Goal: Task Accomplishment & Management: Complete application form

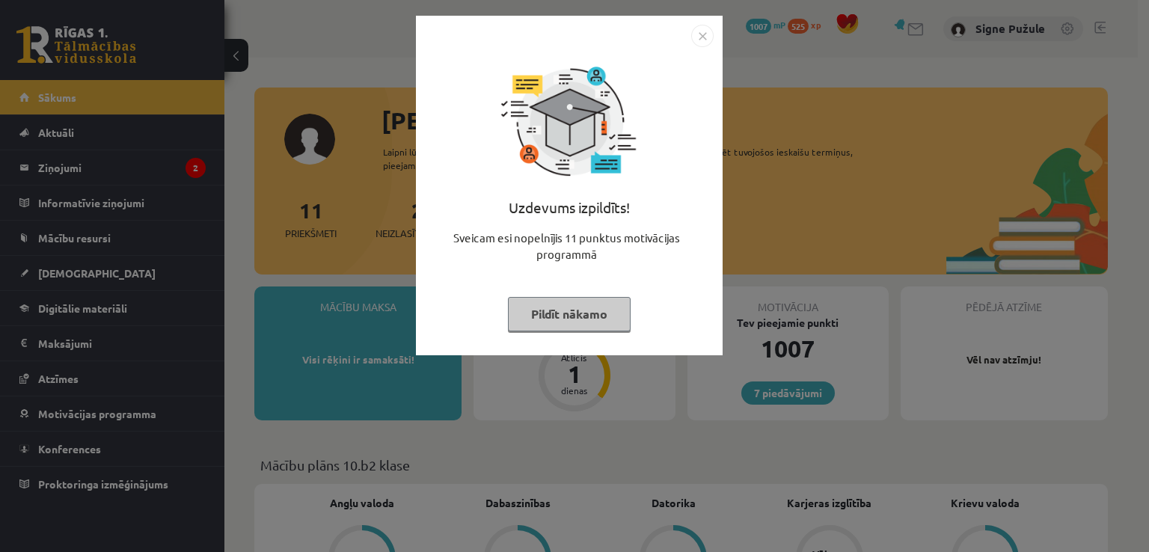
click at [529, 315] on button "Pildīt nākamo" at bounding box center [569, 314] width 123 height 34
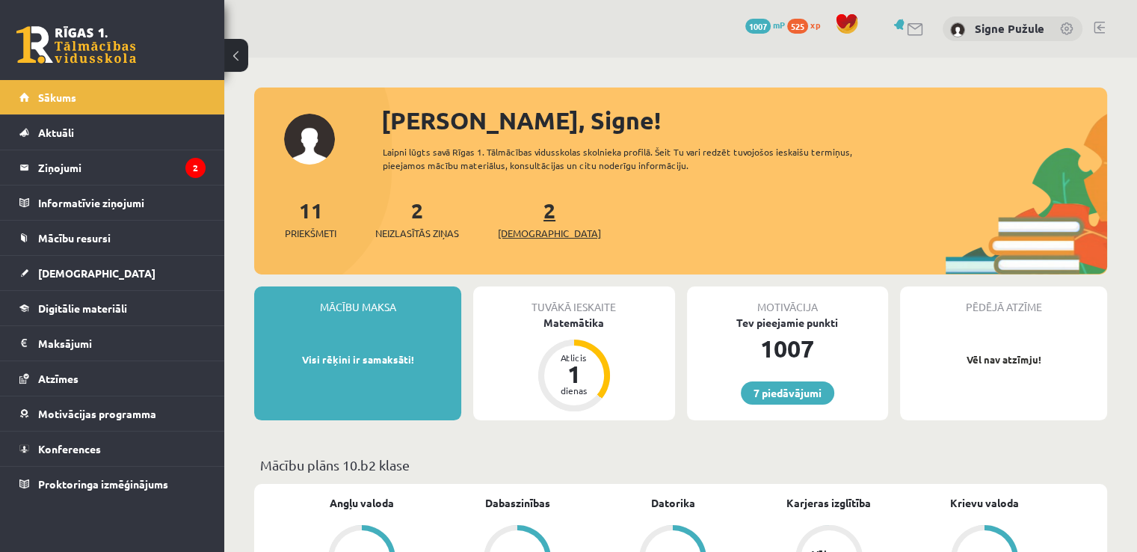
click at [528, 219] on link "2 Ieskaites" at bounding box center [549, 219] width 103 height 44
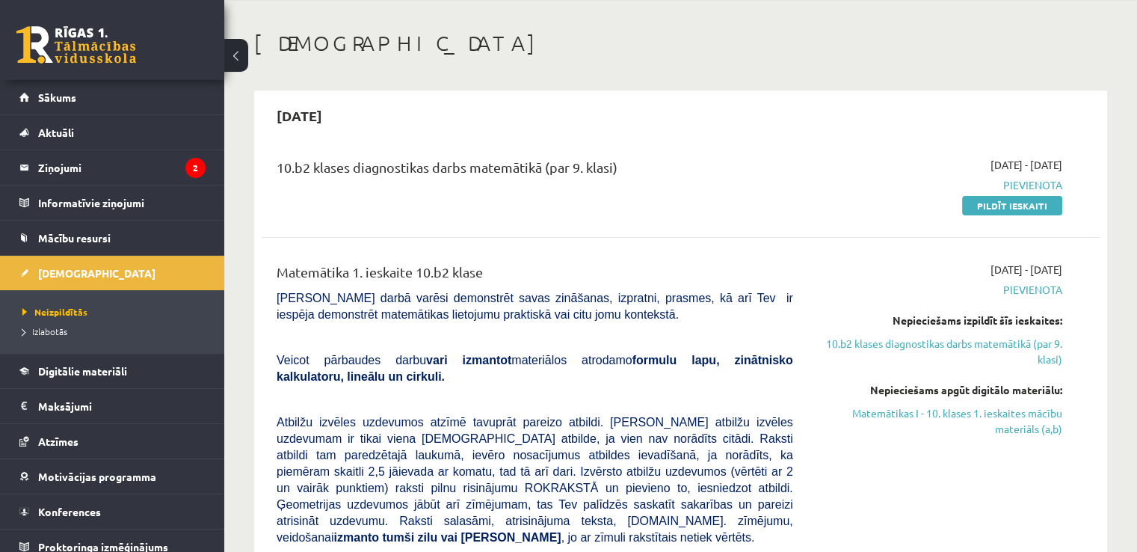
scroll to position [60, 0]
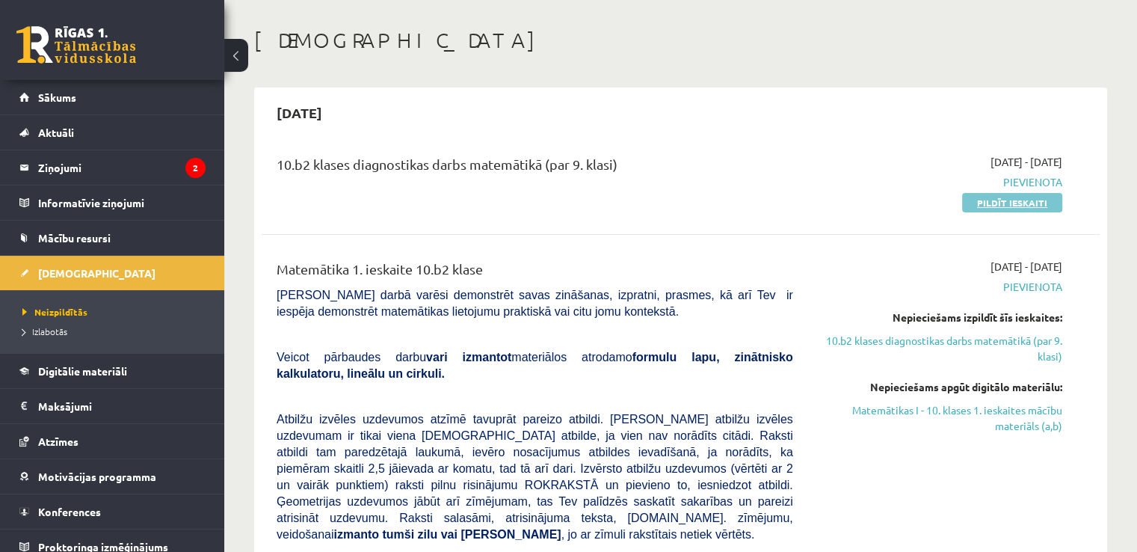
click at [983, 201] on link "Pildīt ieskaiti" at bounding box center [1012, 202] width 100 height 19
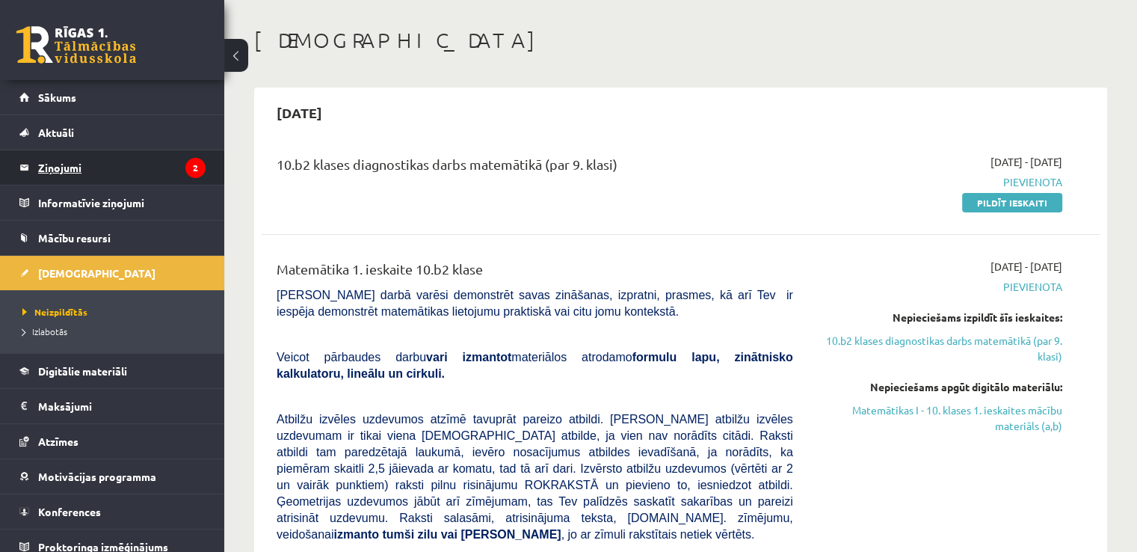
click at [165, 159] on legend "Ziņojumi 2" at bounding box center [122, 167] width 168 height 34
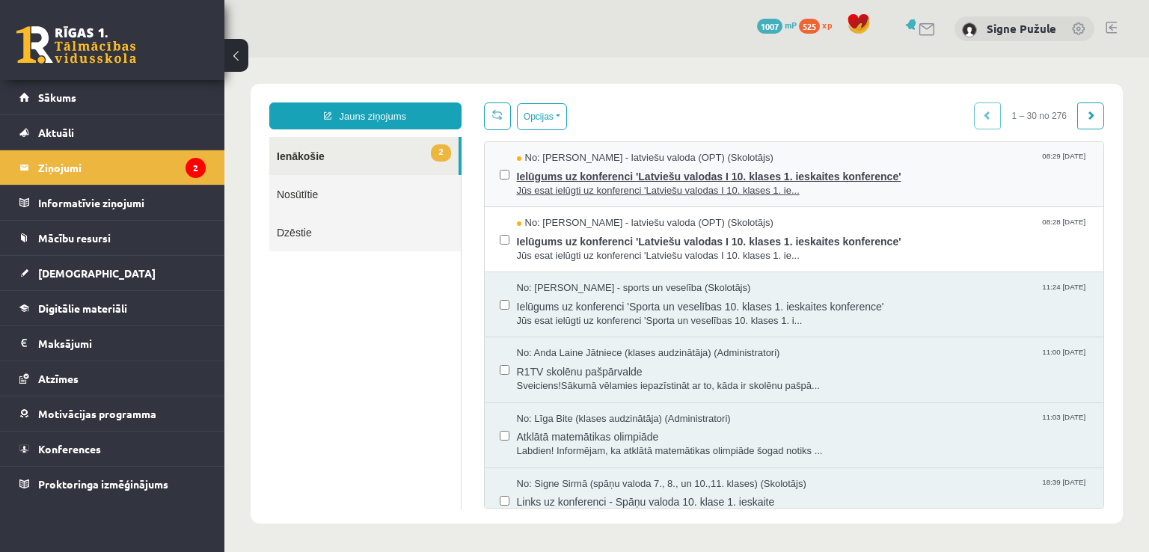
click at [675, 192] on span "Jūs esat ielūgti uz konferenci 'Latviešu valodas I 10. klases 1. ie..." at bounding box center [803, 191] width 572 height 14
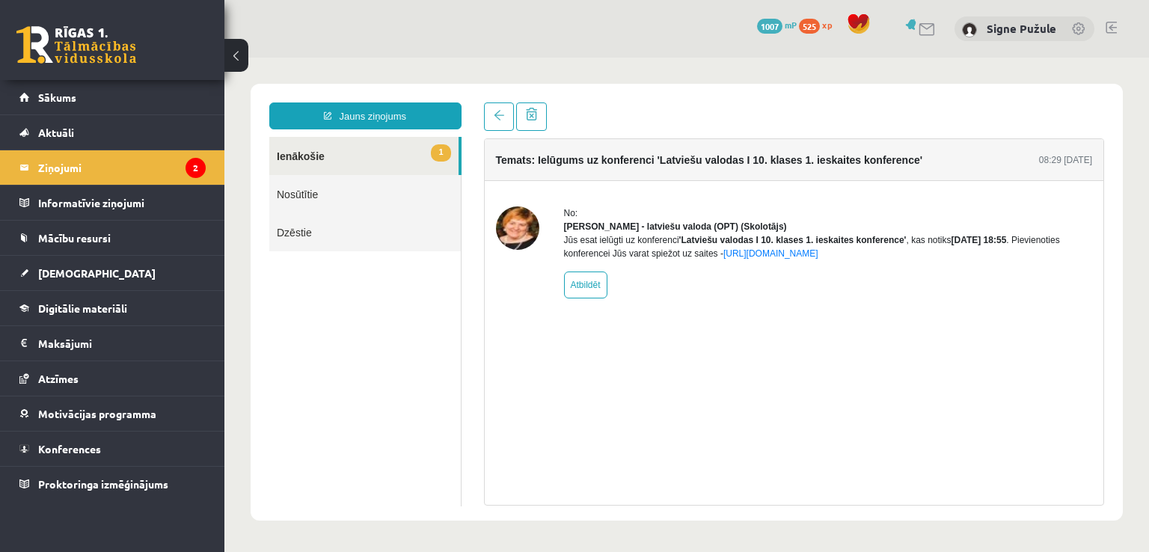
click at [323, 159] on link "1 Ienākošie" at bounding box center [363, 156] width 189 height 38
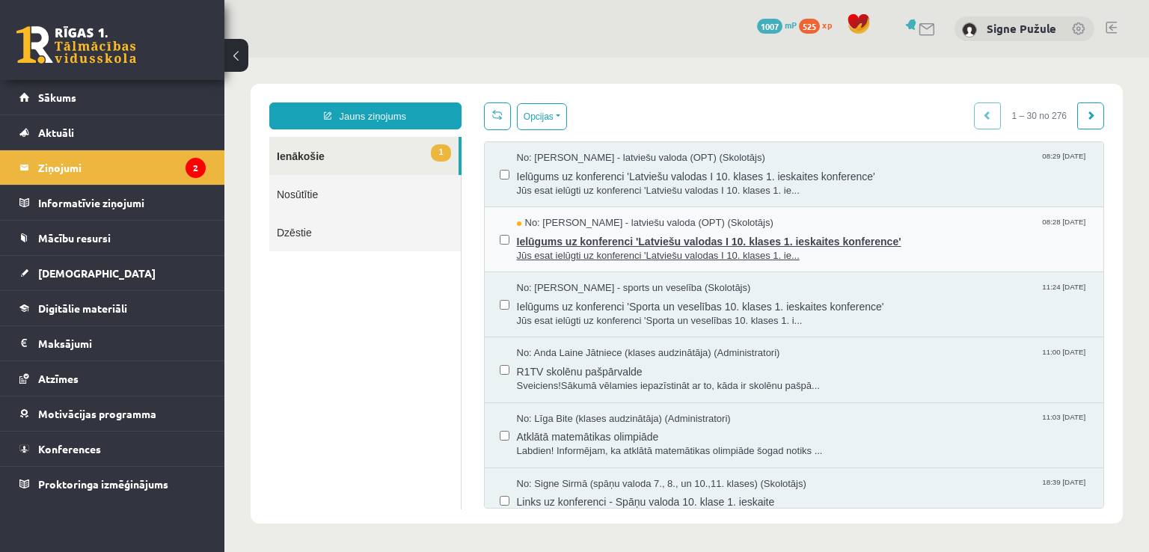
click at [517, 245] on span "Ielūgums uz konferenci 'Latviešu valodas I 10. klases 1. ieskaites konference'" at bounding box center [803, 239] width 572 height 19
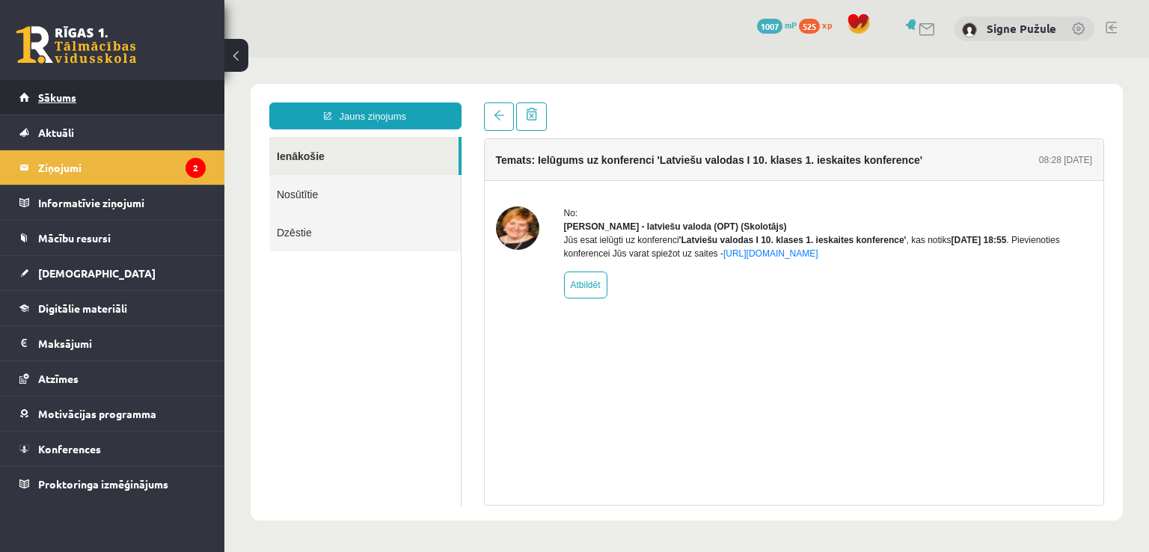
click at [191, 107] on link "Sākums" at bounding box center [112, 97] width 186 height 34
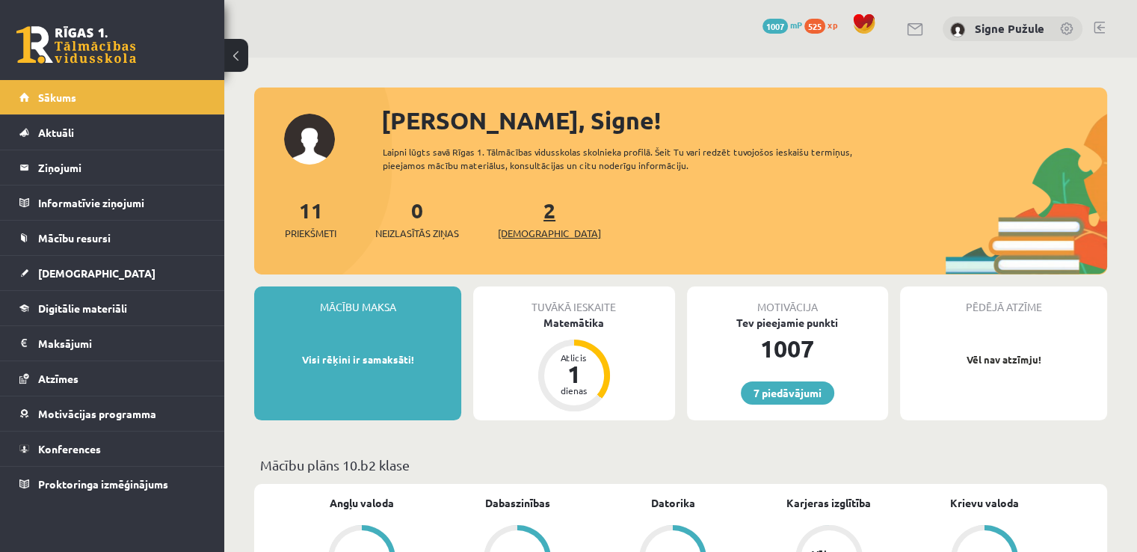
click at [531, 218] on link "2 Ieskaites" at bounding box center [549, 219] width 103 height 44
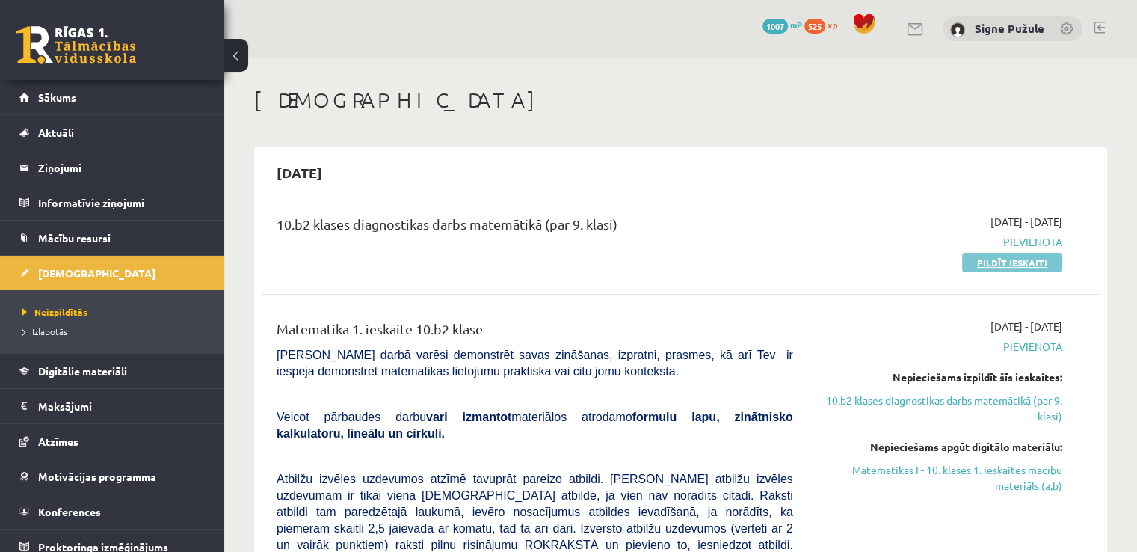
click at [979, 260] on link "Pildīt ieskaiti" at bounding box center [1012, 262] width 100 height 19
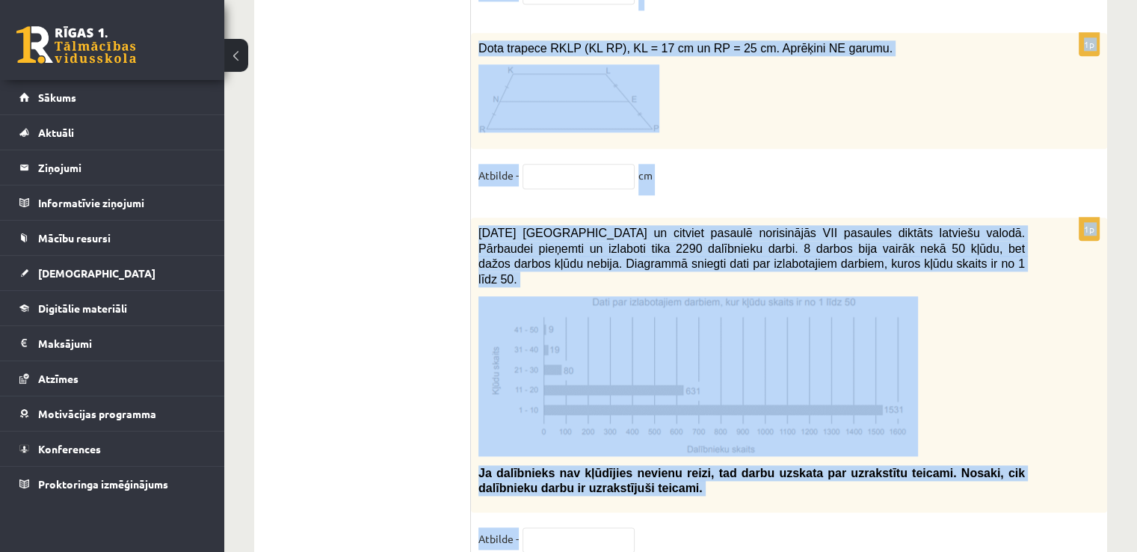
scroll to position [7690, 0]
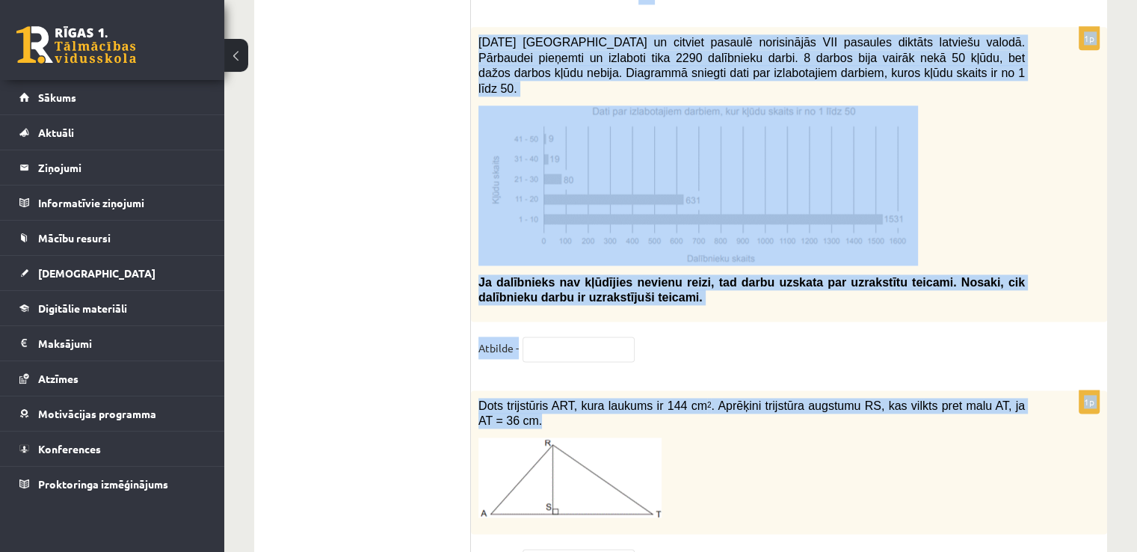
drag, startPoint x: 473, startPoint y: 174, endPoint x: 775, endPoint y: 448, distance: 407.1
copy form "Dota aritmētiskā progresija a 1 = 7; a 2 = 12; ... Aprēķini dotās progresijas d…"
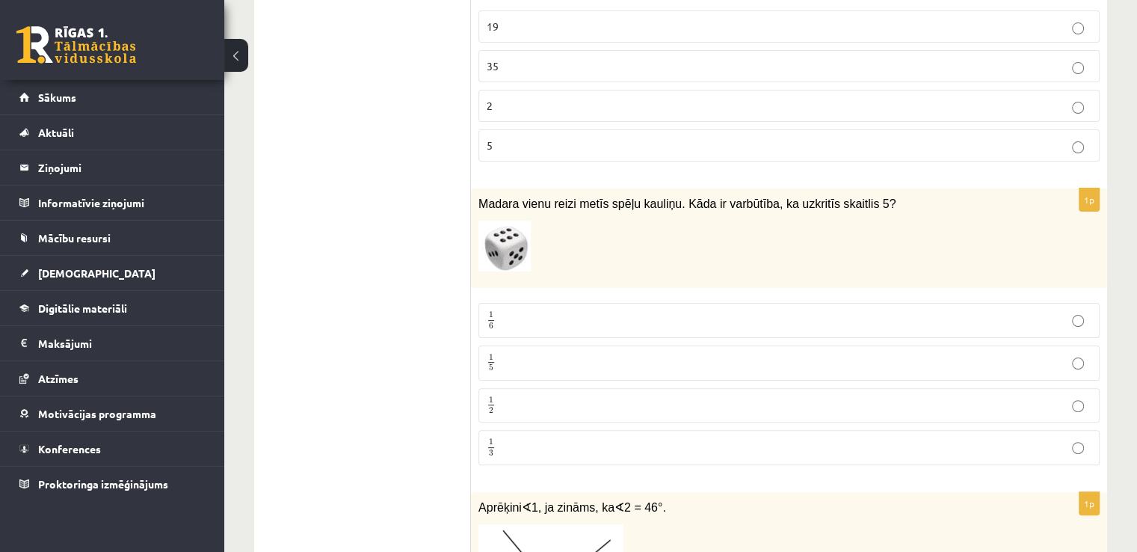
scroll to position [329, 0]
click at [485, 146] on label "5" at bounding box center [789, 145] width 621 height 32
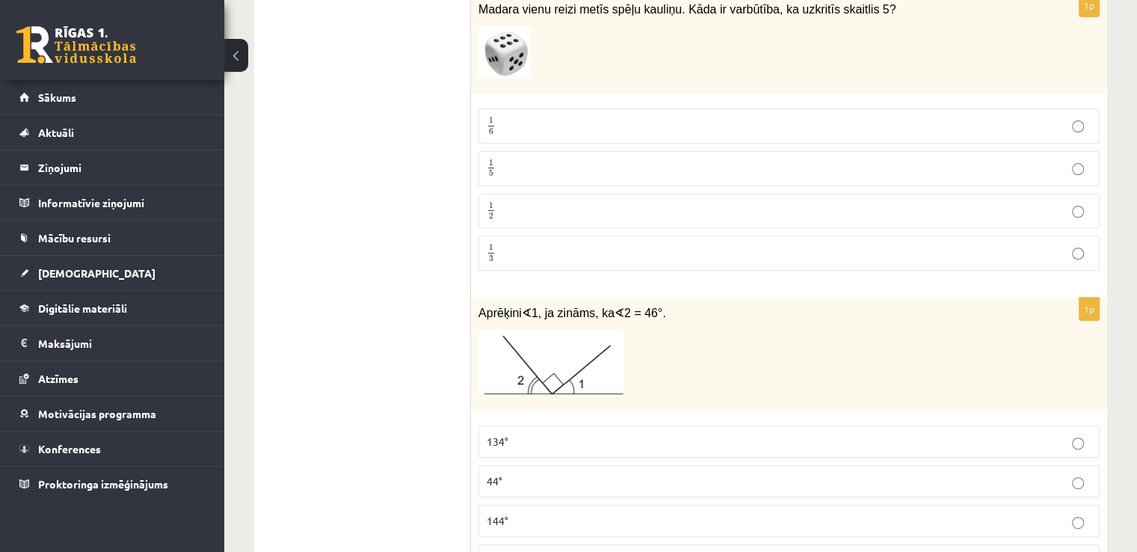
scroll to position [538, 0]
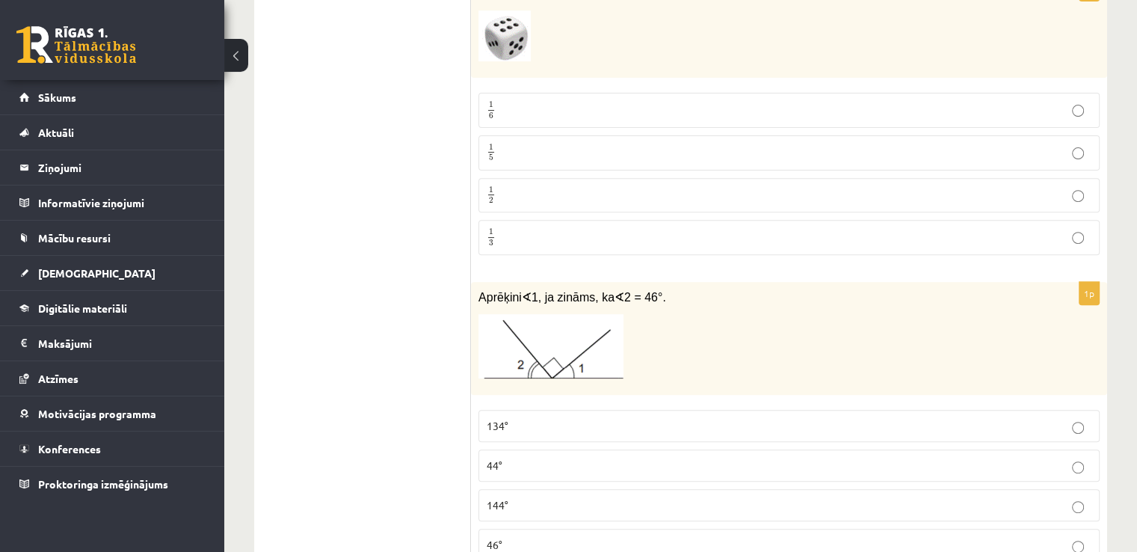
click at [574, 131] on fieldset "1 6 1 6 1 5 1 5 1 2 1 2 1 3 1 3" at bounding box center [789, 172] width 621 height 174
click at [585, 118] on label "1 6 1 6" at bounding box center [789, 110] width 621 height 35
click at [541, 421] on p "134°" at bounding box center [789, 426] width 605 height 16
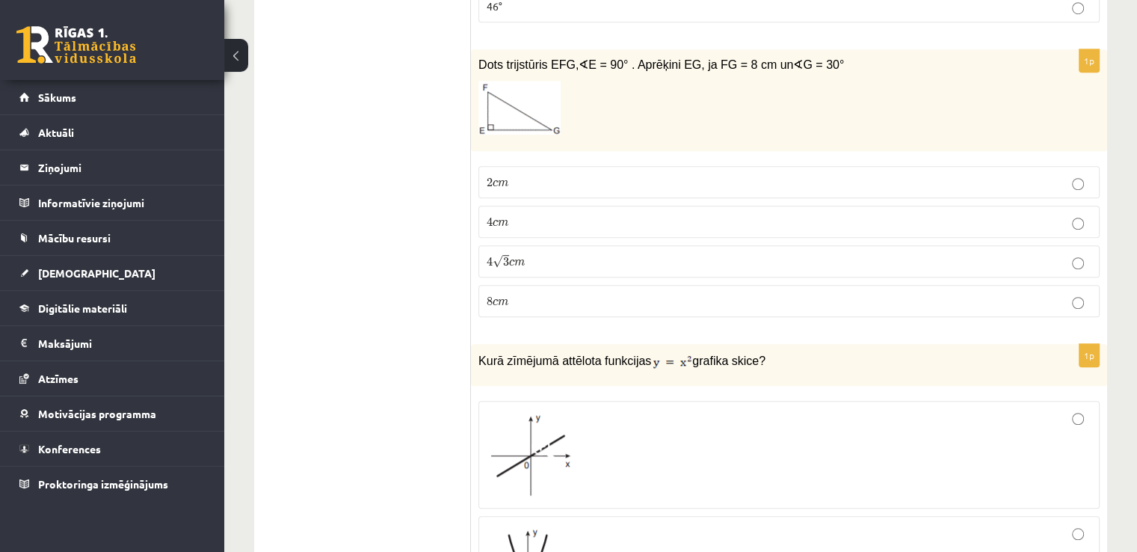
scroll to position [1107, 0]
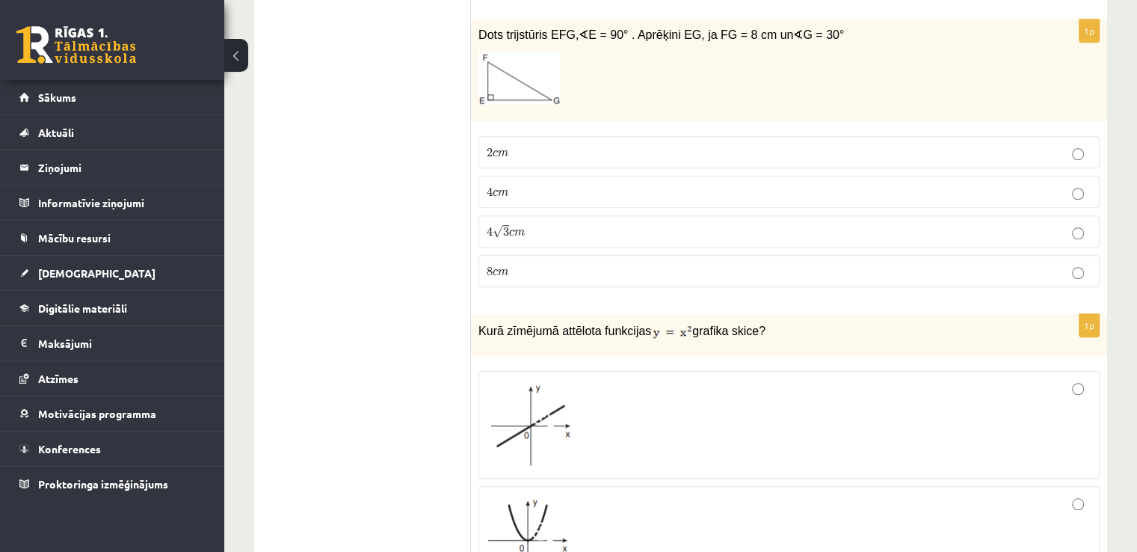
click at [512, 186] on p "4 c m 4 c m" at bounding box center [789, 192] width 605 height 16
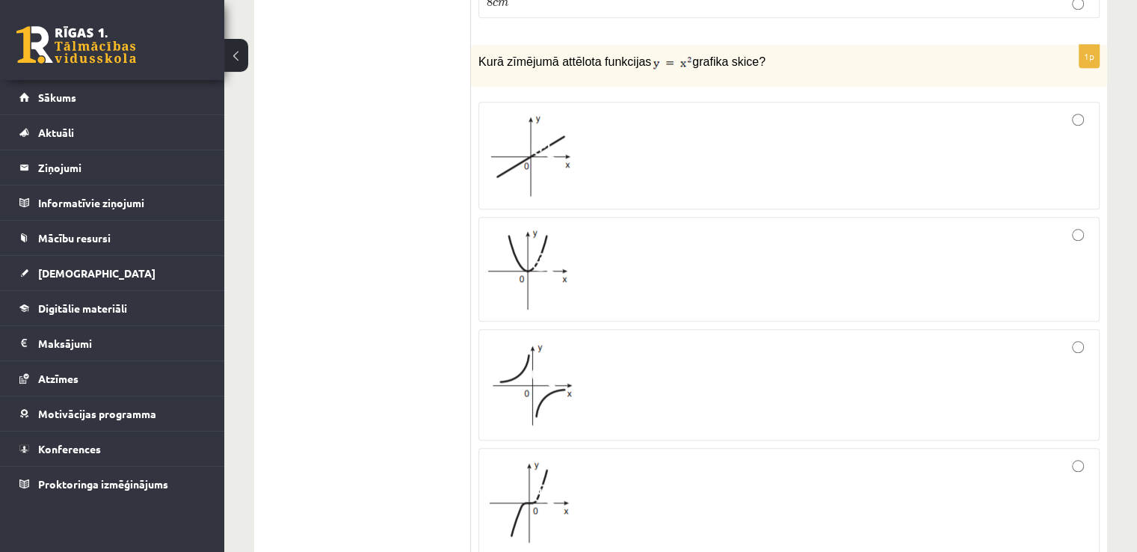
scroll to position [1436, 0]
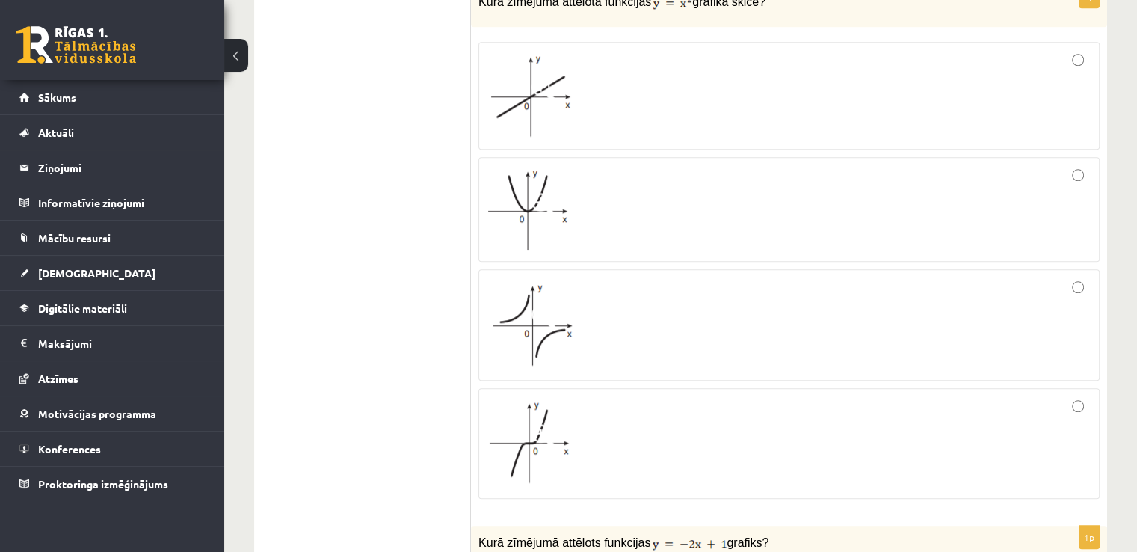
click at [622, 239] on div at bounding box center [789, 209] width 605 height 88
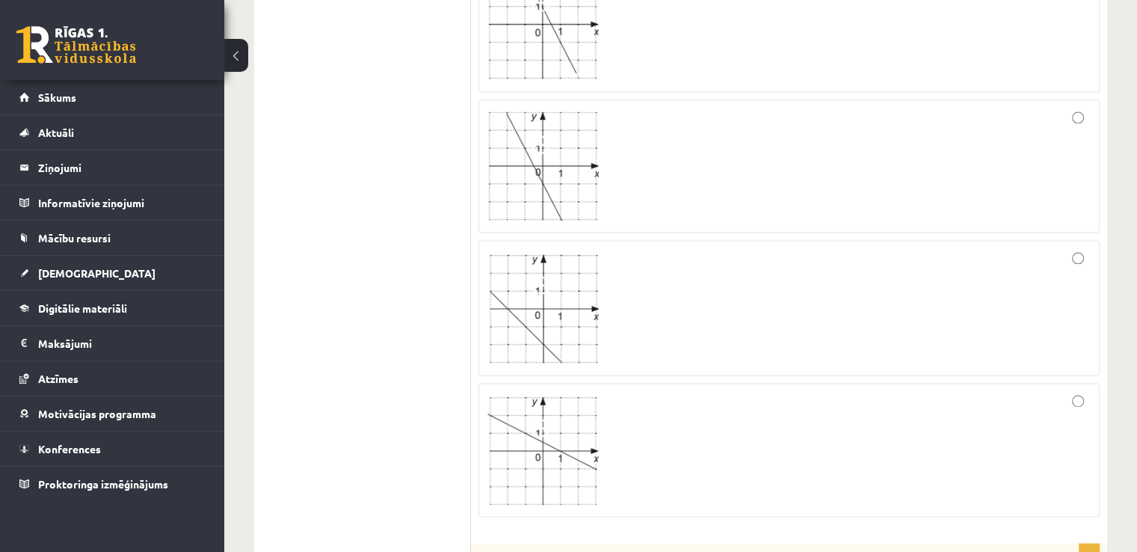
scroll to position [2064, 0]
click at [538, 464] on img at bounding box center [543, 446] width 112 height 109
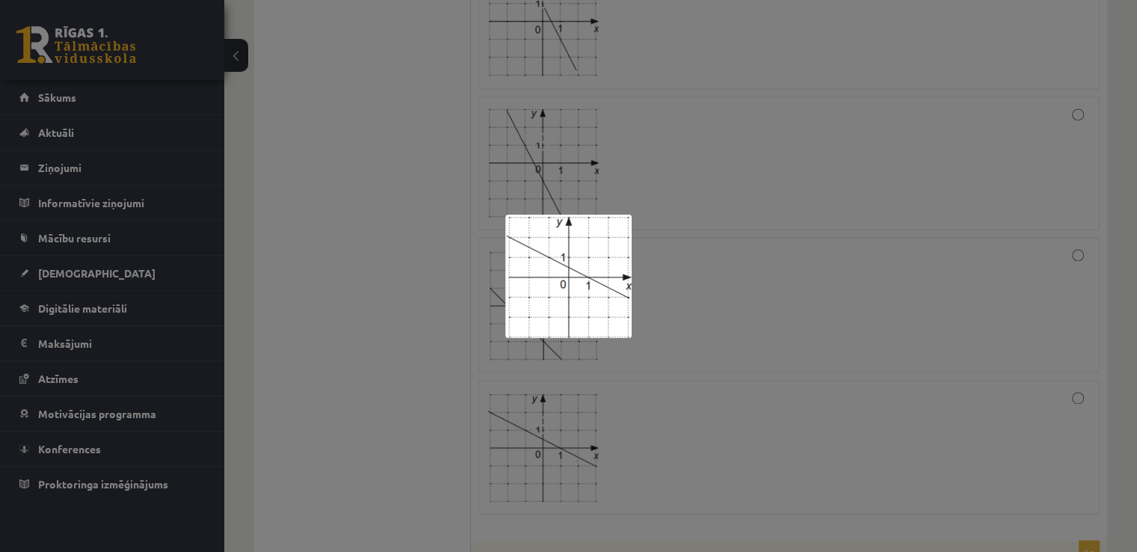
click at [637, 470] on div at bounding box center [568, 276] width 1137 height 552
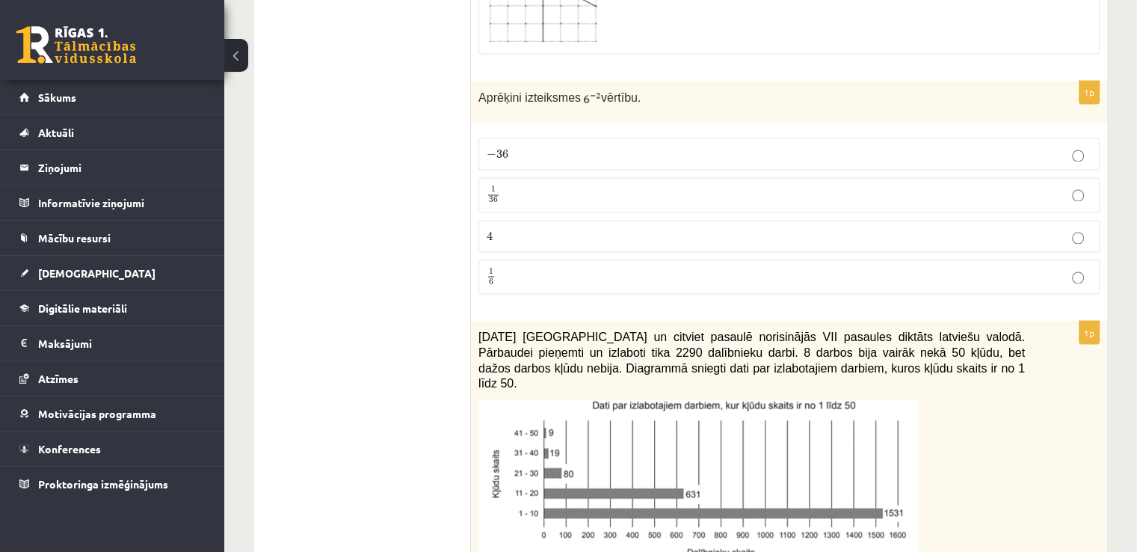
scroll to position [2543, 0]
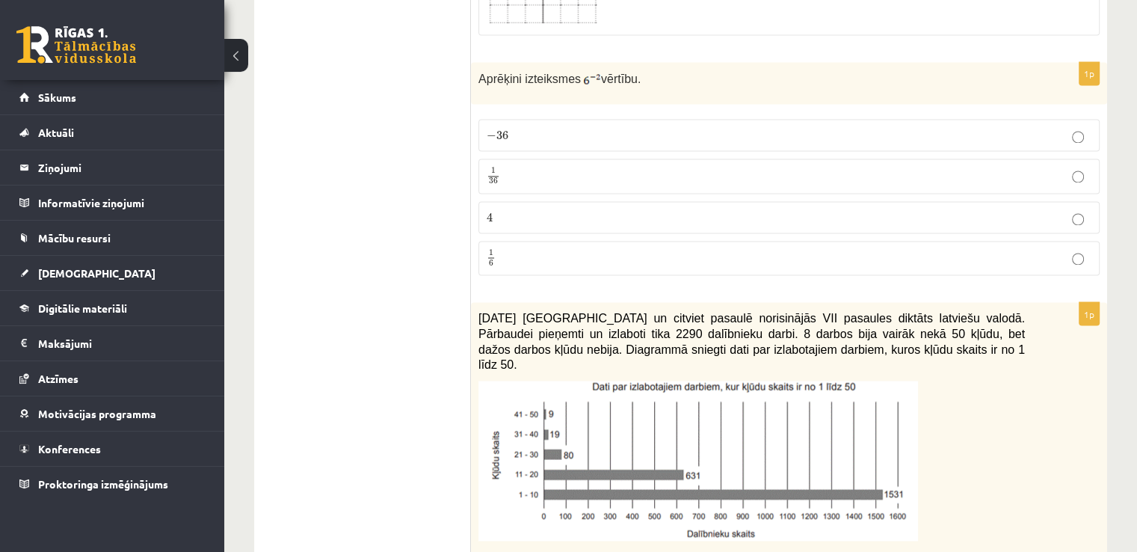
click at [520, 167] on p "1 36 1 36" at bounding box center [789, 176] width 605 height 19
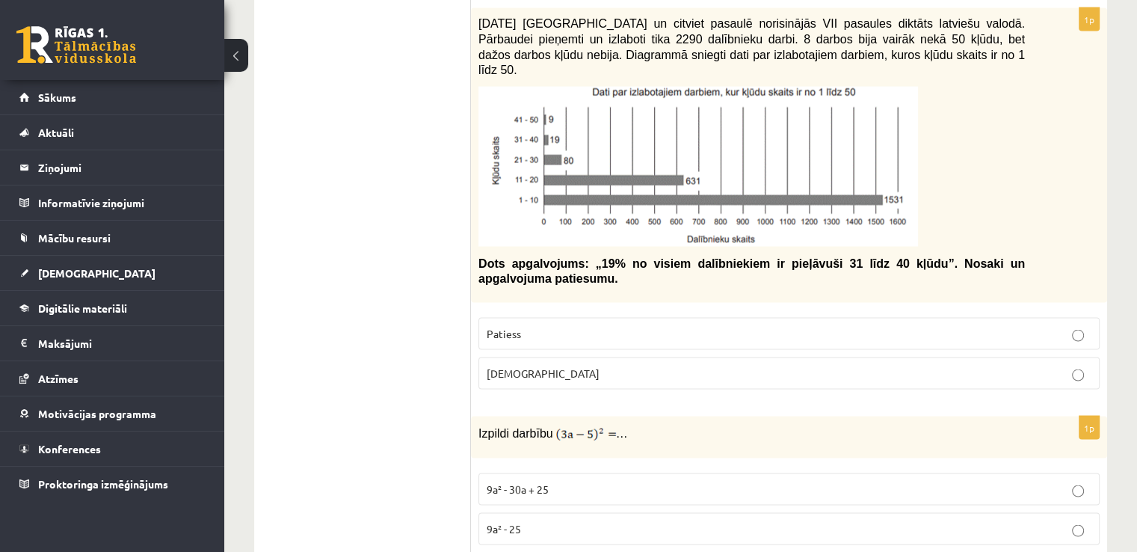
scroll to position [2842, 0]
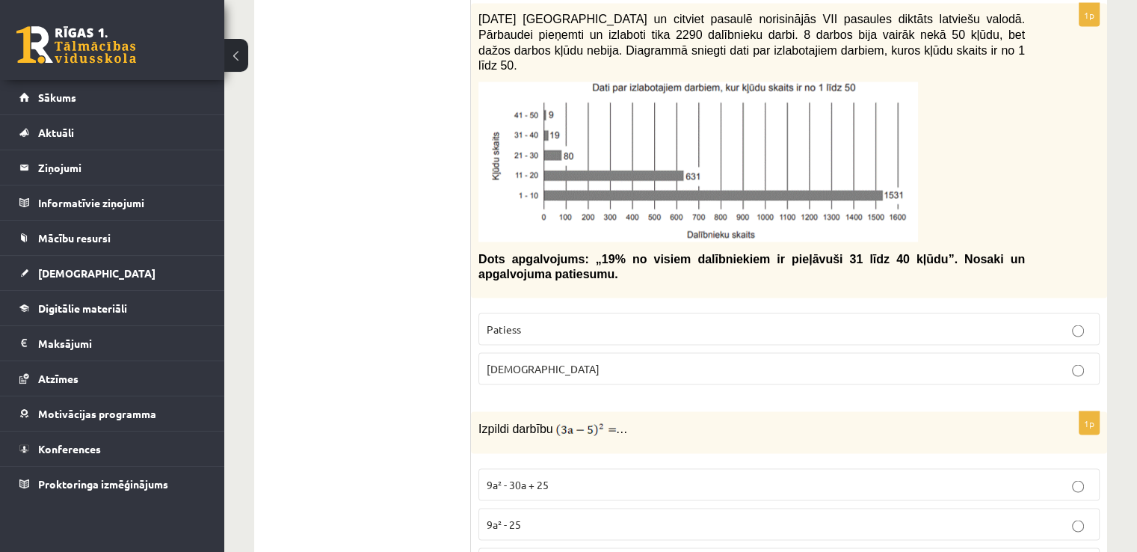
click at [541, 360] on p "Aplams" at bounding box center [789, 368] width 605 height 16
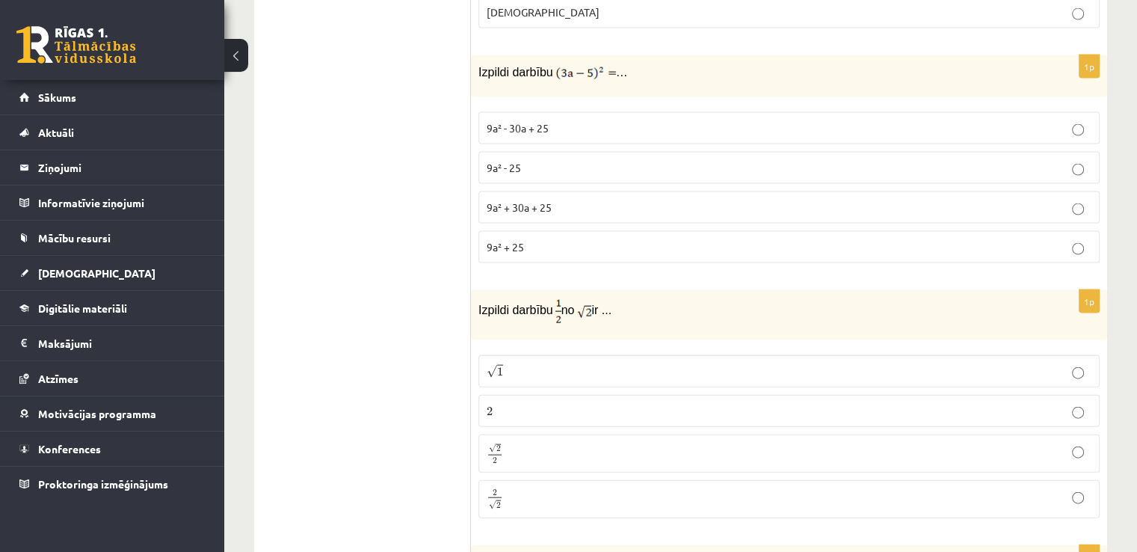
scroll to position [3201, 0]
click at [603, 109] on label "9a² - 30a + 25" at bounding box center [789, 125] width 621 height 32
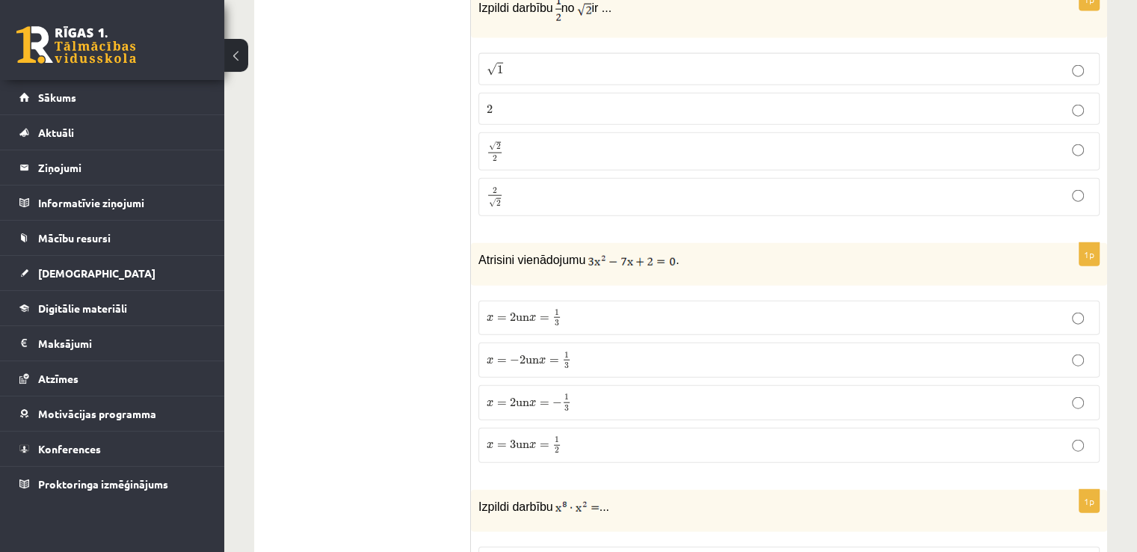
scroll to position [3470, 0]
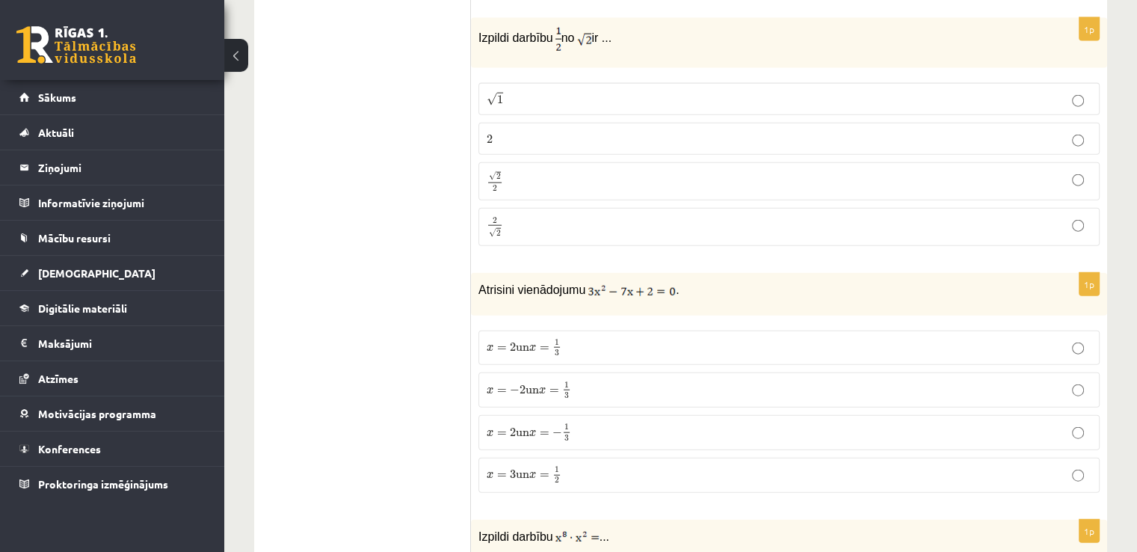
click at [527, 83] on label "√ 1 1" at bounding box center [789, 99] width 621 height 32
click at [580, 423] on p "x = 2 un x = − 1 3 x = 2 un x = − 1 3" at bounding box center [789, 432] width 605 height 19
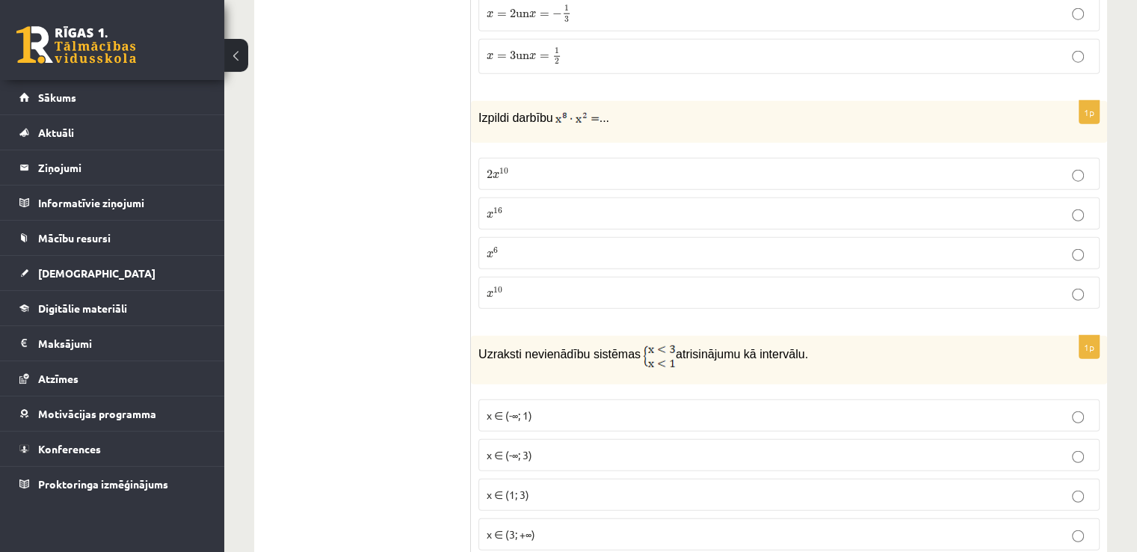
scroll to position [3919, 0]
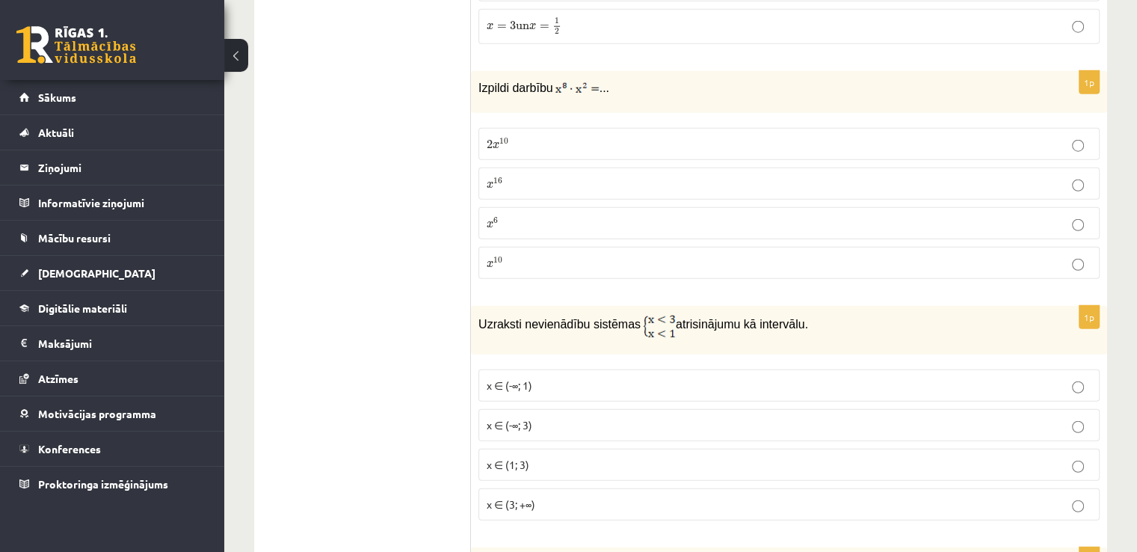
click at [606, 168] on label "x 16 x 16" at bounding box center [789, 184] width 621 height 32
click at [424, 190] on ul "Tests Izvērtējums!" at bounding box center [370, 354] width 202 height 8009
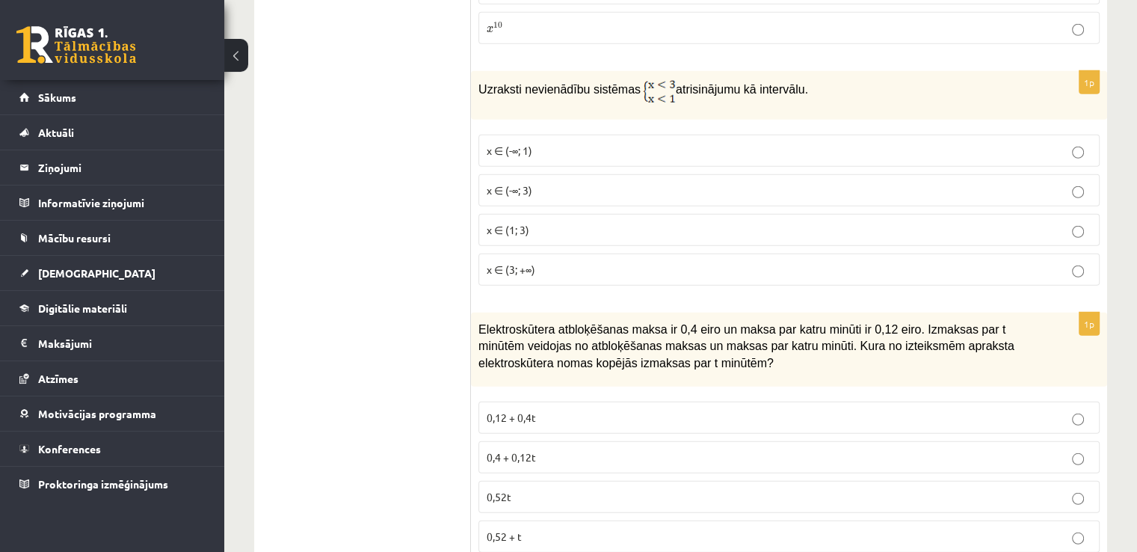
scroll to position [4158, 0]
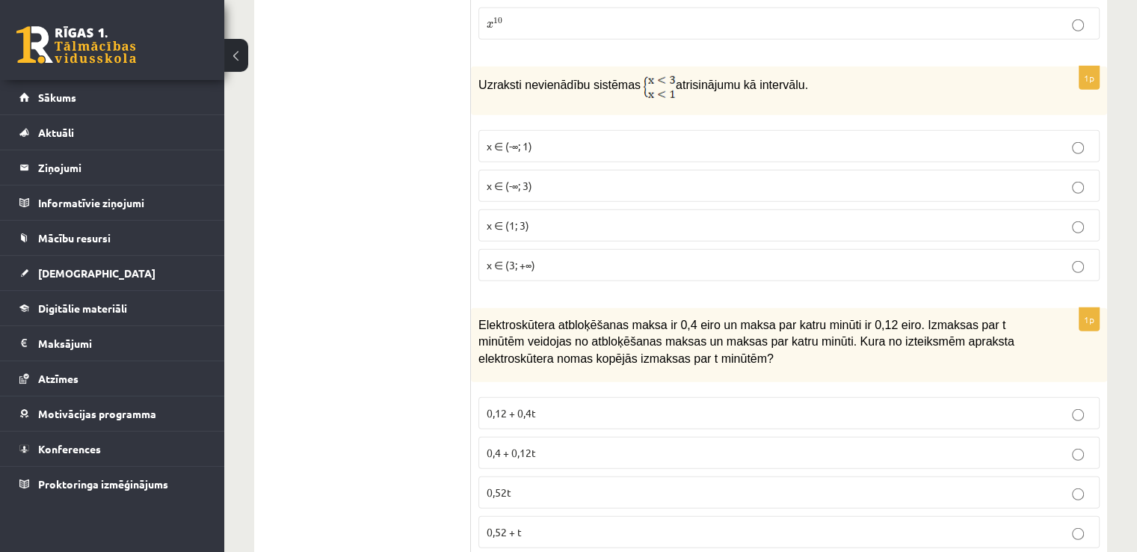
click at [544, 218] on p "x ∈ (1; 3)" at bounding box center [789, 226] width 605 height 16
click at [404, 238] on ul "Tests Izvērtējums!" at bounding box center [370, 115] width 202 height 8009
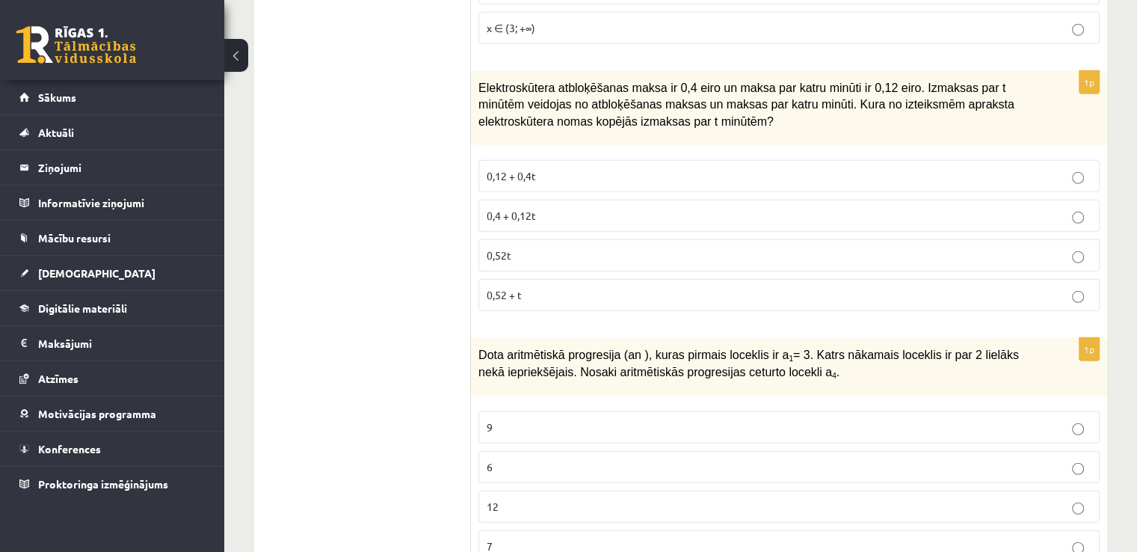
scroll to position [4397, 0]
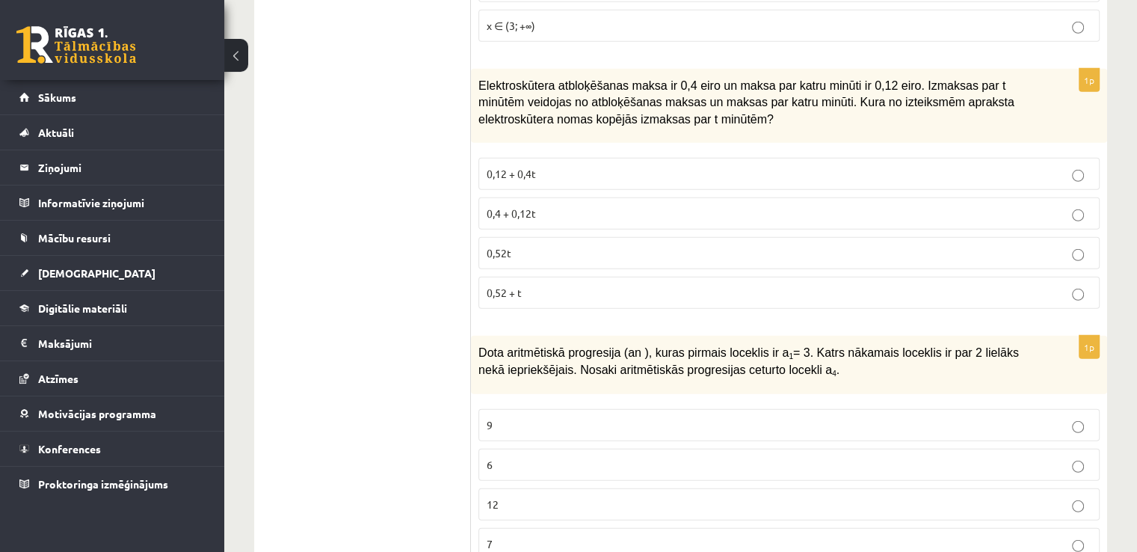
click at [526, 206] on span "0,4 + 0,12t" at bounding box center [511, 212] width 49 height 13
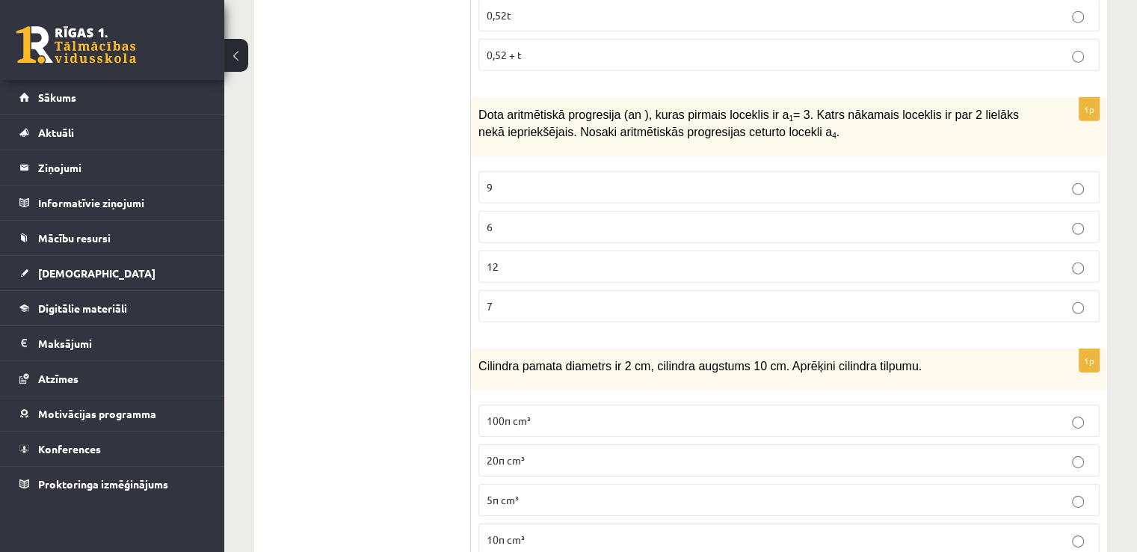
scroll to position [4637, 0]
click at [518, 178] on p "9" at bounding box center [789, 186] width 605 height 16
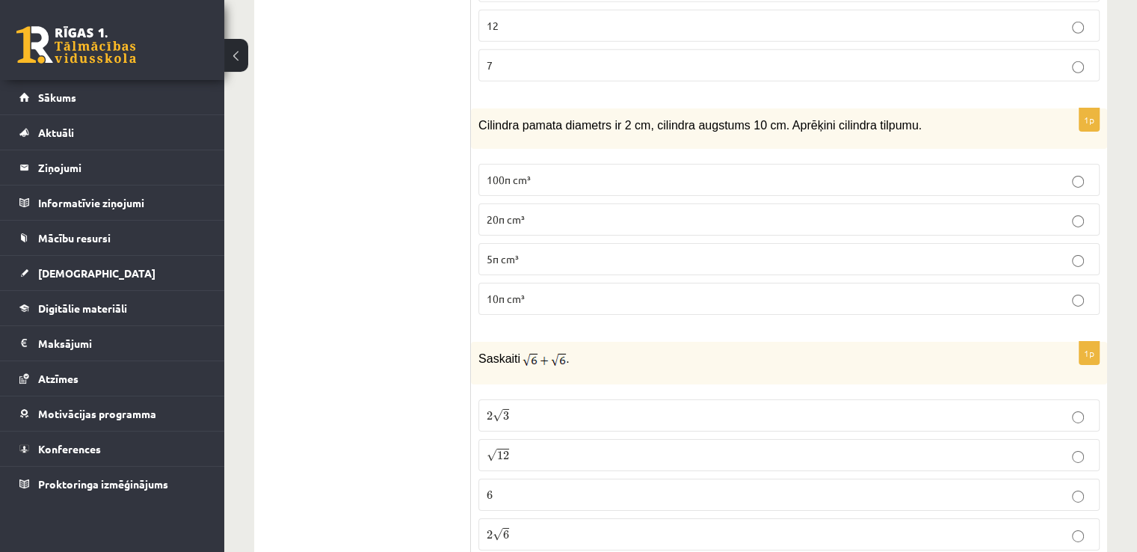
scroll to position [4906, 0]
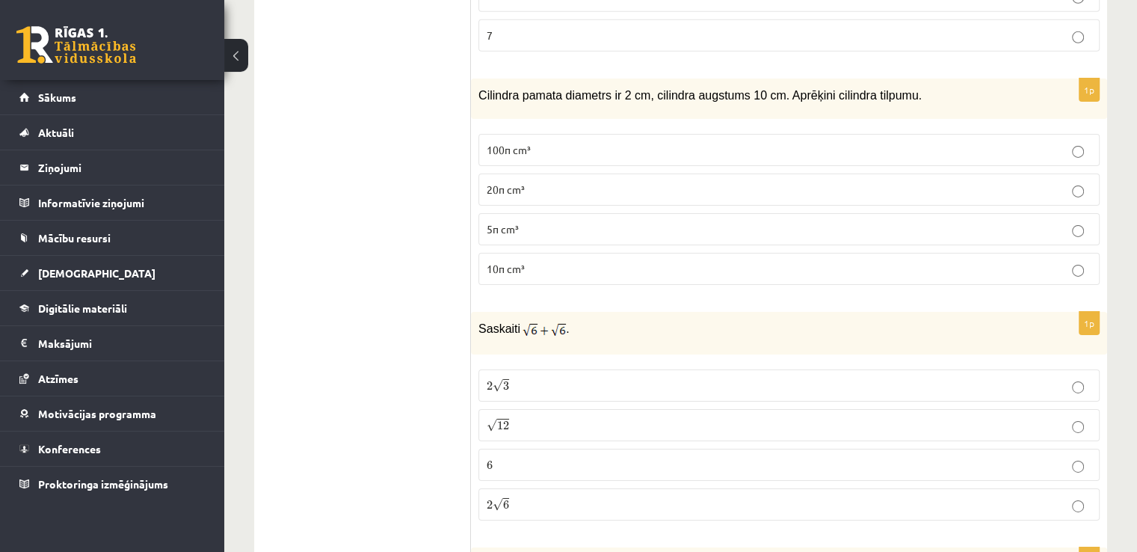
click at [572, 261] on p "10π cm³" at bounding box center [789, 269] width 605 height 16
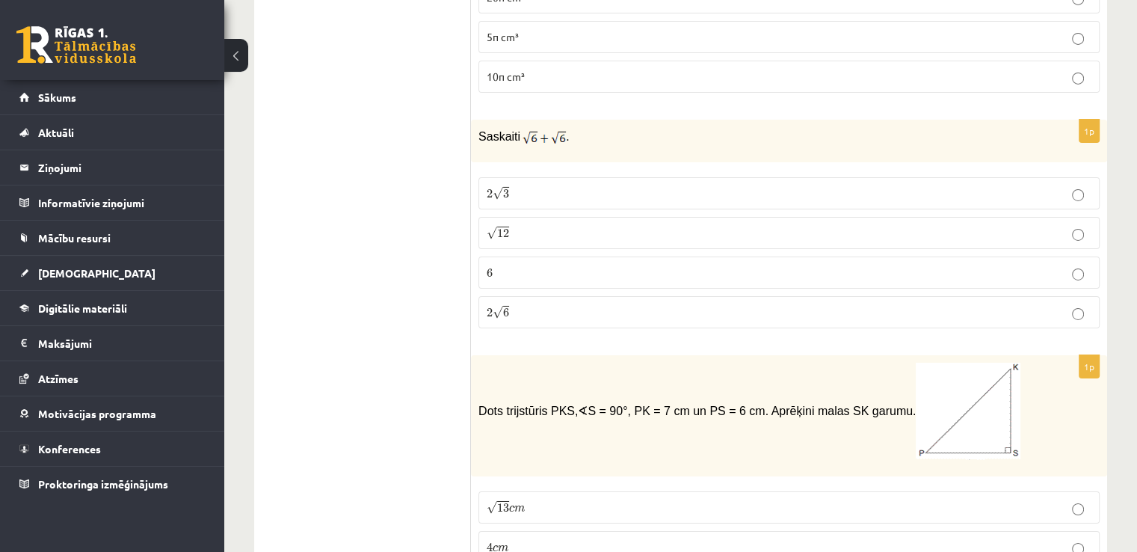
scroll to position [5115, 0]
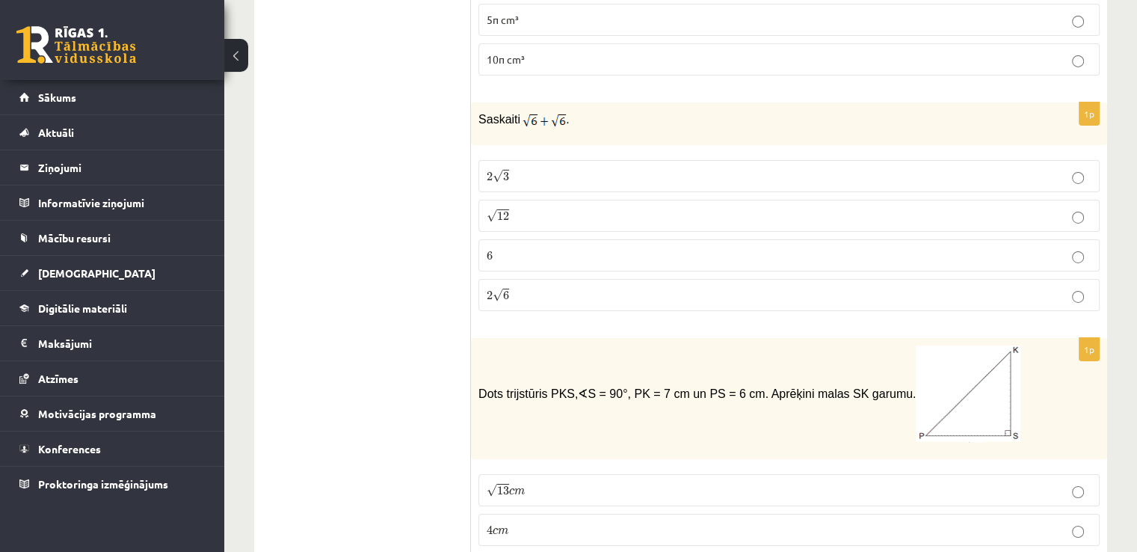
click at [526, 168] on p "2 √ 3 2 3" at bounding box center [789, 176] width 605 height 16
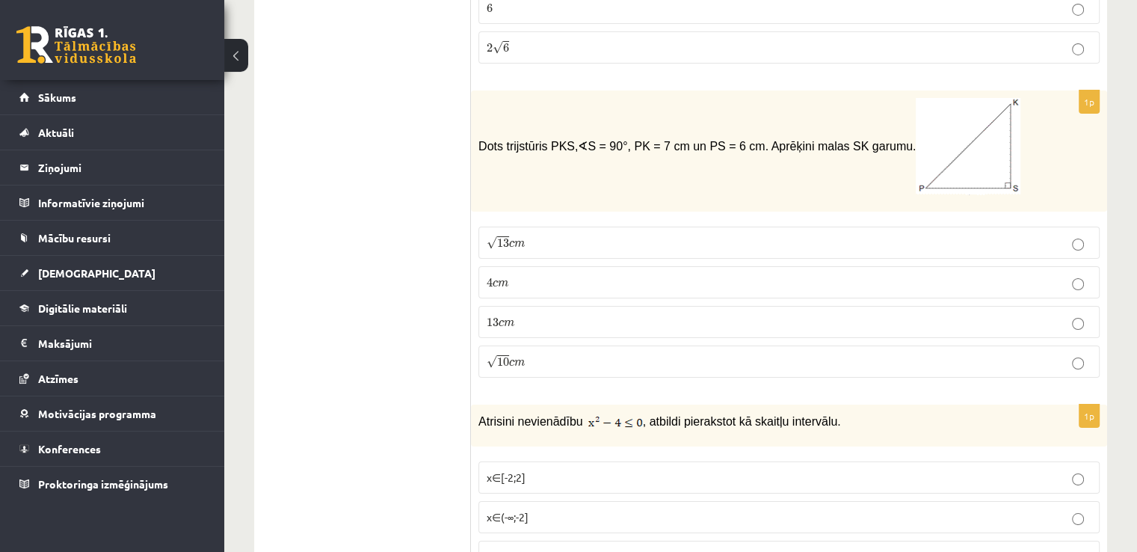
scroll to position [5384, 0]
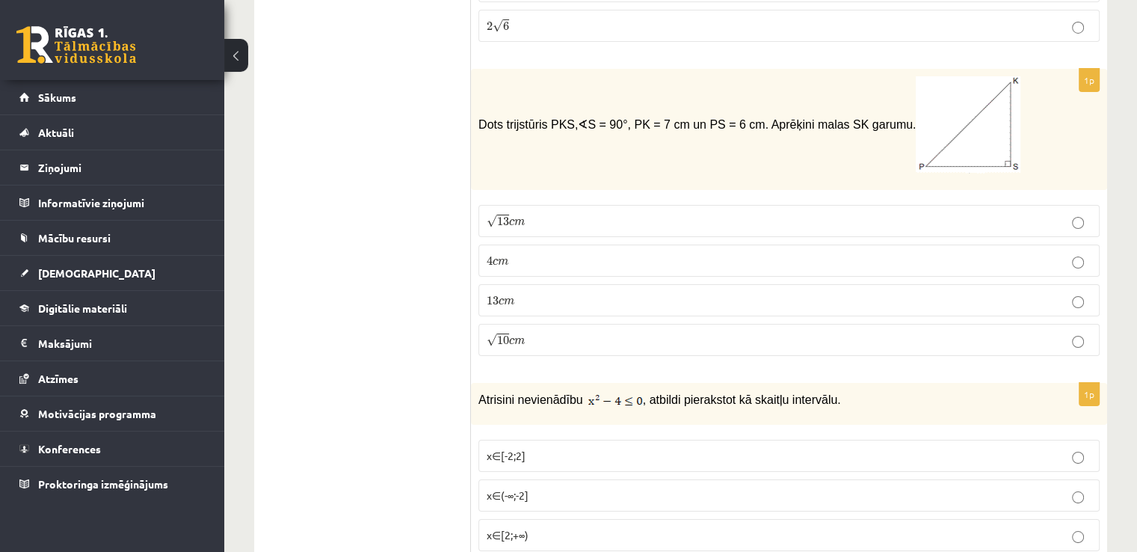
click at [572, 205] on label "√ 13 c m 13 c m" at bounding box center [789, 221] width 621 height 32
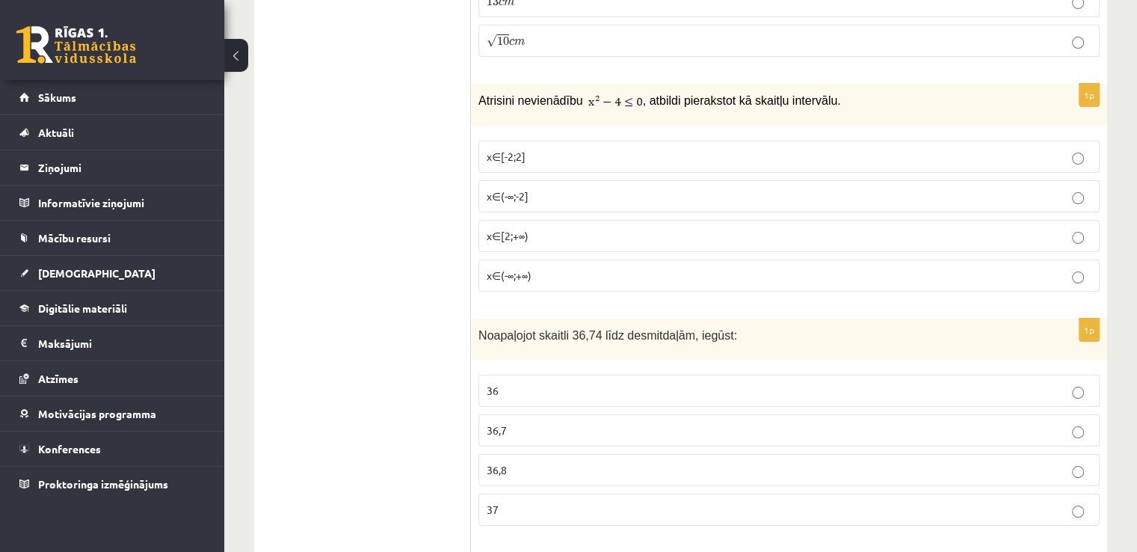
scroll to position [5713, 0]
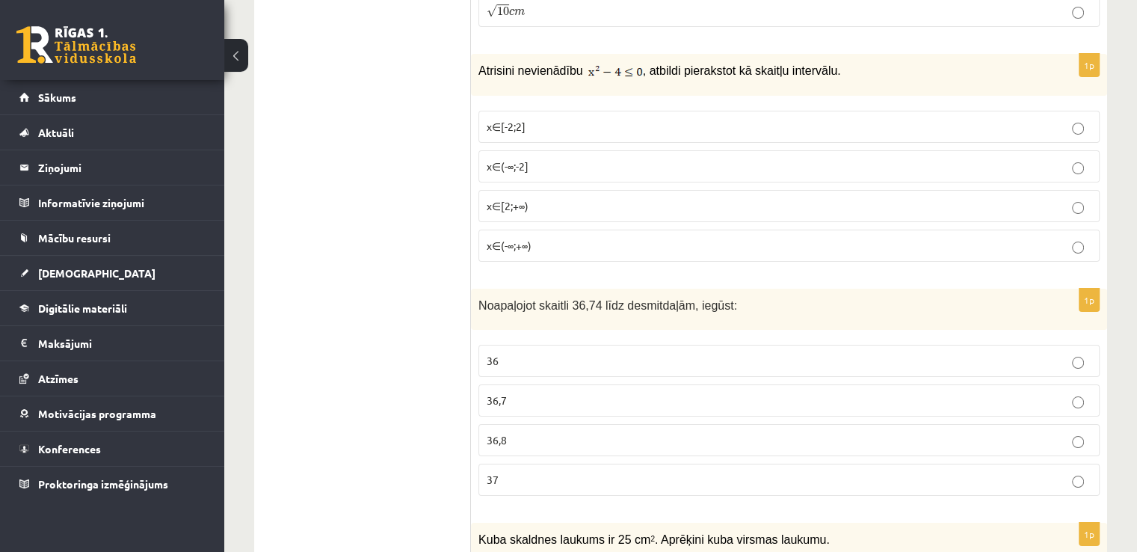
click at [584, 119] on p "x∈[-2;2]" at bounding box center [789, 127] width 605 height 16
click at [529, 119] on p "x∈[-2;2]" at bounding box center [789, 127] width 605 height 16
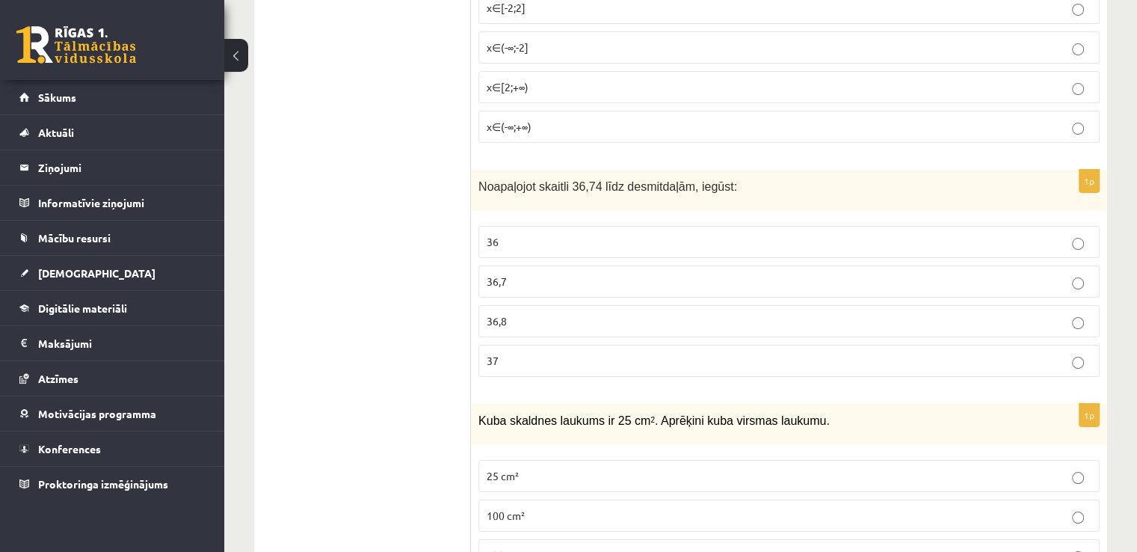
scroll to position [5833, 0]
click at [568, 273] on p "36,7" at bounding box center [789, 281] width 605 height 16
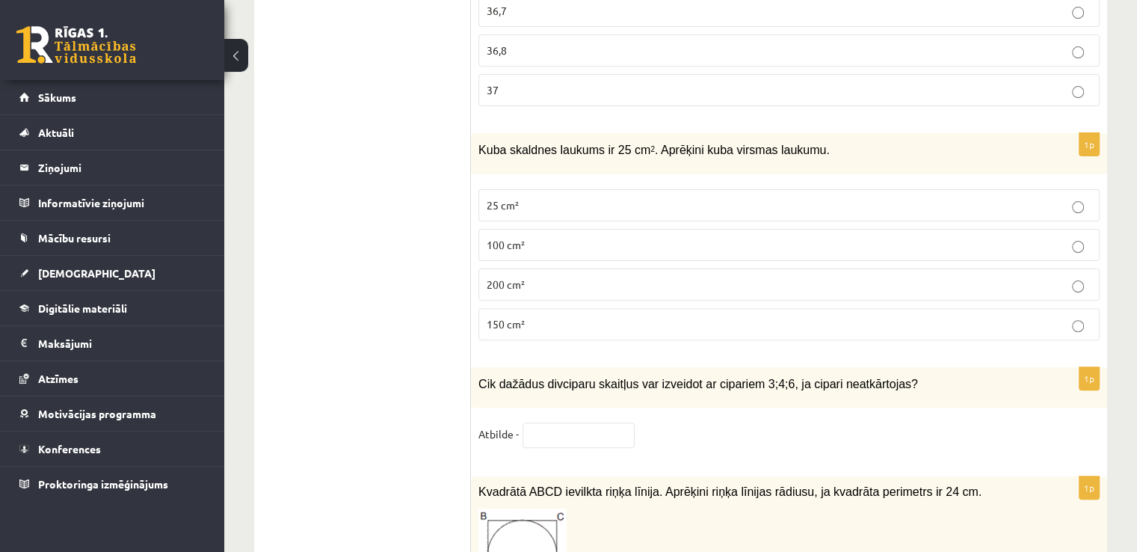
scroll to position [6132, 0]
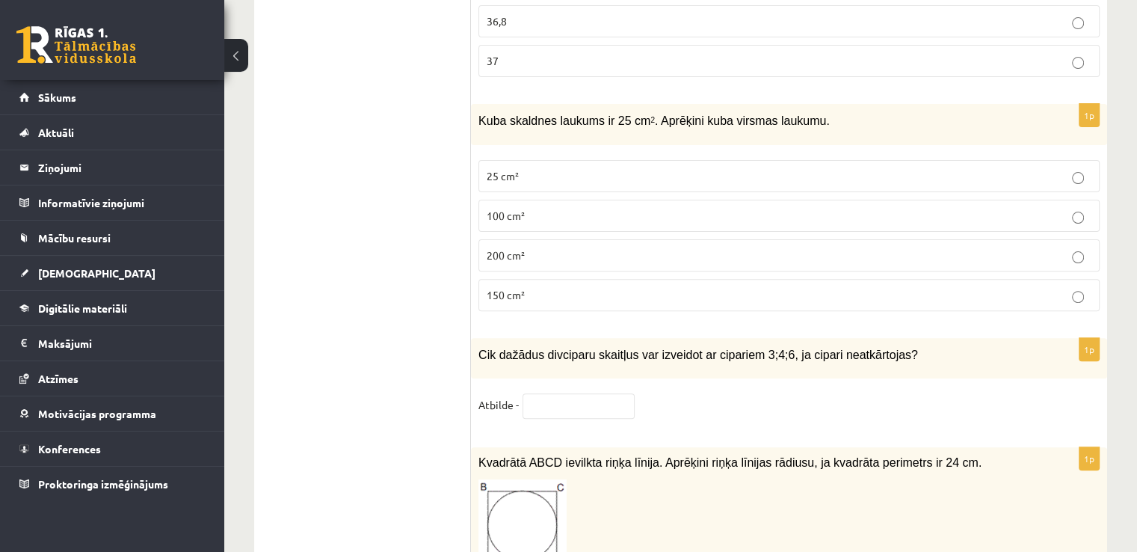
click at [532, 287] on p "150 cm²" at bounding box center [789, 295] width 605 height 16
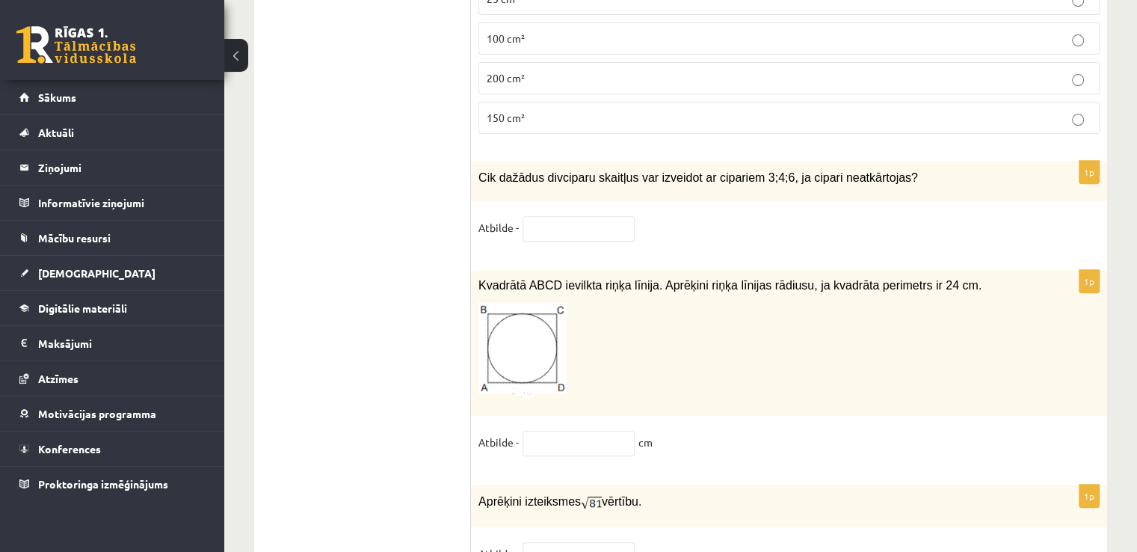
scroll to position [6312, 0]
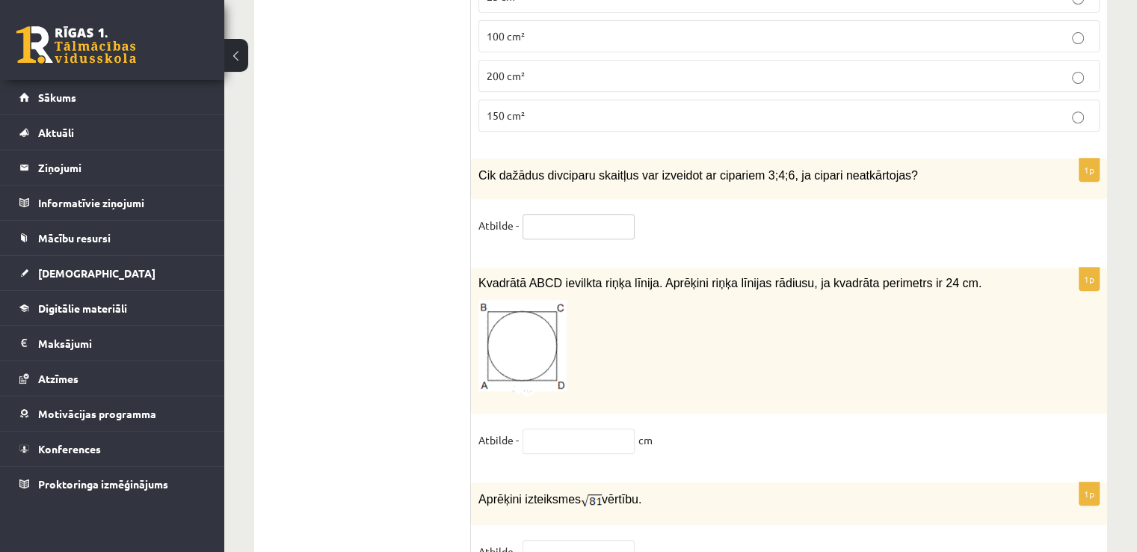
click at [599, 214] on input "text" at bounding box center [579, 226] width 112 height 25
paste input "**********"
type input "**********"
click at [684, 300] on p at bounding box center [752, 348] width 547 height 97
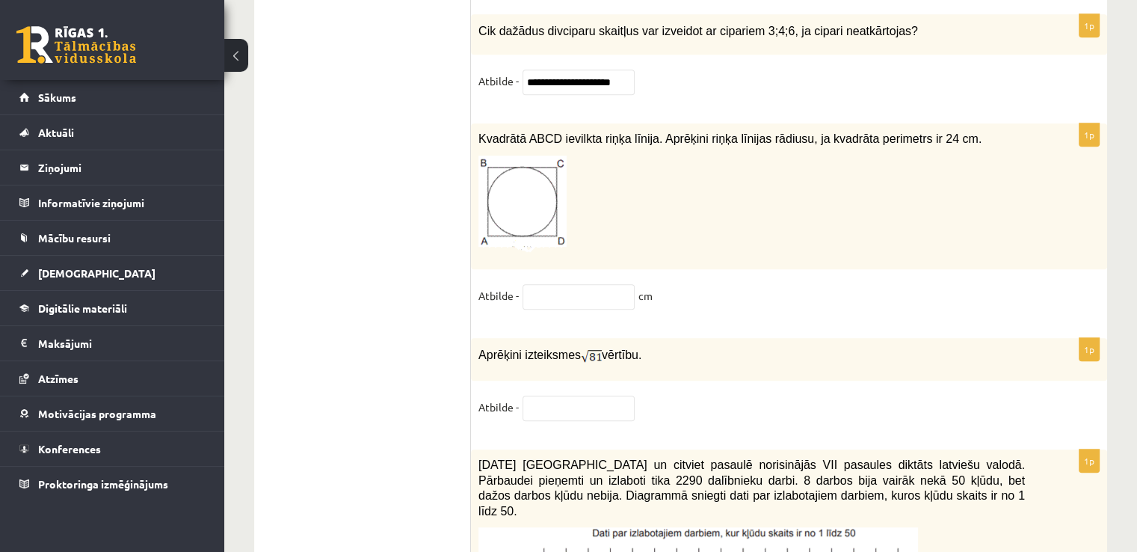
scroll to position [6491, 0]
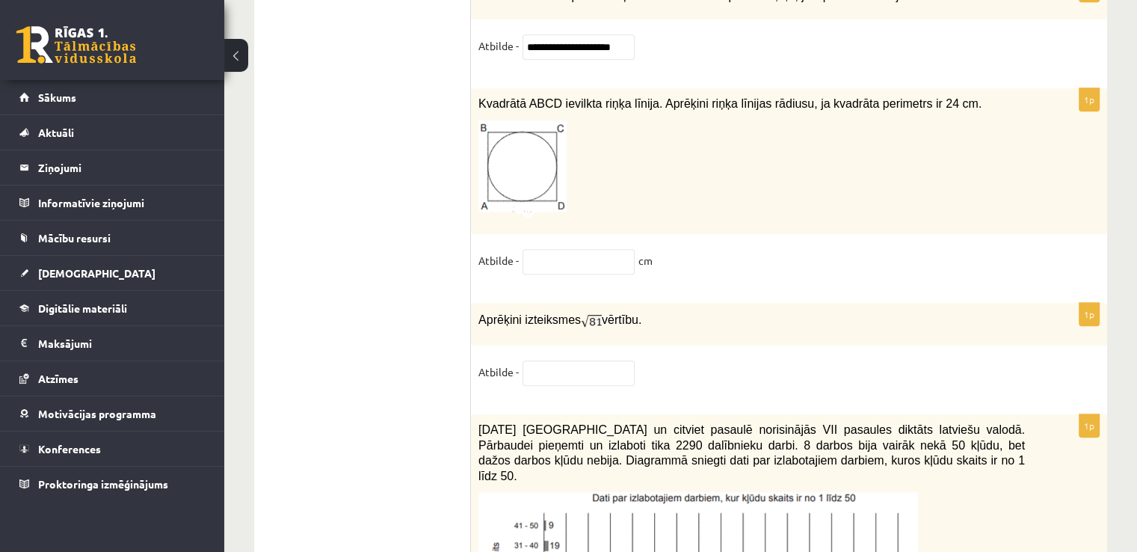
click at [547, 200] on div "1p Kvadrātā ABCD ievilkta riņķa līnija. Aprēķini riņķa līnijas rādiusu, ja kvad…" at bounding box center [789, 188] width 636 height 200
click at [559, 249] on input "text" at bounding box center [579, 261] width 112 height 25
type input "****"
click at [670, 249] on fieldset "Atbilde - **** cm" at bounding box center [789, 264] width 621 height 31
click at [576, 360] on input "text" at bounding box center [579, 372] width 112 height 25
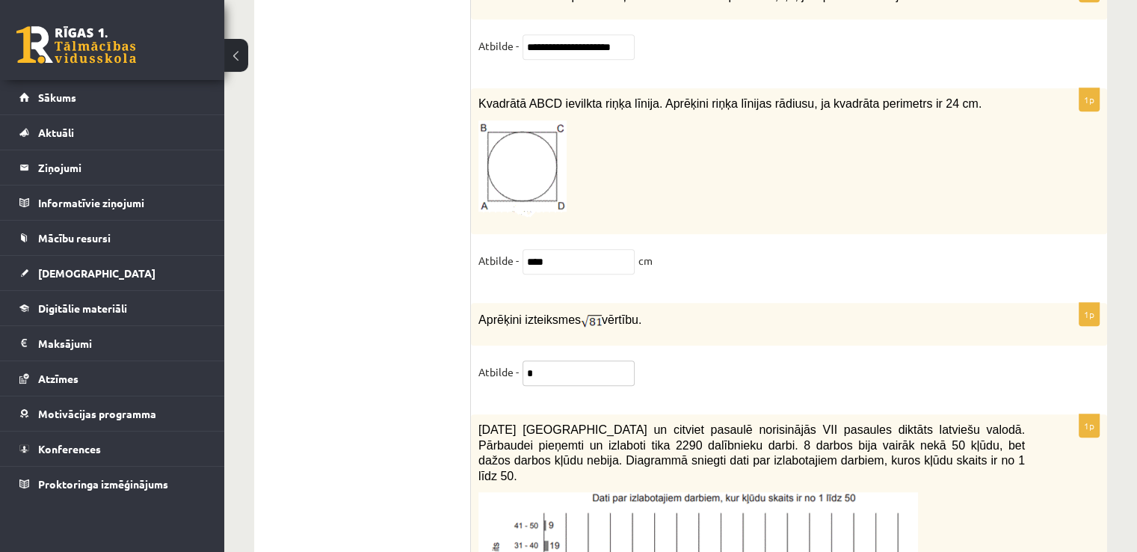
type input "*"
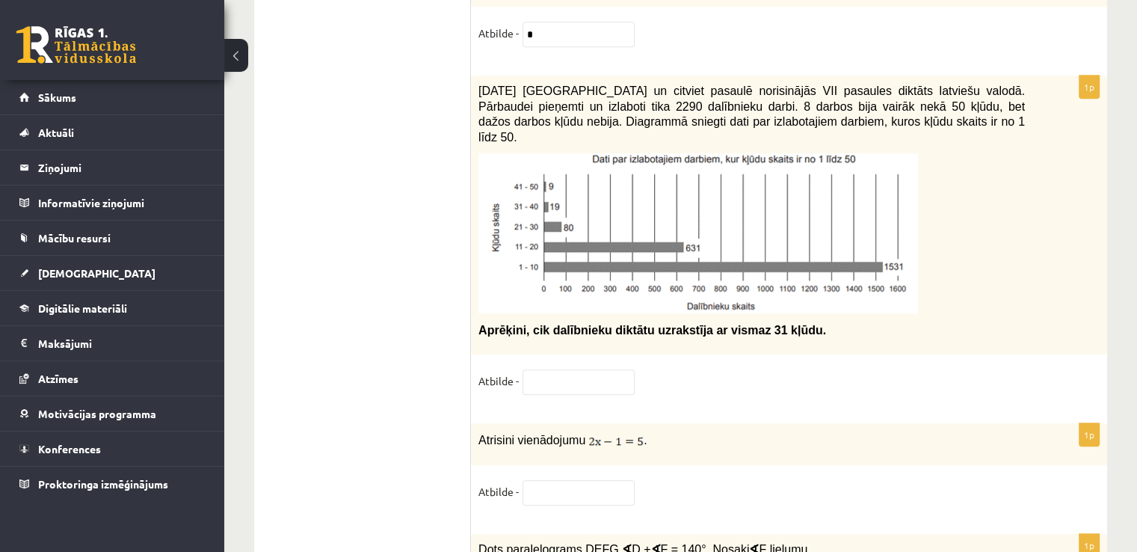
scroll to position [6850, 0]
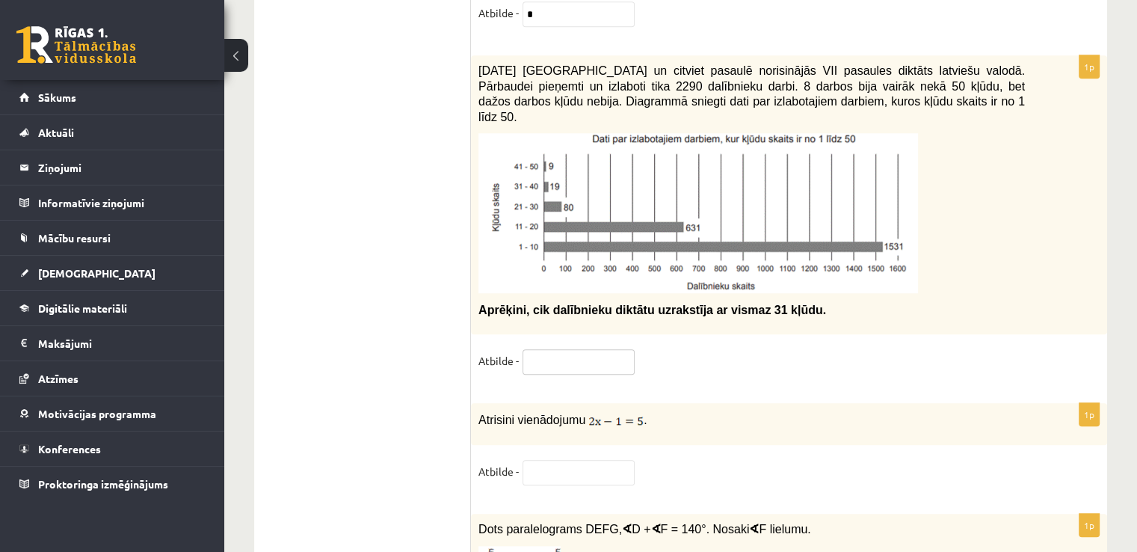
click at [550, 349] on input "text" at bounding box center [579, 361] width 112 height 25
type input "***"
click at [538, 460] on fieldset "Atbilde -" at bounding box center [789, 475] width 621 height 31
click at [579, 460] on input "text" at bounding box center [579, 472] width 112 height 25
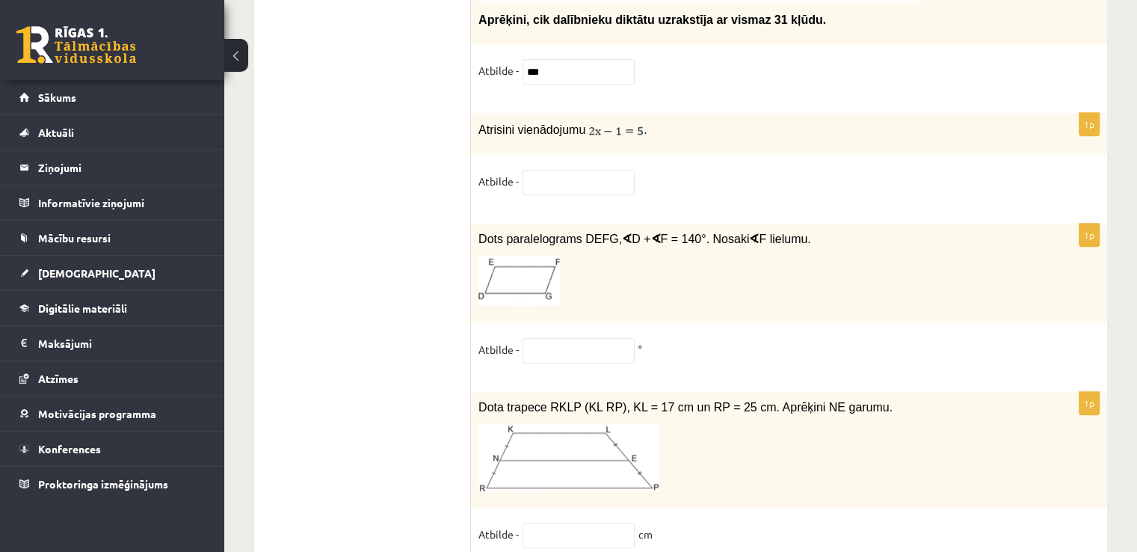
scroll to position [7149, 0]
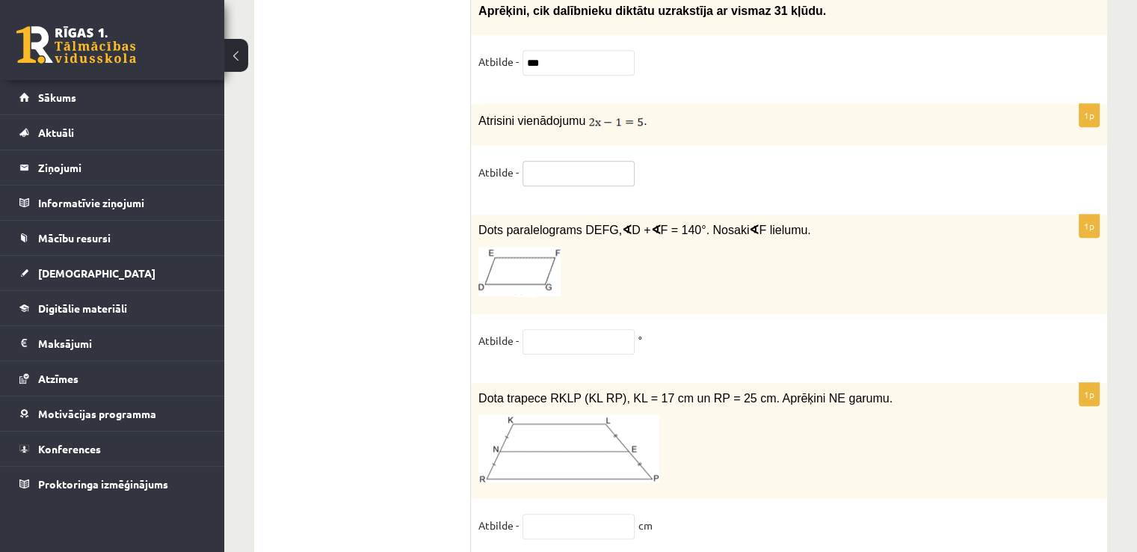
click at [598, 161] on input "text" at bounding box center [579, 173] width 112 height 25
click at [587, 329] on input "text" at bounding box center [579, 341] width 112 height 25
paste input "********"
type input "********"
click at [552, 514] on input "text" at bounding box center [579, 526] width 112 height 25
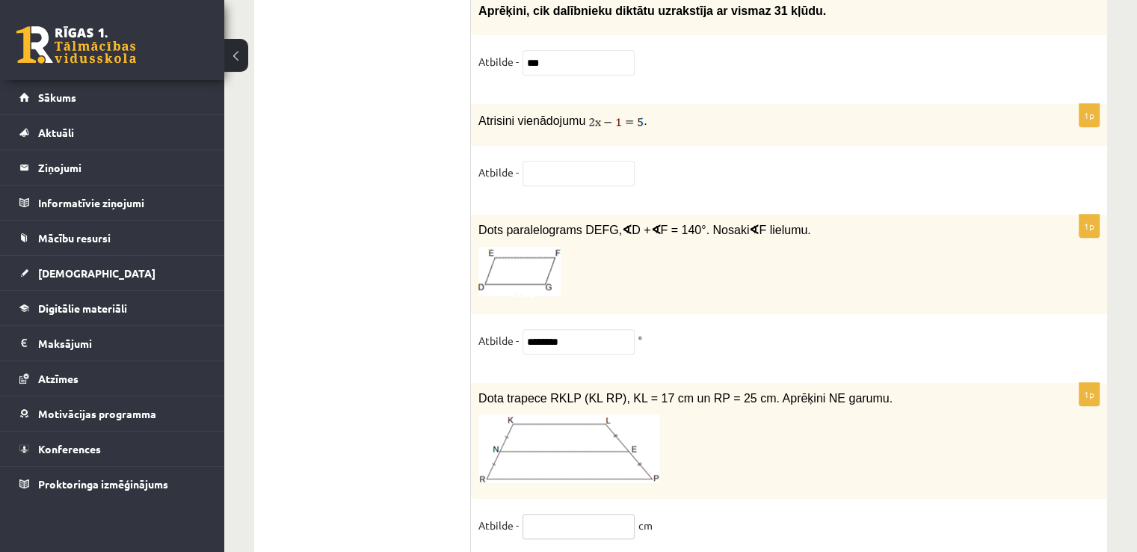
paste input "**********"
click at [562, 514] on input "**********" at bounding box center [579, 526] width 112 height 25
type input "**********"
click at [710, 414] on p at bounding box center [752, 448] width 547 height 68
click at [648, 246] on div "Dots paralelograms DEFG, ∢ D + ∢ F = 140°. Nosaki ∢ F lielumu." at bounding box center [789, 264] width 636 height 99
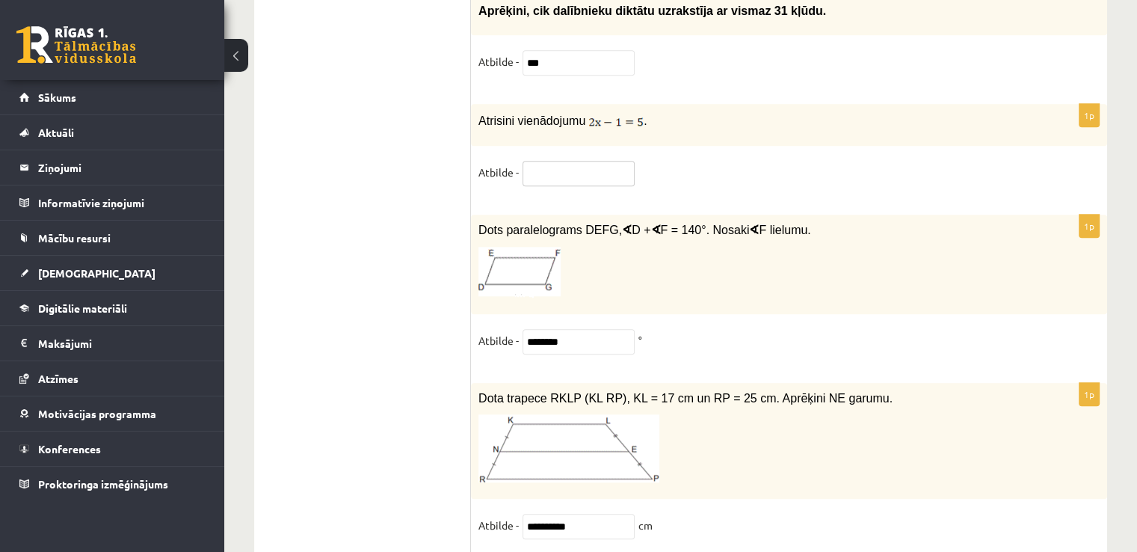
click at [571, 161] on input "text" at bounding box center [579, 173] width 112 height 25
type input "*"
click at [793, 264] on div "1p Dots paralelograms DEFG, ∢ D + ∢ F = 140°. Nosaki ∢ F lielumu. Atbilde - ***…" at bounding box center [789, 291] width 636 height 153
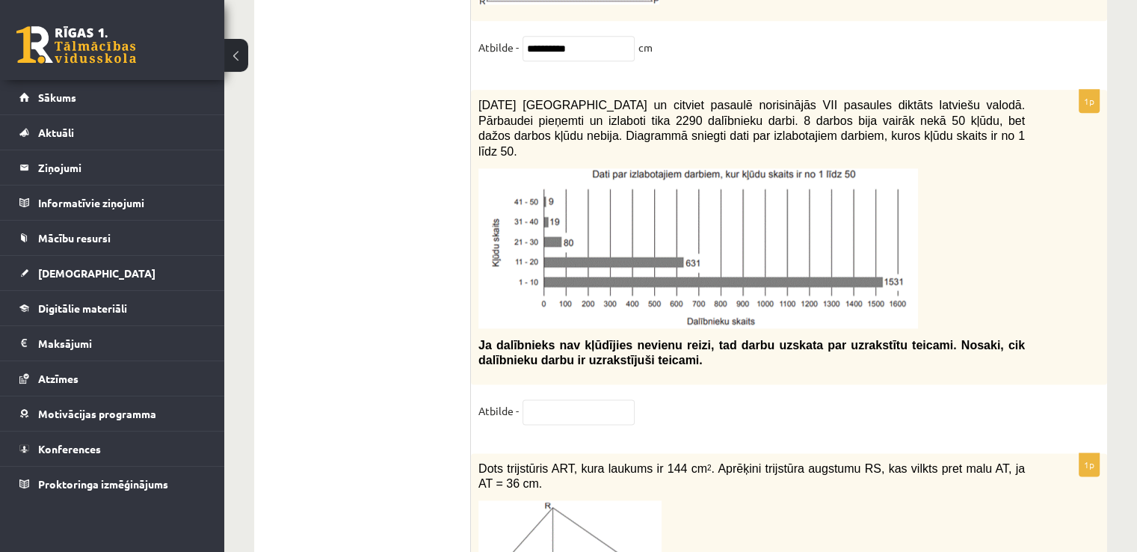
scroll to position [7690, 0]
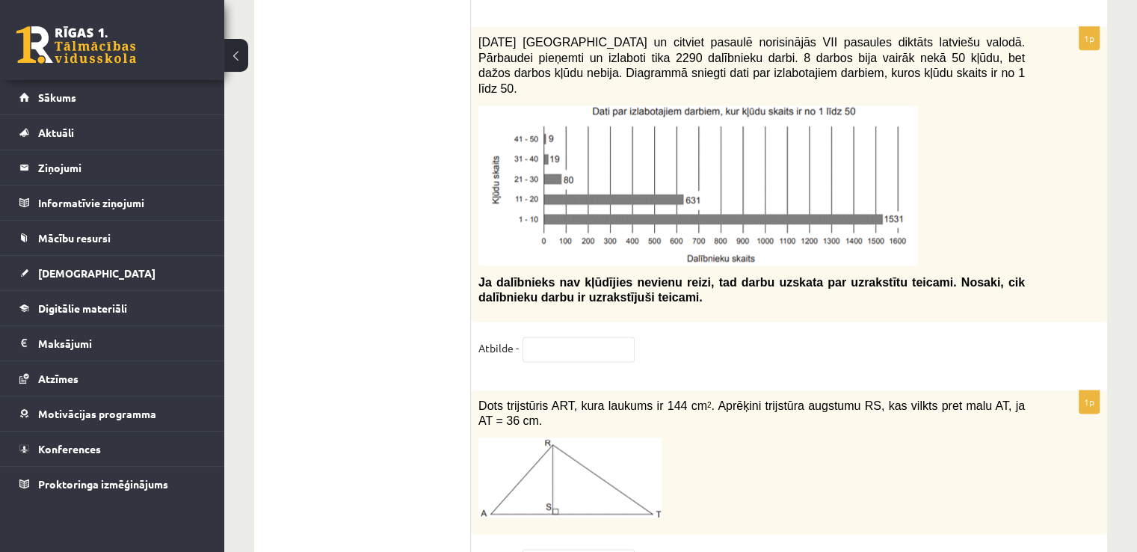
click at [590, 465] on div "1p Dots trijstūris ART, kura laukums ir 144 cm 2 . Aprēķini trijstūra augstumu …" at bounding box center [789, 488] width 636 height 197
click at [528, 549] on input "text" at bounding box center [579, 561] width 112 height 25
paste input "*********"
type input "*********"
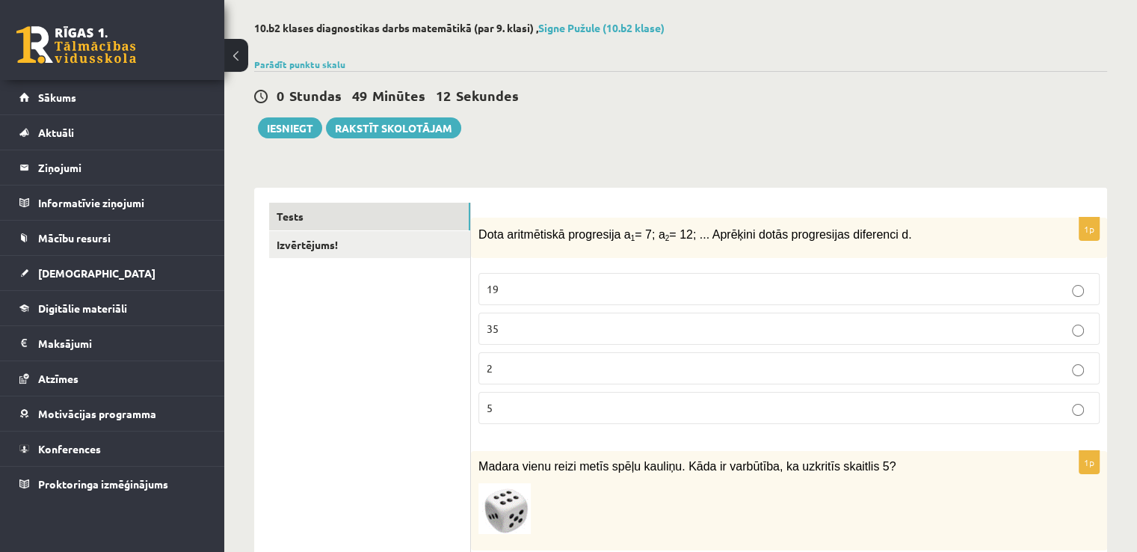
scroll to position [0, 0]
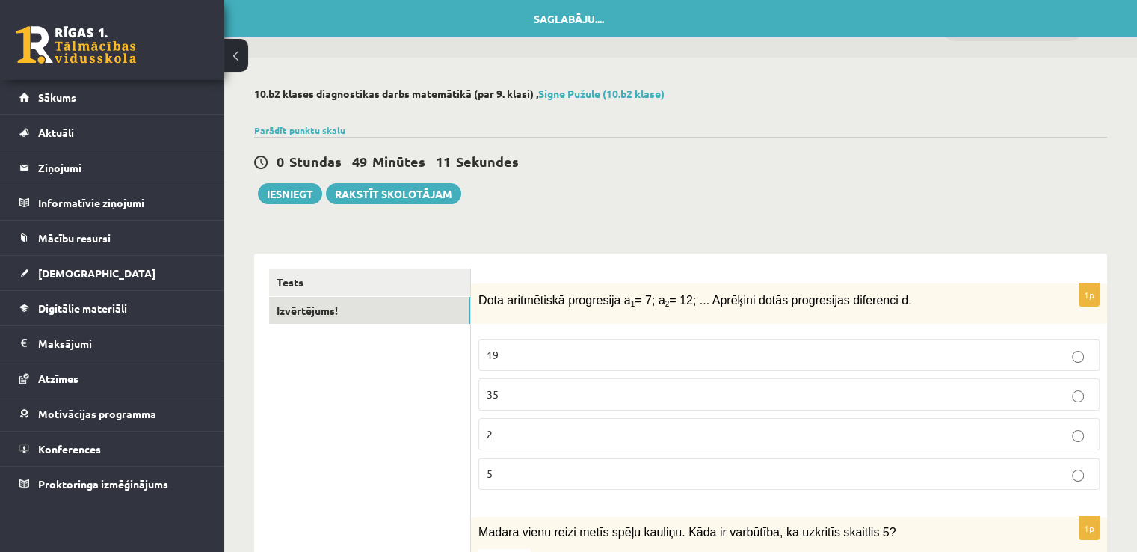
click at [348, 300] on link "Izvērtējums!" at bounding box center [369, 311] width 201 height 28
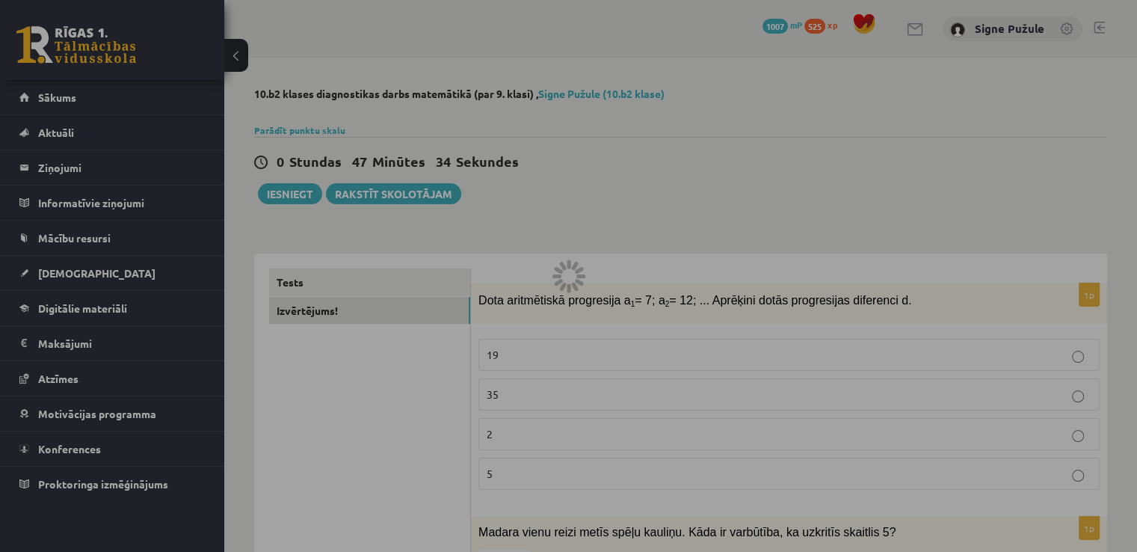
click at [473, 307] on div at bounding box center [568, 276] width 1137 height 552
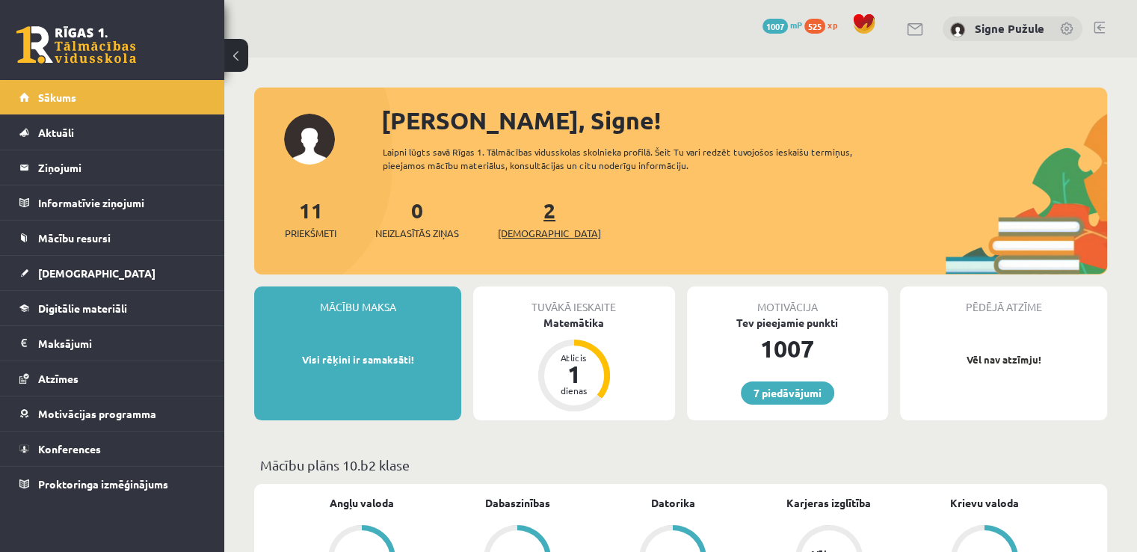
click at [528, 213] on link "2 Ieskaites" at bounding box center [549, 219] width 103 height 44
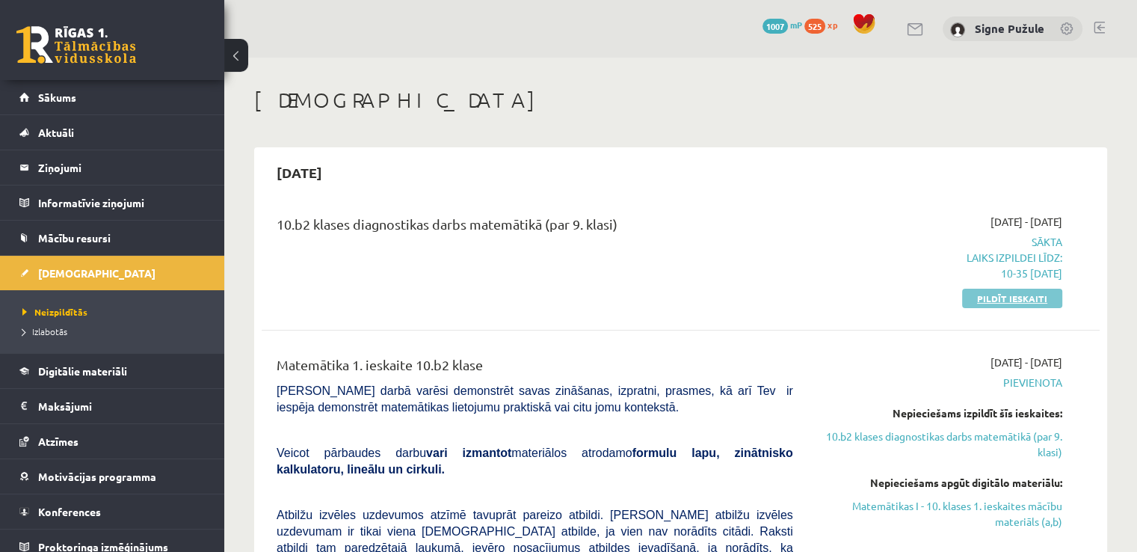
click at [1010, 303] on link "Pildīt ieskaiti" at bounding box center [1012, 298] width 100 height 19
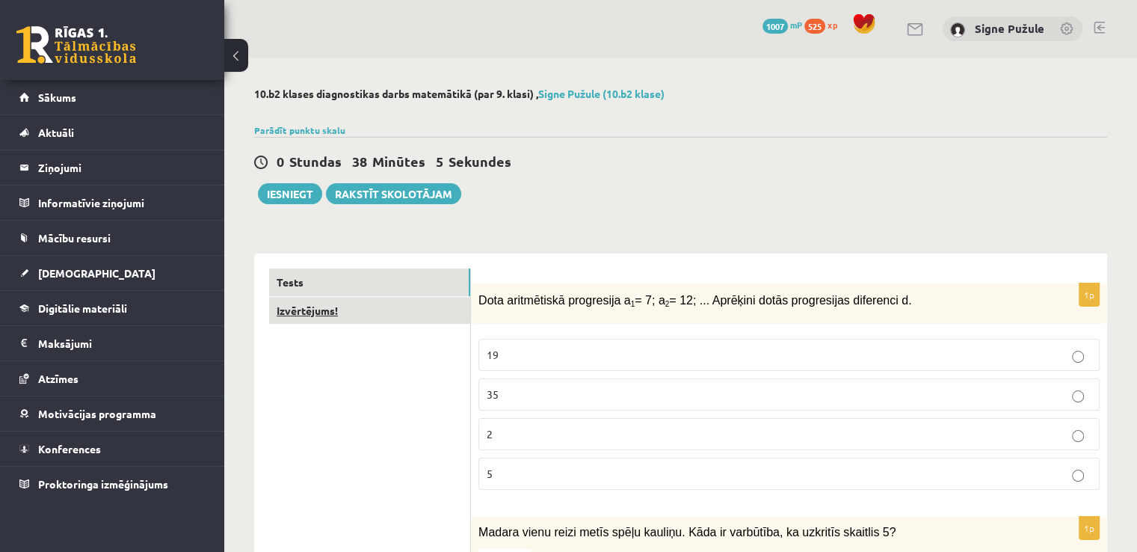
click at [371, 313] on link "Izvērtējums!" at bounding box center [369, 311] width 201 height 28
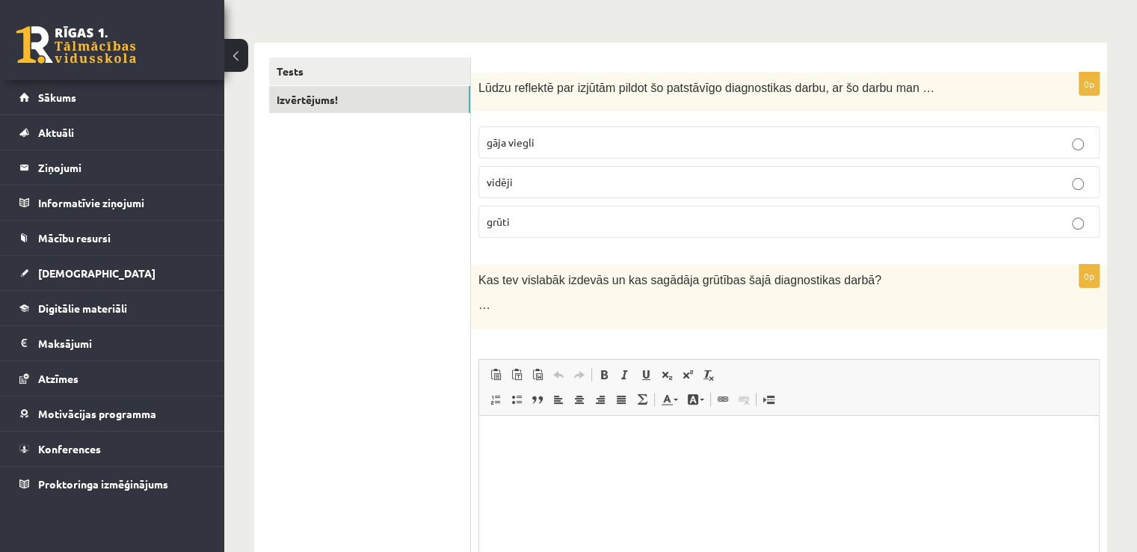
scroll to position [239, 0]
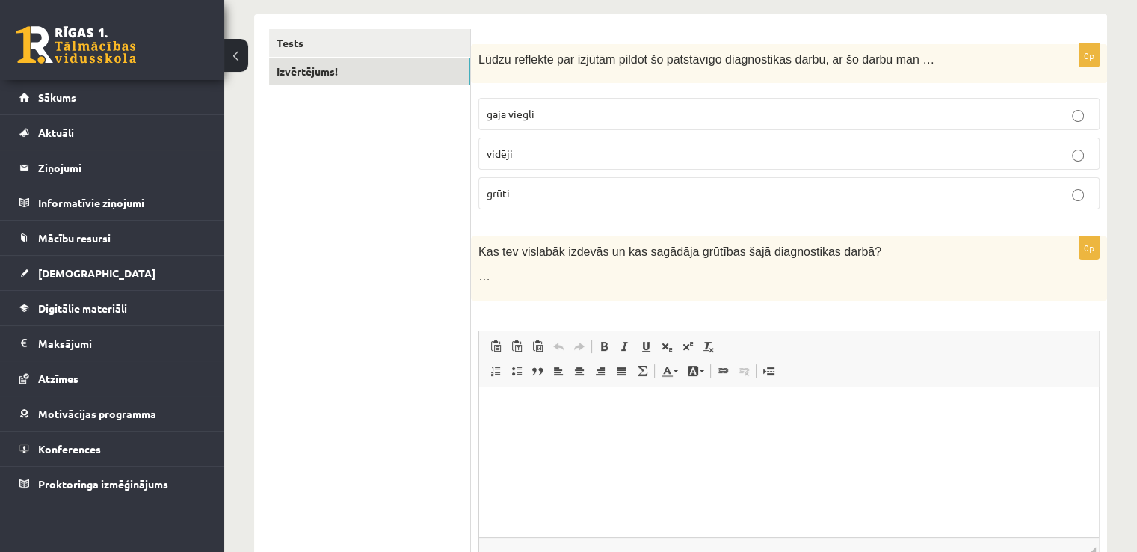
click at [581, 159] on p "vidēji" at bounding box center [789, 154] width 605 height 16
click at [541, 191] on p "grūti" at bounding box center [789, 193] width 605 height 16
click at [541, 151] on p "vidēji" at bounding box center [789, 154] width 605 height 16
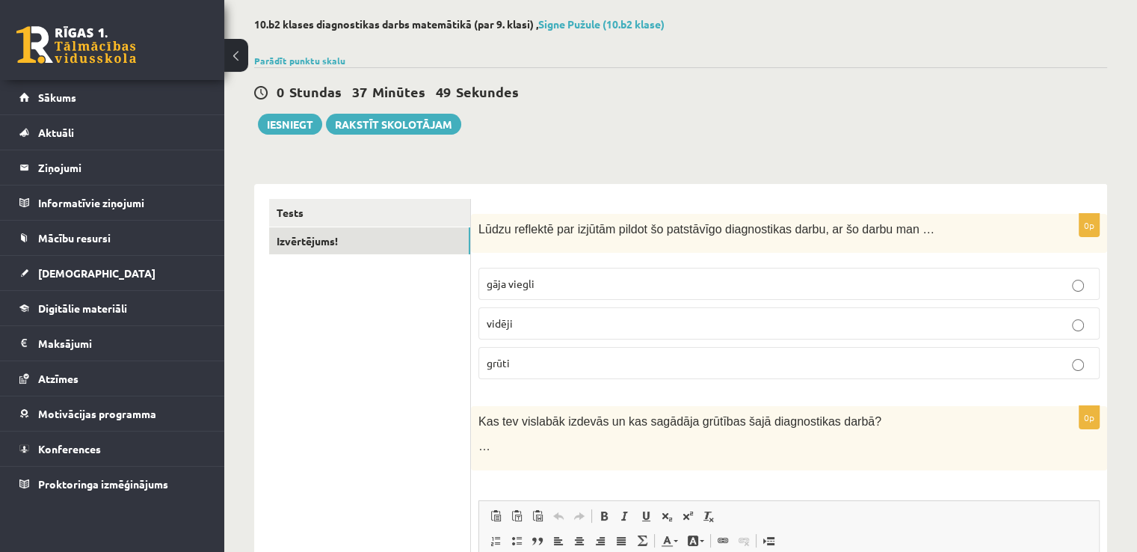
scroll to position [0, 0]
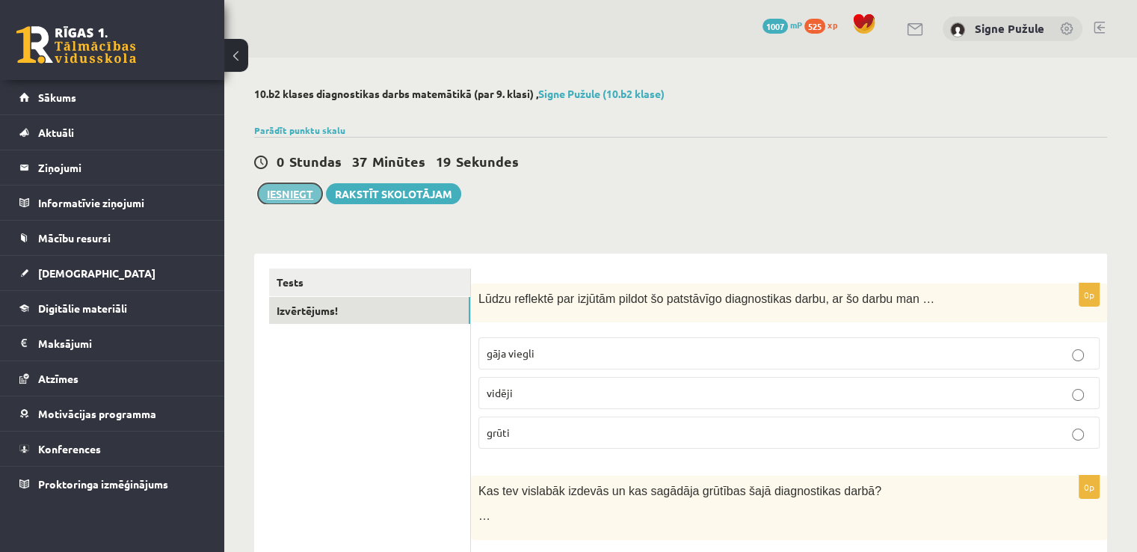
click at [298, 191] on button "Iesniegt" at bounding box center [290, 193] width 64 height 21
click at [415, 297] on link "Izvērtējums!" at bounding box center [369, 311] width 201 height 28
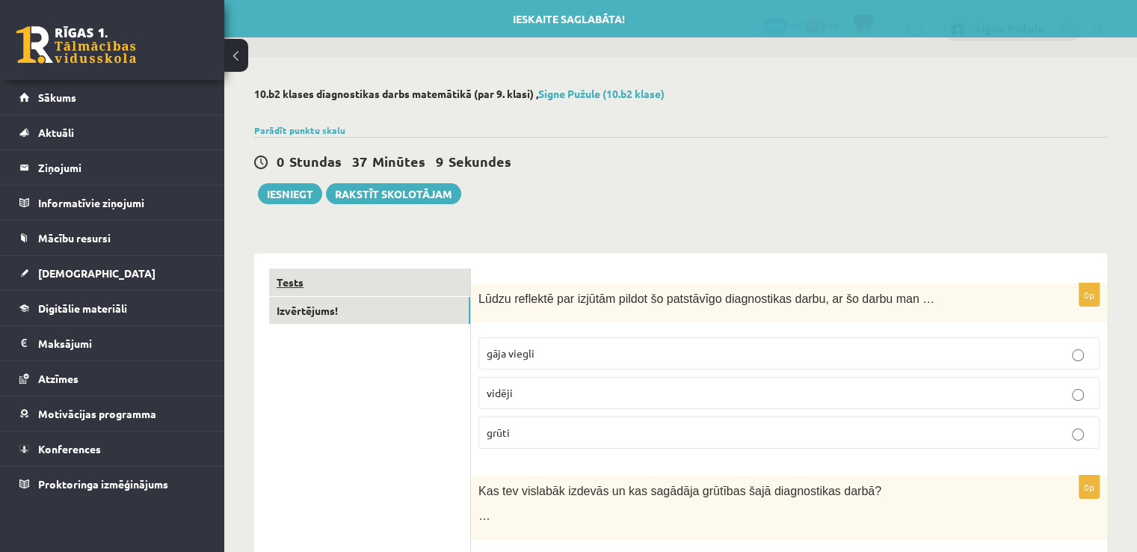
click at [428, 282] on link "Tests" at bounding box center [369, 282] width 201 height 28
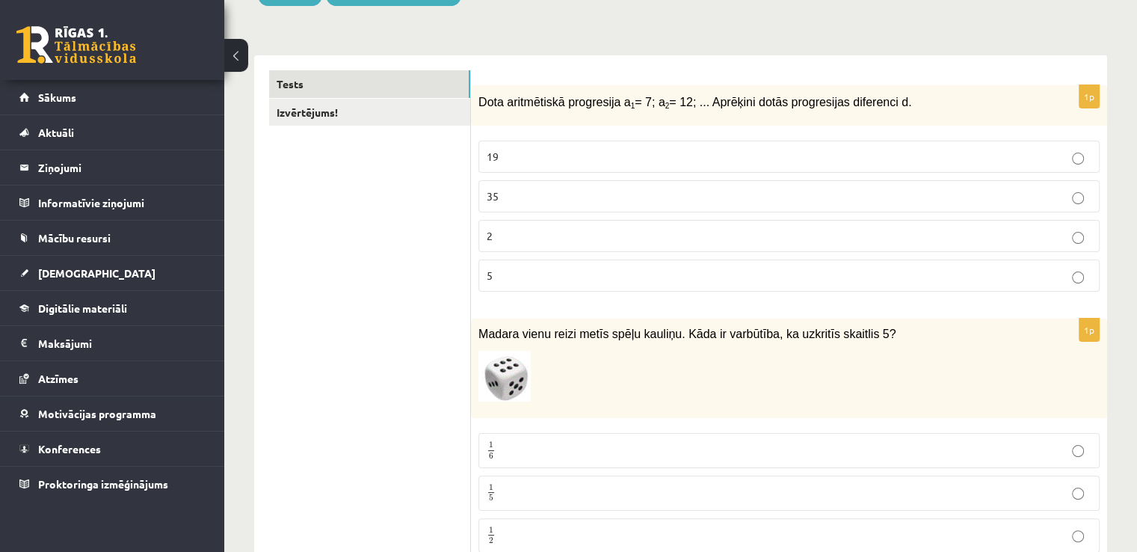
scroll to position [120, 0]
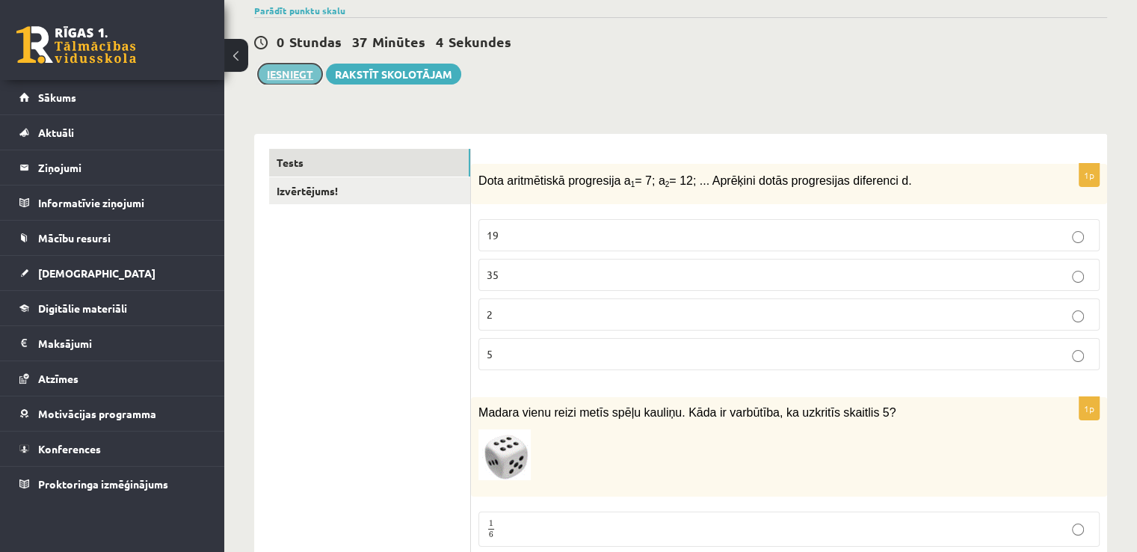
click at [284, 70] on button "Iesniegt" at bounding box center [290, 74] width 64 height 21
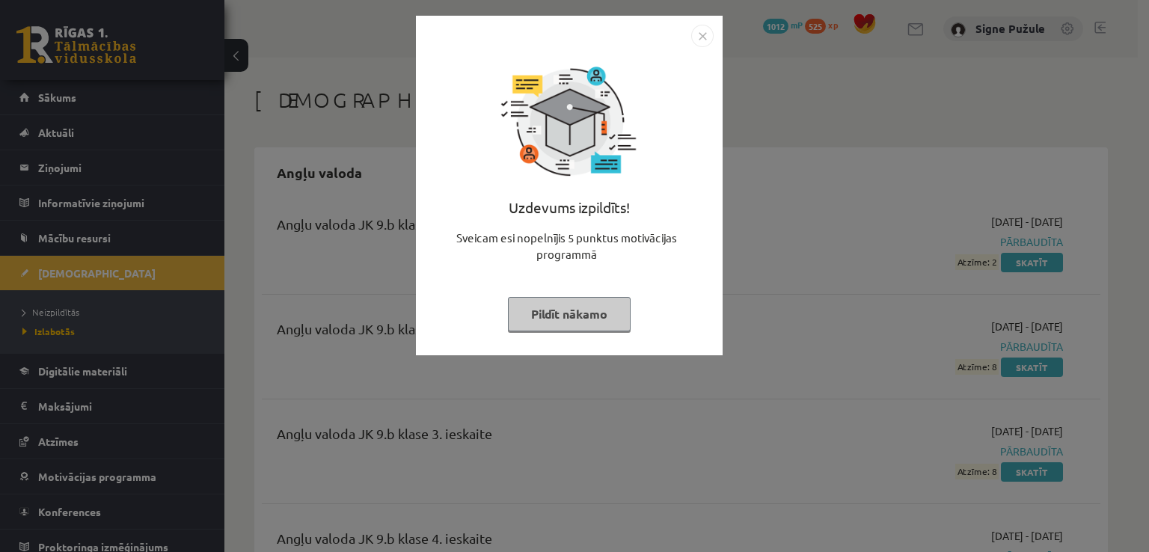
click at [582, 320] on button "Pildīt nākamo" at bounding box center [569, 314] width 123 height 34
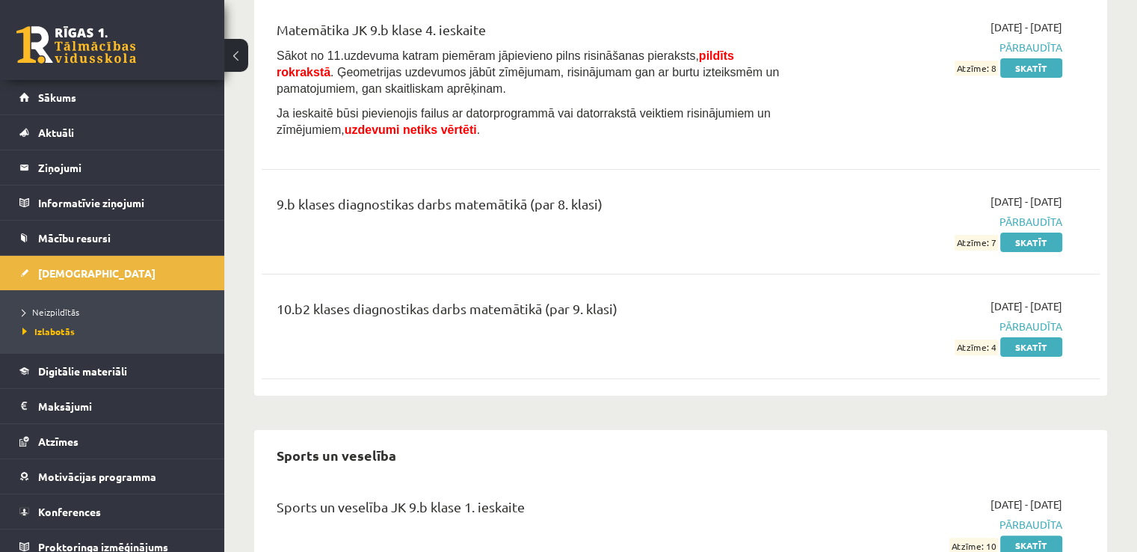
scroll to position [5923, 0]
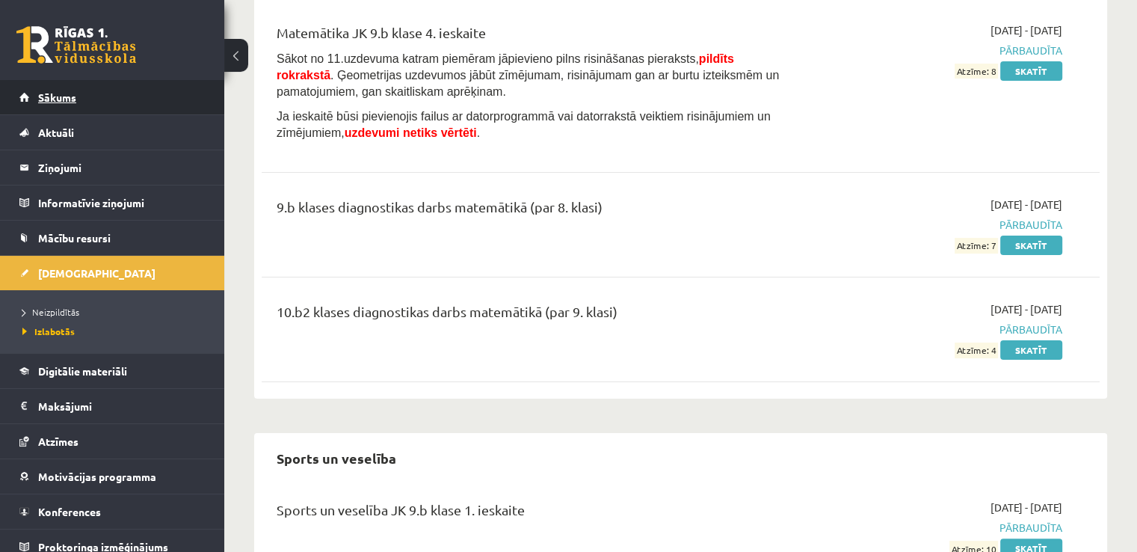
click at [106, 85] on link "Sākums" at bounding box center [112, 97] width 186 height 34
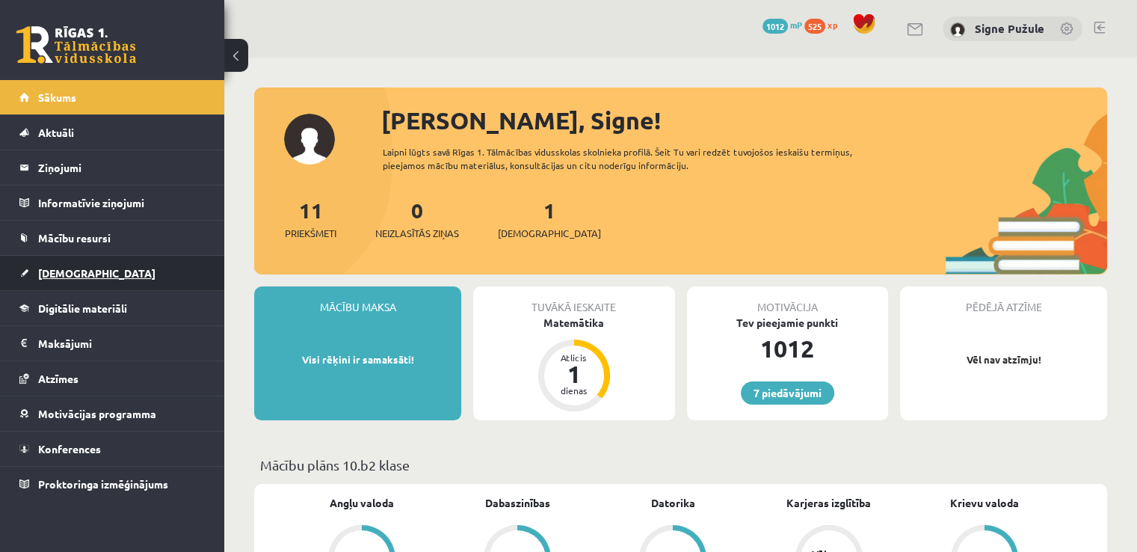
click at [123, 275] on link "[DEMOGRAPHIC_DATA]" at bounding box center [112, 273] width 186 height 34
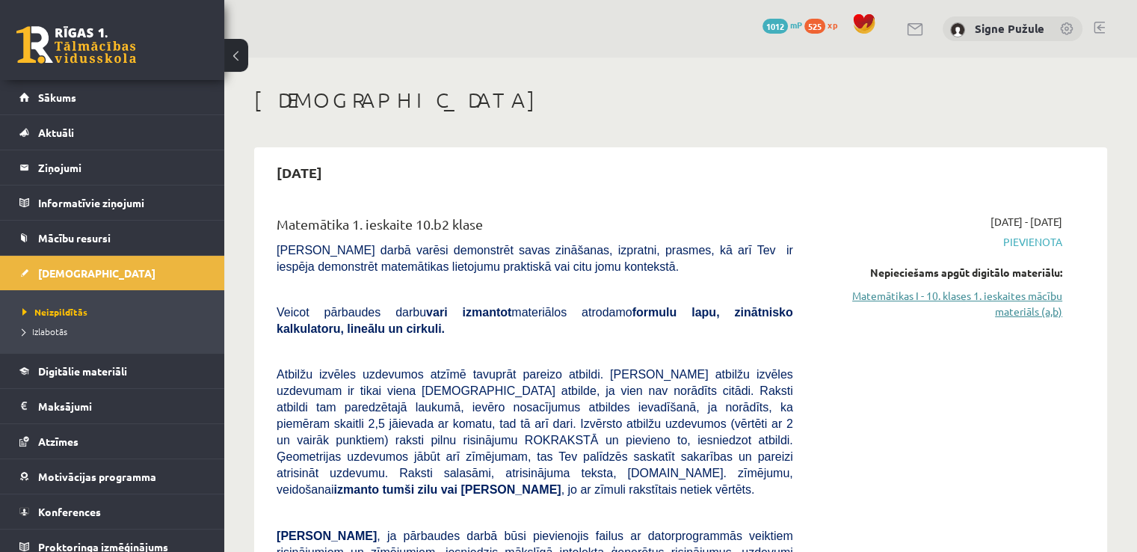
click at [949, 301] on link "Matemātikas I - 10. klases 1. ieskaites mācību materiāls (a,b)" at bounding box center [939, 303] width 247 height 31
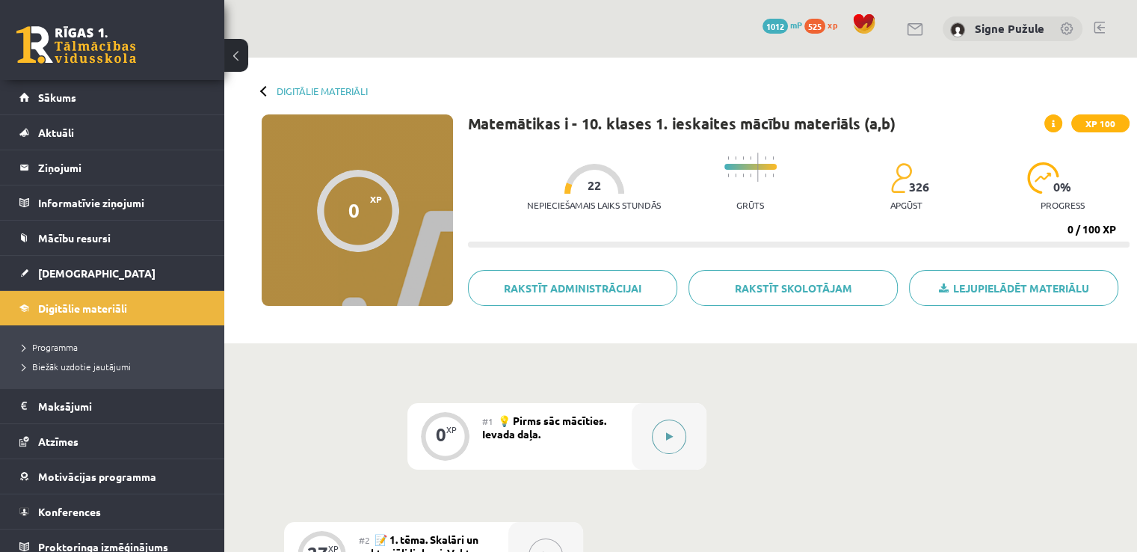
click at [673, 432] on button at bounding box center [669, 437] width 34 height 34
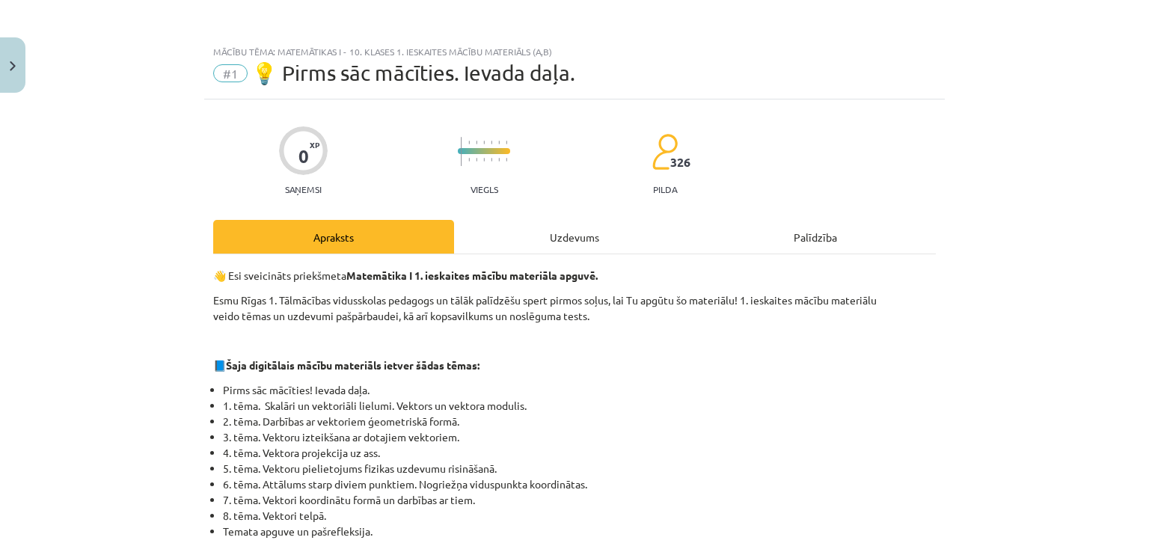
click at [572, 241] on div "Uzdevums" at bounding box center [574, 237] width 241 height 34
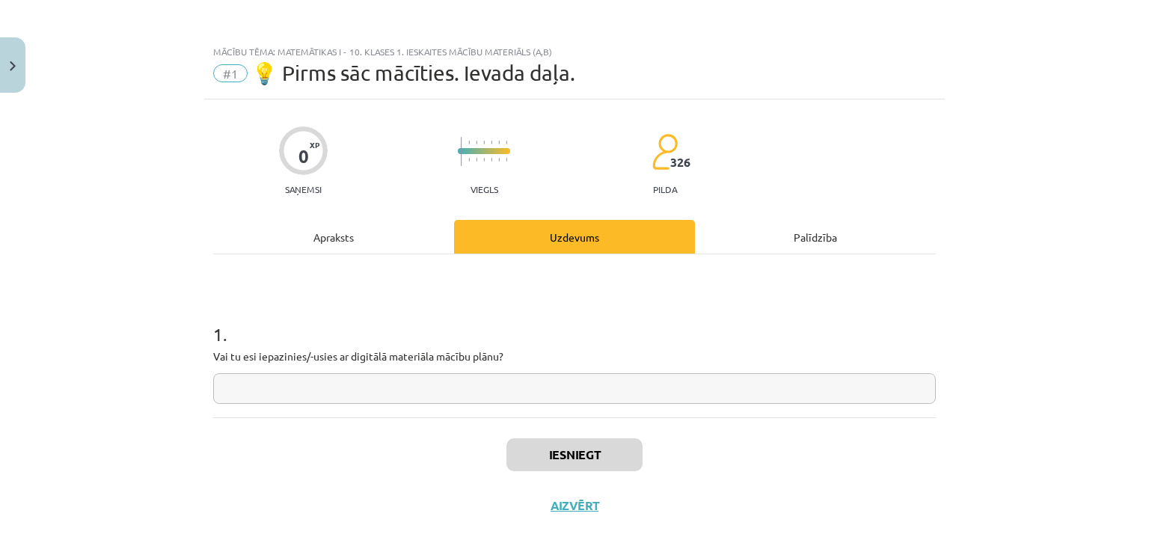
scroll to position [16, 0]
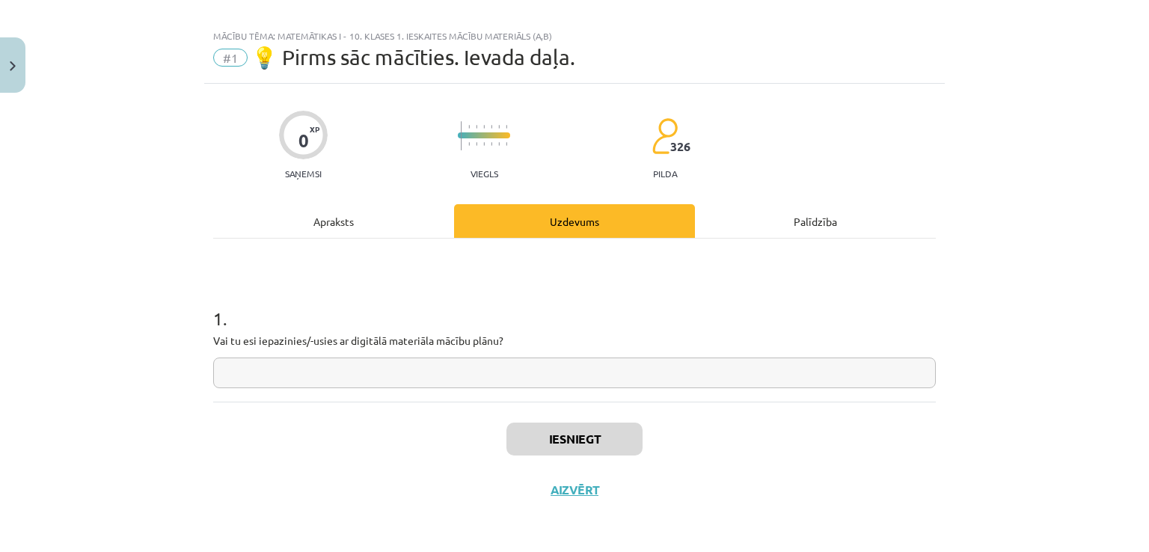
click at [320, 367] on input "text" at bounding box center [574, 372] width 722 height 31
type input "***"
click at [570, 433] on button "Iesniegt" at bounding box center [574, 439] width 136 height 33
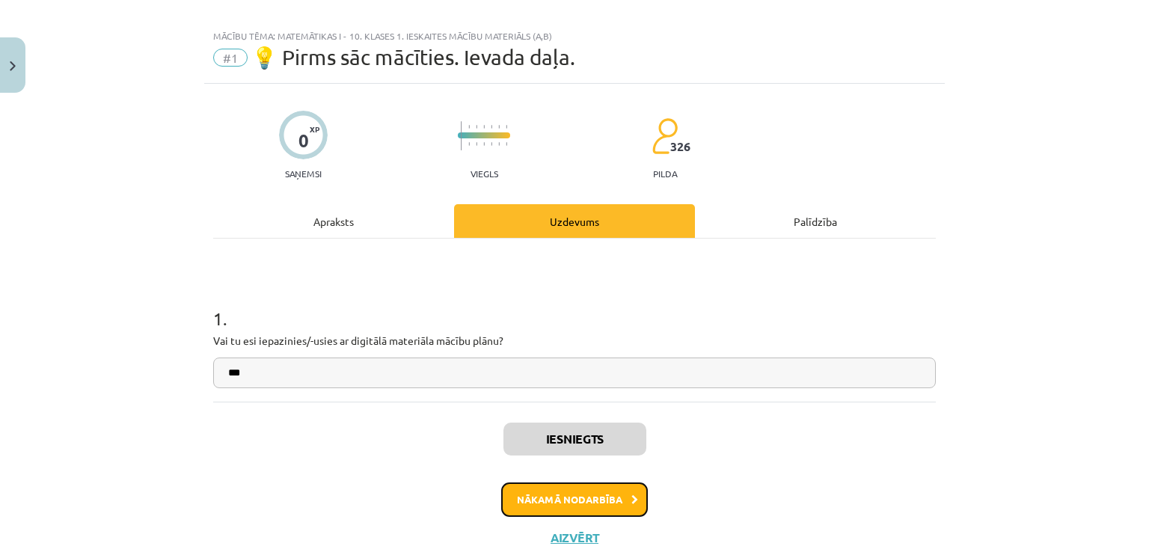
click at [604, 507] on button "Nākamā nodarbība" at bounding box center [574, 499] width 147 height 34
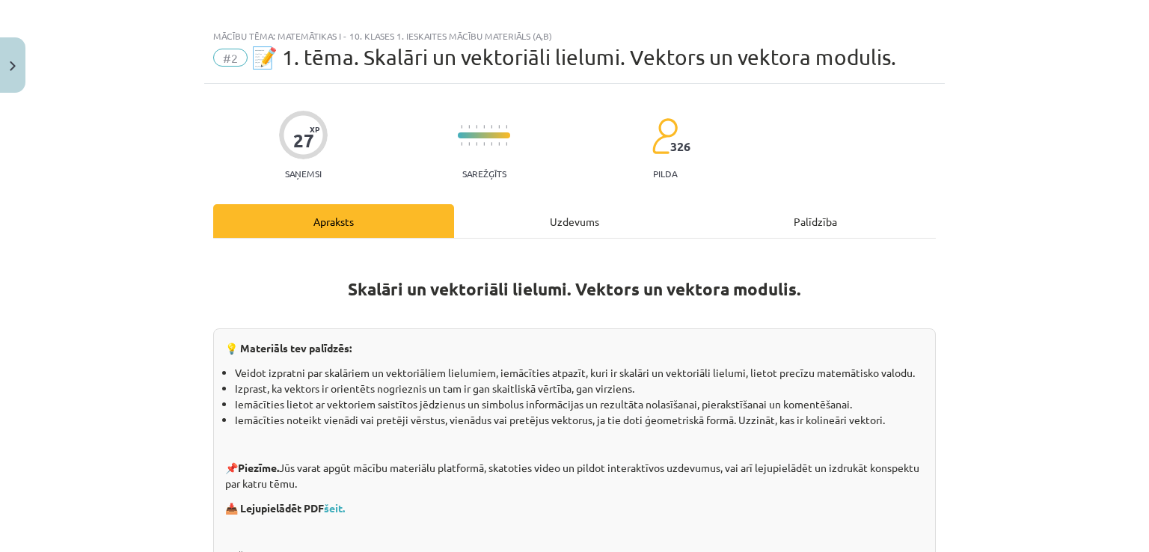
scroll to position [37, 0]
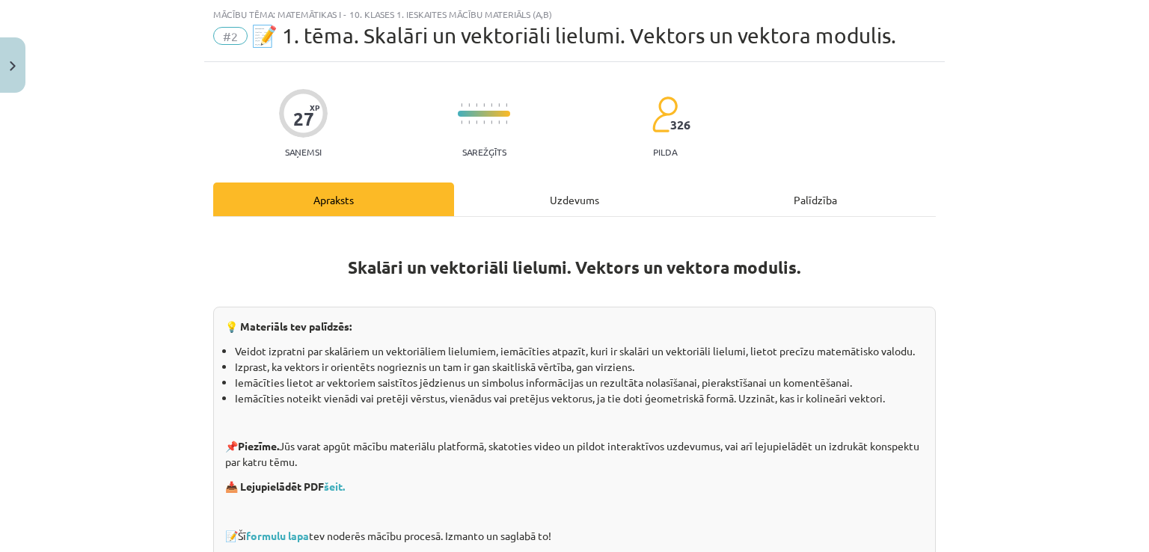
click at [485, 327] on p "💡 Materiāls tev palīdzēs:" at bounding box center [574, 327] width 698 height 16
click at [538, 201] on div "Uzdevums" at bounding box center [574, 199] width 241 height 34
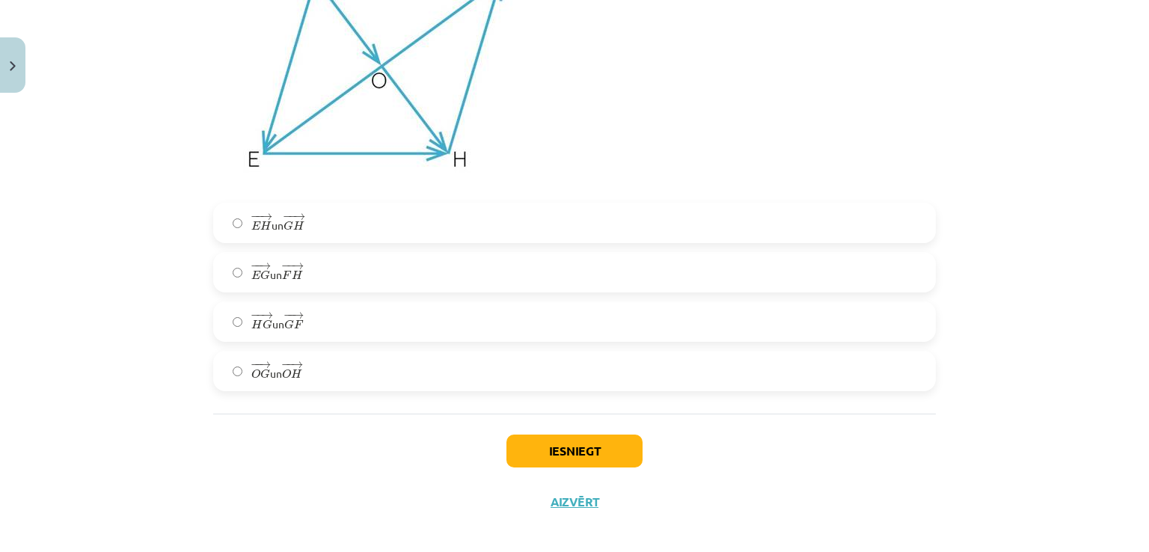
scroll to position [4532, 0]
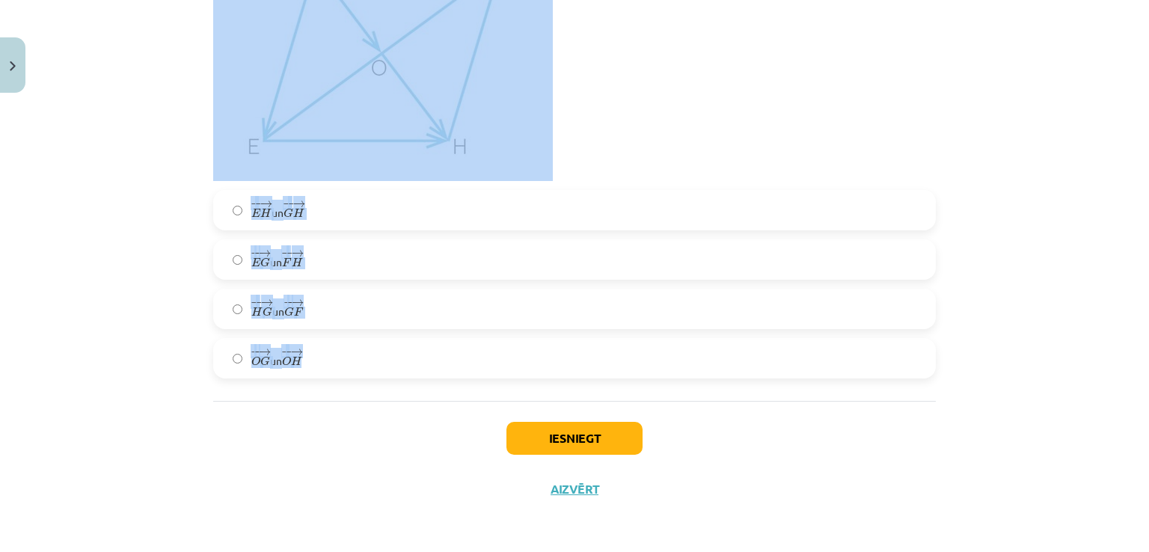
drag, startPoint x: 202, startPoint y: 295, endPoint x: 724, endPoint y: 336, distance: 523.5
copy form "1 . Kuri no dotajiem lielumiem ir skalāri lielumi? laukums svars darbs pārvieto…"
click at [805, 141] on p at bounding box center [574, 54] width 722 height 254
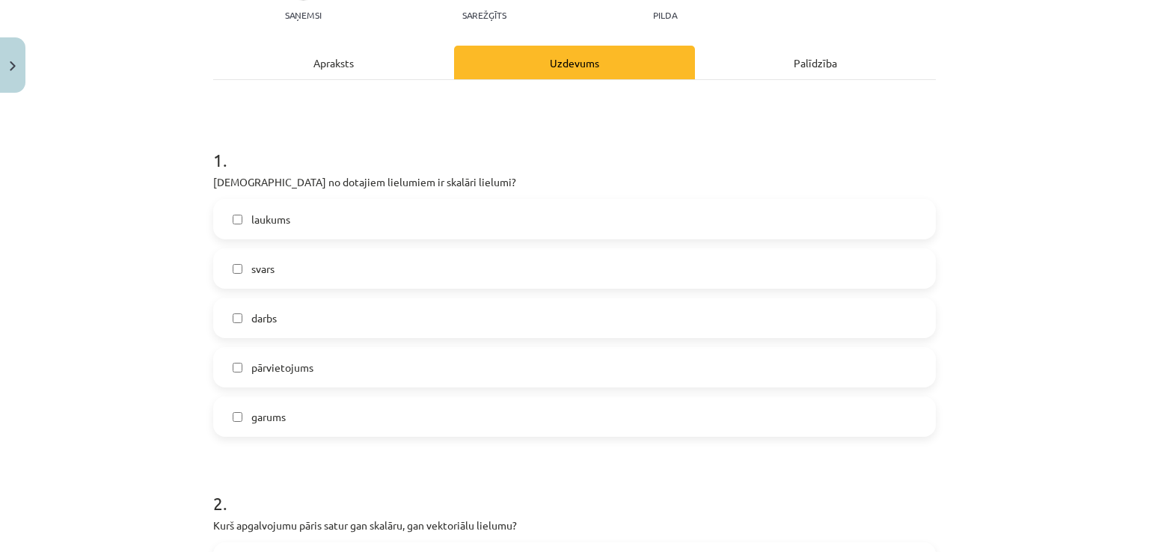
scroll to position [135, 0]
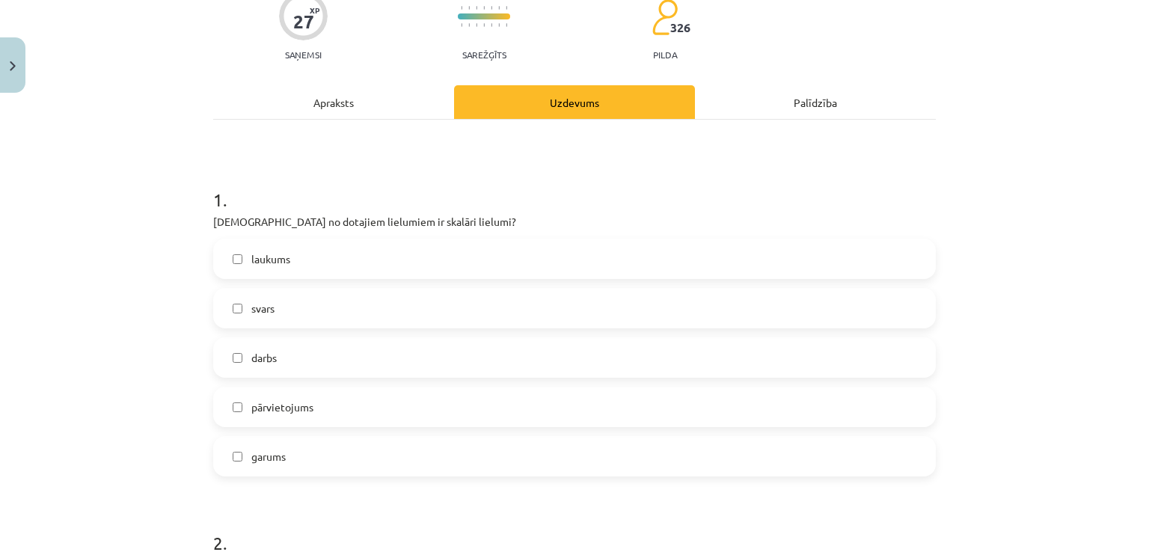
click at [242, 230] on div "1 . Kuri no dotajiem lielumiem ir skalāri lielumi? laukums svars darbs pārvieto…" at bounding box center [574, 319] width 722 height 313
click at [257, 261] on span "laukums" at bounding box center [270, 259] width 39 height 16
click at [256, 301] on span "svars" at bounding box center [262, 309] width 23 height 16
click at [265, 366] on label "darbs" at bounding box center [574, 357] width 719 height 37
click at [277, 449] on span "garums" at bounding box center [268, 457] width 34 height 16
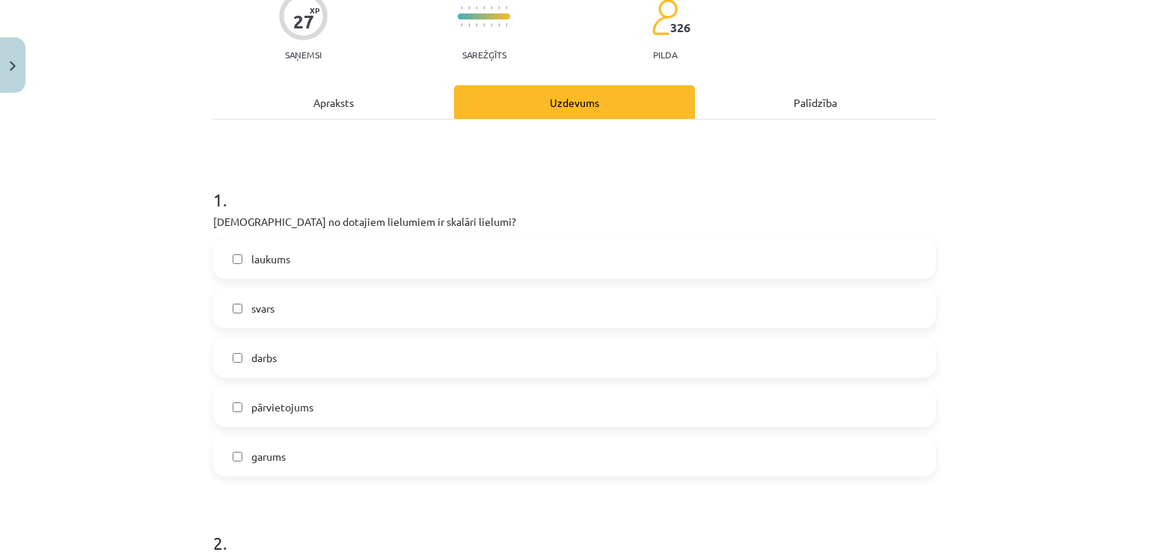
click at [156, 358] on div "Mācību tēma: Matemātikas i - 10. klases 1. ieskaites mācību materiāls (a,b) #2 …" at bounding box center [574, 276] width 1149 height 552
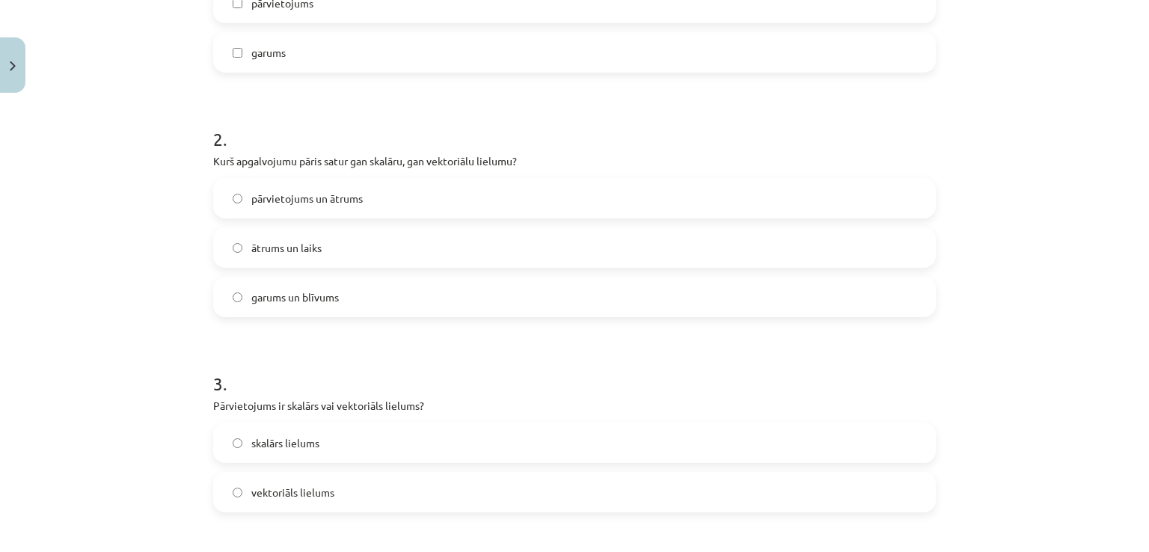
scroll to position [543, 0]
click at [316, 231] on label "ātrums un laiks" at bounding box center [574, 242] width 719 height 37
click at [533, 102] on h1 "2 ." at bounding box center [574, 121] width 722 height 46
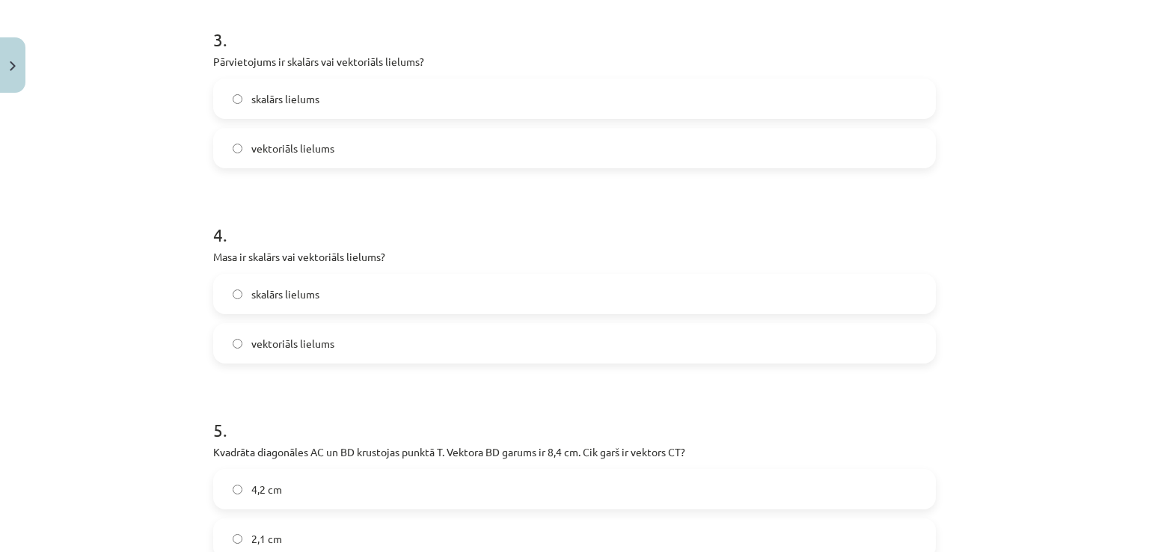
scroll to position [912, 0]
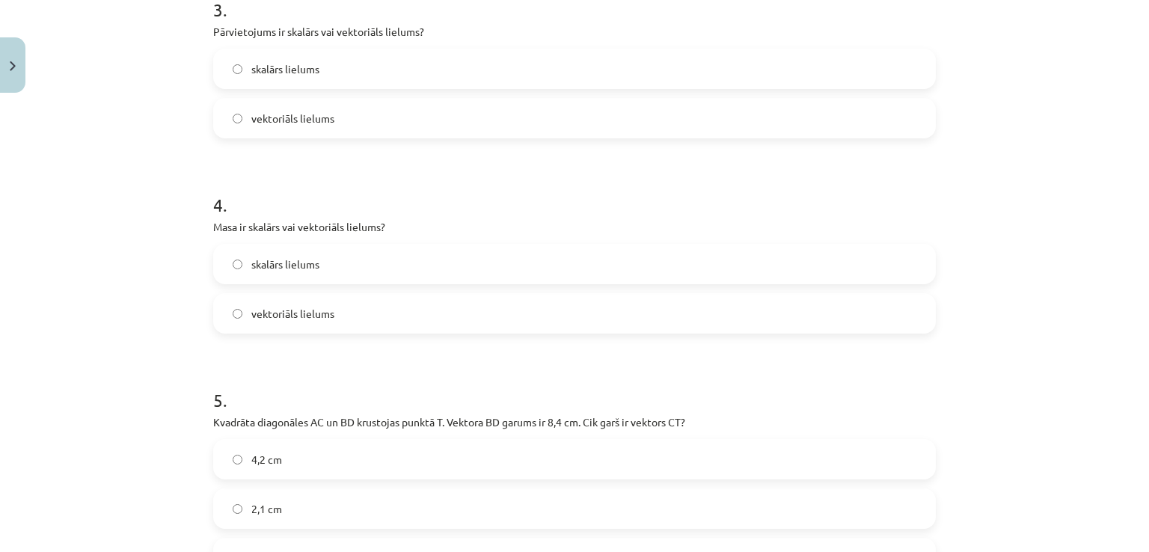
click at [290, 126] on label "vektoriāls lielums" at bounding box center [574, 117] width 719 height 37
click at [314, 266] on span "skalārs lielums" at bounding box center [285, 265] width 68 height 16
click at [316, 458] on label "4,2 cm" at bounding box center [574, 458] width 719 height 37
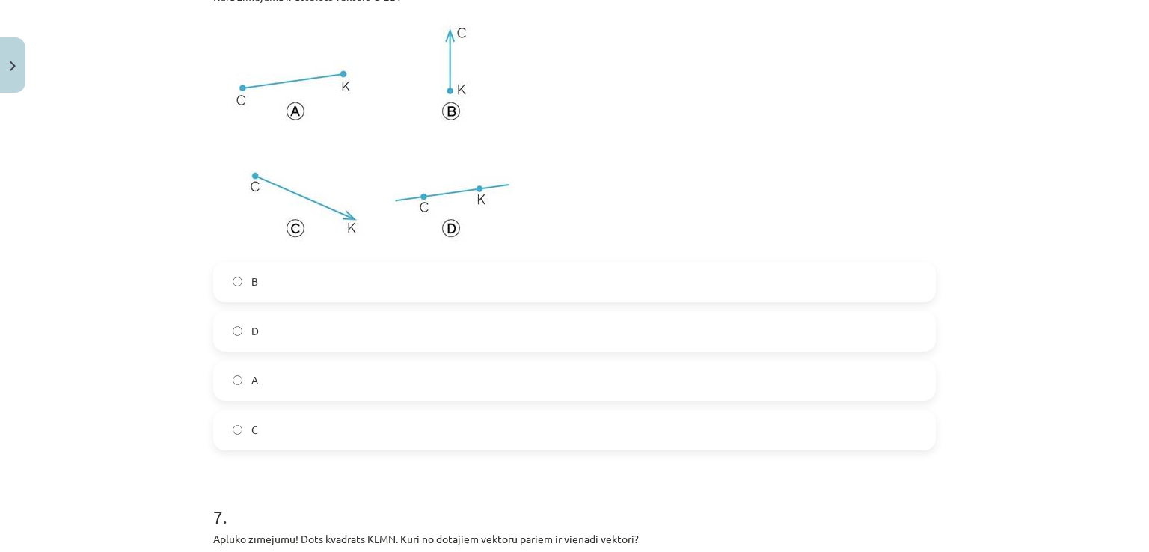
scroll to position [1650, 0]
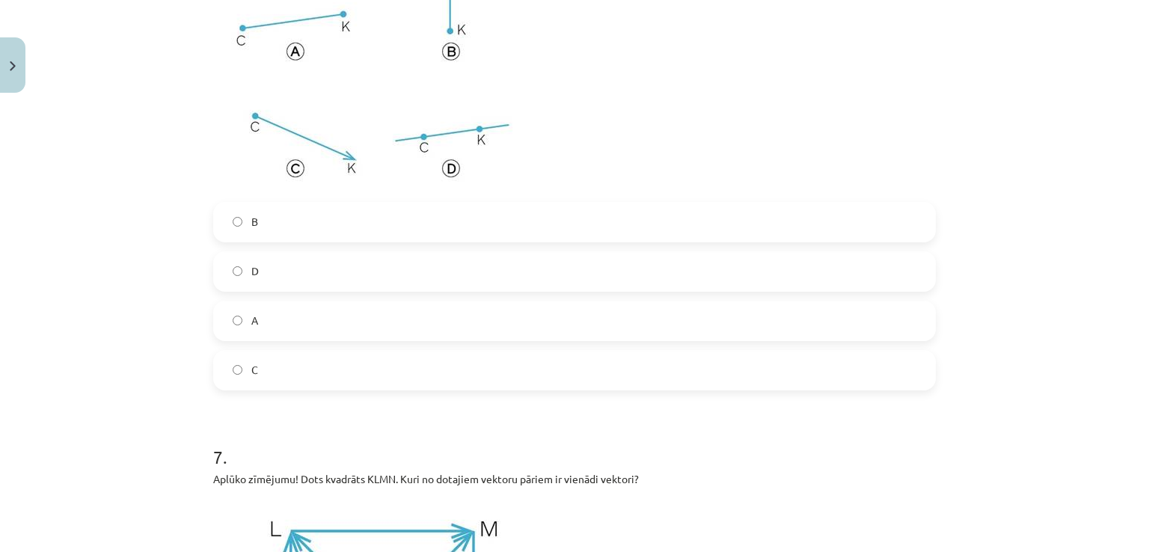
click at [280, 279] on label "D" at bounding box center [574, 271] width 719 height 37
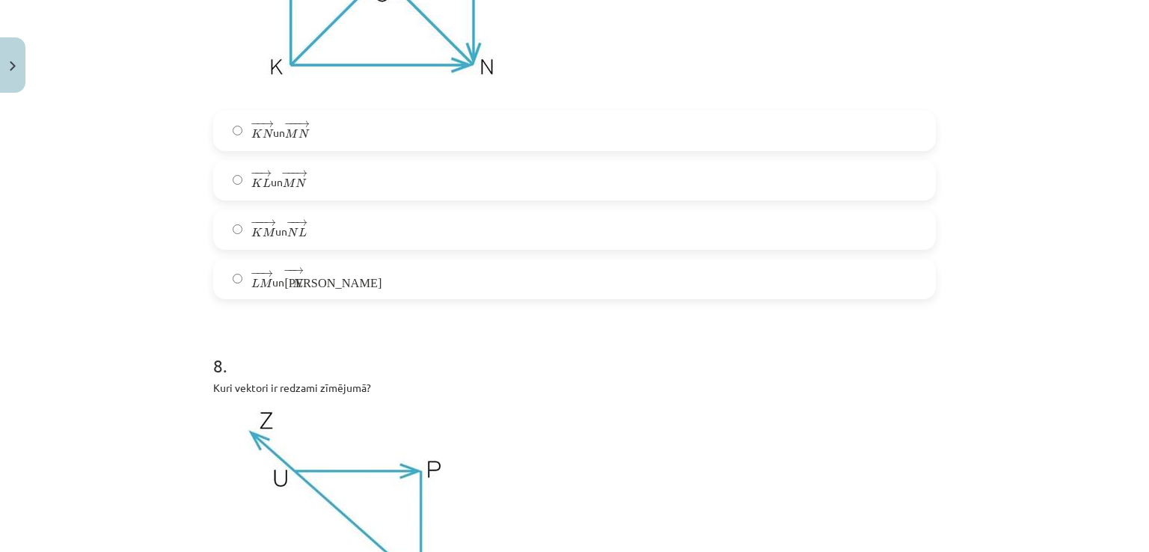
scroll to position [2320, 0]
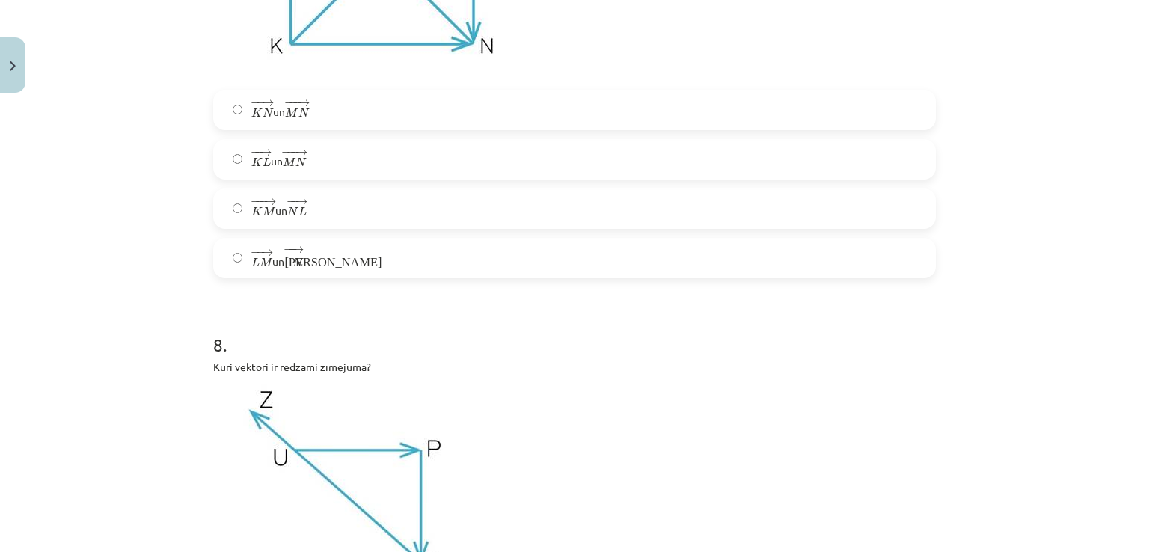
click at [337, 168] on label "− − → K L K L → un − −− → M N M N →" at bounding box center [574, 159] width 719 height 37
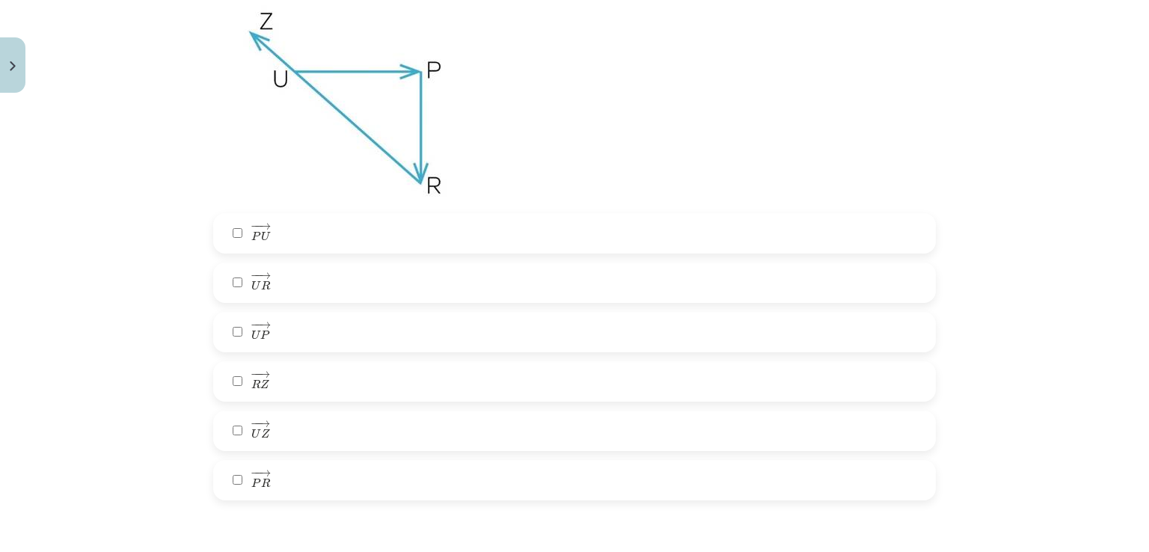
scroll to position [2749, 0]
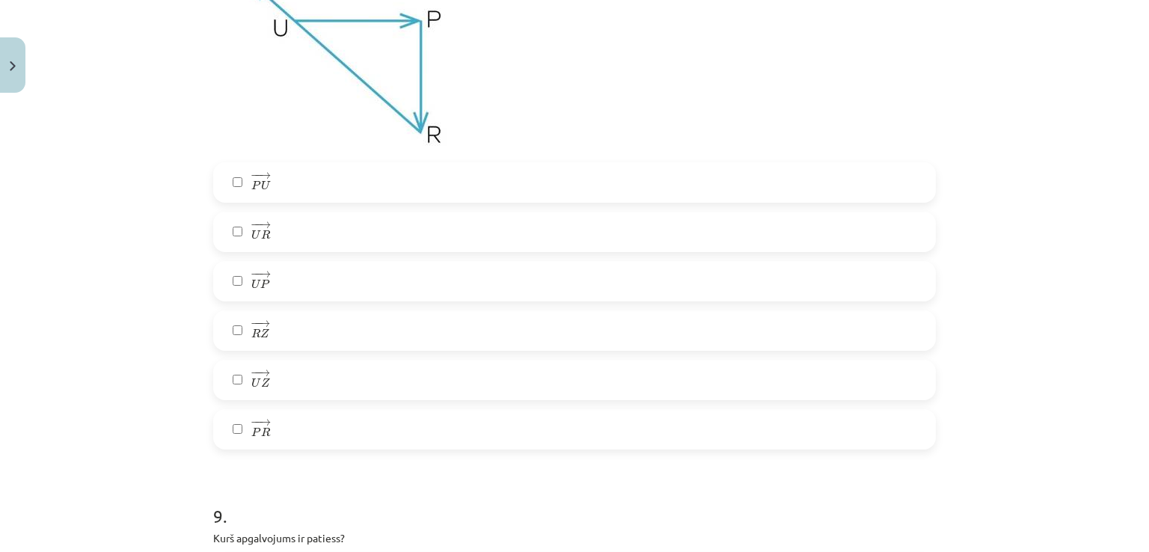
click at [302, 177] on label "− − → P U P U →" at bounding box center [574, 182] width 719 height 37
click at [299, 231] on label "− − → U R U R →" at bounding box center [574, 231] width 719 height 37
click at [280, 333] on label "− − → R Z R Z →" at bounding box center [574, 330] width 719 height 37
click at [292, 397] on label "− − → U Z U Z →" at bounding box center [574, 379] width 719 height 37
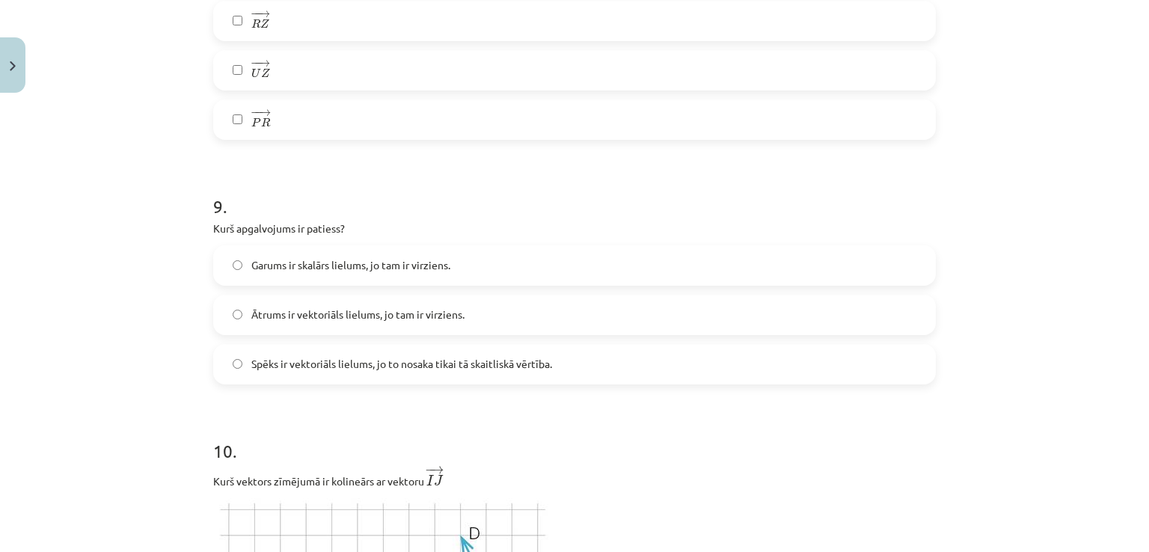
scroll to position [3168, 0]
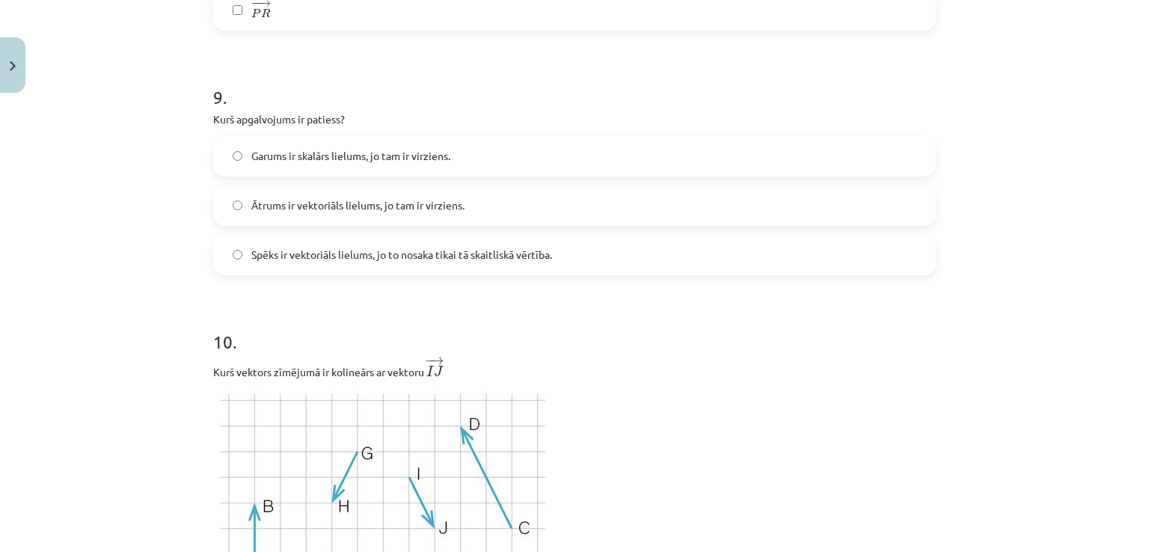
click at [384, 223] on label "Ātrums ir vektoriāls lielums, jo tam ir virziens." at bounding box center [574, 205] width 719 height 37
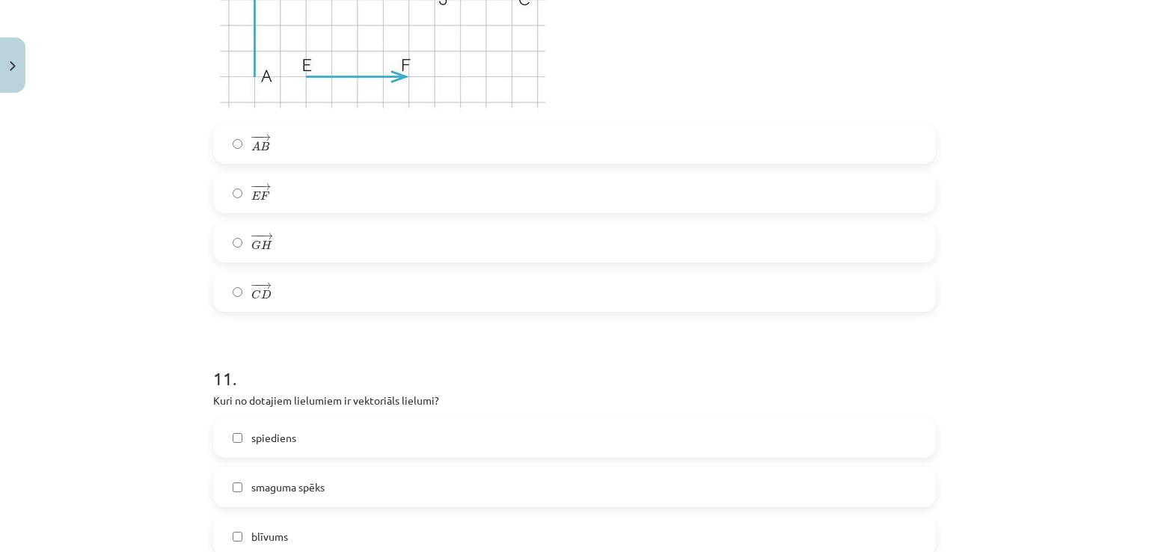
scroll to position [3756, 0]
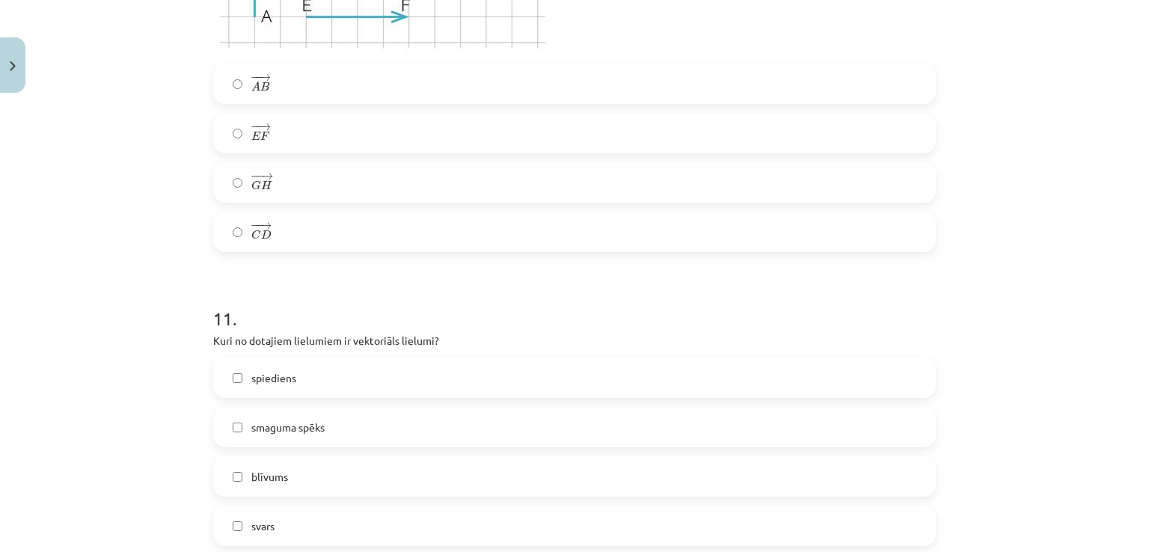
click at [399, 152] on label "− − → E F E F →" at bounding box center [574, 132] width 719 height 37
click at [332, 429] on label "smaguma spēks" at bounding box center [574, 426] width 719 height 37
click at [273, 513] on label "svars" at bounding box center [574, 525] width 719 height 37
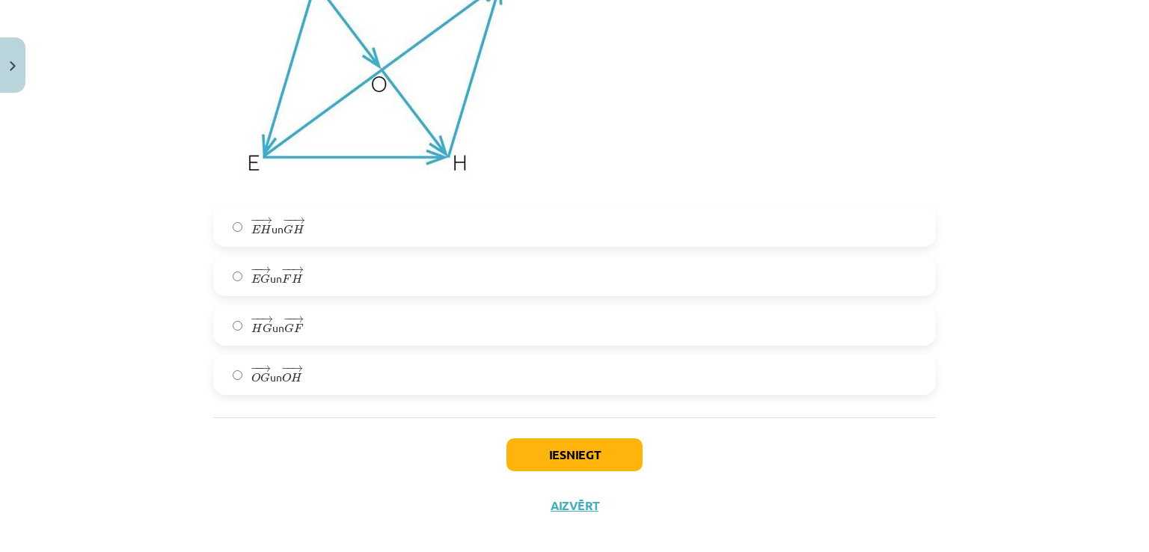
scroll to position [4532, 0]
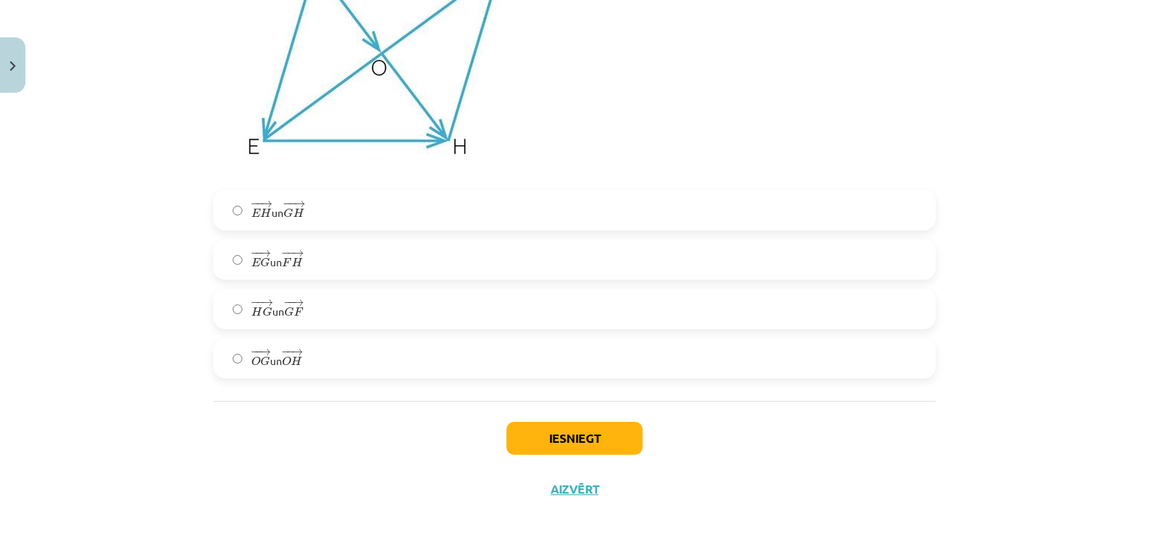
click at [311, 245] on label "− − → E G E G → un − − → F H F H →" at bounding box center [574, 259] width 719 height 37
click at [553, 440] on button "Iesniegt" at bounding box center [574, 438] width 136 height 33
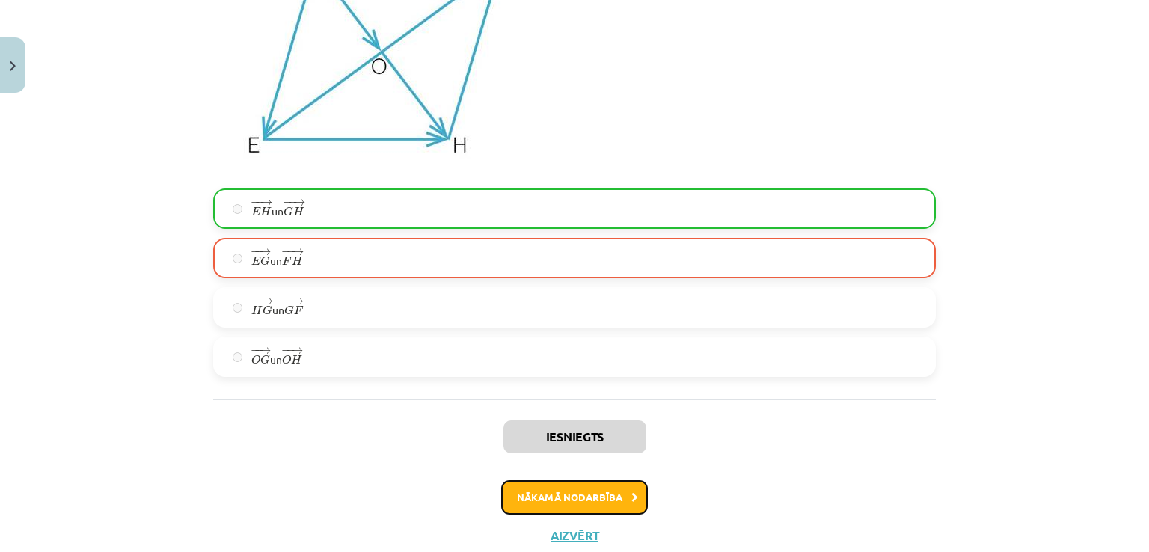
click at [562, 500] on button "Nākamā nodarbība" at bounding box center [574, 497] width 147 height 34
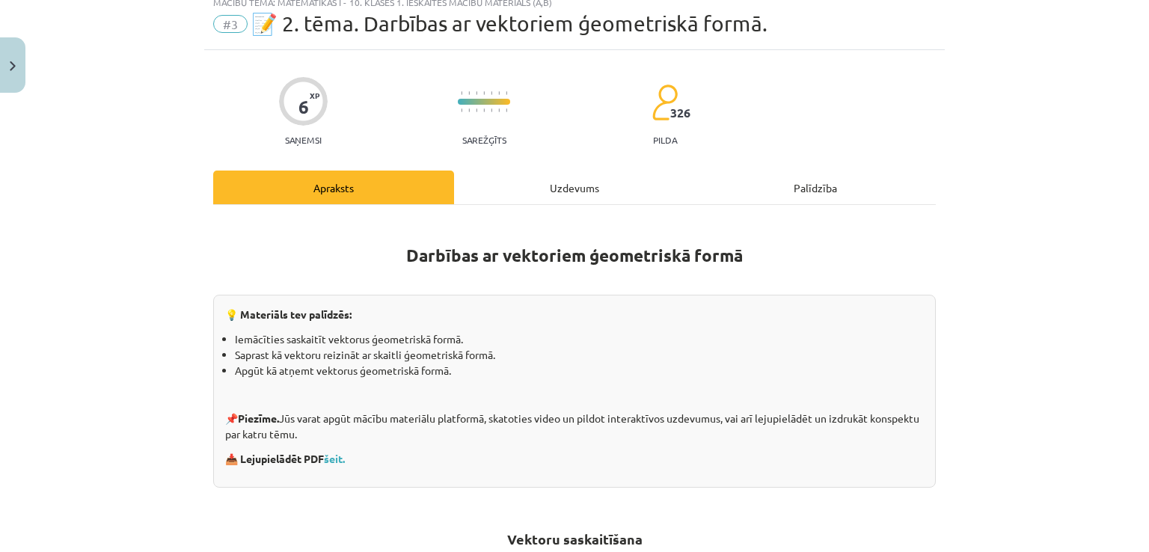
scroll to position [37, 0]
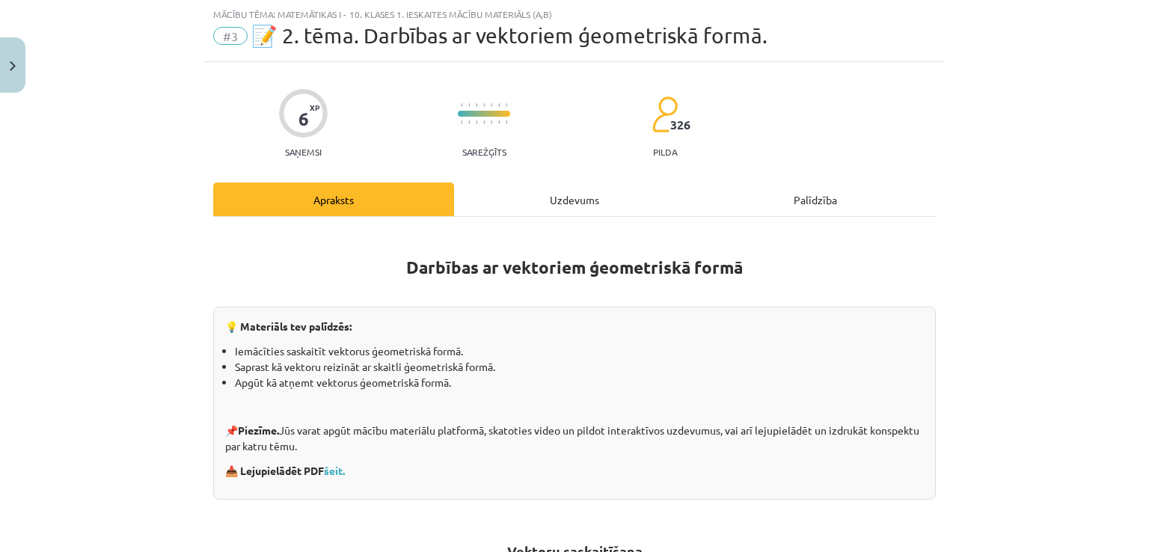
click at [550, 204] on div "Uzdevums" at bounding box center [574, 199] width 241 height 34
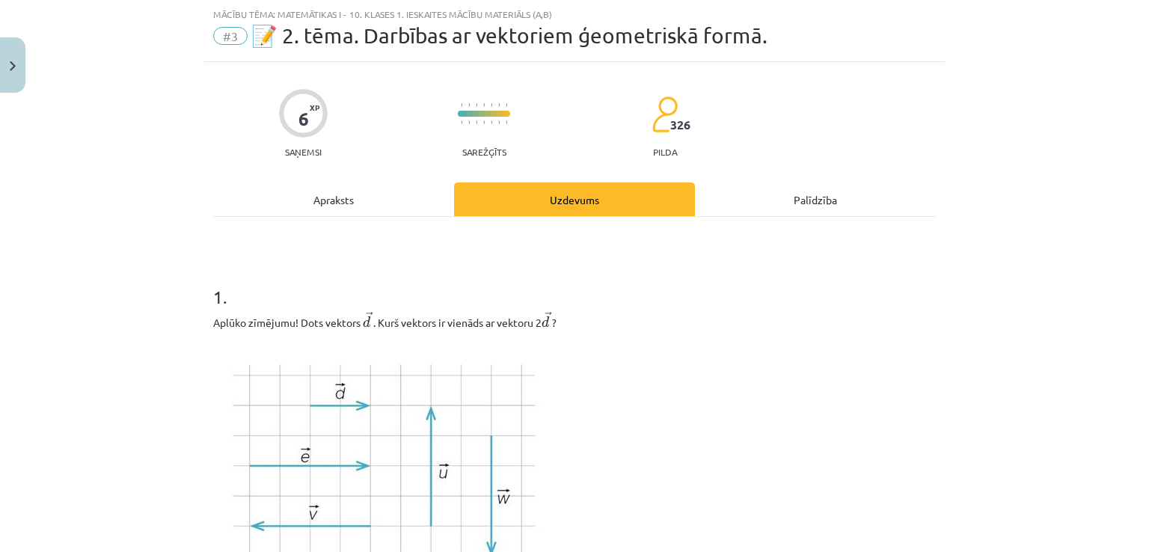
click at [903, 420] on p at bounding box center [574, 467] width 722 height 254
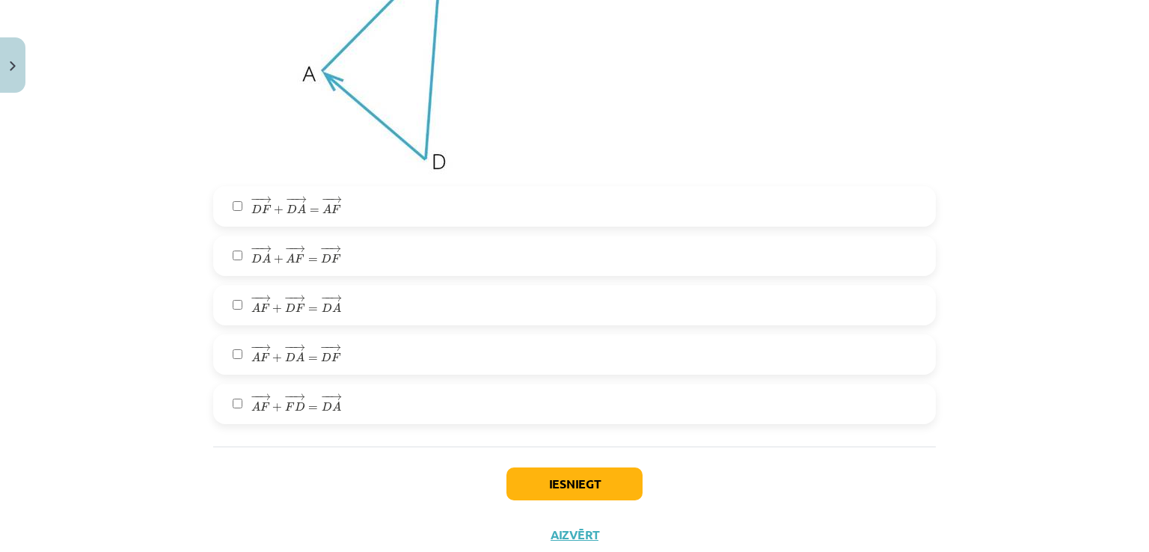
scroll to position [2579, 0]
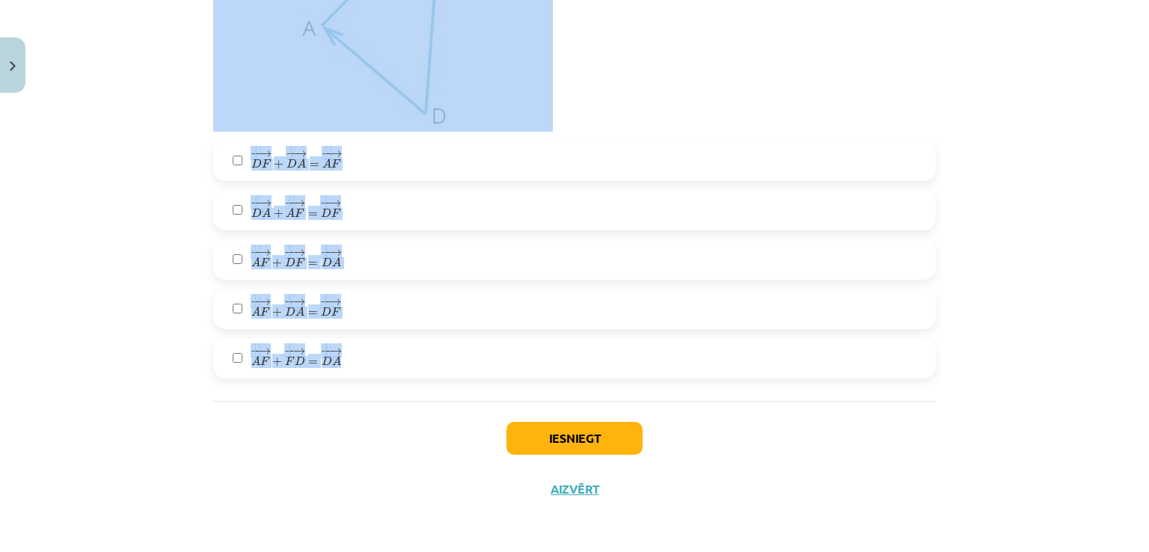
drag, startPoint x: 208, startPoint y: 64, endPoint x: 830, endPoint y: 388, distance: 701.4
copy form "1 . Aplūko zīmējumu! Dots vektors ﻿ → d d → ﻿. Kurš vektors ir vienāds ar vekto…"
click at [892, 49] on p at bounding box center [574, 4] width 722 height 254
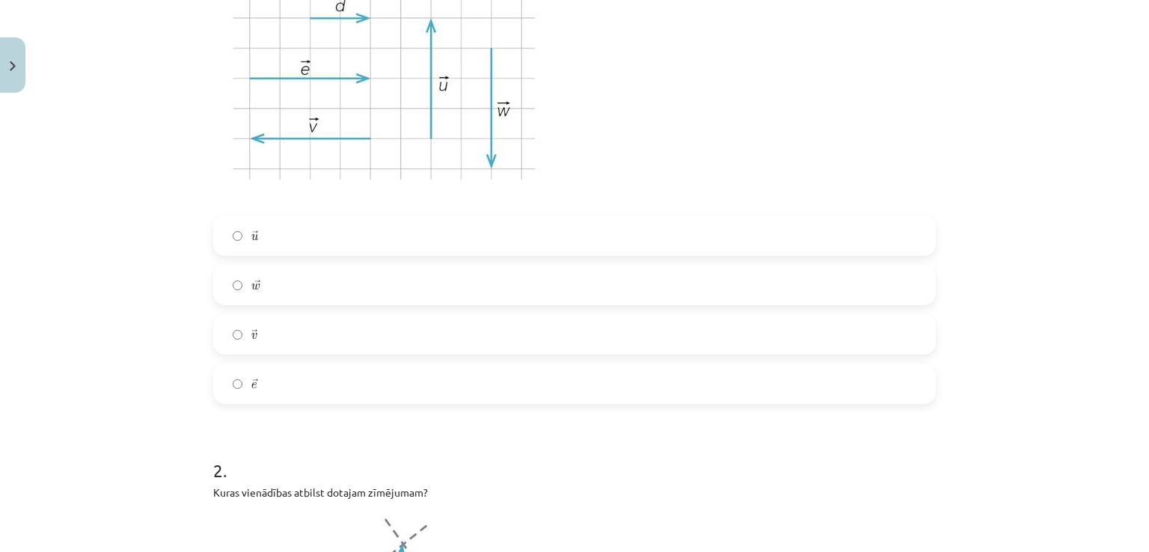
scroll to position [504, 0]
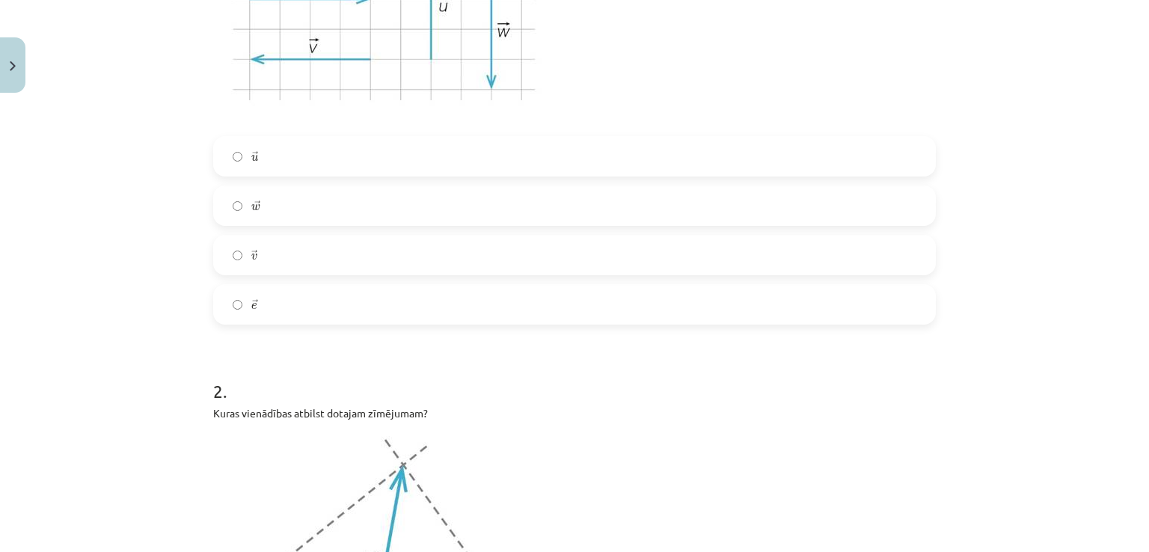
click at [434, 128] on div "1 . Aplūko zīmējumu! Dots vektors ﻿ → d d → ﻿. Kurš vektors ir vienāds ar vekto…" at bounding box center [574, 59] width 722 height 531
click at [433, 163] on label "→ u u →" at bounding box center [574, 156] width 719 height 37
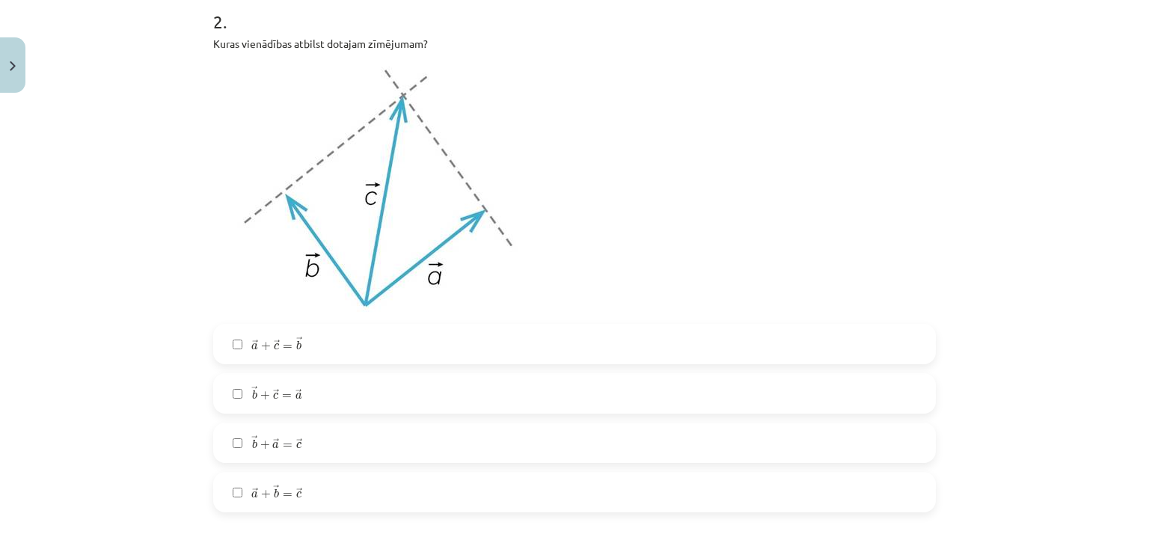
scroll to position [963, 0]
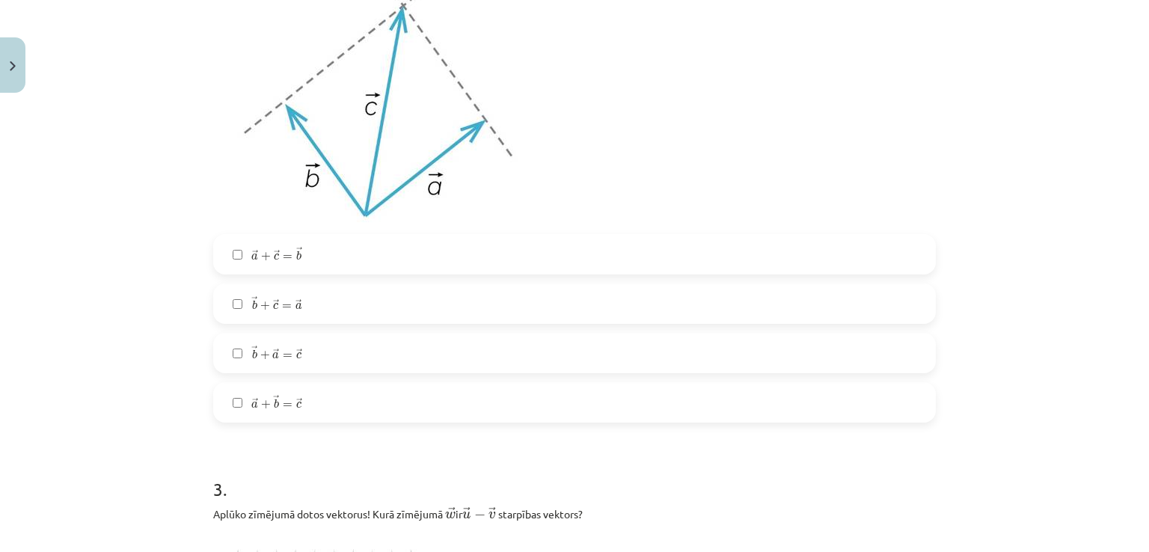
click at [713, 152] on p at bounding box center [574, 98] width 722 height 254
click at [320, 398] on label "→ a + → b = → c a → + b → = c →" at bounding box center [574, 402] width 719 height 37
click at [737, 98] on p at bounding box center [574, 98] width 722 height 254
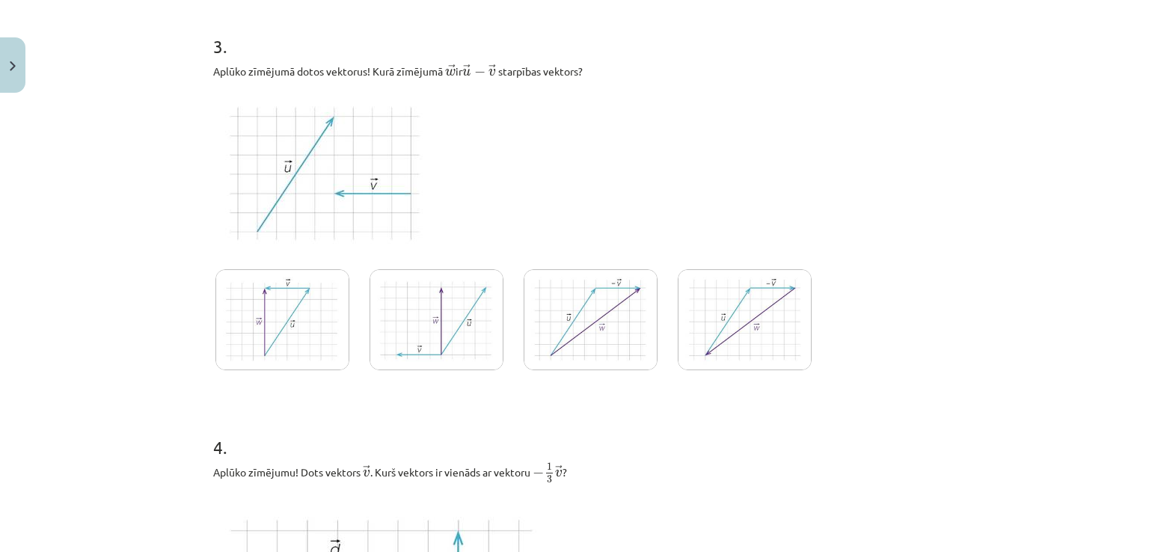
scroll to position [1412, 0]
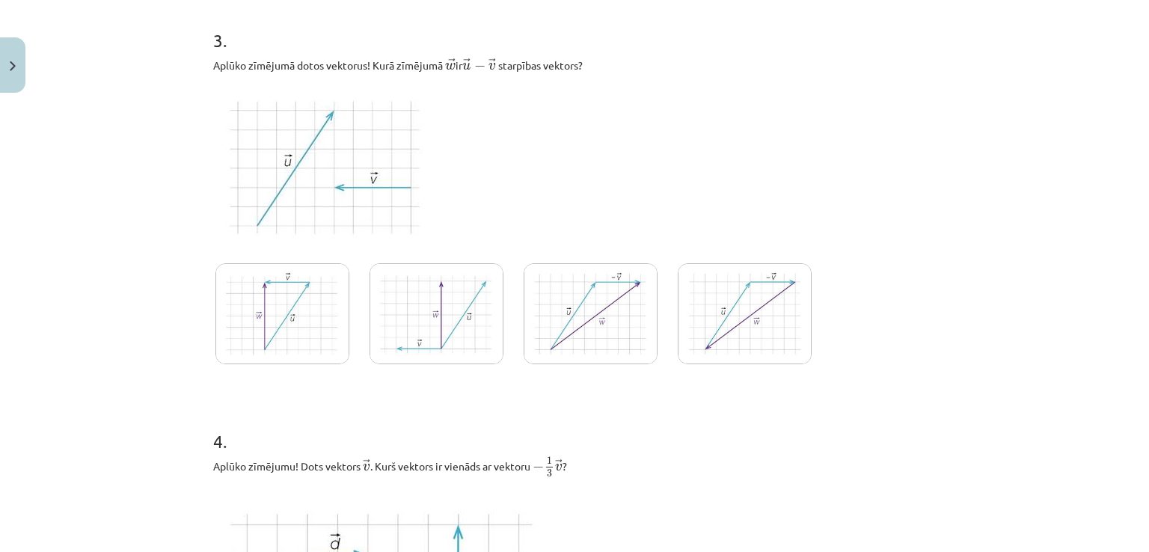
click at [550, 357] on img at bounding box center [590, 313] width 134 height 101
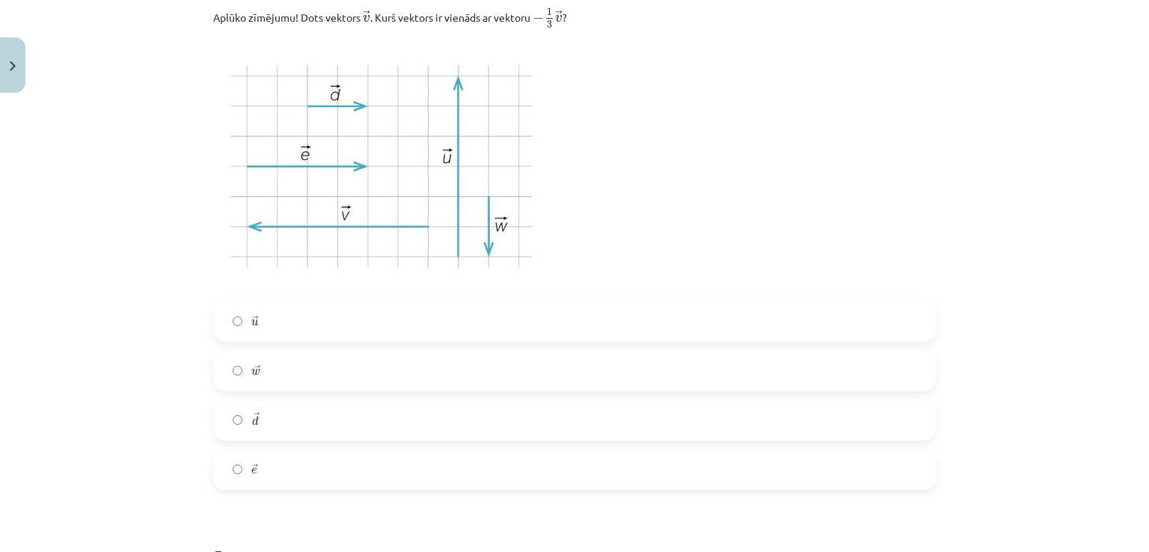
scroll to position [1891, 0]
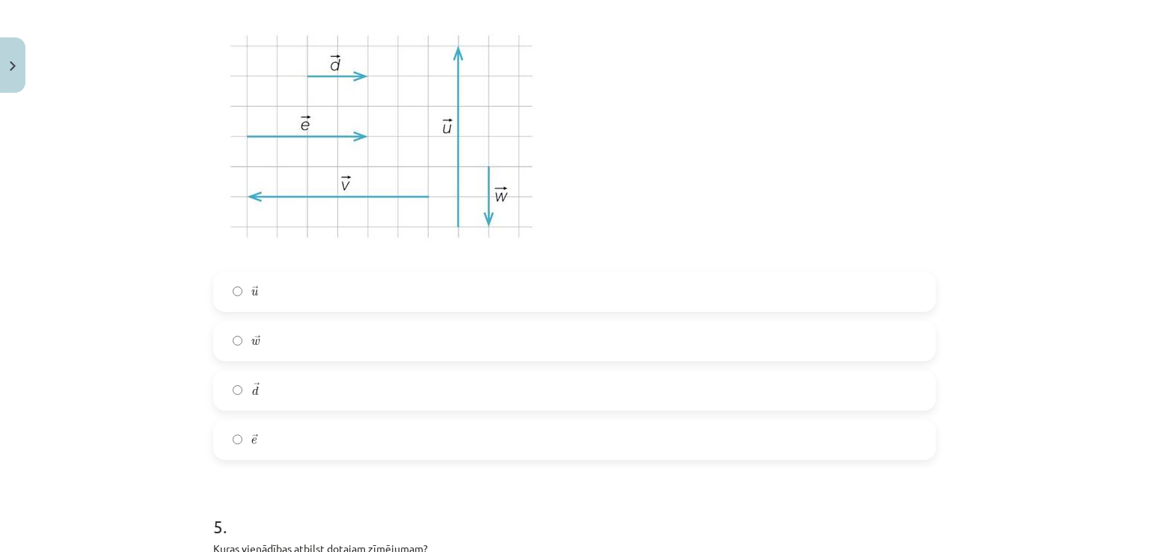
click at [316, 392] on label "→ d d →" at bounding box center [574, 390] width 719 height 37
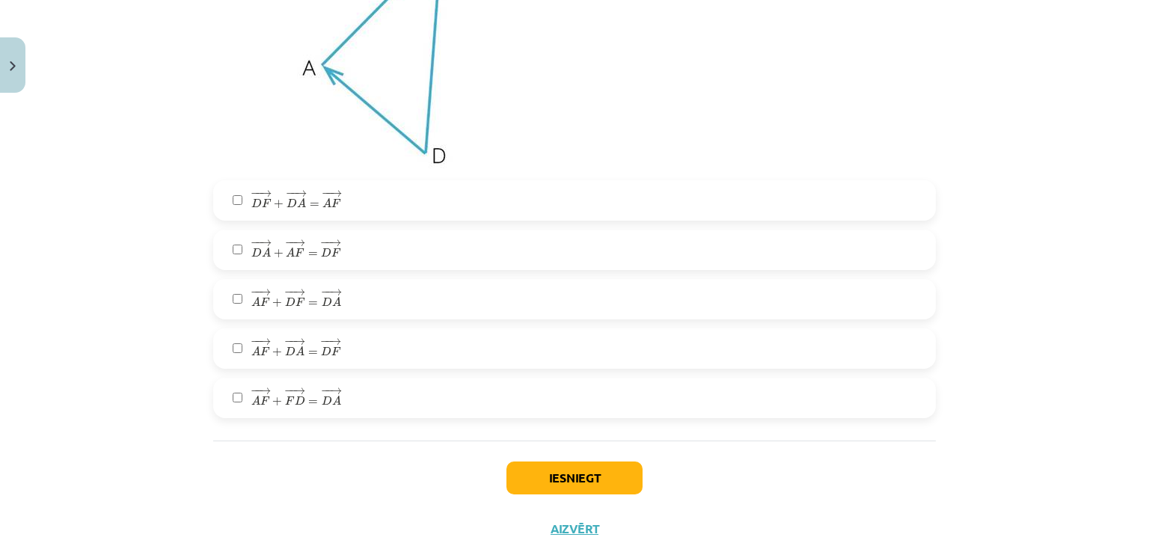
scroll to position [2579, 0]
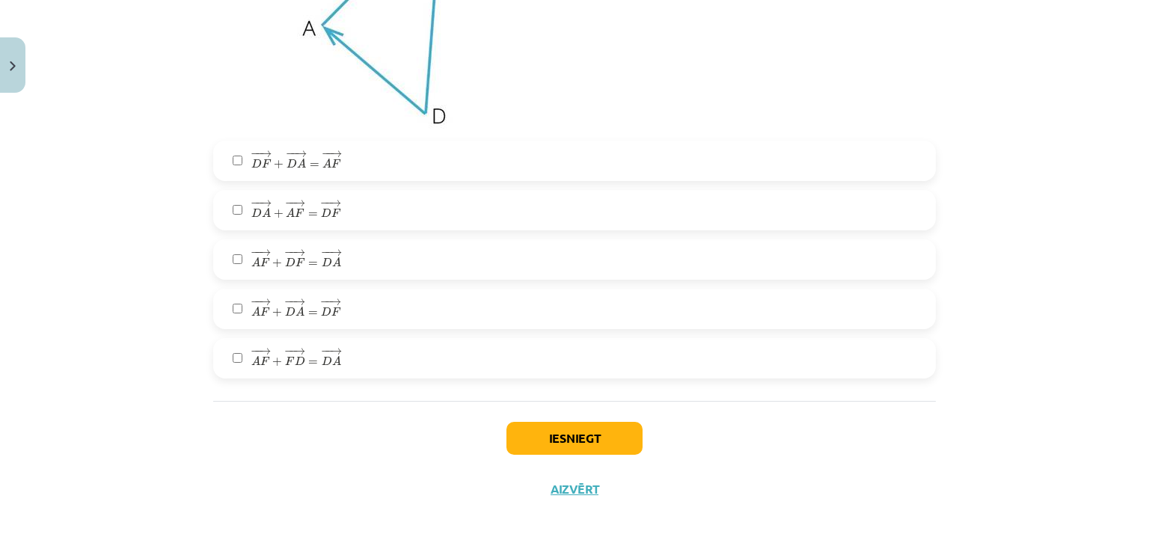
click at [331, 215] on span "F" at bounding box center [336, 213] width 10 height 9
click at [533, 429] on button "Iesniegt" at bounding box center [574, 438] width 136 height 33
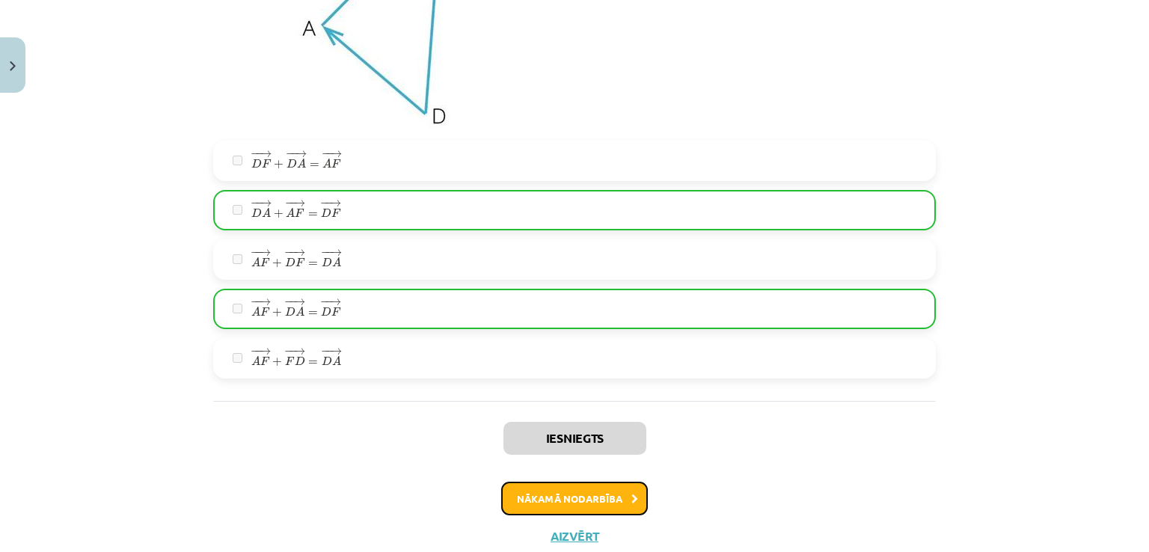
click at [601, 490] on button "Nākamā nodarbība" at bounding box center [574, 499] width 147 height 34
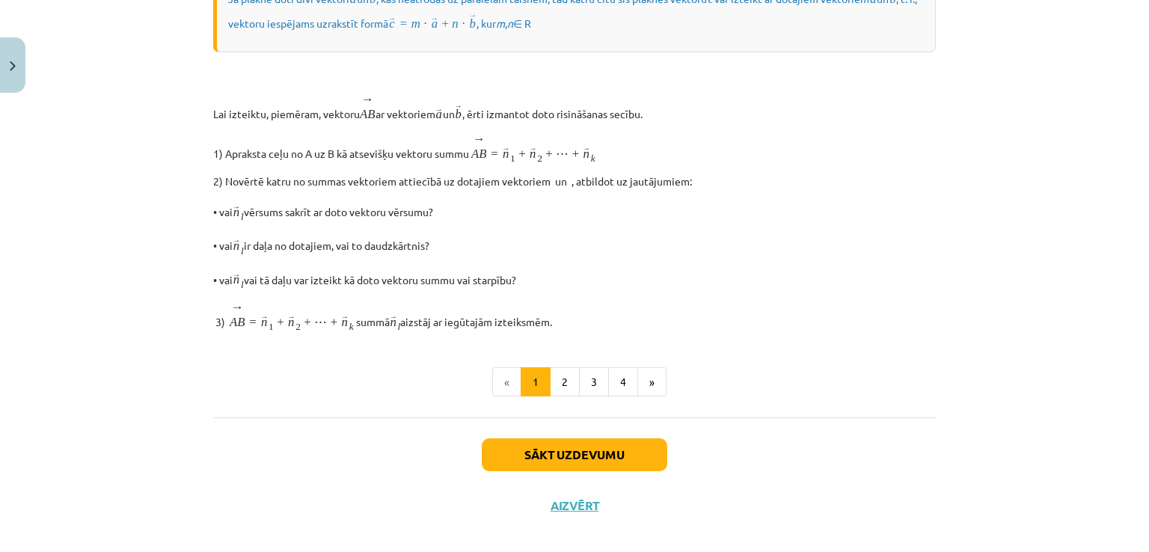
scroll to position [37, 0]
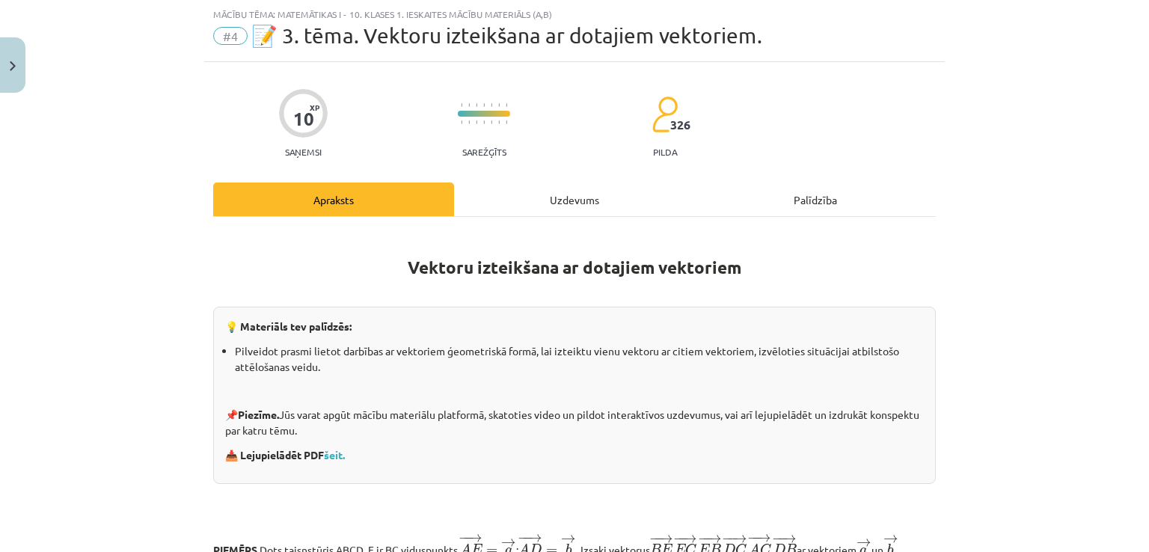
click at [535, 182] on div "Uzdevums" at bounding box center [574, 199] width 241 height 34
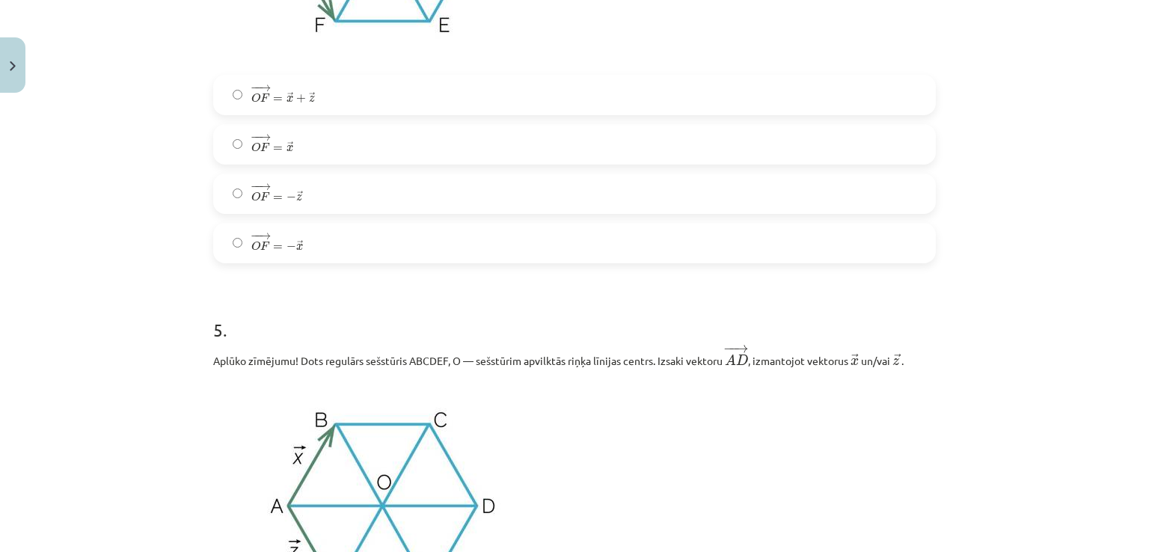
scroll to position [2810, 0]
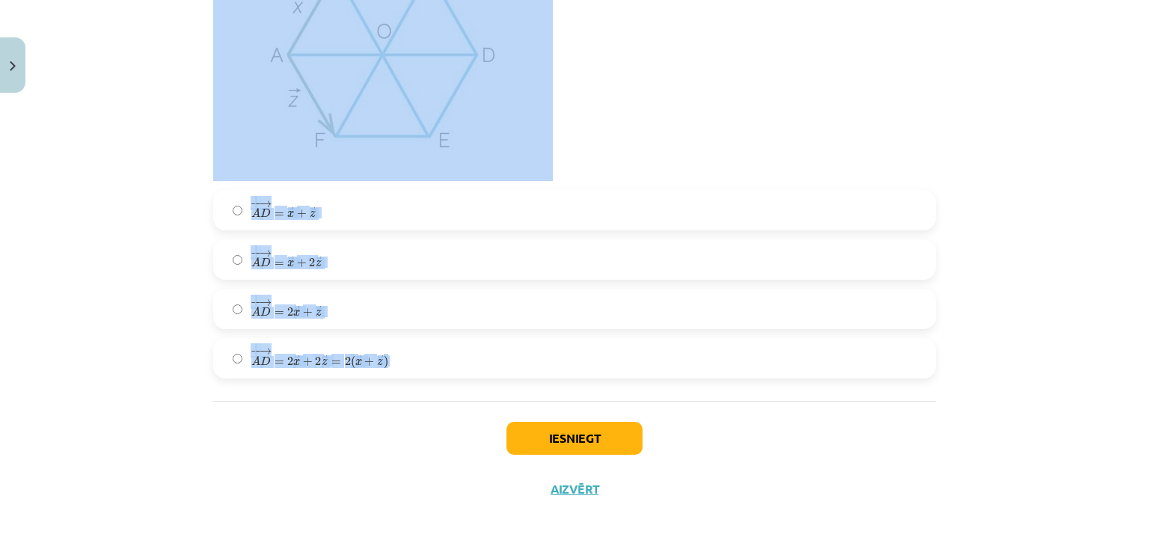
drag, startPoint x: 194, startPoint y: 288, endPoint x: 926, endPoint y: 377, distance: 736.8
click at [926, 377] on div "Mācību tēma: Matemātikas i - 10. klases 1. ieskaites mācību materiāls (a,b) #4 …" at bounding box center [574, 276] width 1149 height 552
copy form "1 . Aplūko zīmējumu! Dots regulārs sešstūris ABCDEF, O — sešstūrim apvilktās ri…"
click at [621, 135] on p at bounding box center [574, 54] width 722 height 254
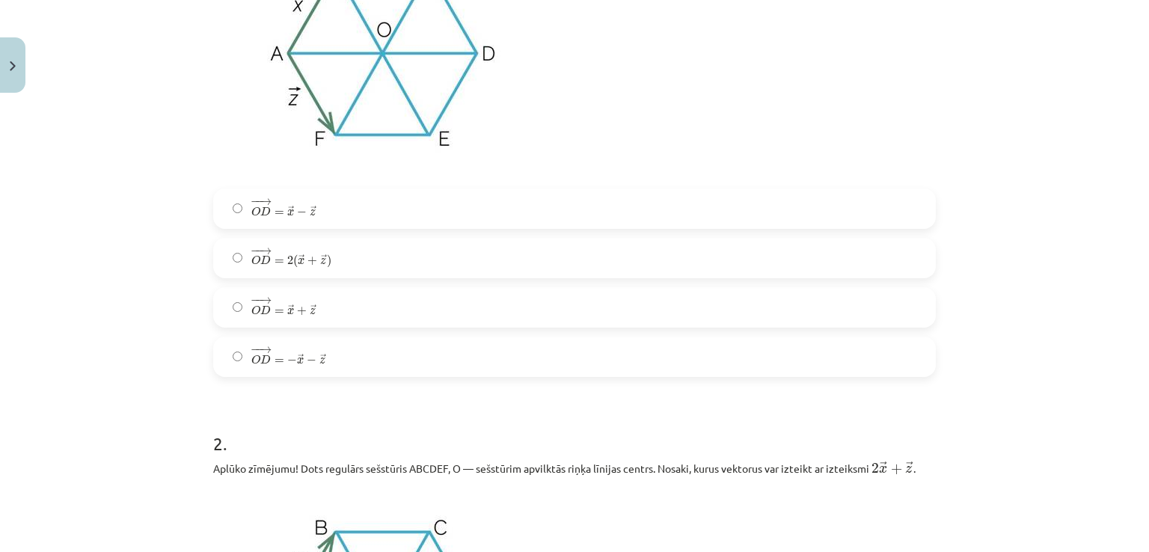
scroll to position [426, 0]
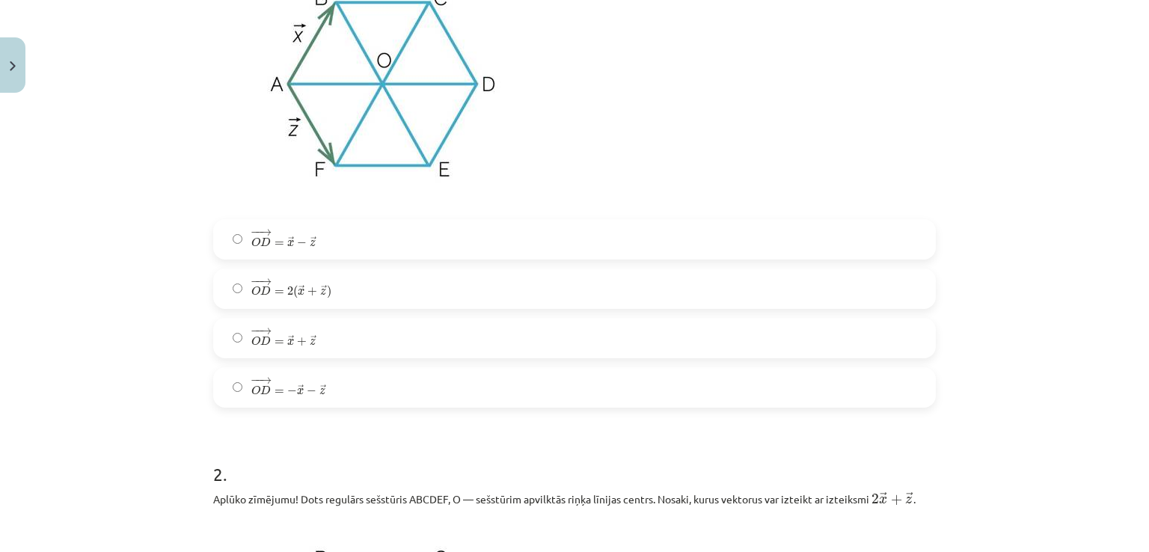
click at [398, 331] on label "− − → O D = → x + → z O D → = x → + z →" at bounding box center [574, 337] width 719 height 37
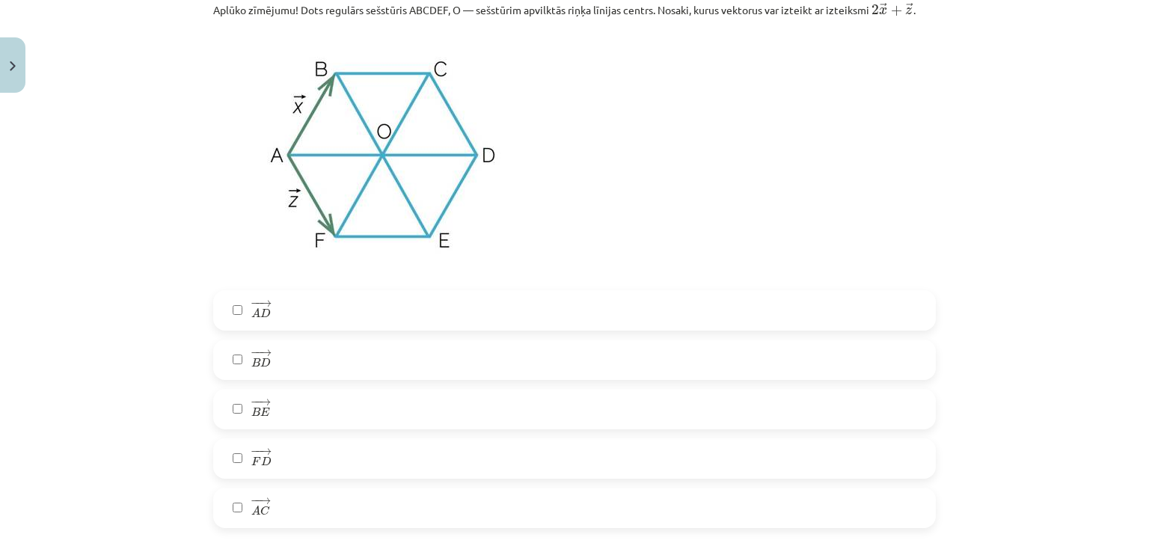
scroll to position [945, 0]
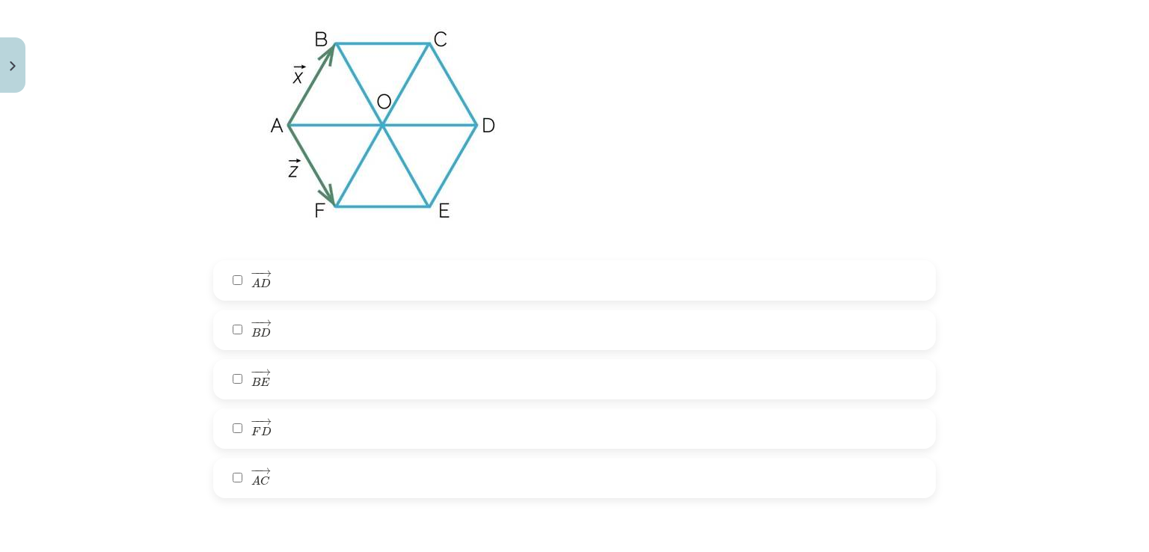
click at [296, 373] on label "− − → B E B E →" at bounding box center [574, 378] width 719 height 37
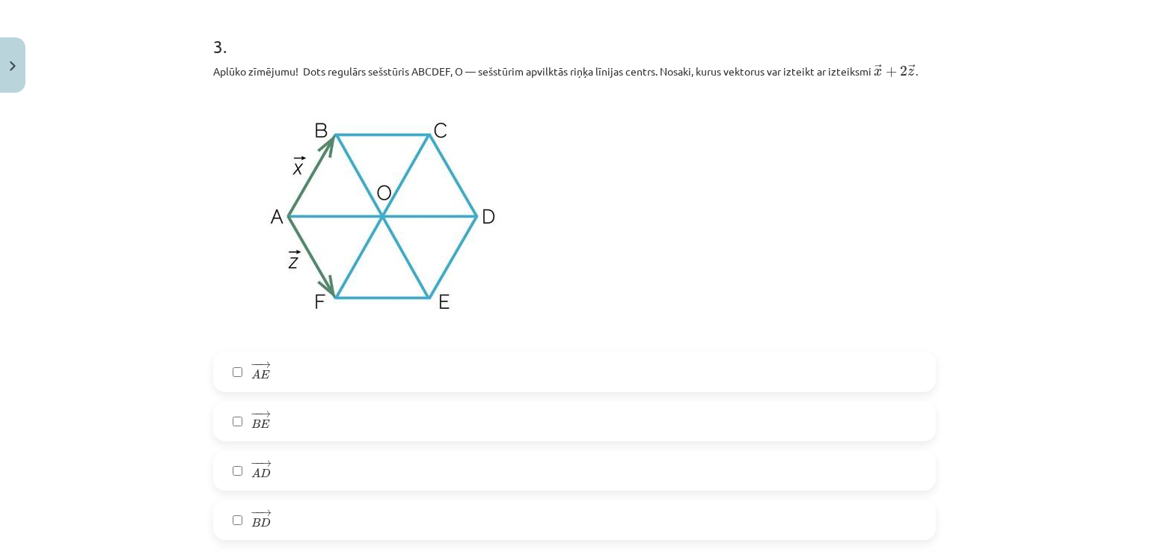
scroll to position [1484, 0]
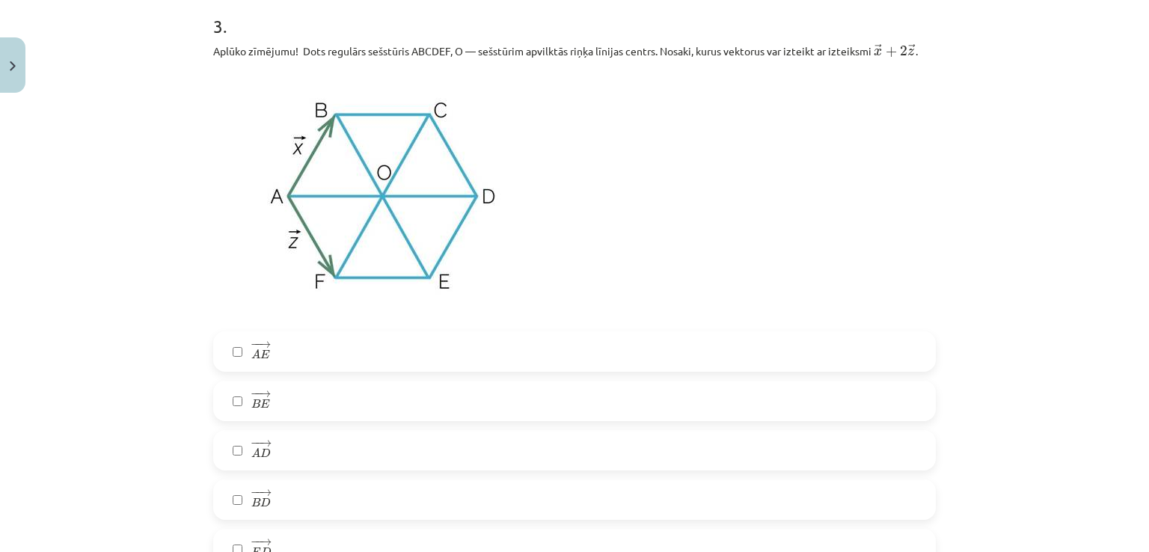
click at [325, 359] on label "− − → A E A E →" at bounding box center [574, 351] width 719 height 37
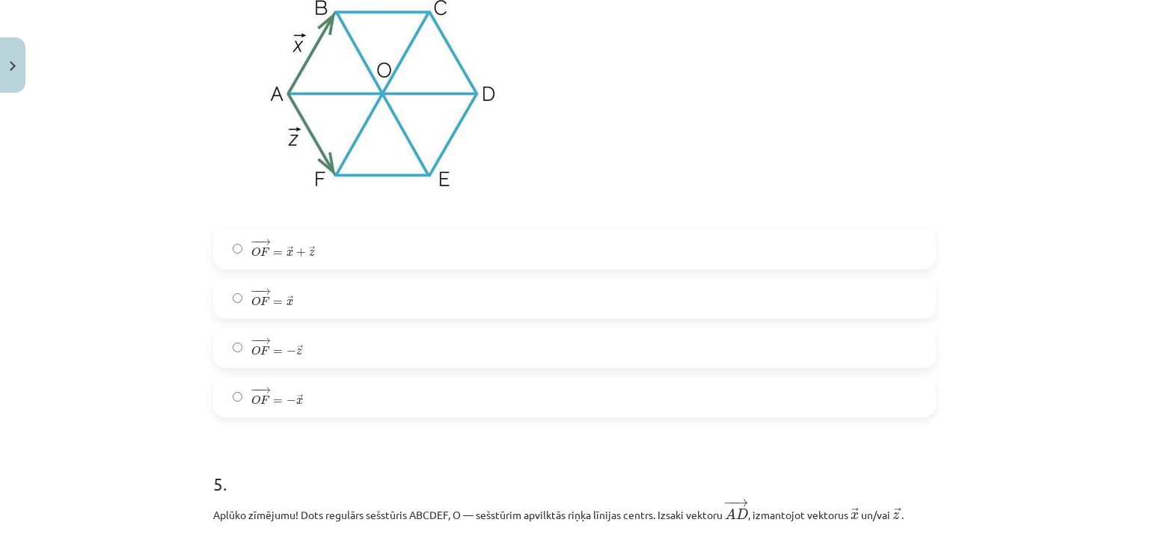
scroll to position [2261, 0]
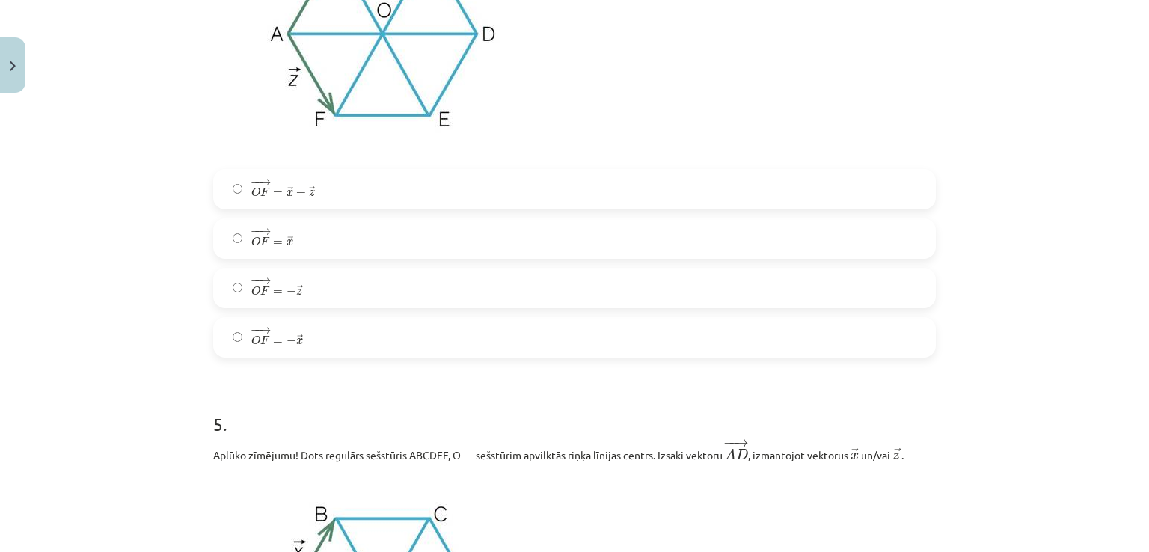
click at [359, 278] on label "− − → O F = − → z O F → = − z →" at bounding box center [574, 287] width 719 height 37
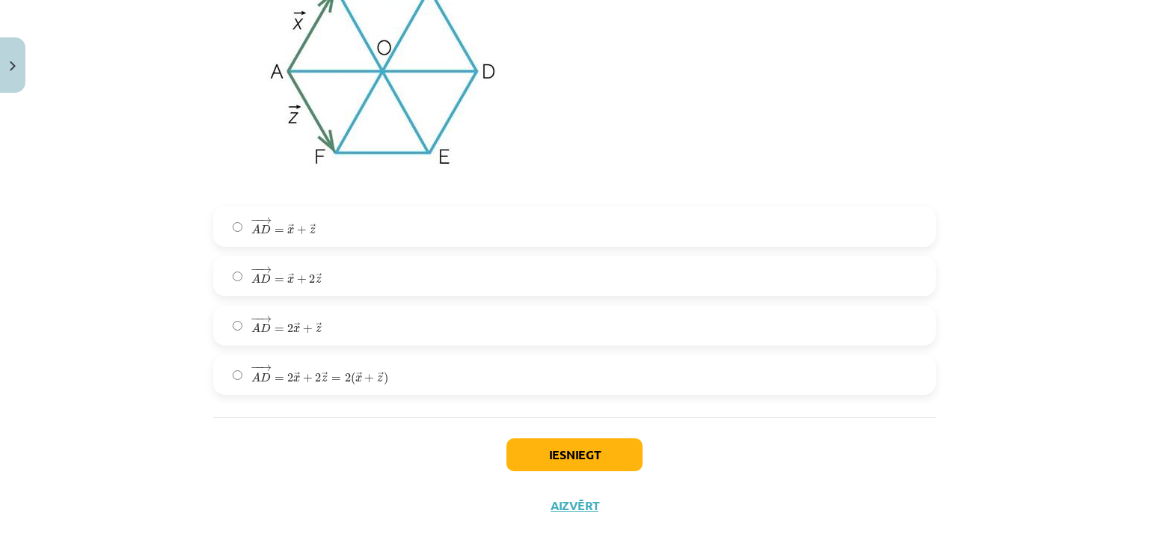
scroll to position [2810, 0]
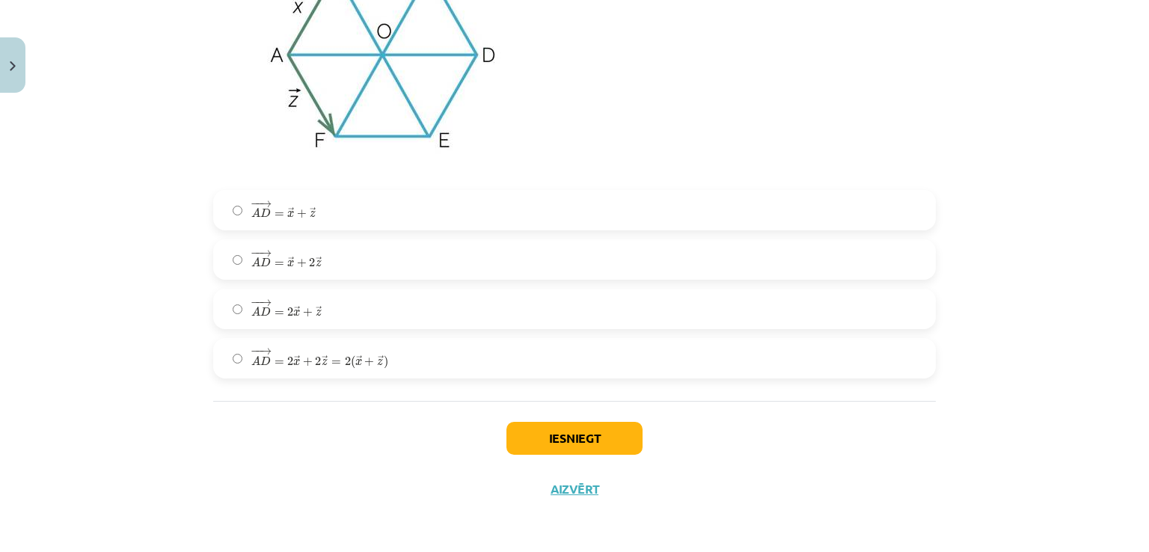
click at [357, 365] on span "− − → A D = 2 → x + 2 → z = 2 ( → x + → z )" at bounding box center [319, 358] width 137 height 20
click at [550, 445] on button "Iesniegt" at bounding box center [574, 438] width 136 height 33
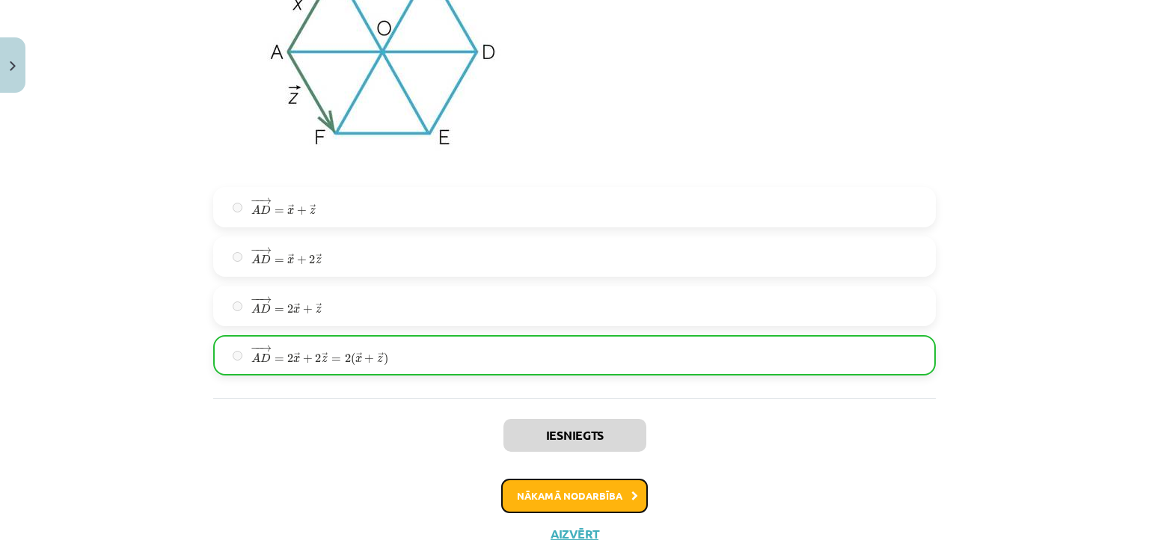
click at [554, 497] on button "Nākamā nodarbība" at bounding box center [574, 496] width 147 height 34
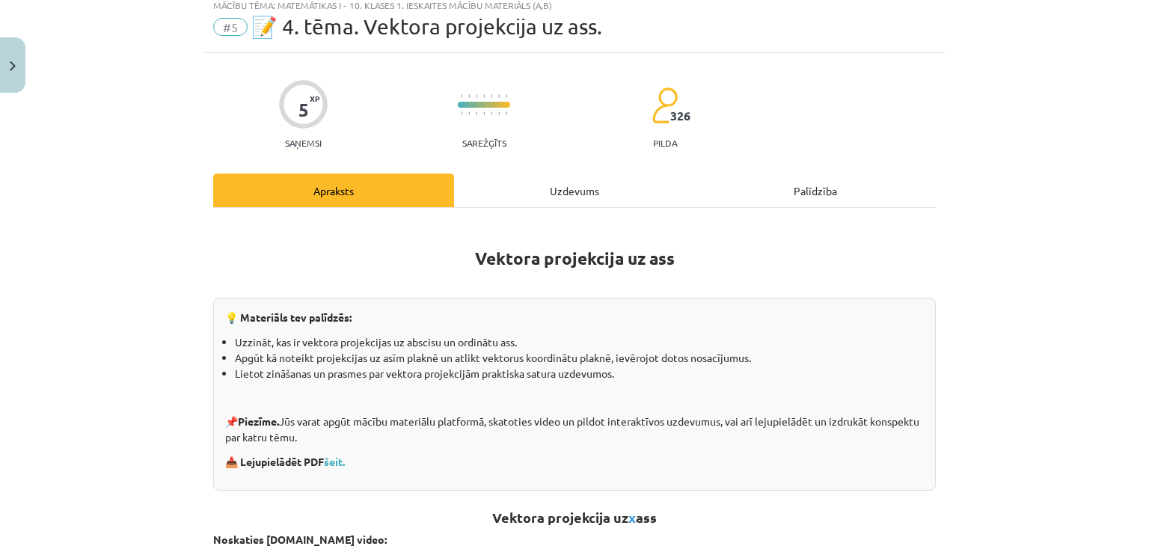
scroll to position [37, 0]
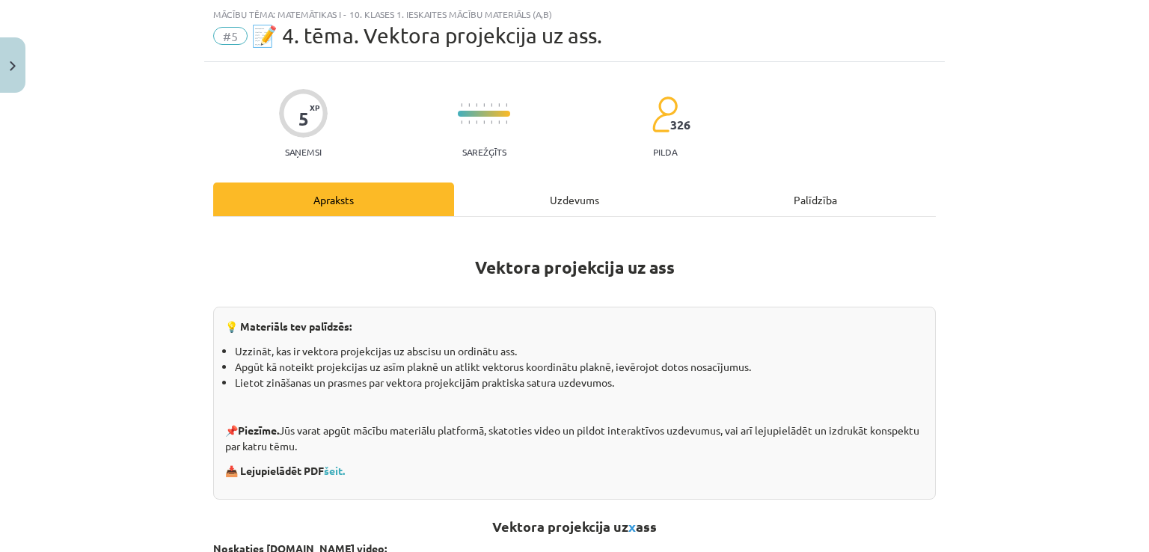
click at [576, 182] on div "Uzdevums" at bounding box center [574, 199] width 241 height 34
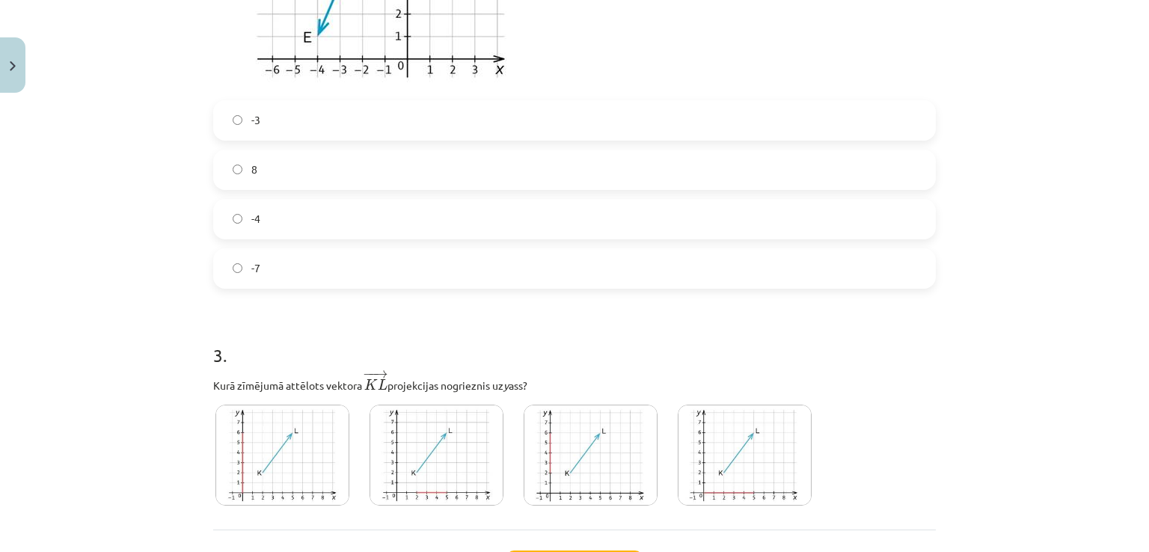
scroll to position [1282, 0]
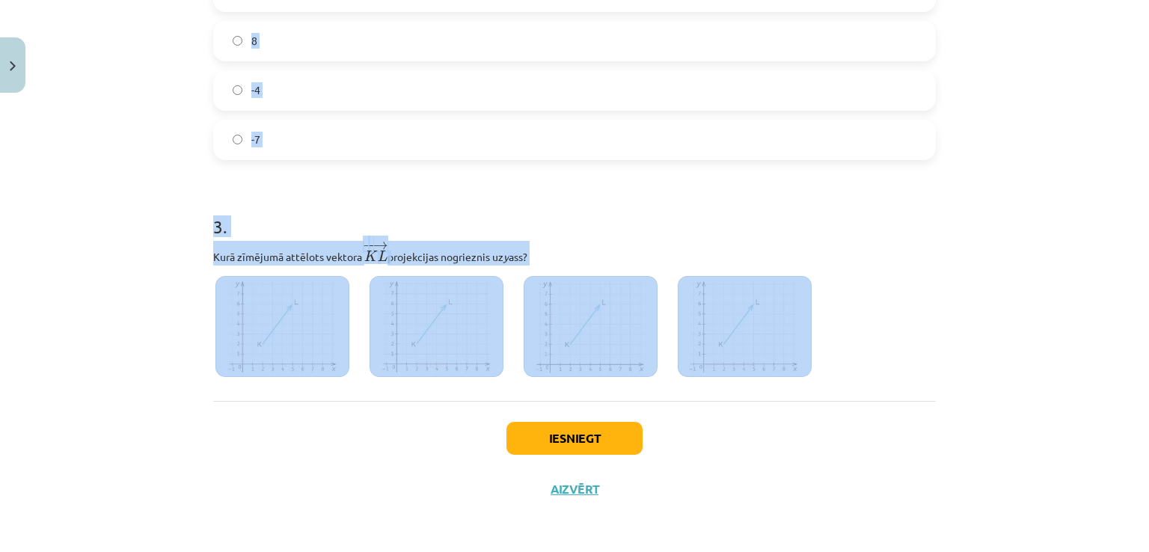
drag, startPoint x: 209, startPoint y: 283, endPoint x: 928, endPoint y: 280, distance: 718.7
click at [928, 280] on div "Mācību tēma: Matemātikas i - 10. klases 1. ieskaites mācību materiāls (a,b) #5 …" at bounding box center [574, 276] width 1149 height 552
copy form "1 . Kuru vektoru projekcija uz y ass nav vienāda ar 0? → c c → → a a → → b b → …"
click at [1120, 32] on div "Mācību tēma: Matemātikas i - 10. klases 1. ieskaites mācību materiāls (a,b) #5 …" at bounding box center [574, 276] width 1149 height 552
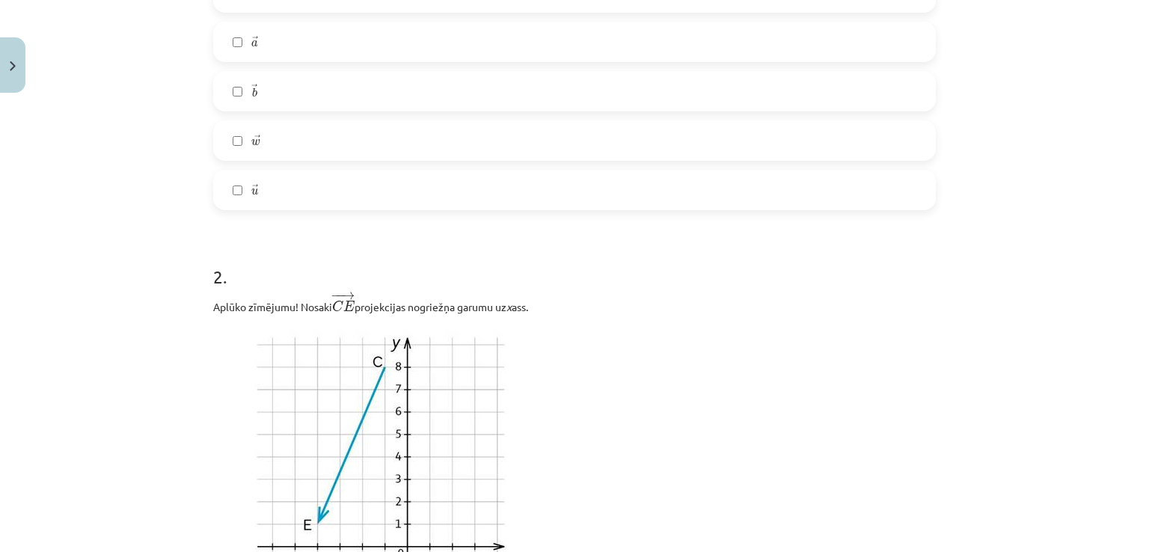
scroll to position [534, 0]
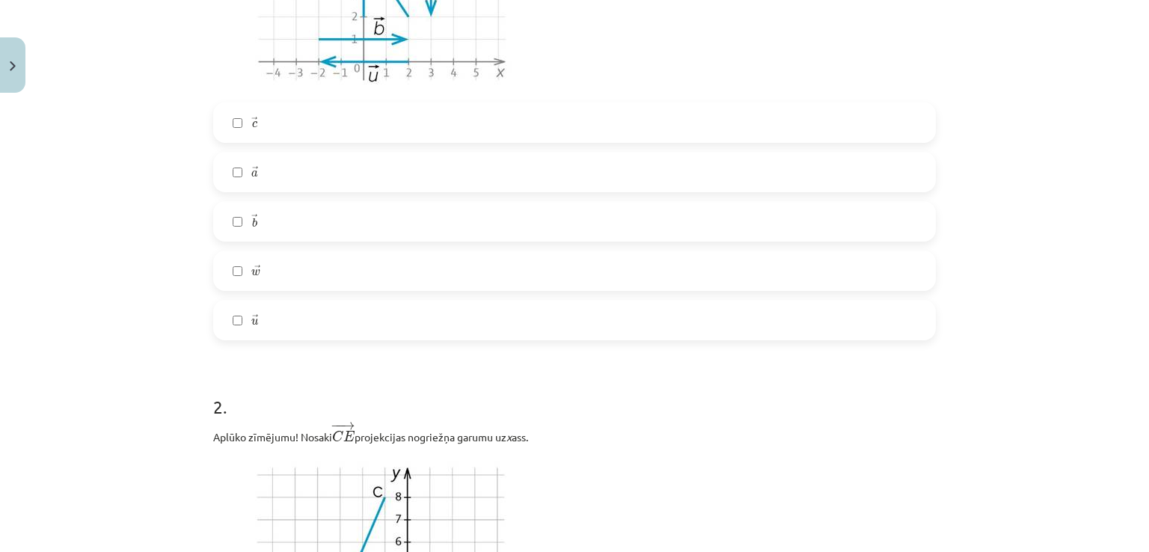
click at [351, 118] on label "→ c c →" at bounding box center [574, 122] width 719 height 37
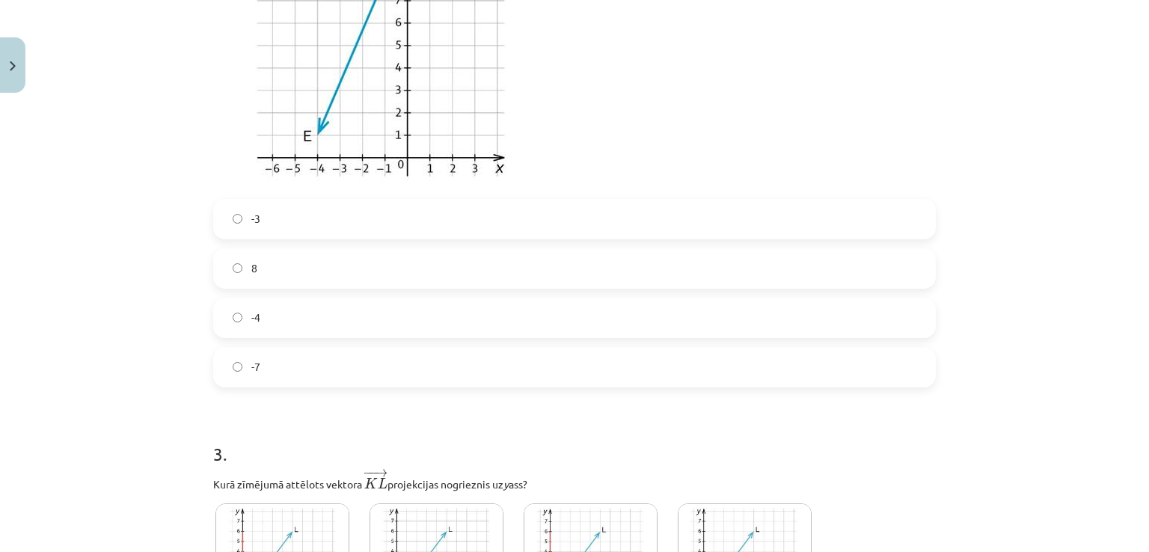
scroll to position [1063, 0]
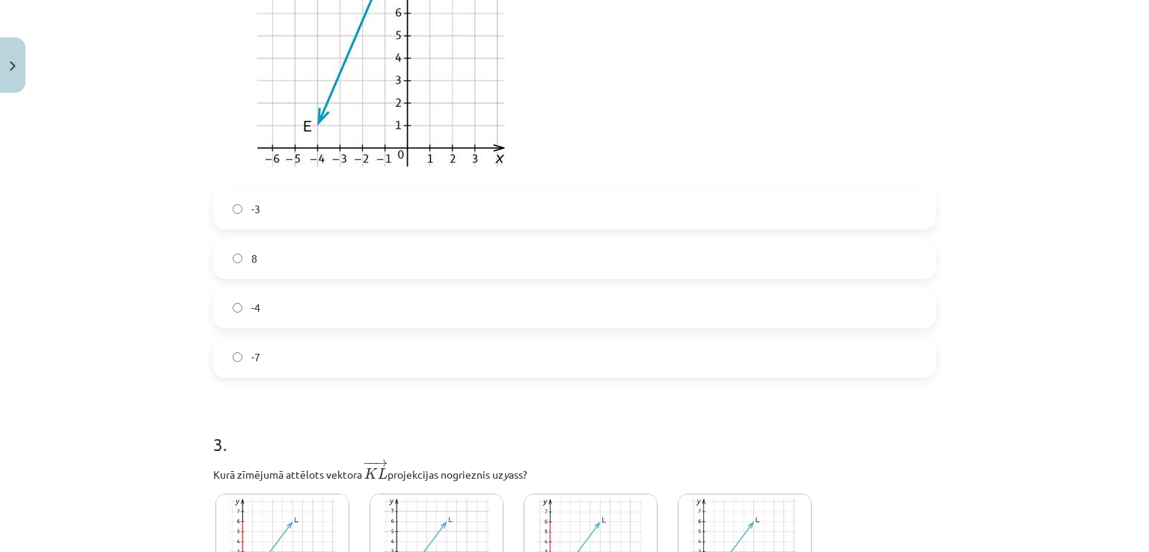
click at [419, 297] on label "-4" at bounding box center [574, 307] width 719 height 37
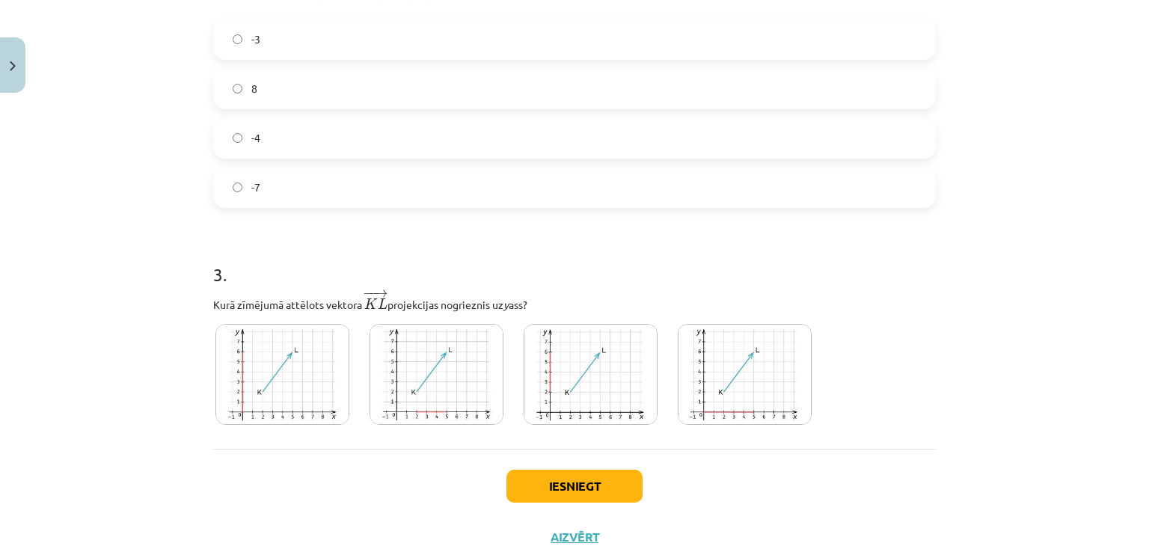
scroll to position [1282, 0]
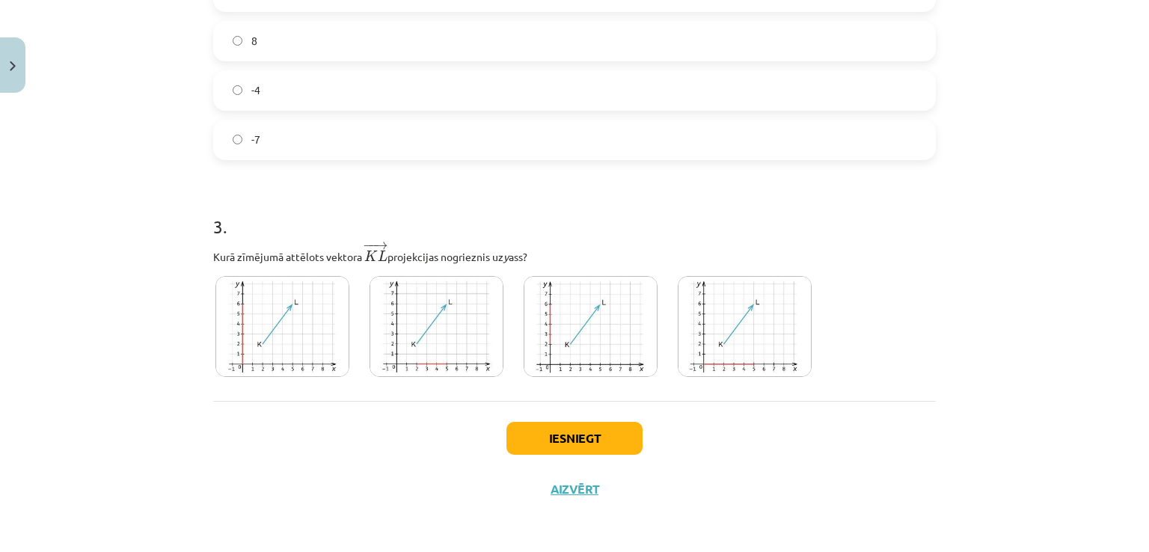
click at [414, 301] on img at bounding box center [436, 326] width 134 height 101
click at [606, 441] on button "Iesniegt" at bounding box center [574, 438] width 136 height 33
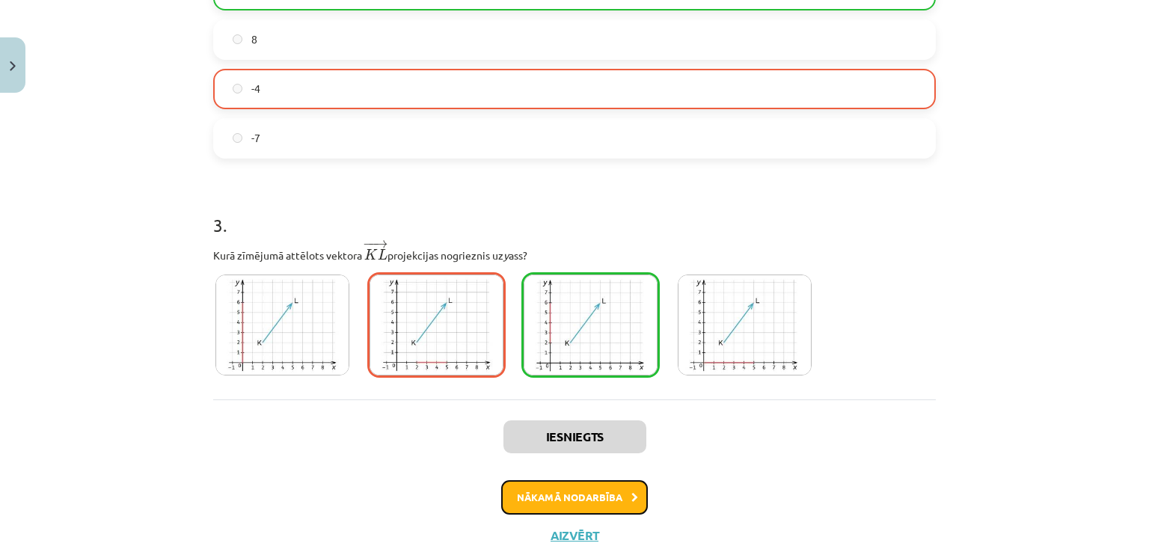
click at [544, 504] on button "Nākamā nodarbība" at bounding box center [574, 497] width 147 height 34
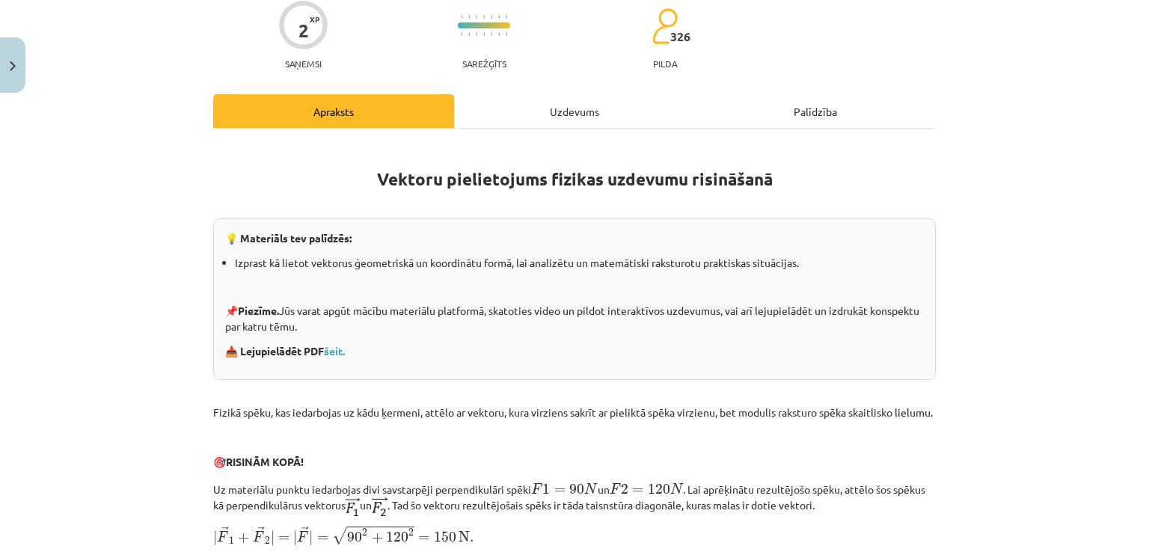
scroll to position [37, 0]
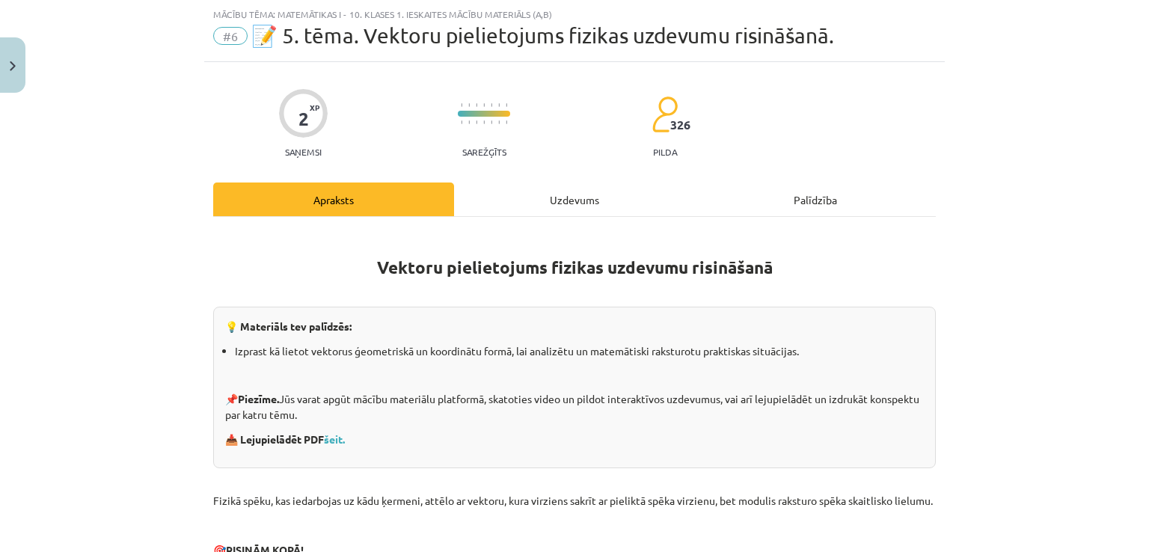
click at [529, 198] on div "Uzdevums" at bounding box center [574, 199] width 241 height 34
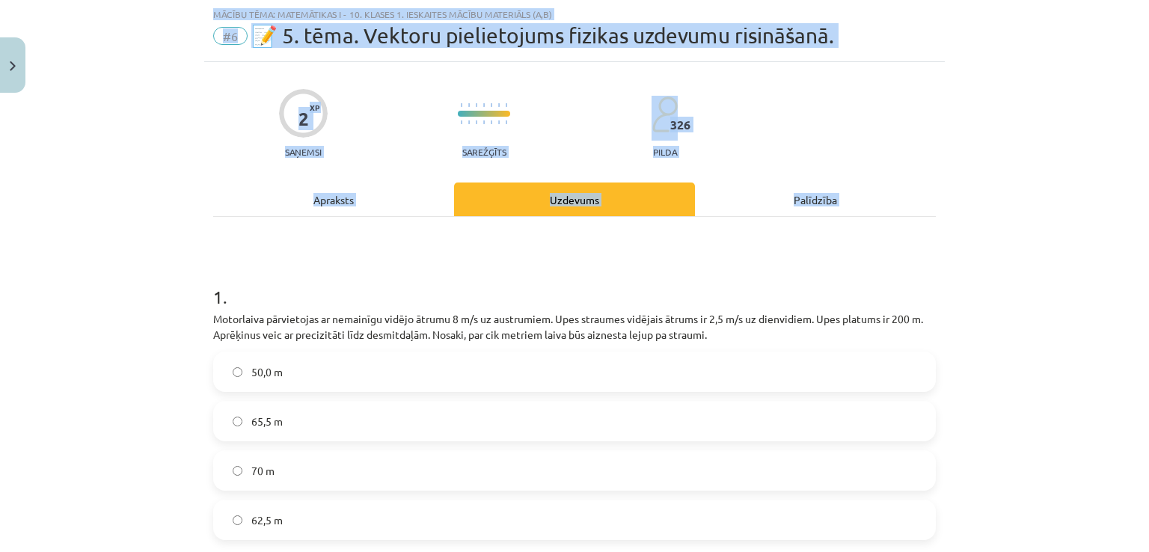
scroll to position [509, 0]
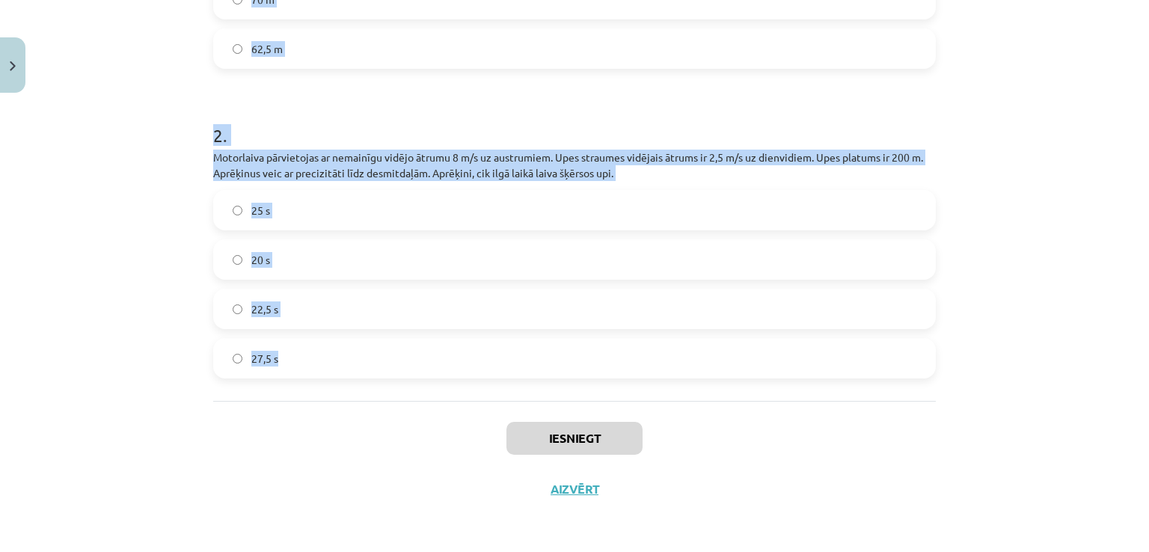
drag, startPoint x: 195, startPoint y: 270, endPoint x: 766, endPoint y: 351, distance: 576.3
click at [766, 351] on div "Mācību tēma: Matemātikas i - 10. klases 1. ieskaites mācību materiāls (a,b) #6 …" at bounding box center [574, 276] width 1149 height 552
copy form "1 . Motorlaiva pārvietojas ar nemainīgu vidējo ātrumu 8 m/s uz austrumiem. Upes…"
click at [368, 211] on label "25 s" at bounding box center [574, 209] width 719 height 37
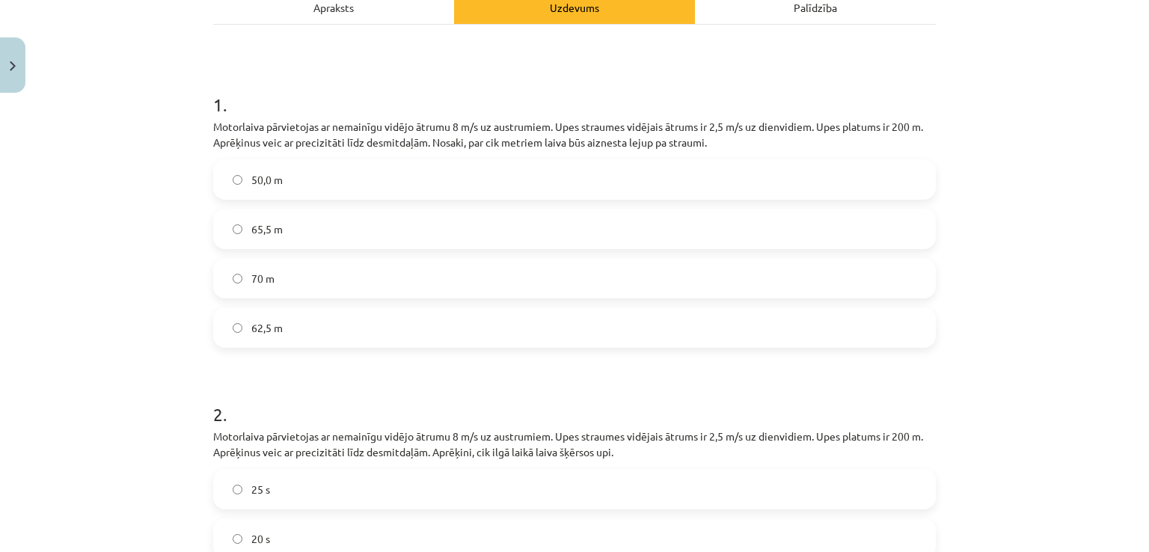
scroll to position [199, 0]
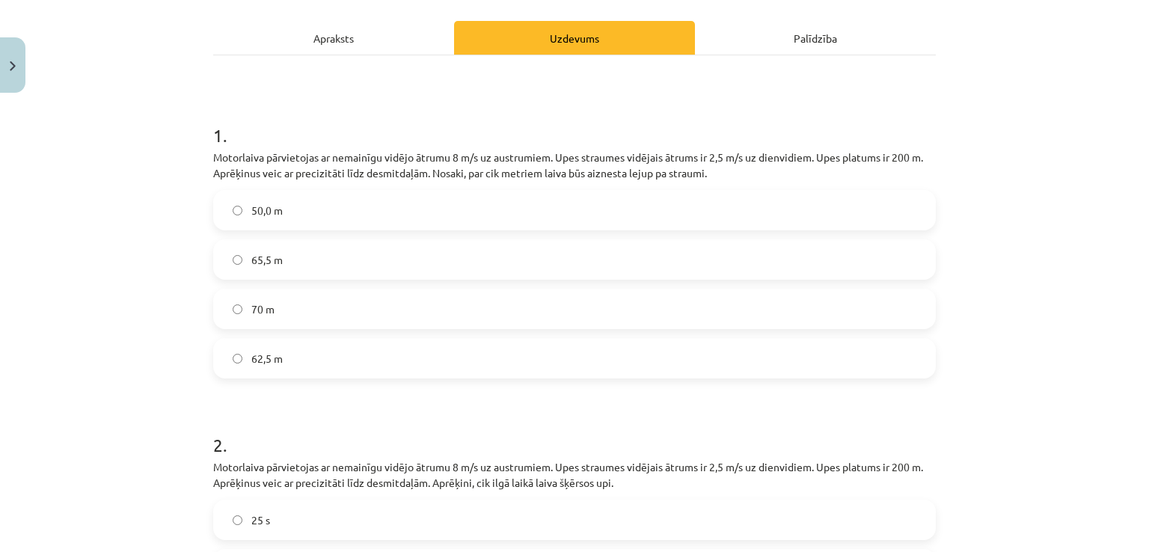
click at [292, 348] on label "62,5 m" at bounding box center [574, 358] width 719 height 37
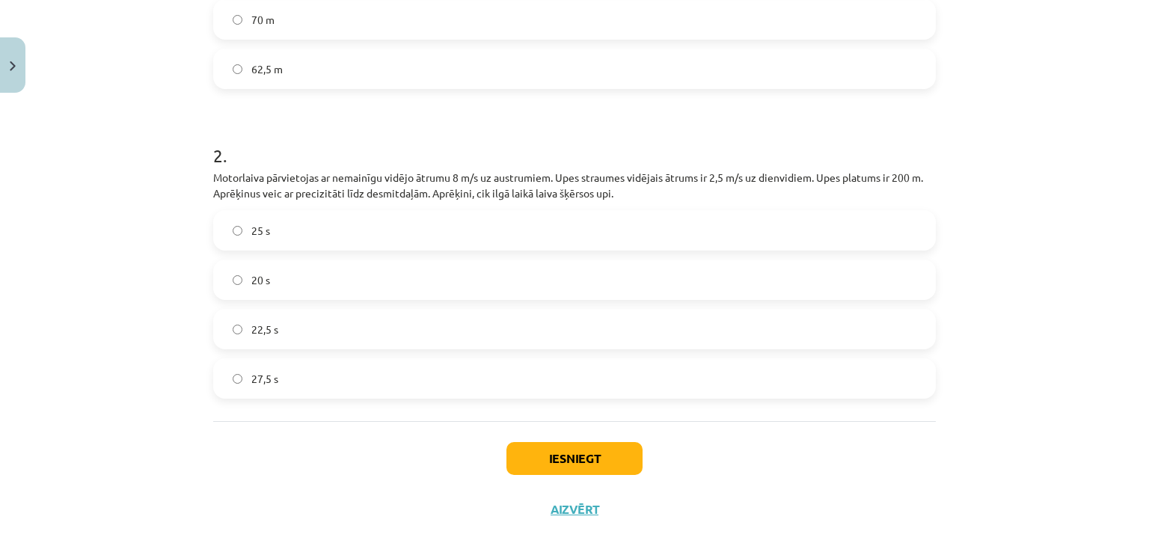
scroll to position [509, 0]
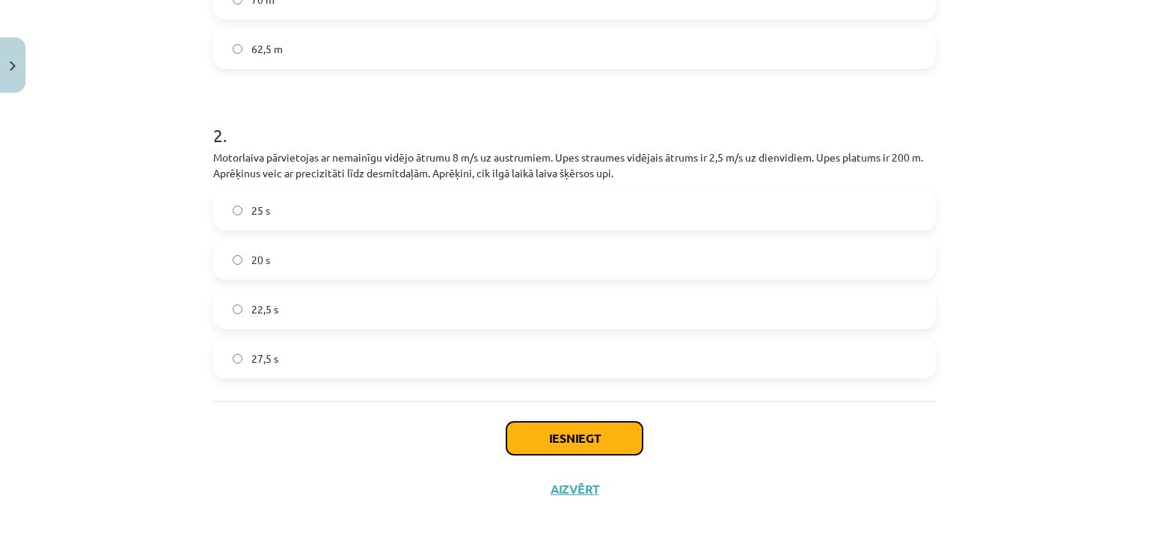
click at [550, 429] on button "Iesniegt" at bounding box center [574, 438] width 136 height 33
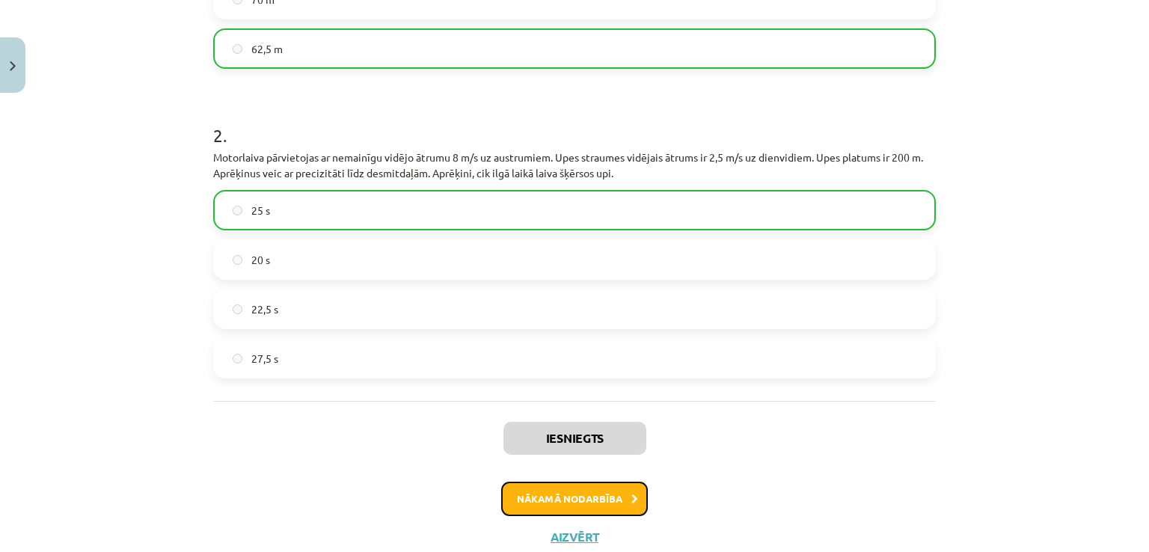
click at [607, 488] on button "Nākamā nodarbība" at bounding box center [574, 499] width 147 height 34
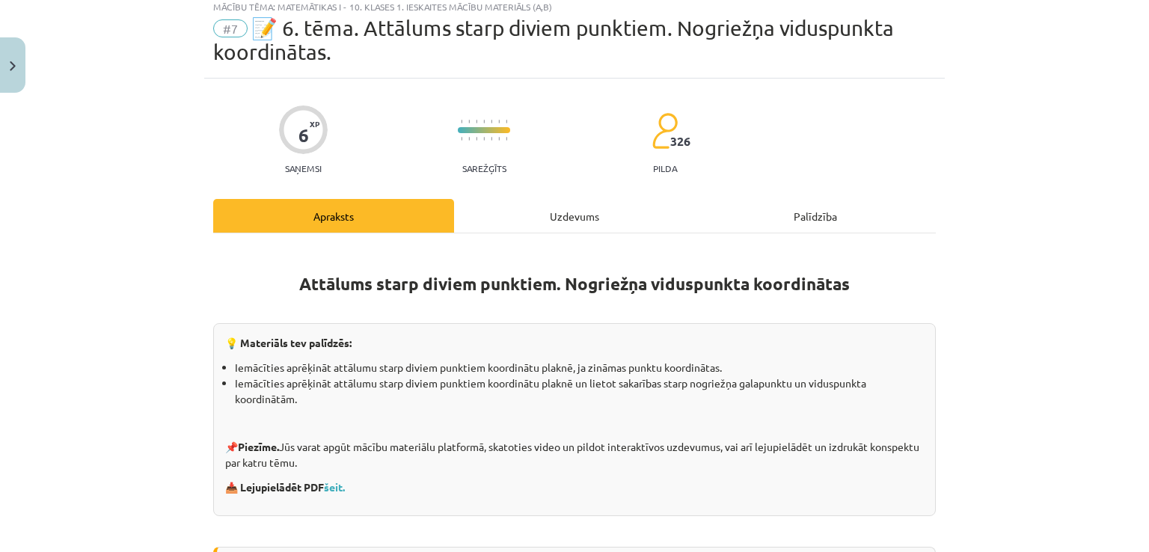
scroll to position [37, 0]
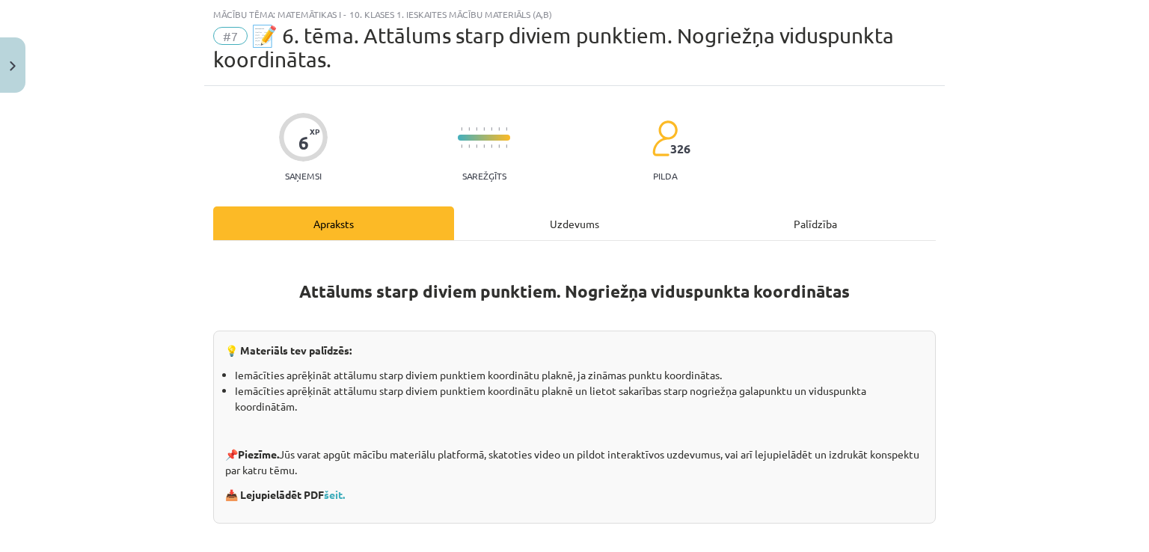
click at [566, 232] on div "Uzdevums" at bounding box center [574, 223] width 241 height 34
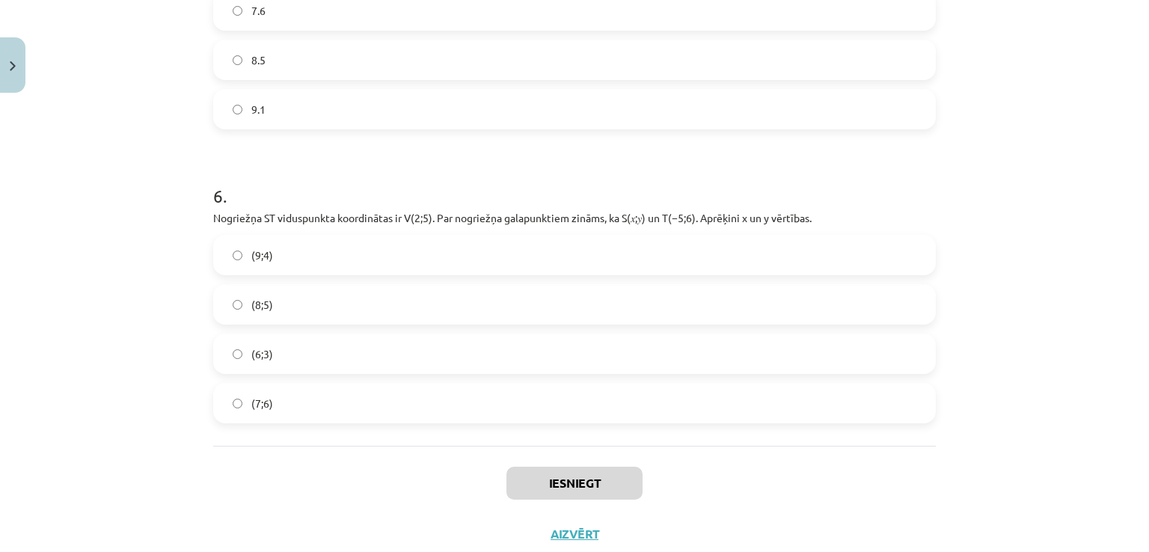
scroll to position [1939, 0]
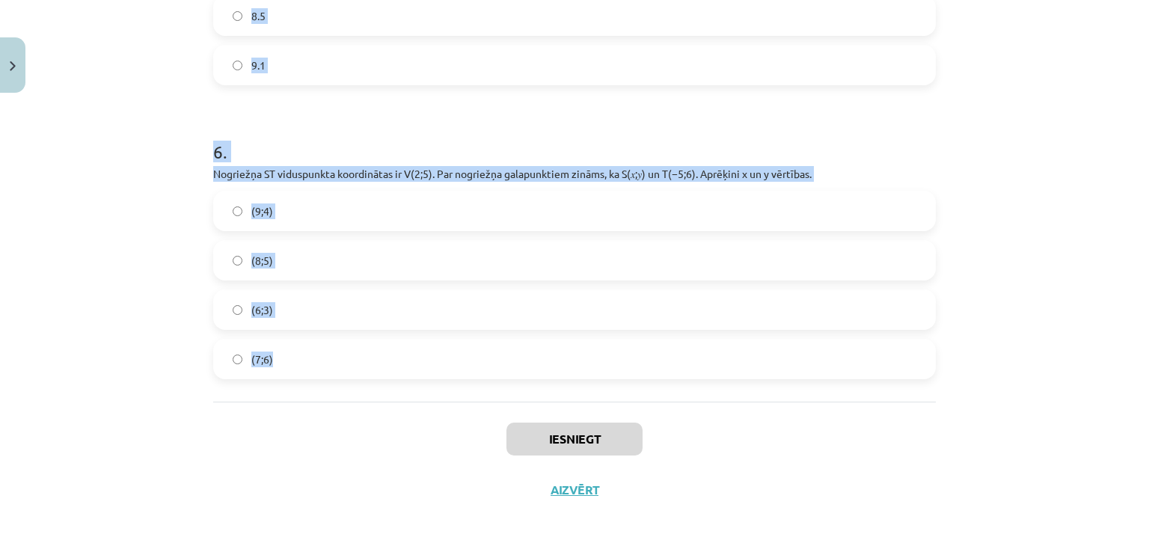
drag, startPoint x: 200, startPoint y: 306, endPoint x: 869, endPoint y: 372, distance: 671.8
copy form "1 . Aprēķini nogriežņa ﻿DL﻿ viduspunkta koordinātas, ja ﻿D(1;−2) un ﻿L(1;3). (2…"
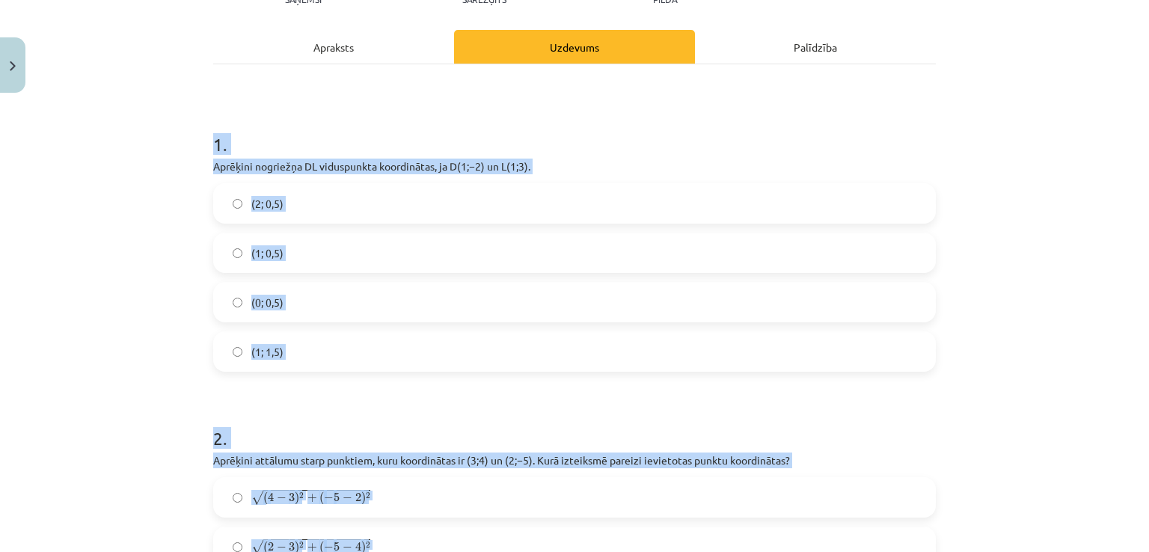
scroll to position [174, 0]
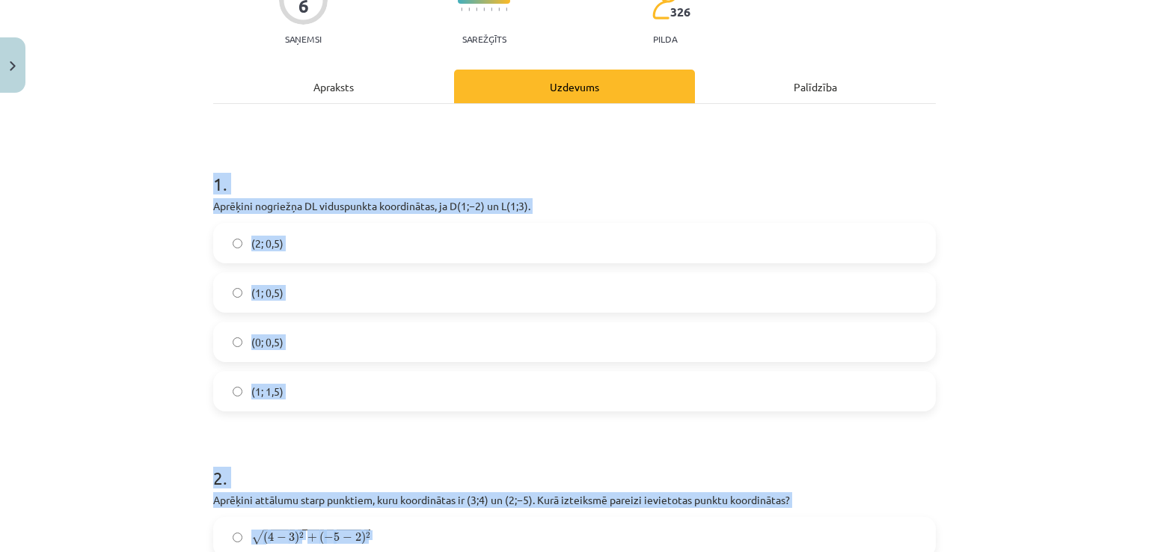
click at [472, 195] on div "1 . Aprēķini nogriežņa ﻿DL﻿ viduspunkta koordinātas, ja ﻿D(1;−2) un ﻿L(1;3). (2…" at bounding box center [574, 279] width 722 height 264
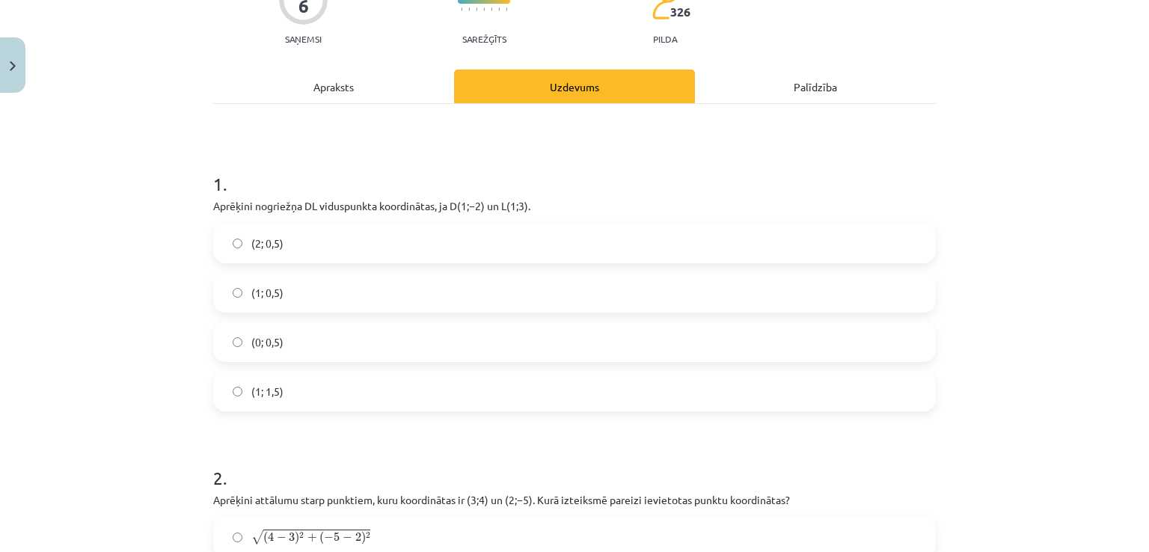
click at [393, 280] on label "(1; 0,5)" at bounding box center [574, 292] width 719 height 37
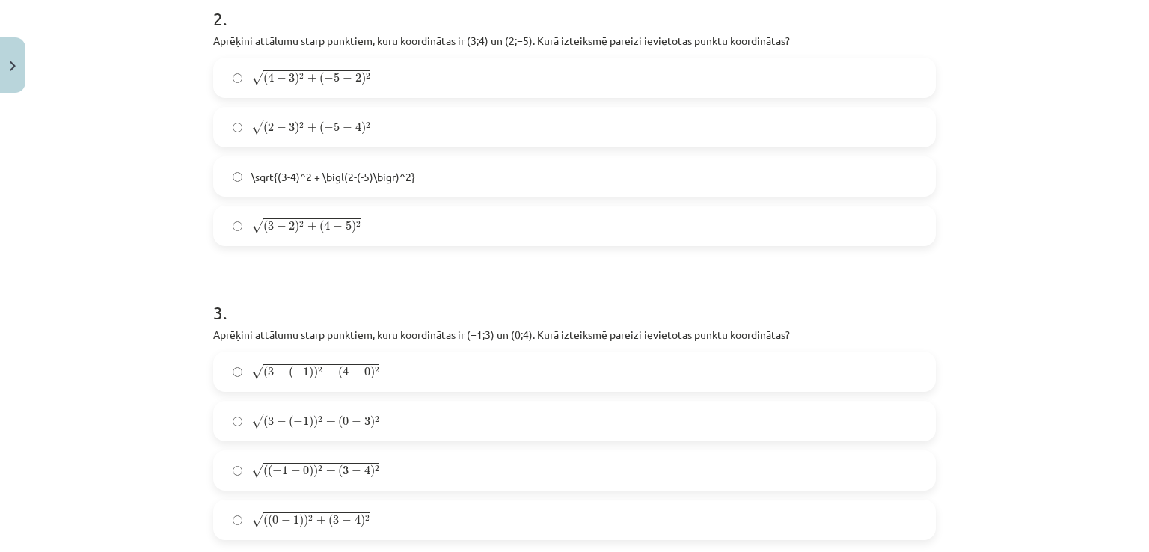
scroll to position [683, 0]
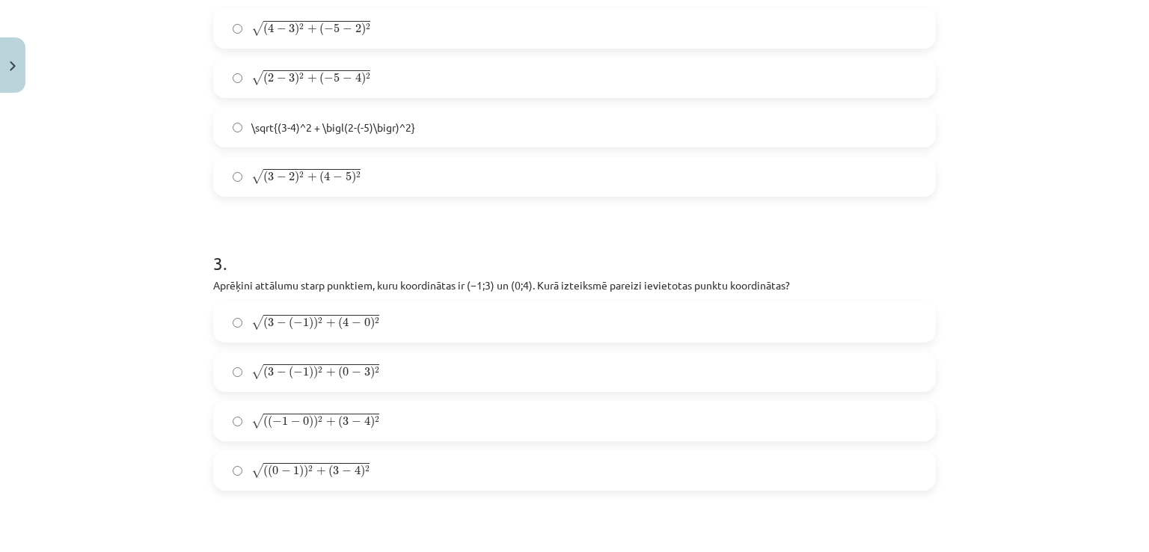
click at [368, 70] on label "√ ( 2 − 3 ) 2 + ( − 5 − 4 ) 2 ( 2 − 3 ) 2 + ( − 5 − 4 ) 2" at bounding box center [574, 77] width 719 height 37
click at [443, 413] on label "√ ( ( − 1 − 0 ) ) 2 + ( 3 − 4 ) 2 ( ( − 1 − 0 ) ) 2 + ( 3 − 4 ) 2" at bounding box center [574, 420] width 719 height 37
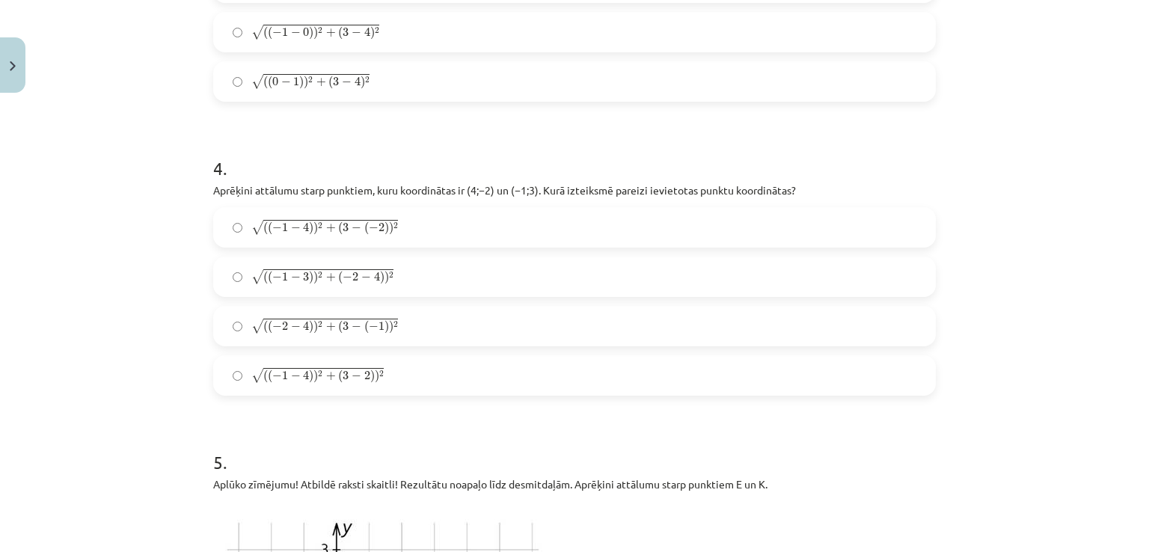
scroll to position [1142, 0]
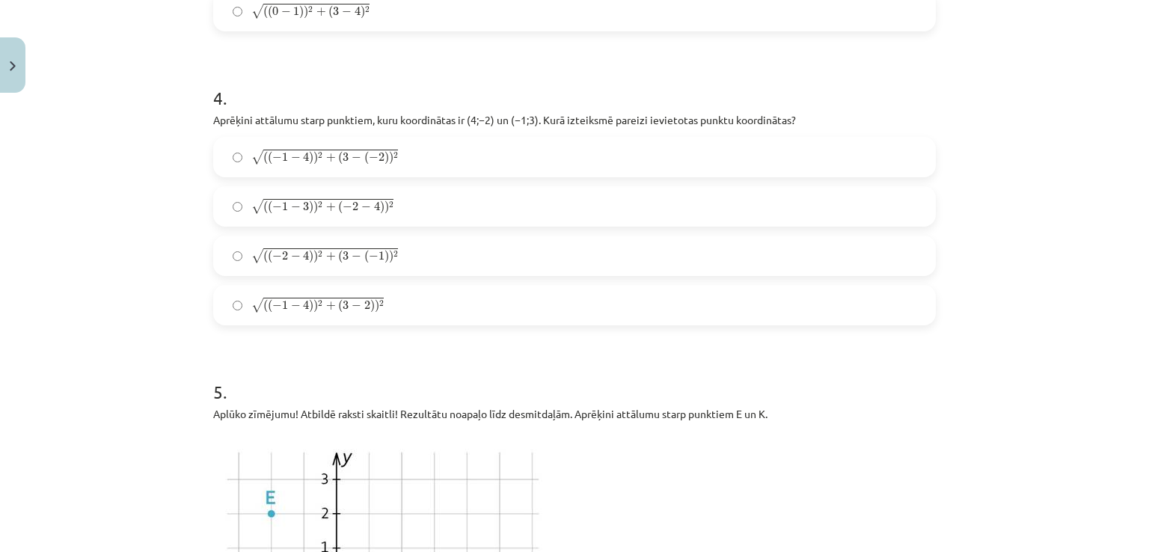
click at [402, 156] on label "√ ( ( − 1 − 4 ) ) 2 + ( 3 − ( − 2 ) ) 2 ( ( − 1 − 4 ) ) 2 + ( 3 − ( − 2 ) ) 2" at bounding box center [574, 156] width 719 height 37
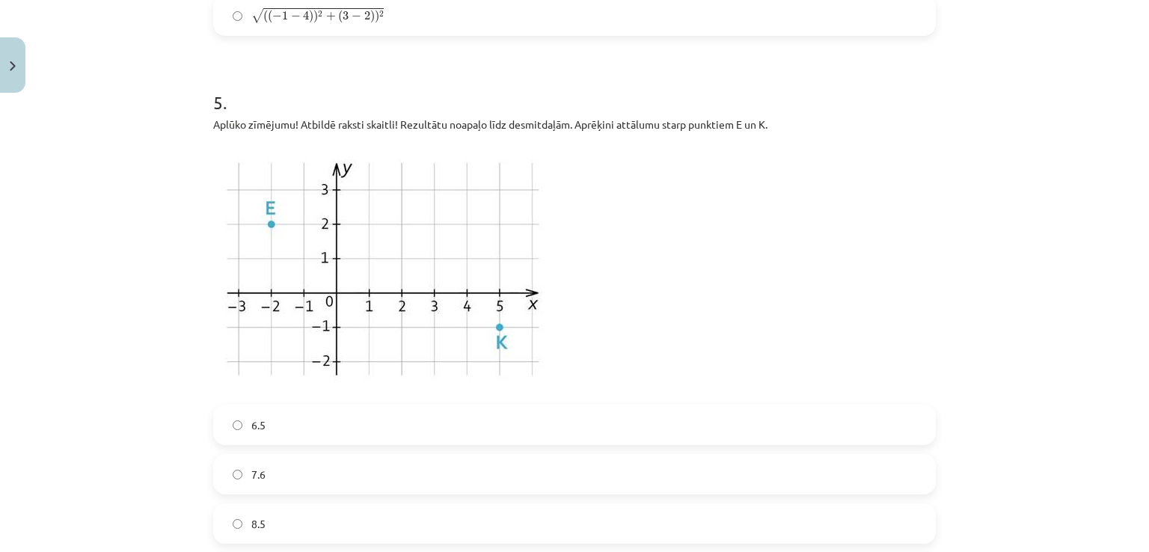
scroll to position [1541, 0]
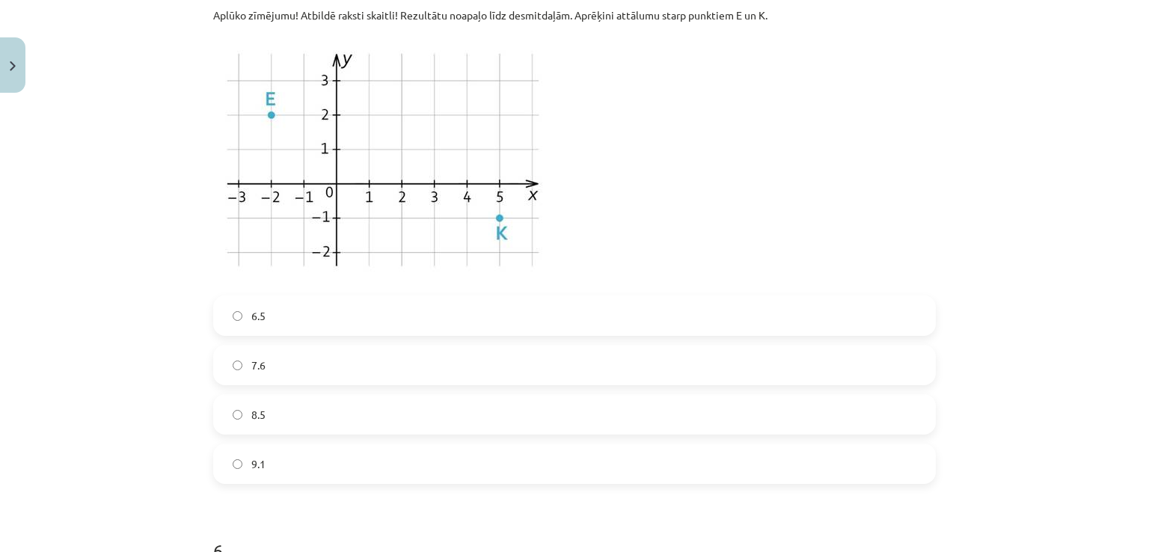
click at [334, 375] on label "7.6" at bounding box center [574, 364] width 719 height 37
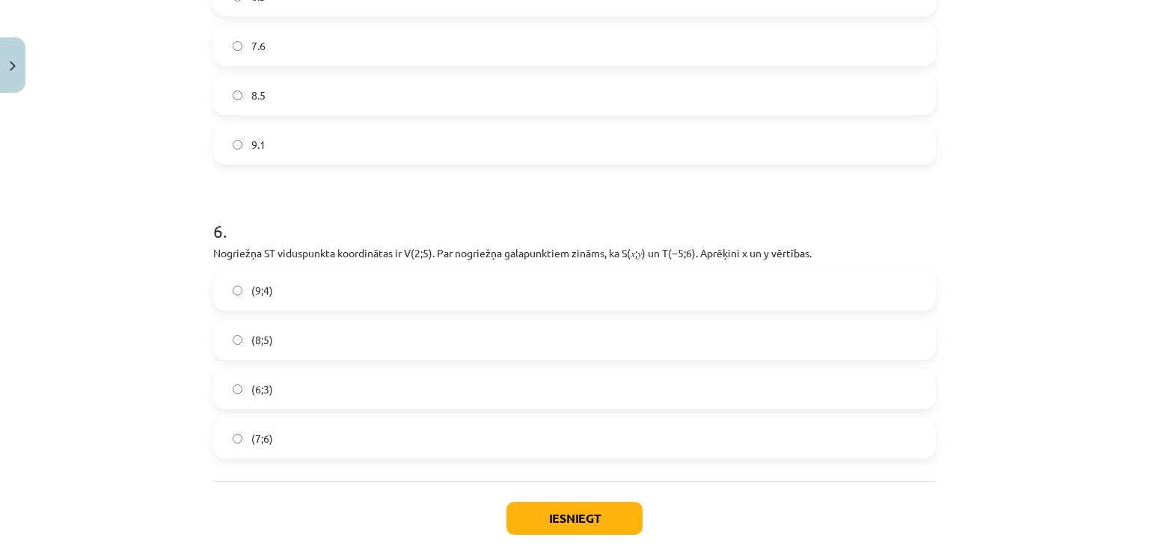
scroll to position [1939, 0]
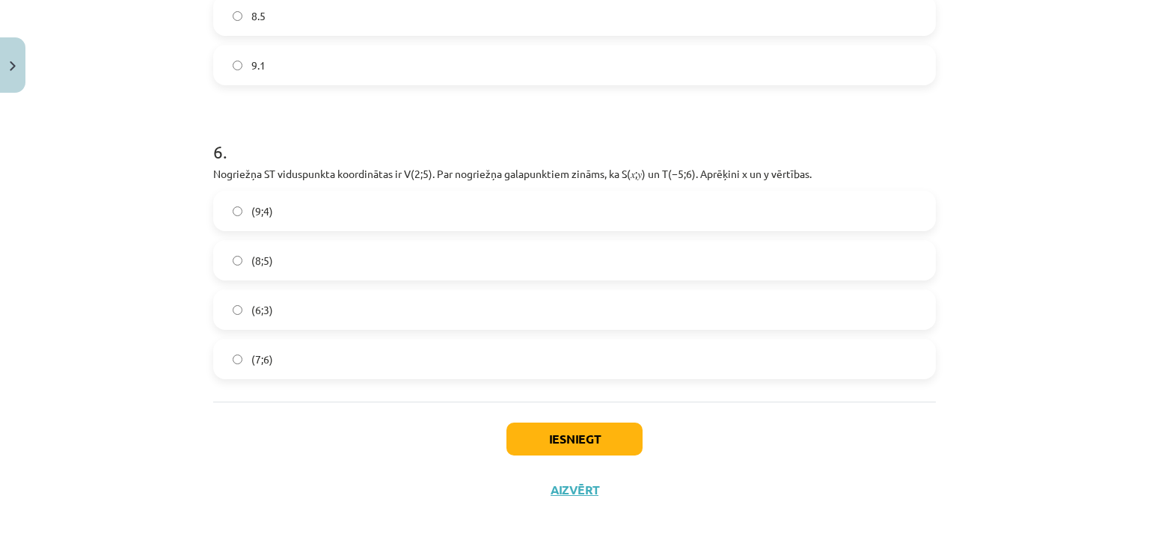
click at [428, 204] on label "(9;4)" at bounding box center [574, 210] width 719 height 37
click at [550, 426] on button "Iesniegt" at bounding box center [574, 439] width 136 height 33
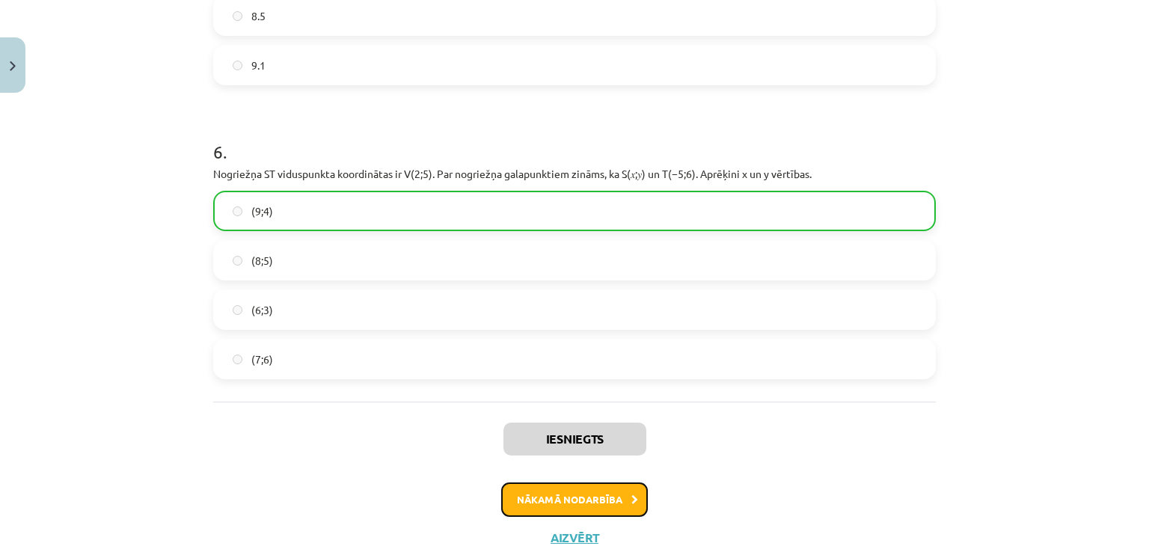
click at [568, 500] on button "Nākamā nodarbība" at bounding box center [574, 499] width 147 height 34
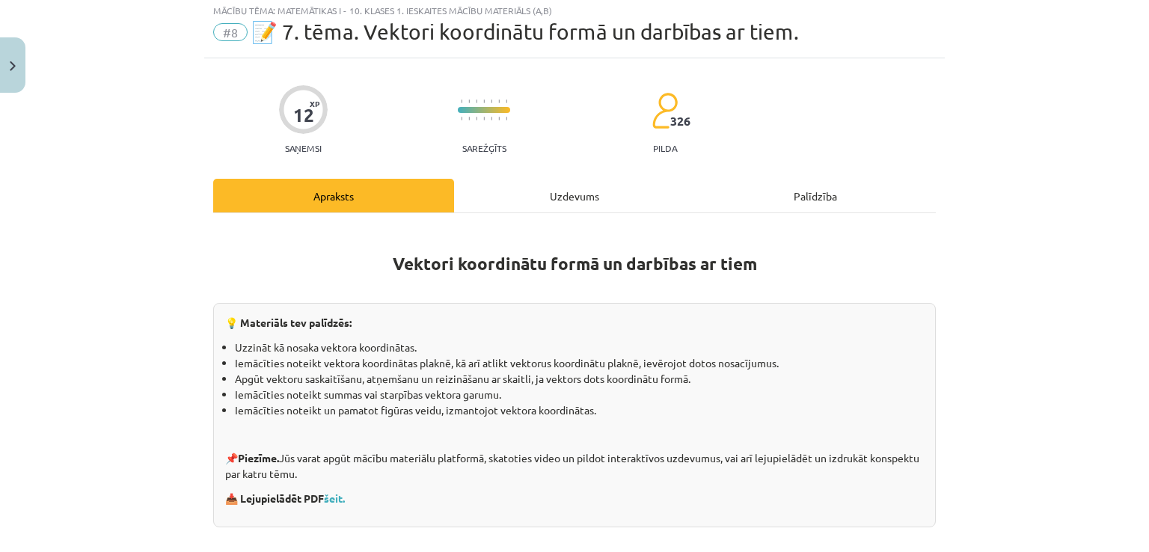
scroll to position [37, 0]
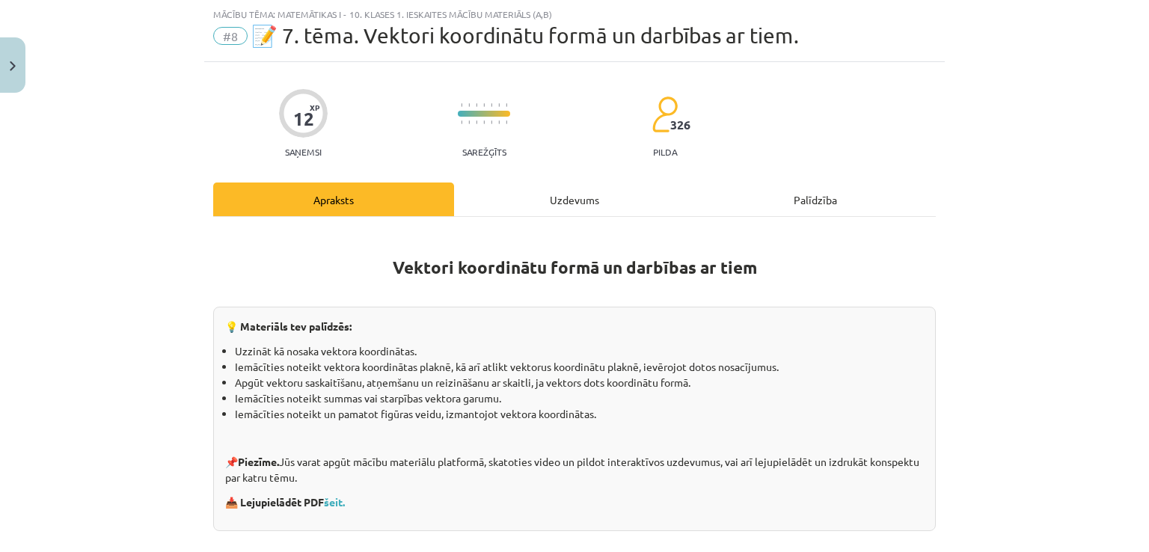
click at [542, 195] on div "Uzdevums" at bounding box center [574, 199] width 241 height 34
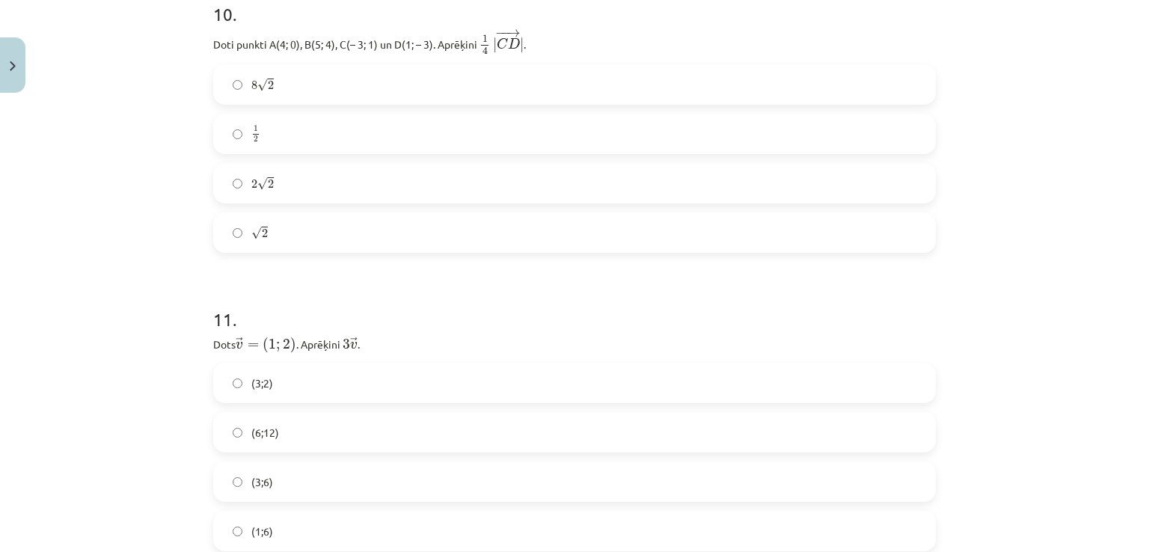
scroll to position [4518, 0]
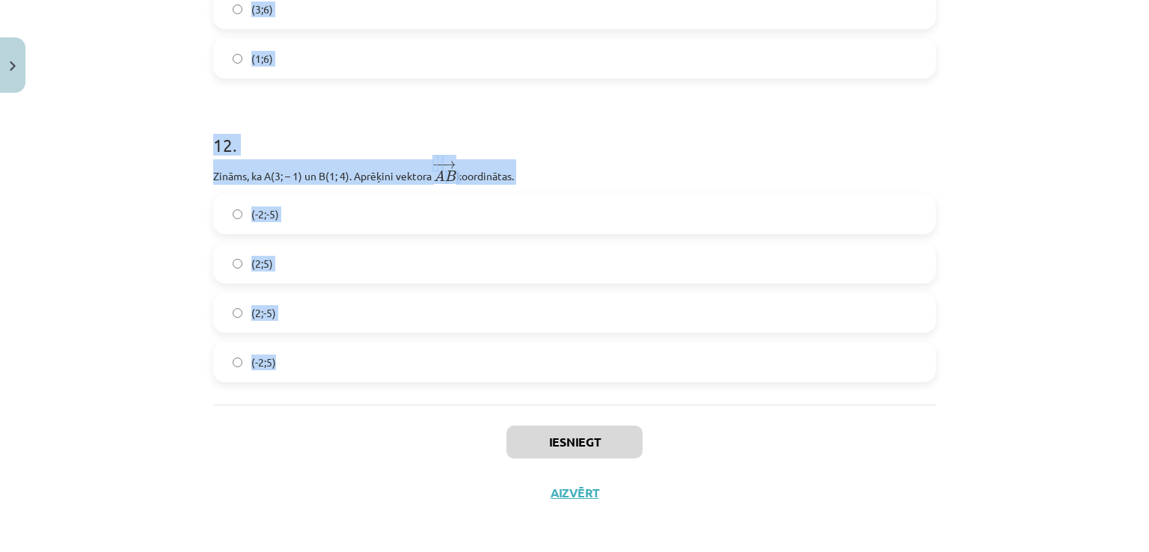
drag, startPoint x: 181, startPoint y: 280, endPoint x: 784, endPoint y: 354, distance: 607.3
click at [784, 354] on div "Mācību tēma: Matemātikas i - 10. klases 1. ieskaites mācību materiāls (a,b) #8 …" at bounding box center [574, 276] width 1149 height 552
copy form "1 . − − → B A = ( 2 ; − 3 ) B A → = ( 2 ; − 3 ) un ﻿ − − → B C = ( − 3 ; 1 ) B …"
click at [1135, 4] on div "Mācību tēma: Matemātikas i - 10. klases 1. ieskaites mācību materiāls (a,b) #8 …" at bounding box center [574, 276] width 1149 height 552
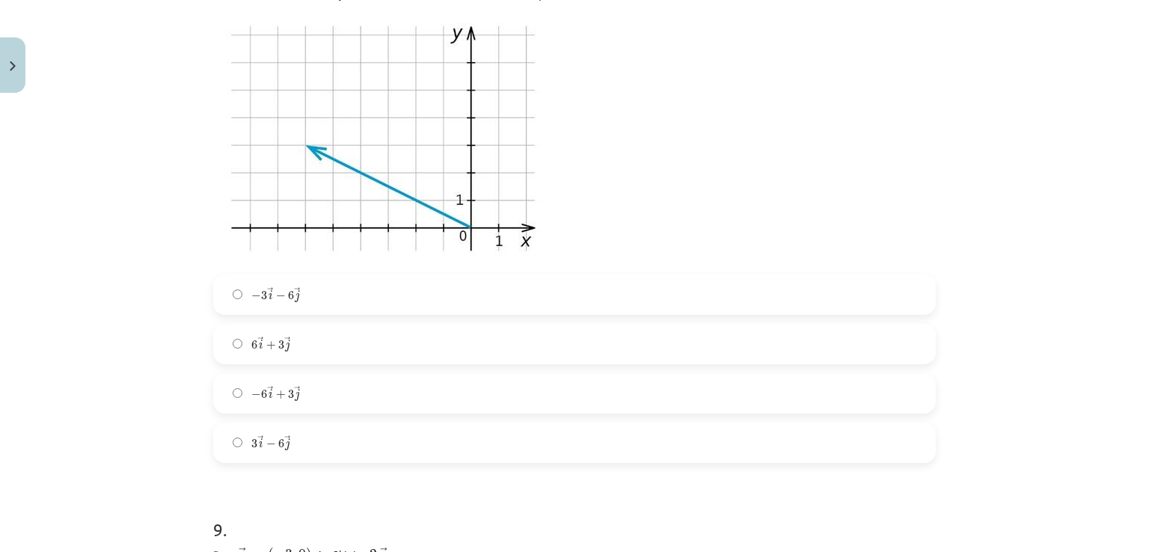
scroll to position [3181, 0]
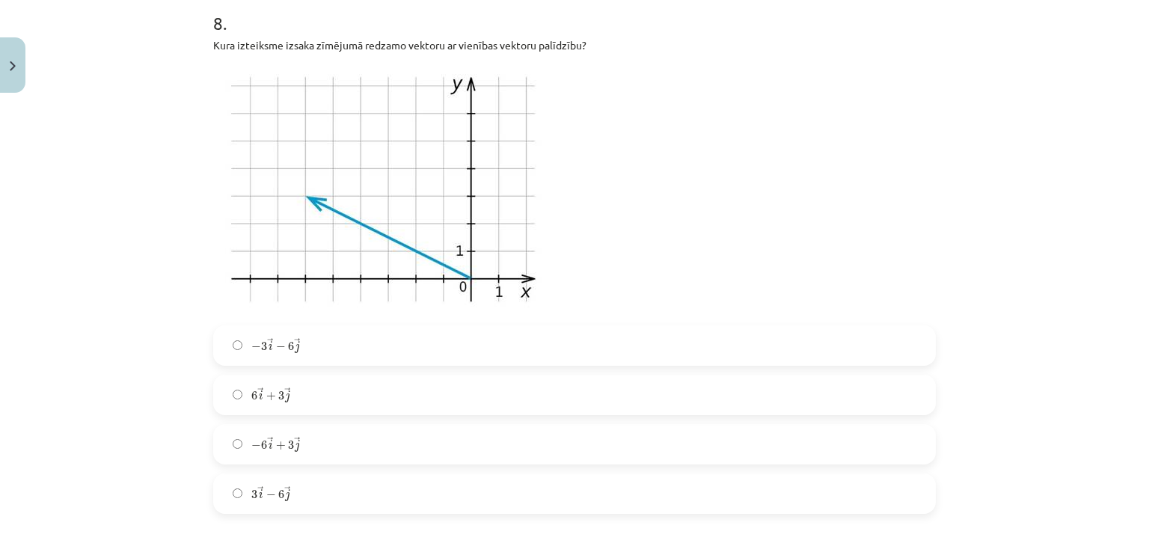
click at [308, 400] on label "6 → i + 3 → j 6 i → + 3 j →" at bounding box center [574, 394] width 719 height 37
click at [688, 212] on p at bounding box center [574, 189] width 722 height 254
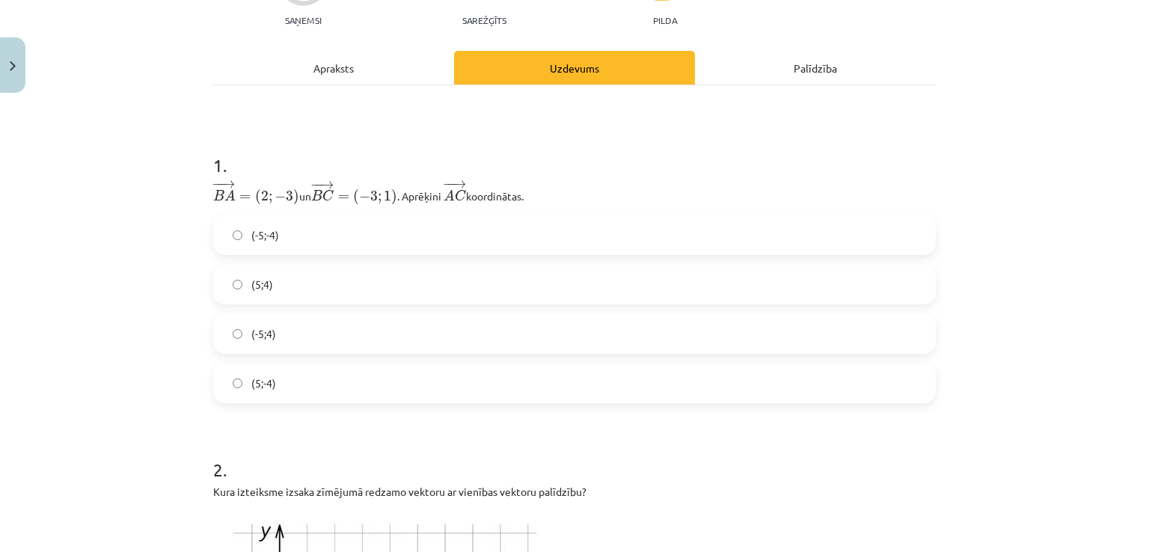
scroll to position [200, 0]
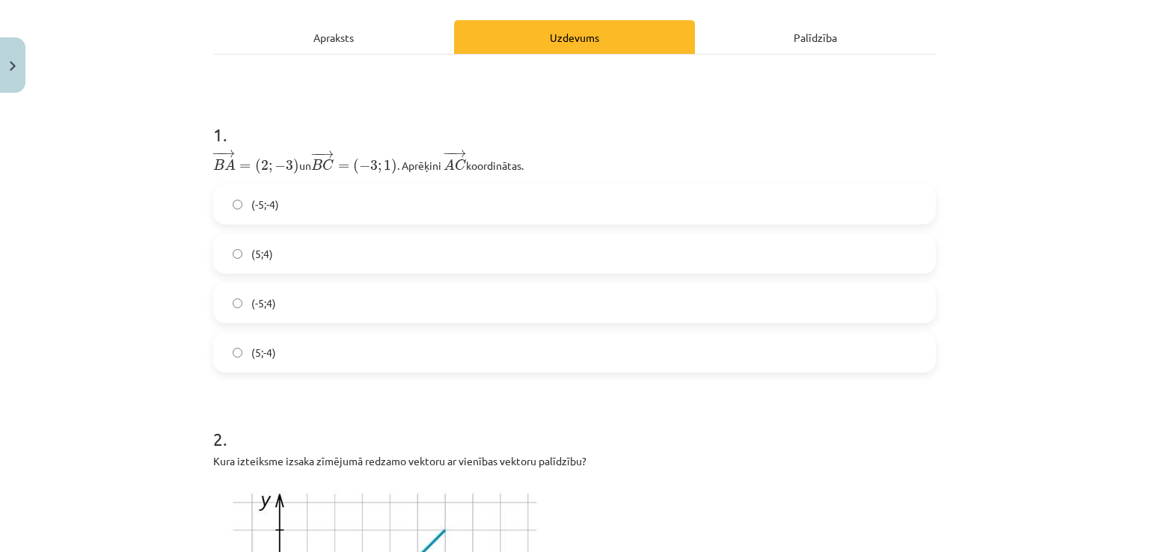
click at [394, 193] on label "(-5;-4)" at bounding box center [574, 203] width 719 height 37
click at [308, 284] on label "(-5;4)" at bounding box center [574, 302] width 719 height 37
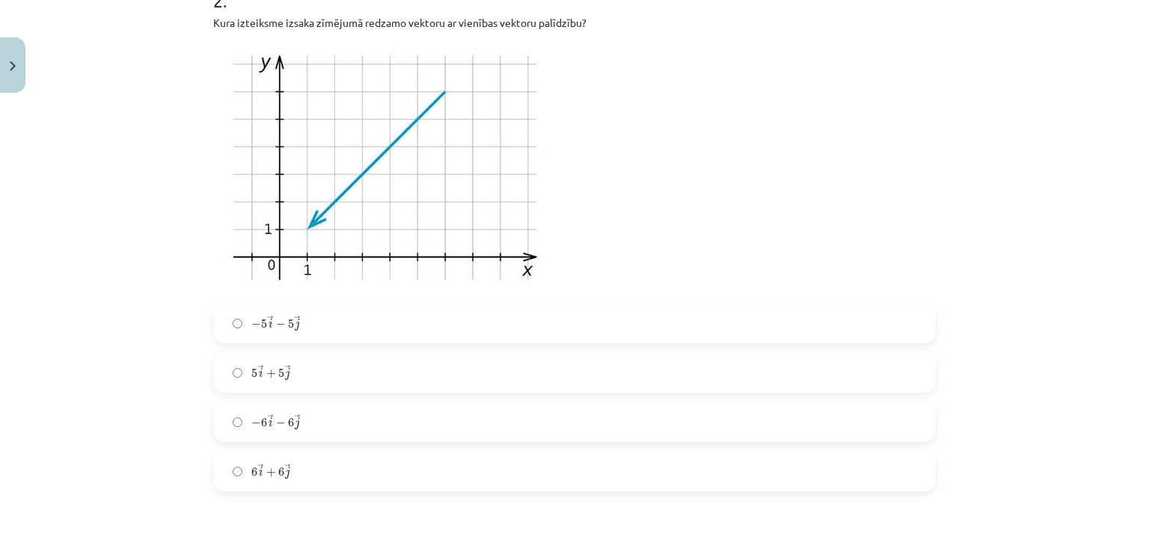
scroll to position [738, 0]
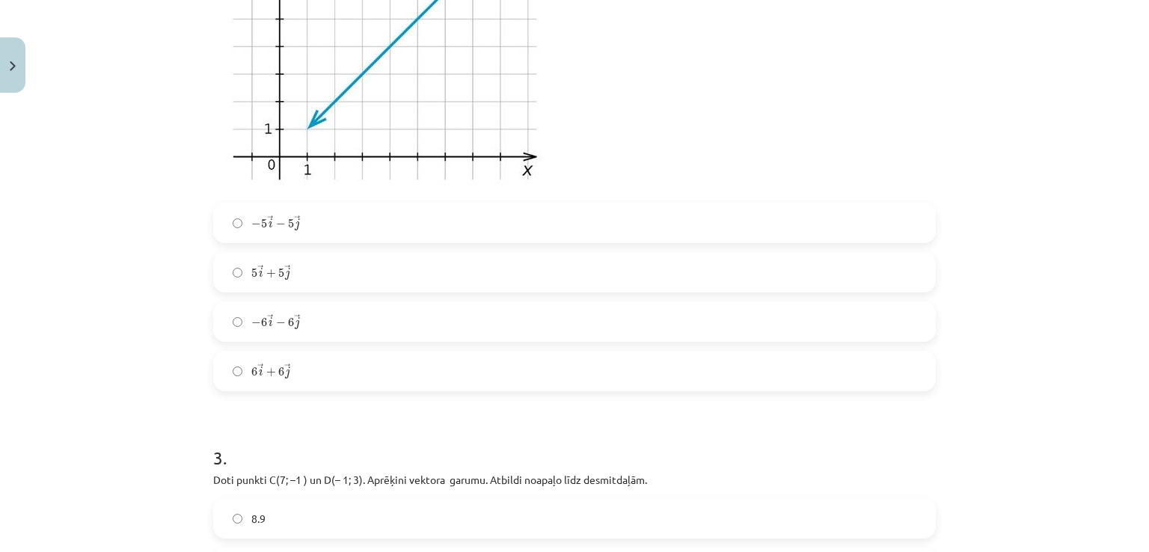
click at [450, 212] on label "− 5 → i − 5 → j − 5 i → − 5 j →" at bounding box center [574, 222] width 719 height 37
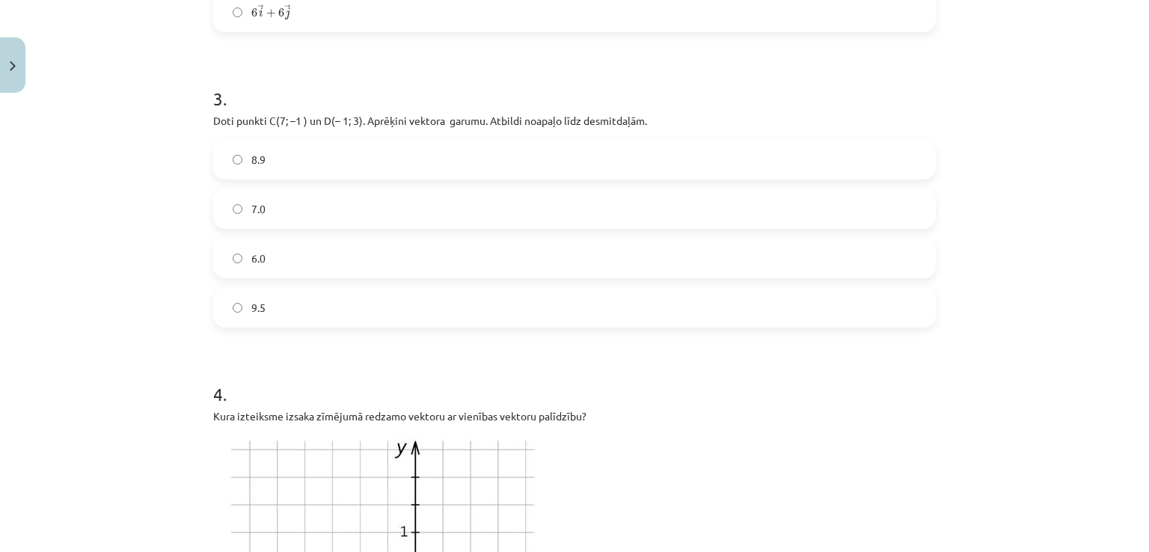
scroll to position [1117, 0]
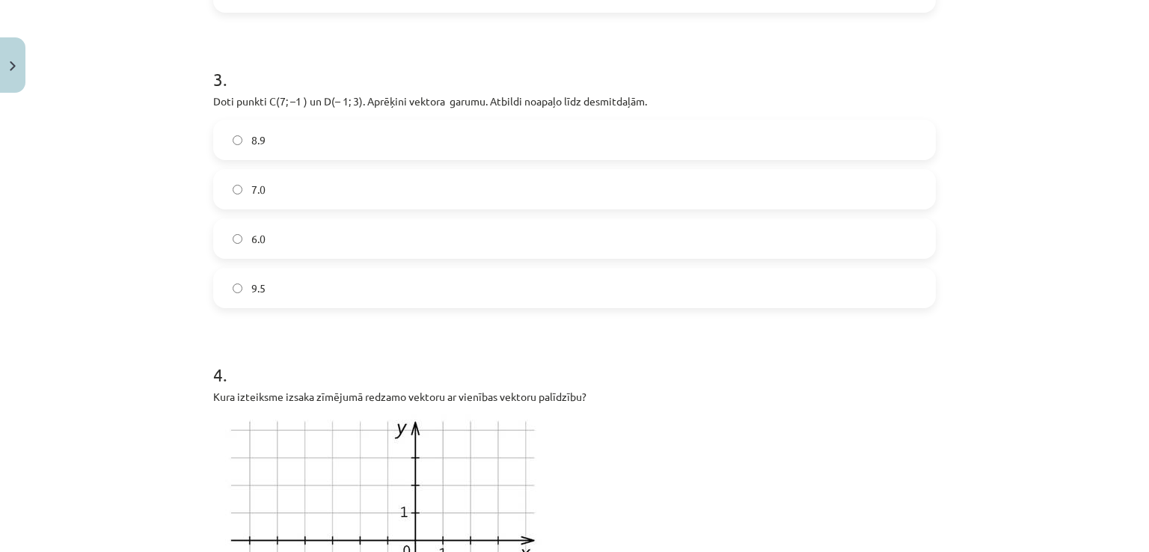
click at [346, 129] on label "8.9" at bounding box center [574, 139] width 719 height 37
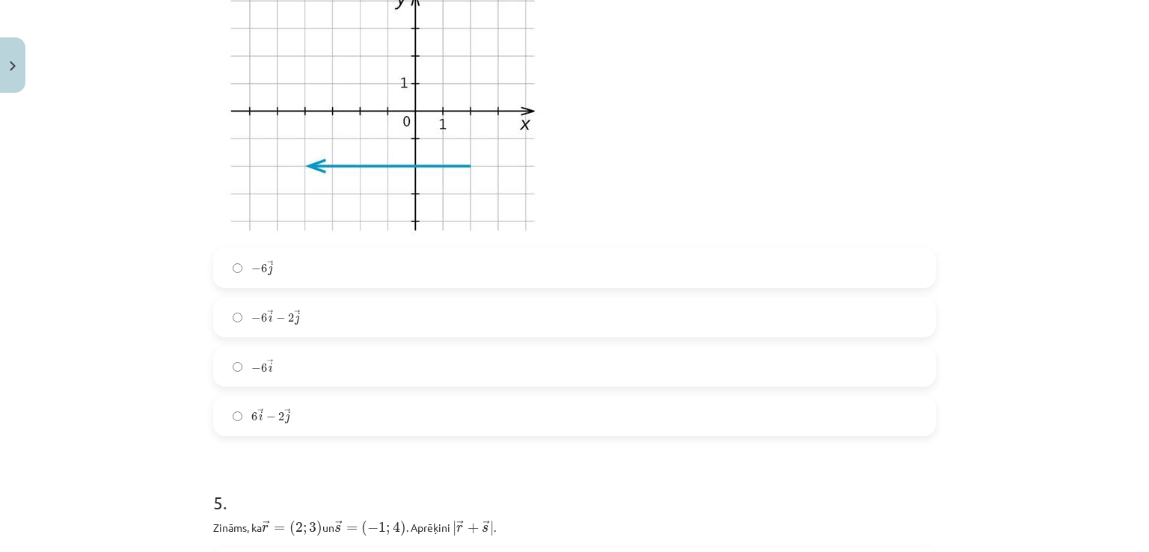
scroll to position [1665, 0]
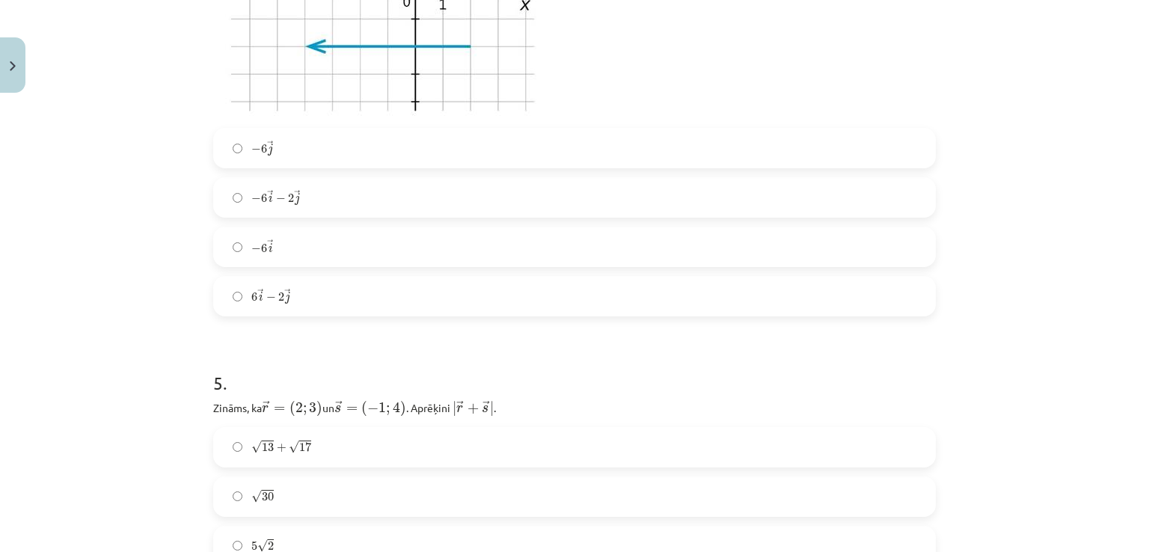
click at [335, 215] on label "− 6 → i − 2 → j − 6 i → − 2 j →" at bounding box center [574, 197] width 719 height 37
click at [316, 485] on label "√ 30 30" at bounding box center [574, 496] width 719 height 37
click at [540, 398] on p "Zināms, ka ﻿ → r = ( 2 ; 3 ) r → = ( 2 ; 3 ) un ﻿ → s = ( − 1 ; 4 ) s → = ( − 1…" at bounding box center [574, 407] width 722 height 20
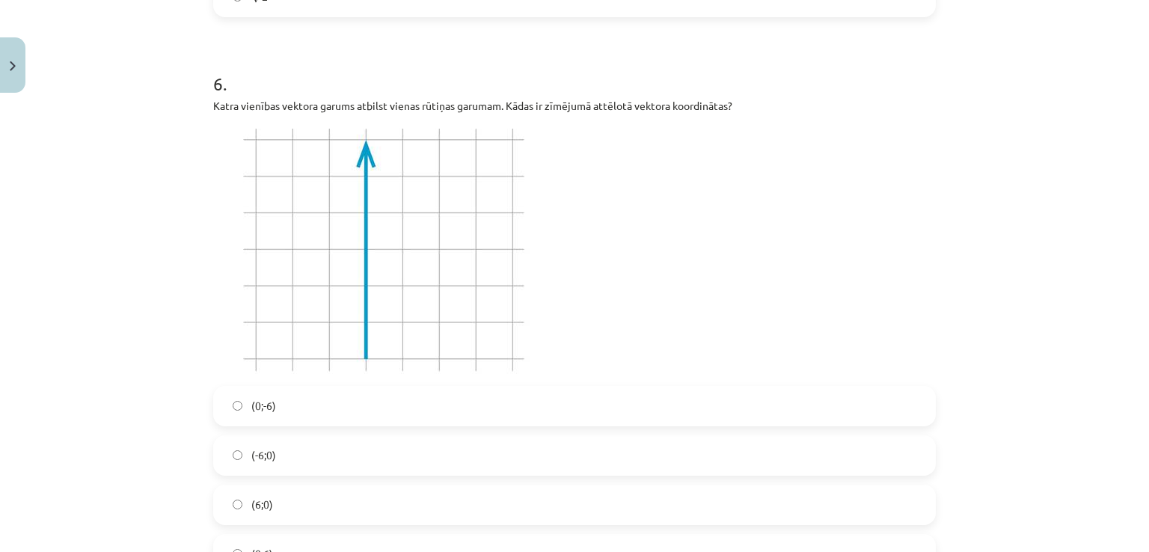
scroll to position [2373, 0]
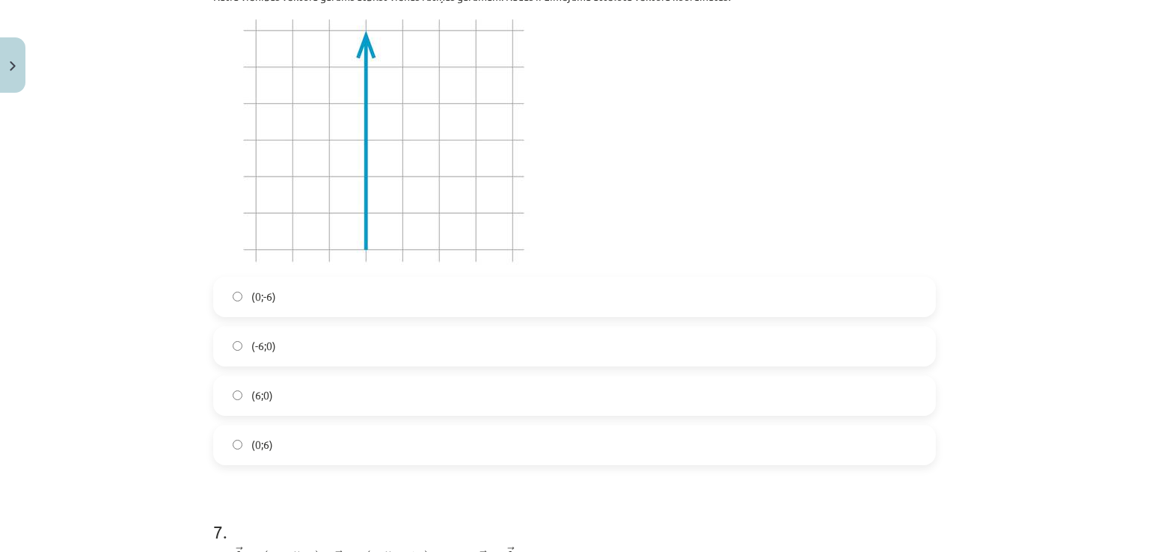
click at [395, 389] on label "(6;0)" at bounding box center [574, 395] width 719 height 37
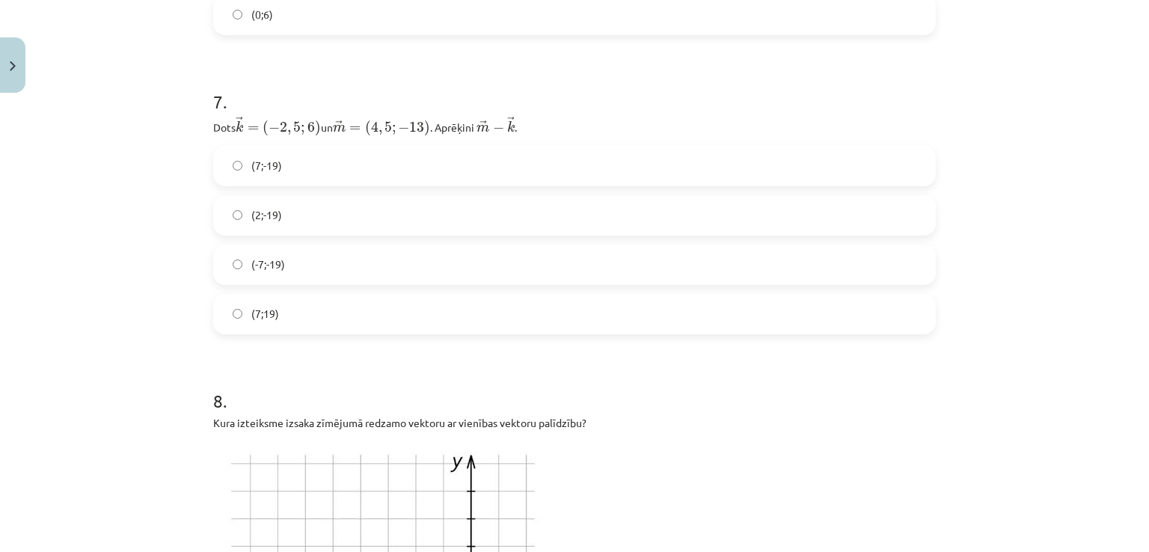
scroll to position [2812, 0]
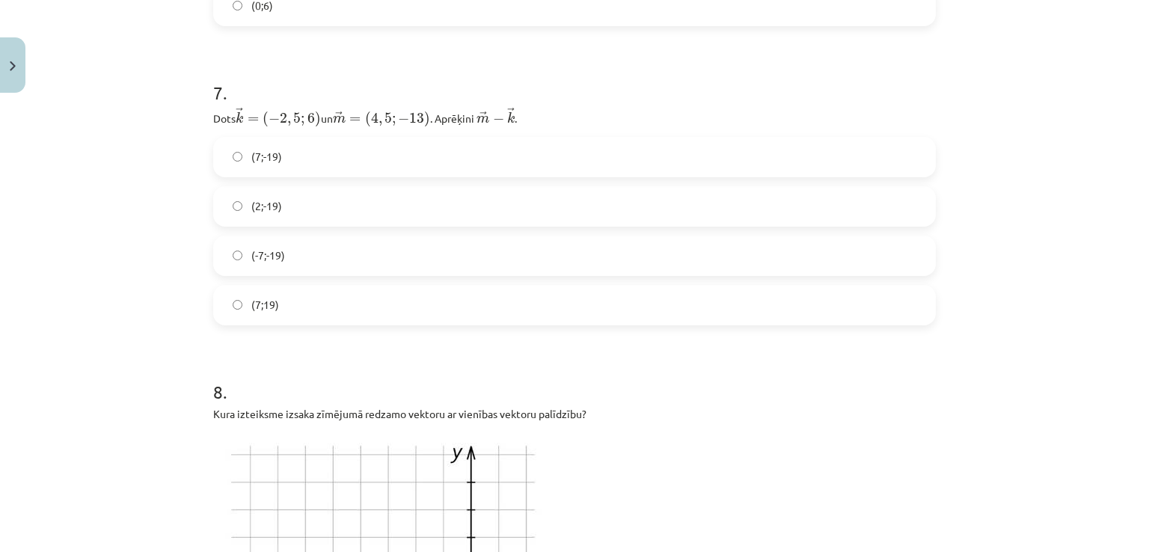
click at [378, 154] on label "(7;-19)" at bounding box center [574, 156] width 719 height 37
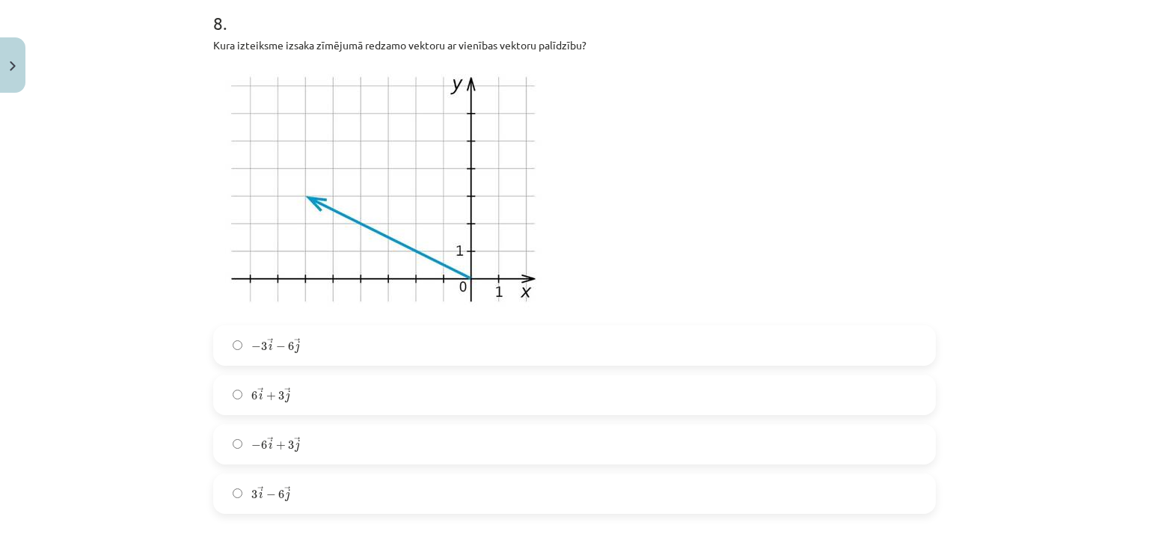
scroll to position [3290, 0]
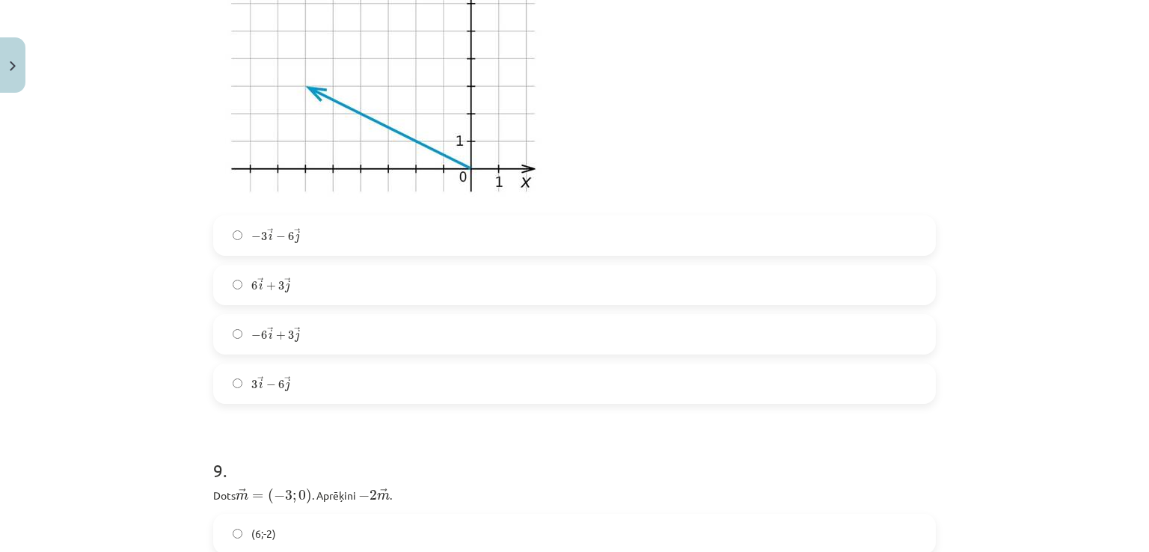
click at [544, 235] on label "− 3 → i − 6 → j − 3 i → − 6 j →" at bounding box center [574, 235] width 719 height 37
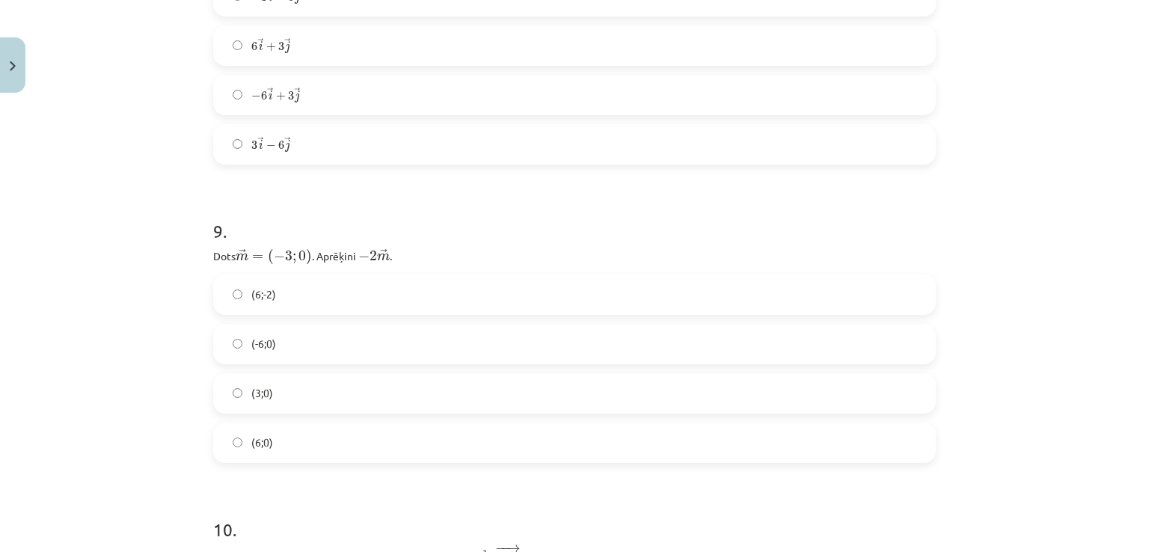
scroll to position [3590, 0]
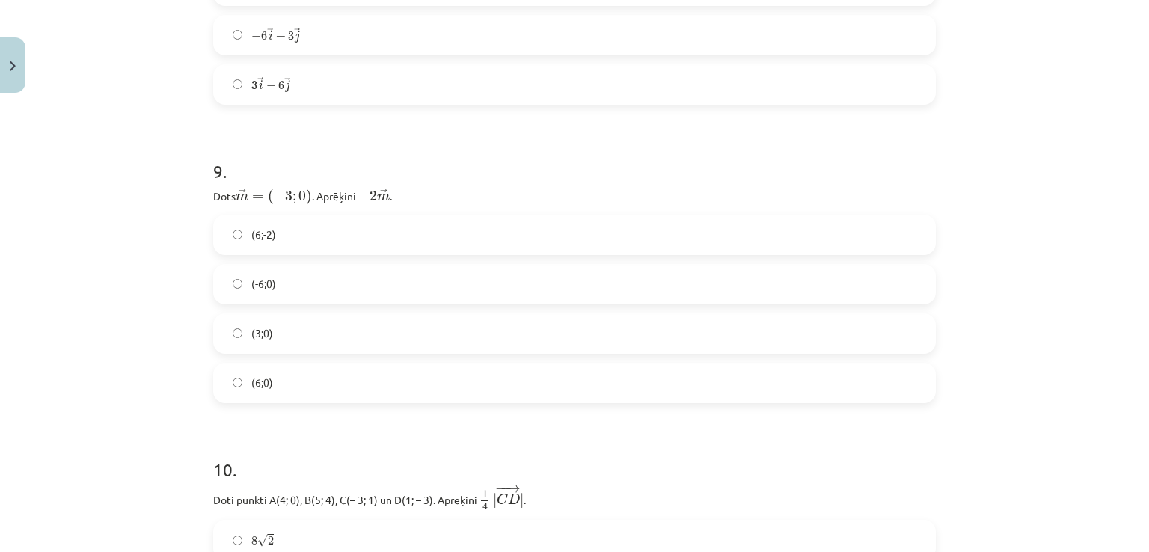
click at [495, 287] on label "(-6;0)" at bounding box center [574, 283] width 719 height 37
click at [420, 379] on label "(6;0)" at bounding box center [574, 382] width 719 height 37
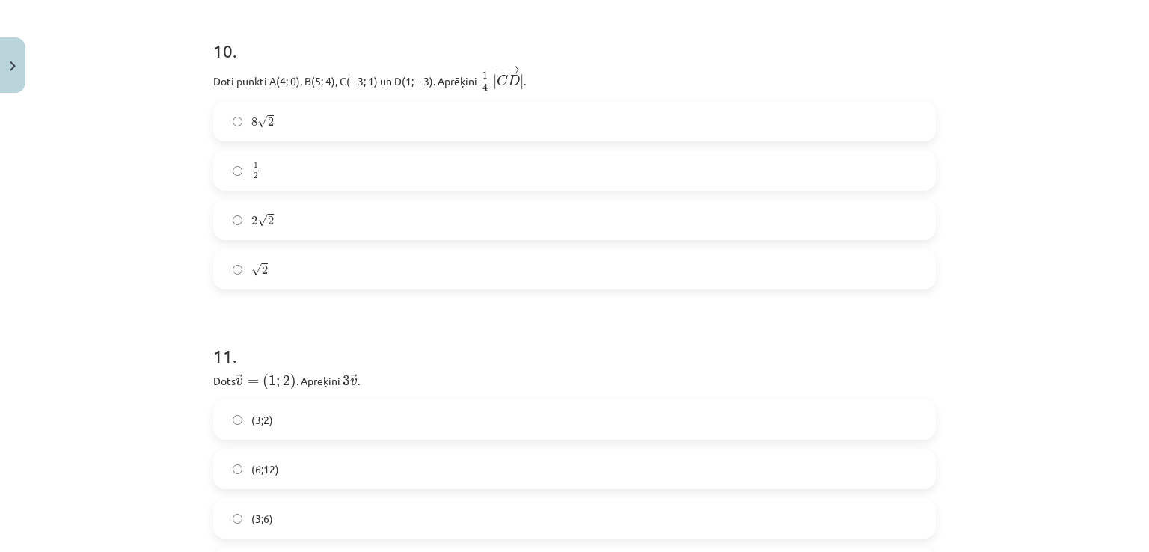
scroll to position [4068, 0]
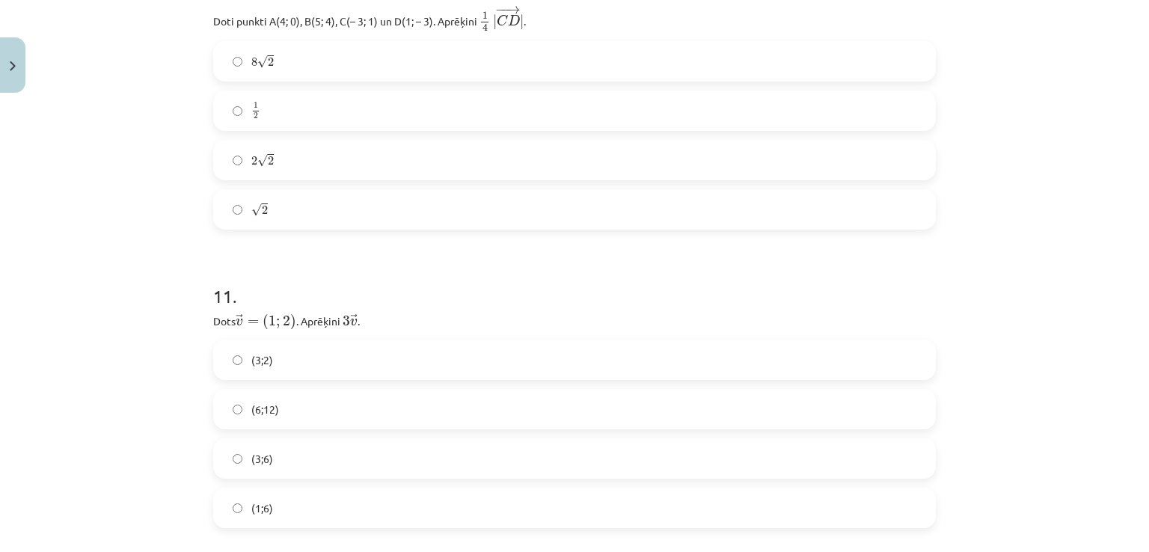
click at [456, 141] on label "2 √ 2 2 2" at bounding box center [574, 159] width 719 height 37
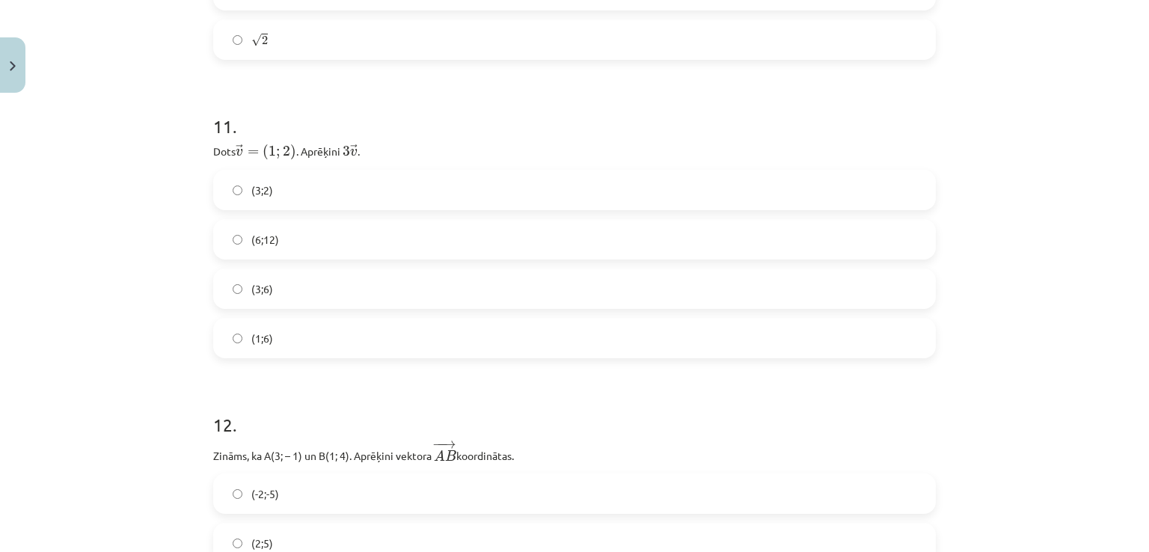
scroll to position [4317, 0]
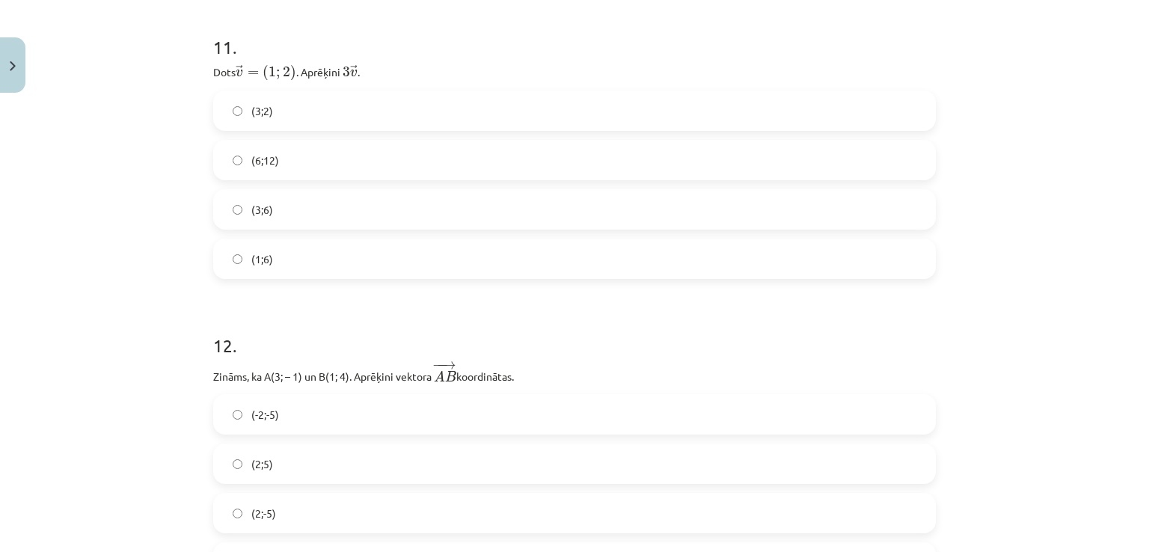
click at [306, 209] on label "(3;6)" at bounding box center [574, 209] width 719 height 37
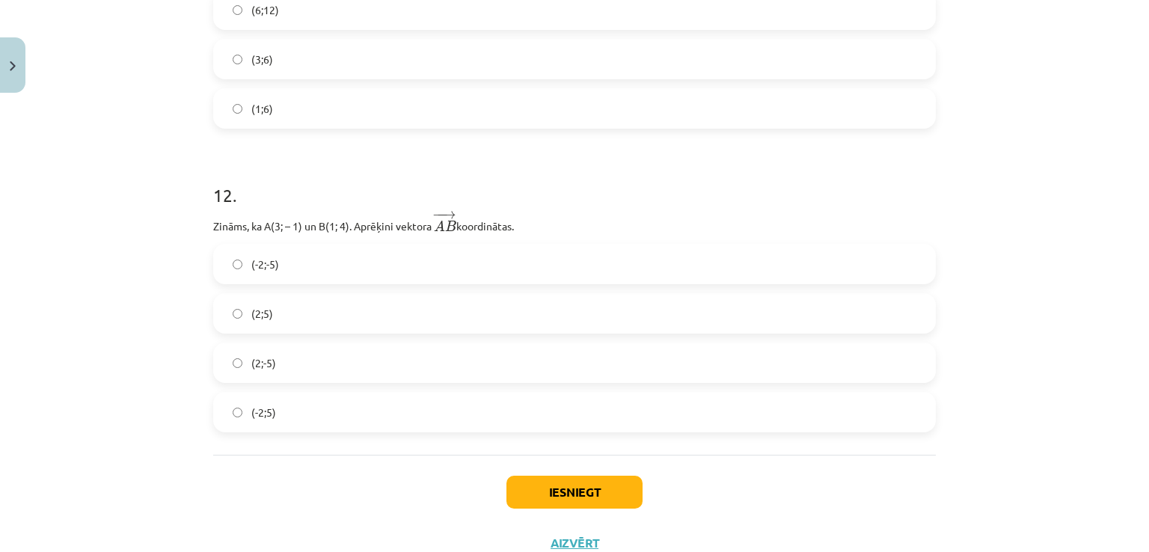
scroll to position [4518, 0]
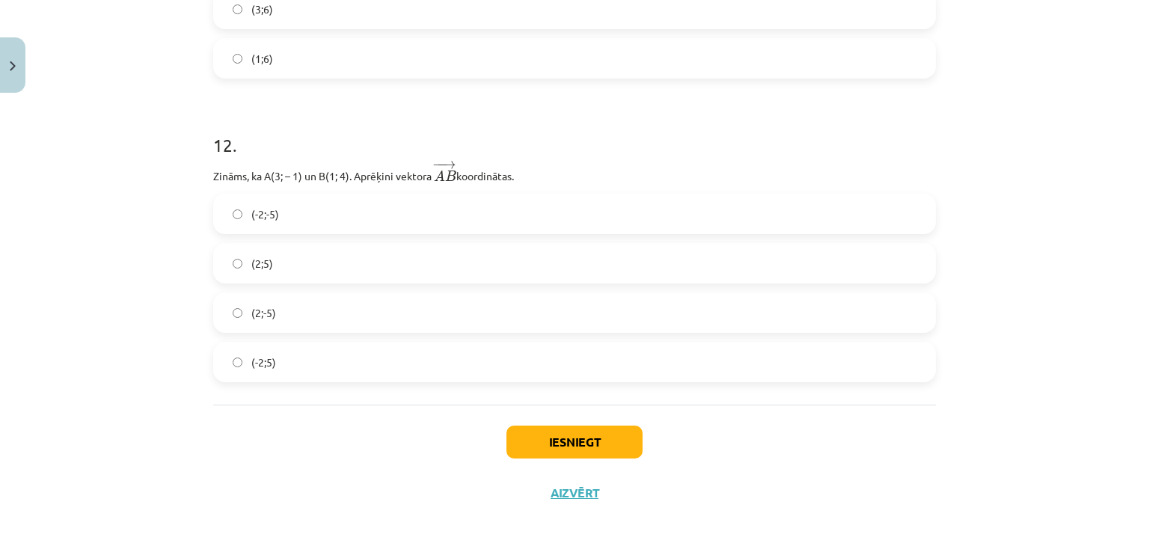
click at [310, 371] on label "(-2;5)" at bounding box center [574, 361] width 719 height 37
click at [519, 429] on button "Iesniegt" at bounding box center [574, 442] width 136 height 33
click at [574, 442] on button "Iesniegt" at bounding box center [574, 442] width 136 height 33
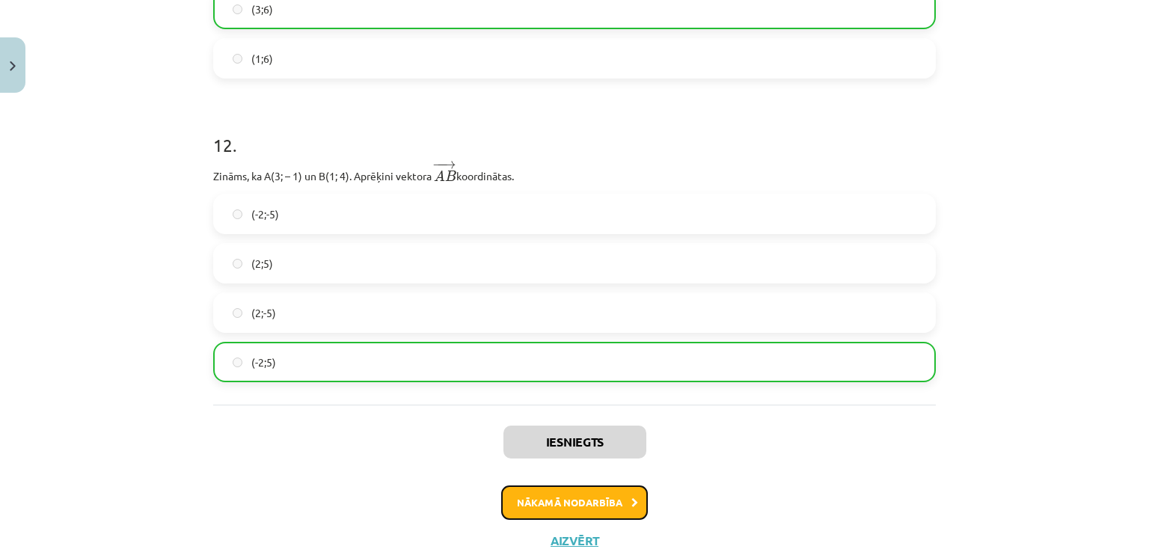
click at [546, 492] on button "Nākamā nodarbība" at bounding box center [574, 502] width 147 height 34
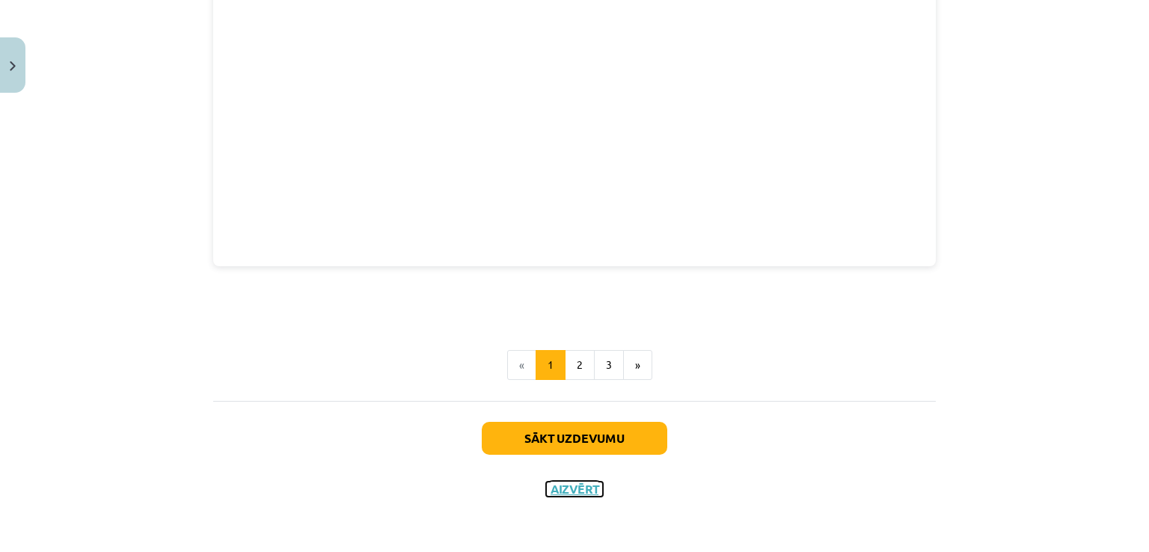
click at [546, 492] on div "Sākt uzdevumu Aizvērt" at bounding box center [574, 453] width 722 height 105
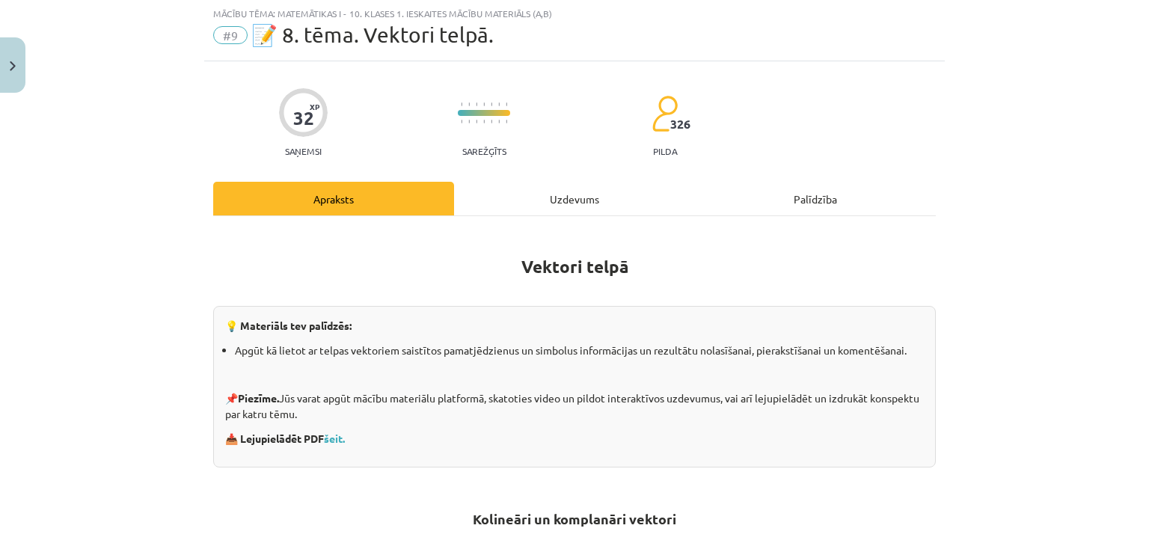
scroll to position [37, 0]
click at [553, 201] on div "Uzdevums" at bounding box center [574, 199] width 241 height 34
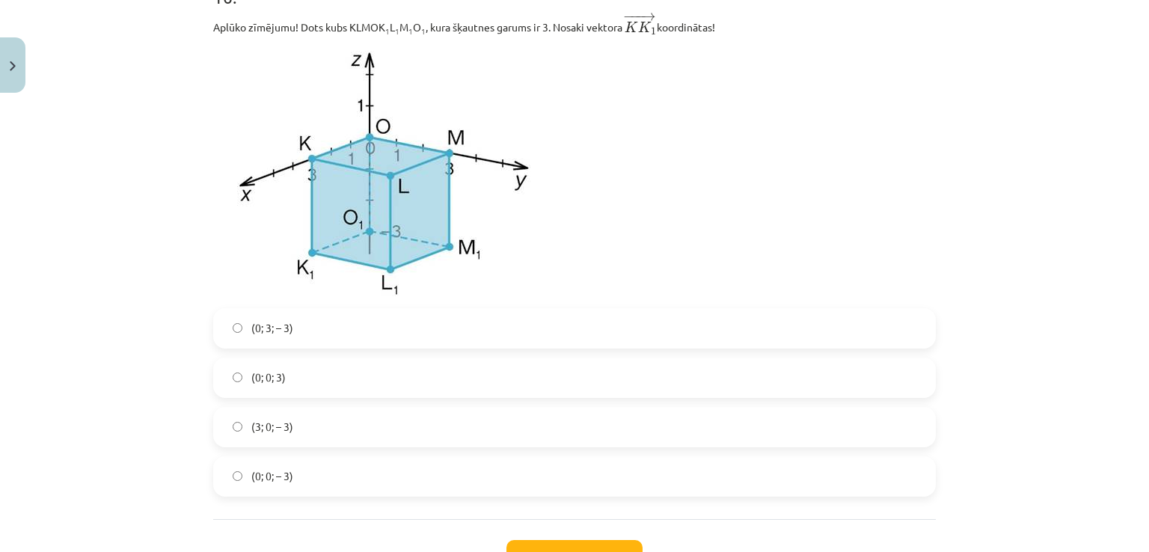
scroll to position [6981, 0]
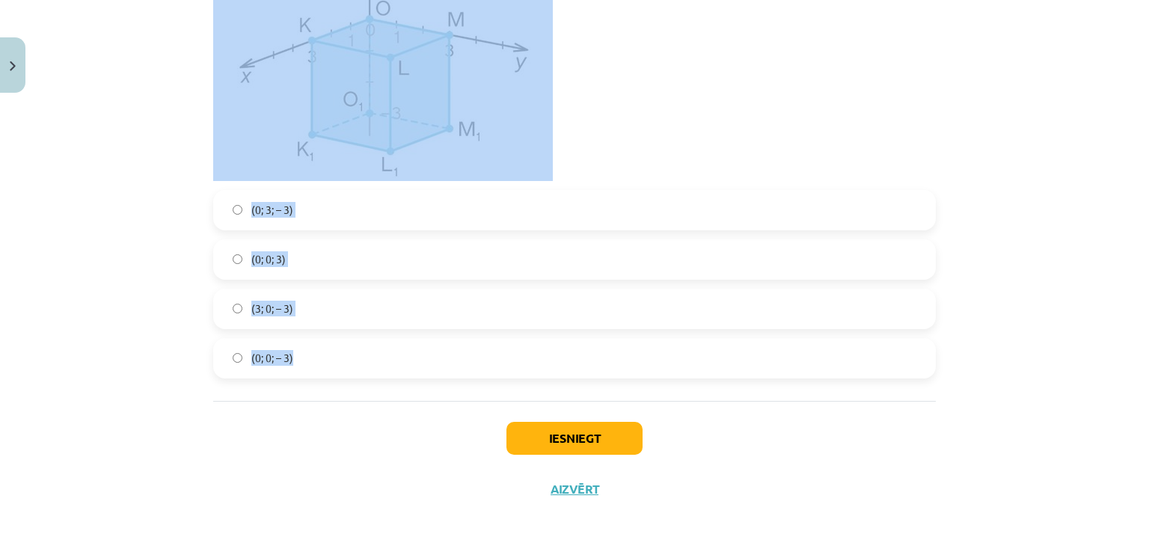
drag, startPoint x: 200, startPoint y: 278, endPoint x: 920, endPoint y: 345, distance: 723.2
copy form "1 . Aplūko zīmējumu! Paralēlskaldnī ABCDA 1 B 1 C 1 D 1 punkti E, F, G attiecīg…"
click at [593, 112] on p at bounding box center [574, 54] width 722 height 254
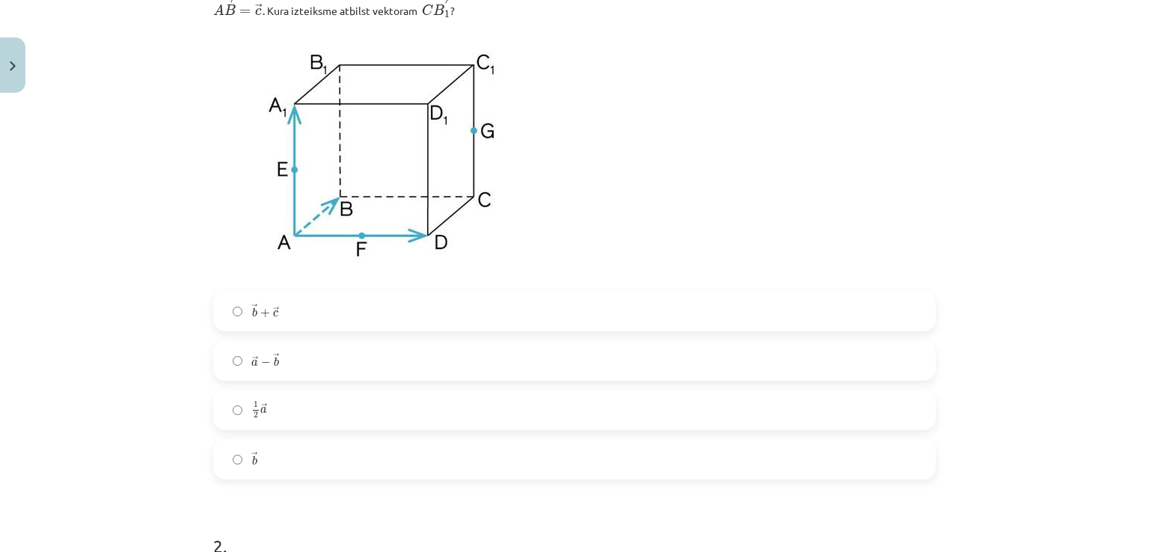
scroll to position [360, 0]
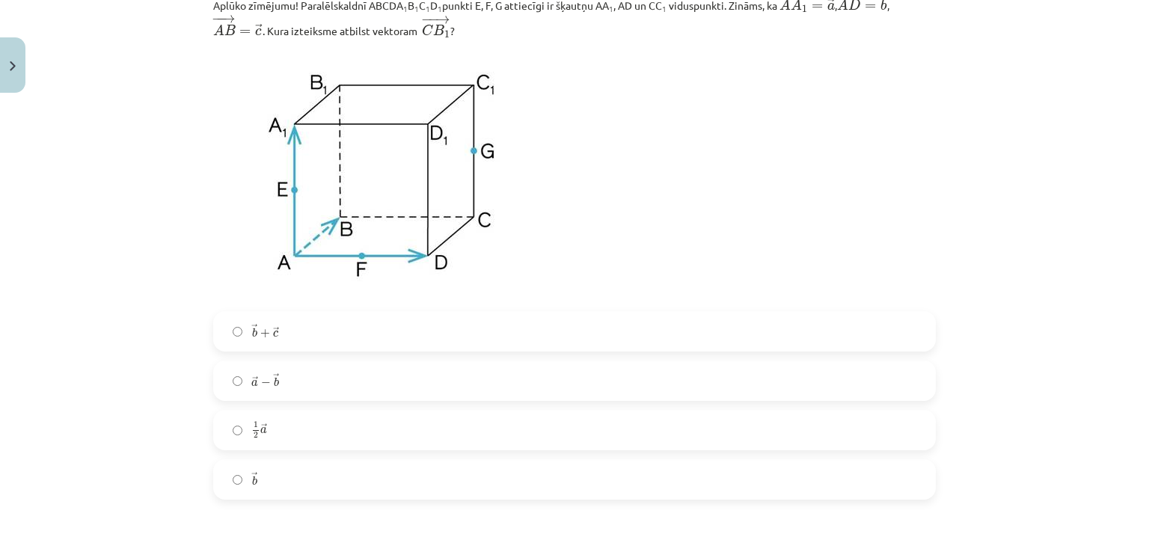
click at [397, 332] on label "→ b + → c b → + c →" at bounding box center [574, 331] width 719 height 37
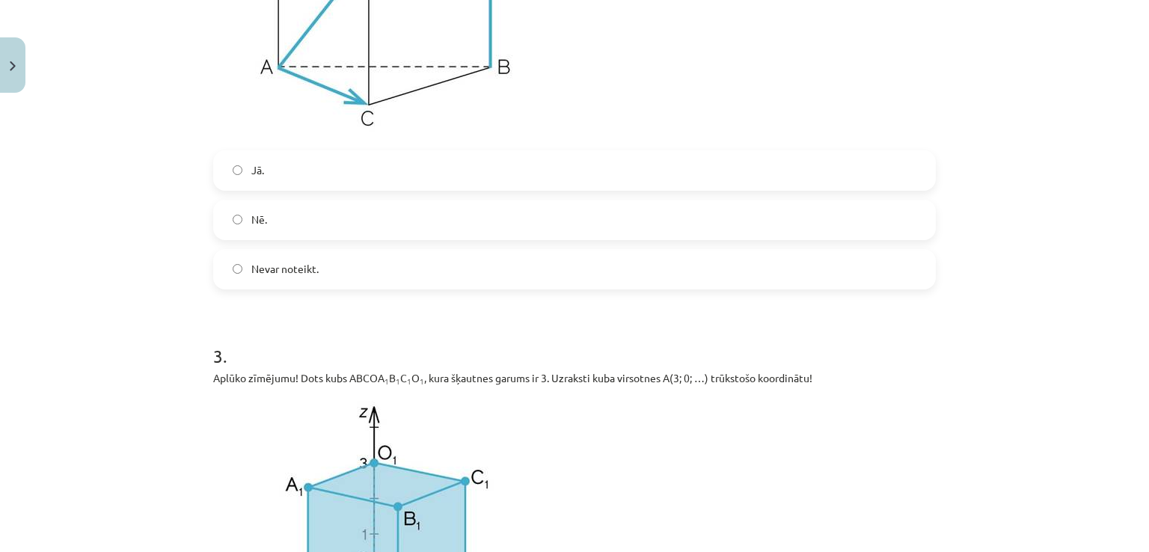
scroll to position [1098, 0]
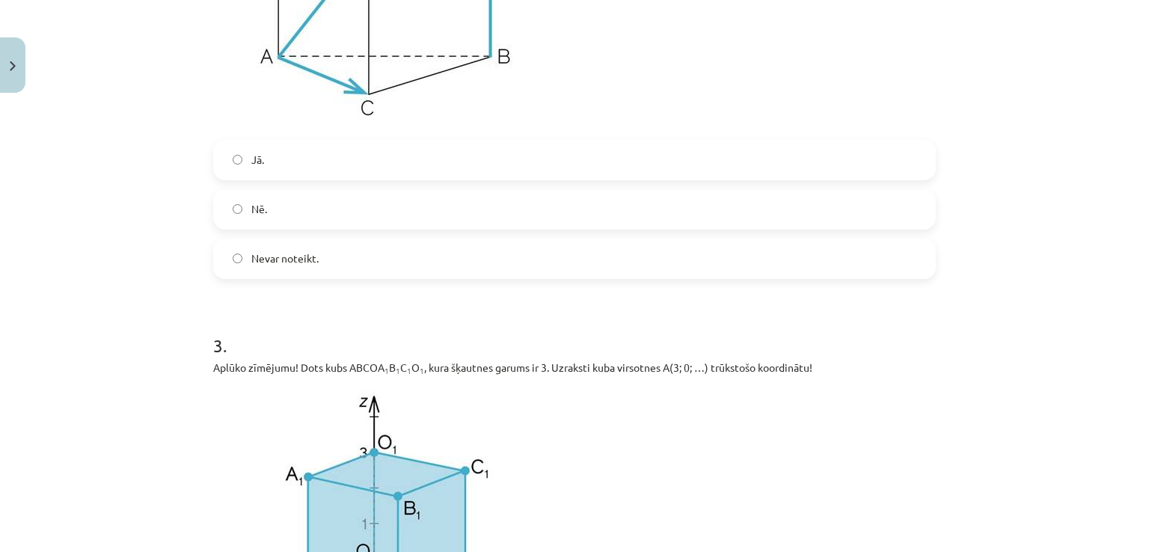
click at [811, 153] on label "Jā." at bounding box center [574, 159] width 719 height 37
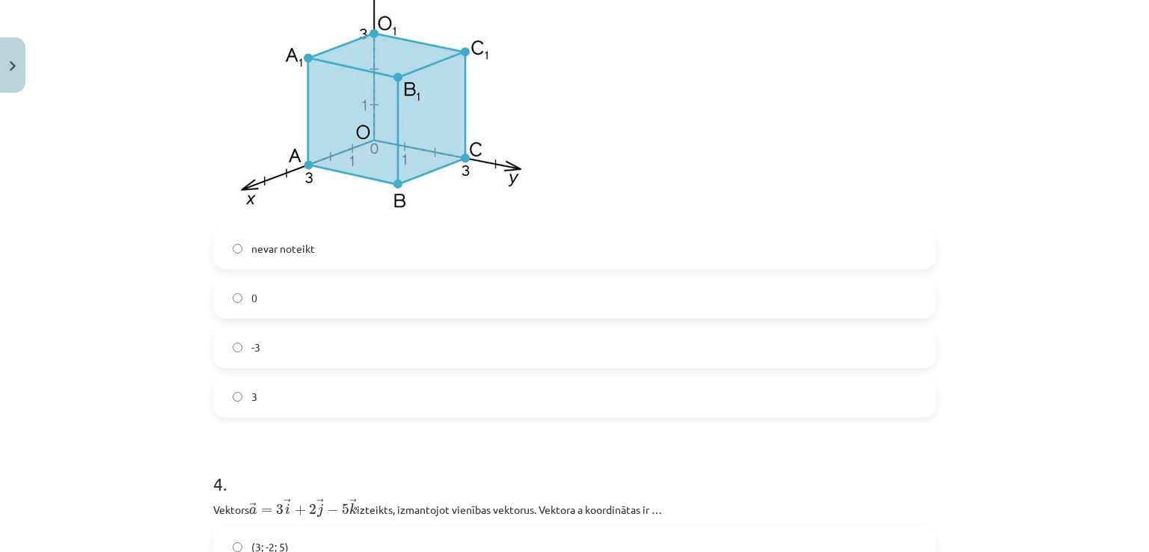
scroll to position [1606, 0]
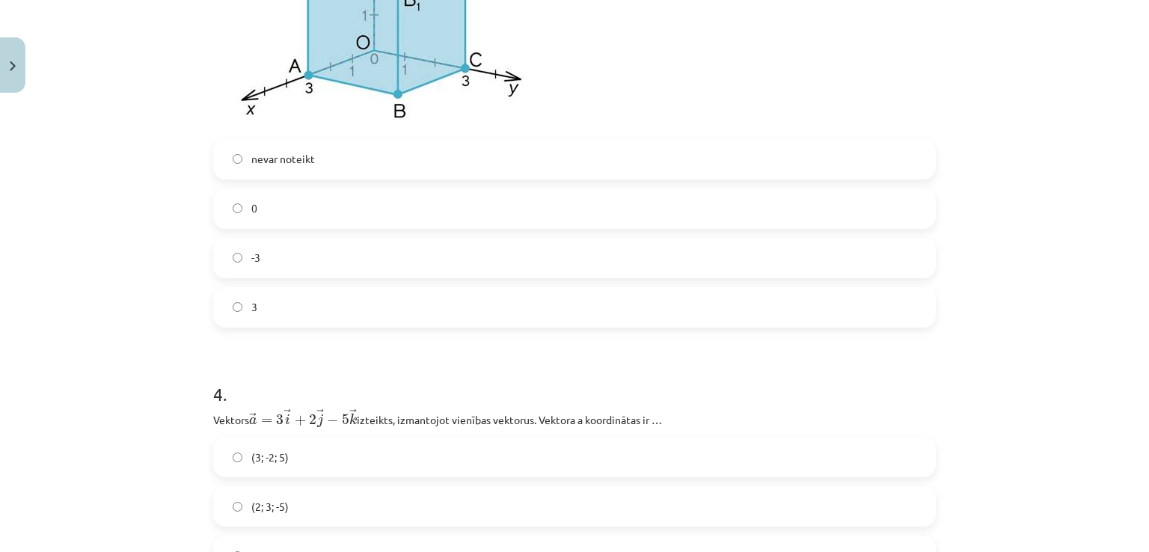
click at [324, 216] on label "0" at bounding box center [574, 208] width 719 height 37
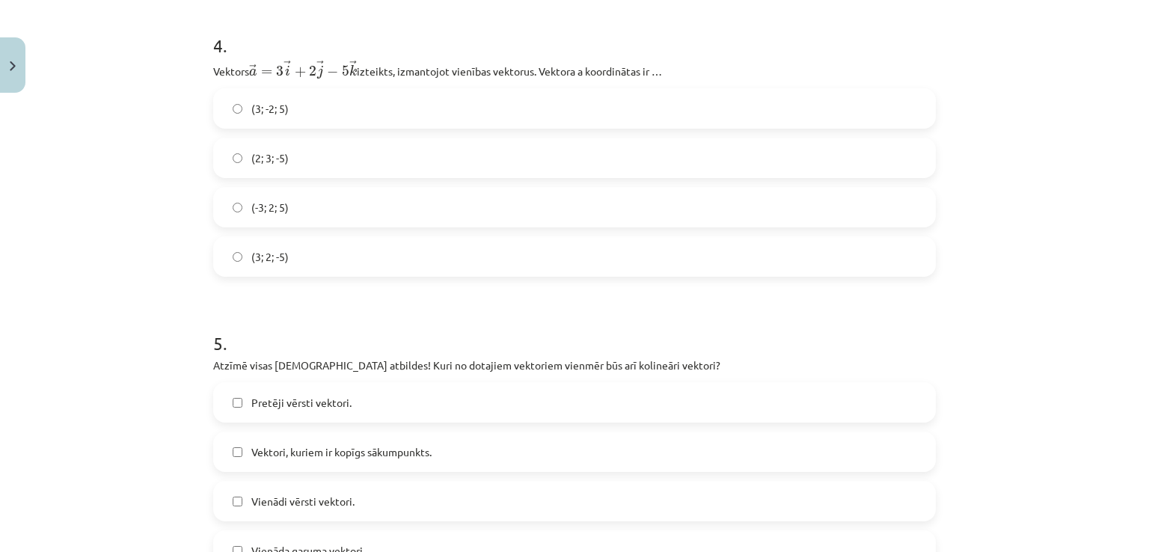
scroll to position [1985, 0]
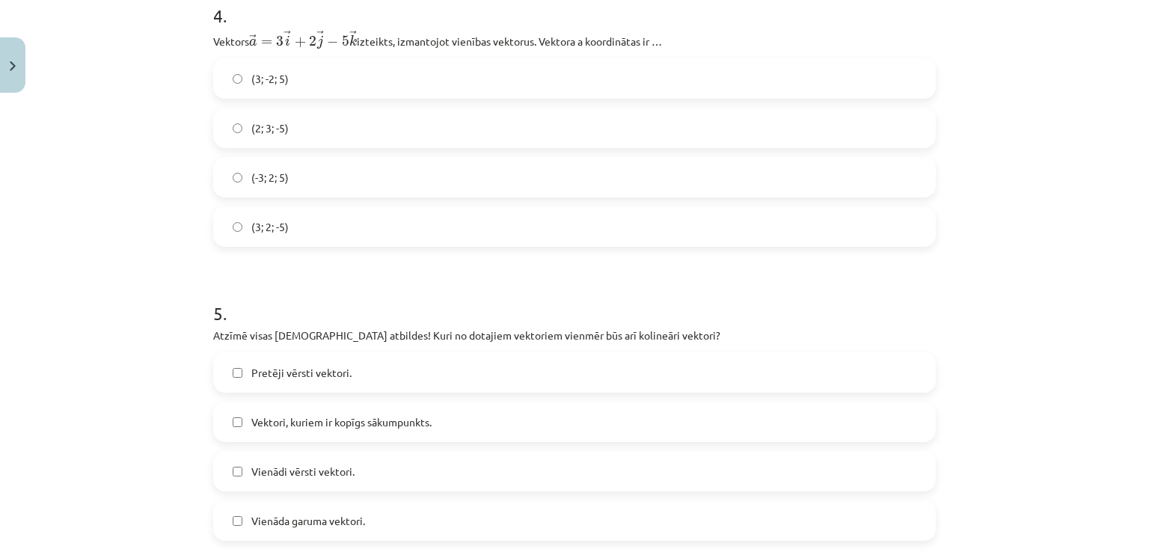
click at [351, 210] on div "(3; 2; -5)" at bounding box center [574, 226] width 722 height 40
click at [357, 225] on label "(3; 2; -5)" at bounding box center [574, 226] width 719 height 37
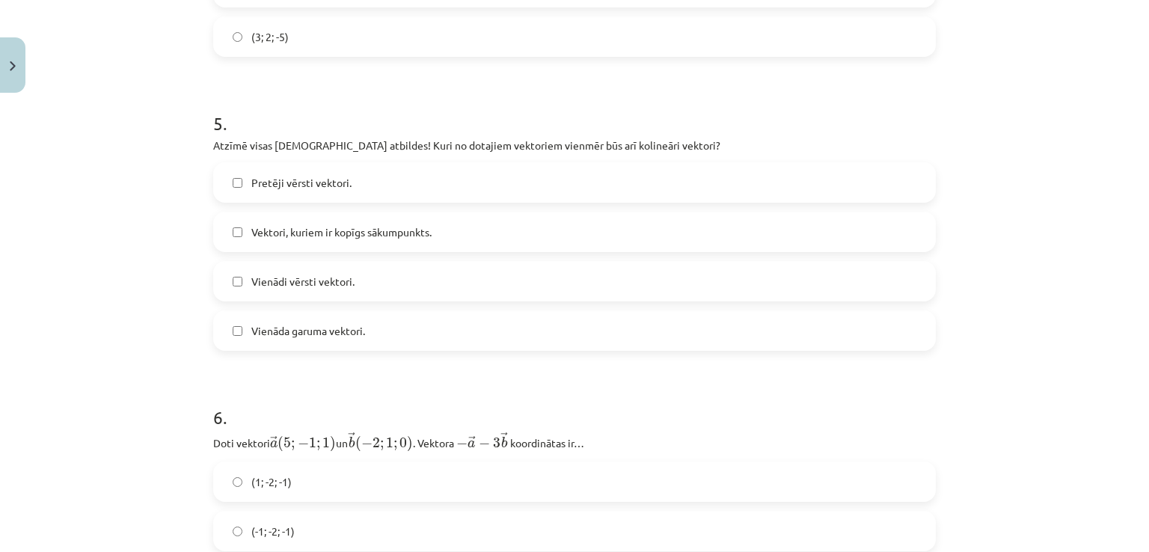
scroll to position [2284, 0]
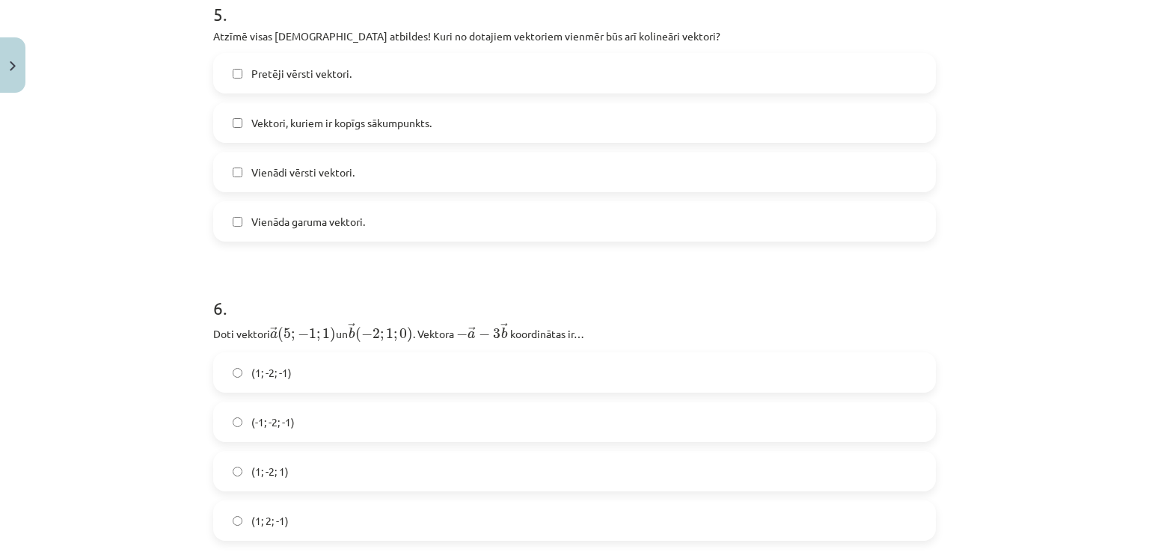
click at [429, 85] on label "Pretēji vērsti vektori." at bounding box center [574, 73] width 719 height 37
click at [333, 184] on label "Vienādi vērsti vektori." at bounding box center [574, 171] width 719 height 37
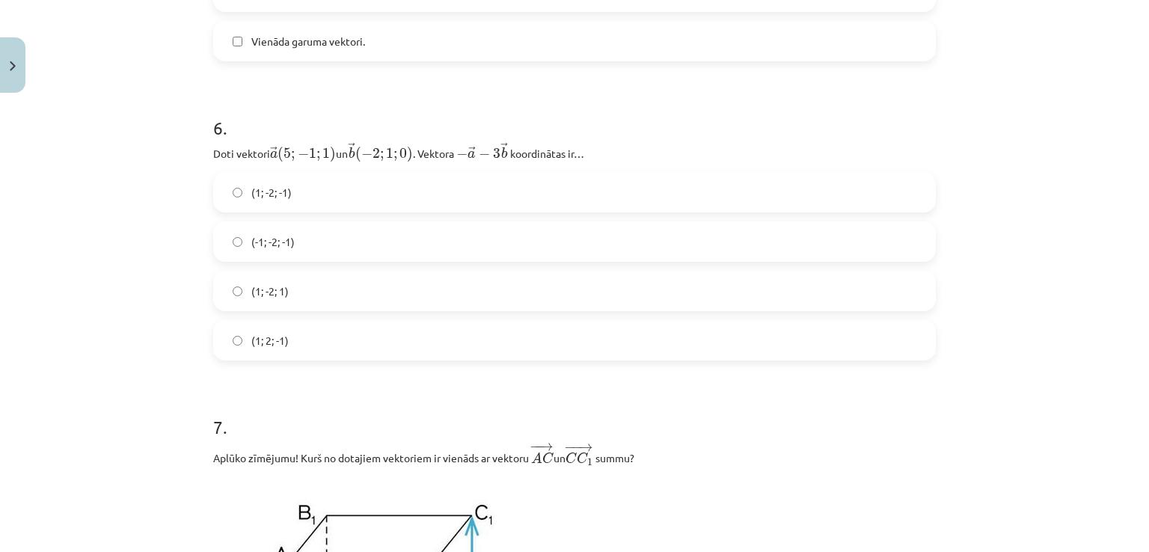
scroll to position [2564, 0]
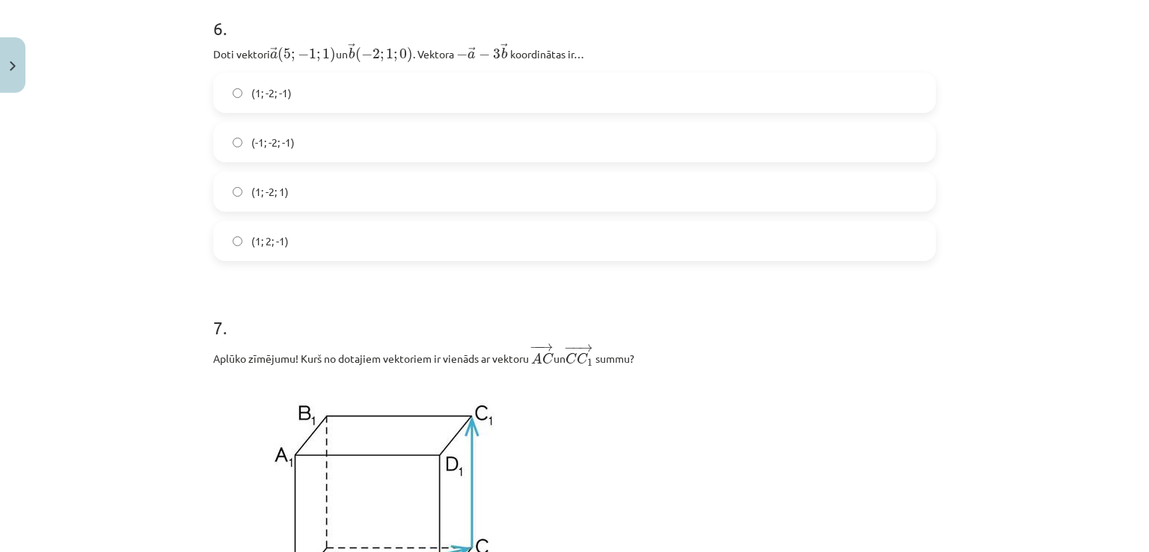
click at [362, 208] on label "(1; -2; 1)" at bounding box center [574, 191] width 719 height 37
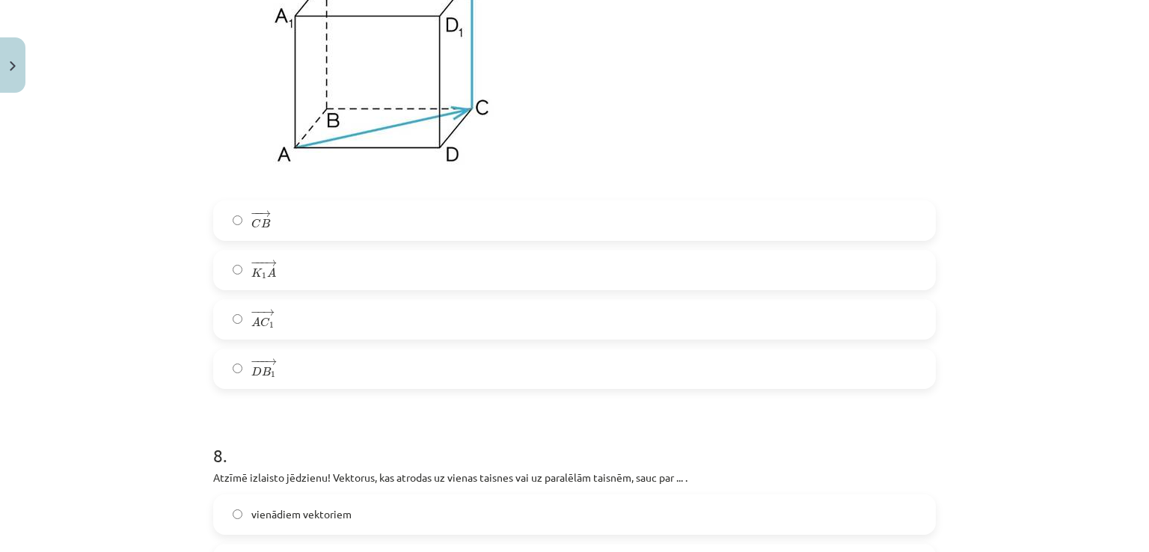
scroll to position [3032, 0]
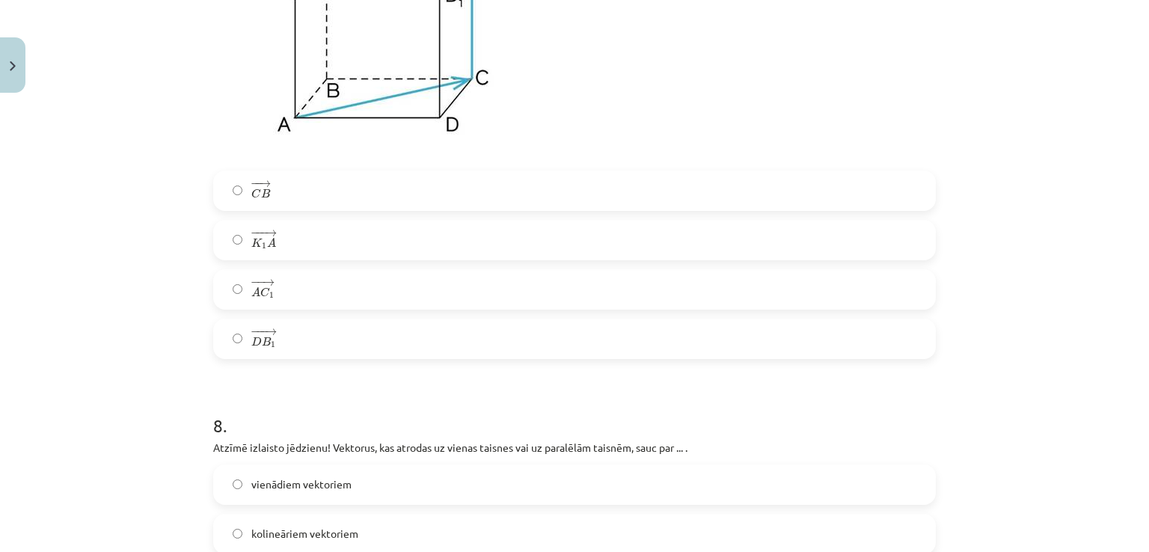
click at [371, 297] on label "− − → A C 1 A C 1 →" at bounding box center [574, 289] width 719 height 37
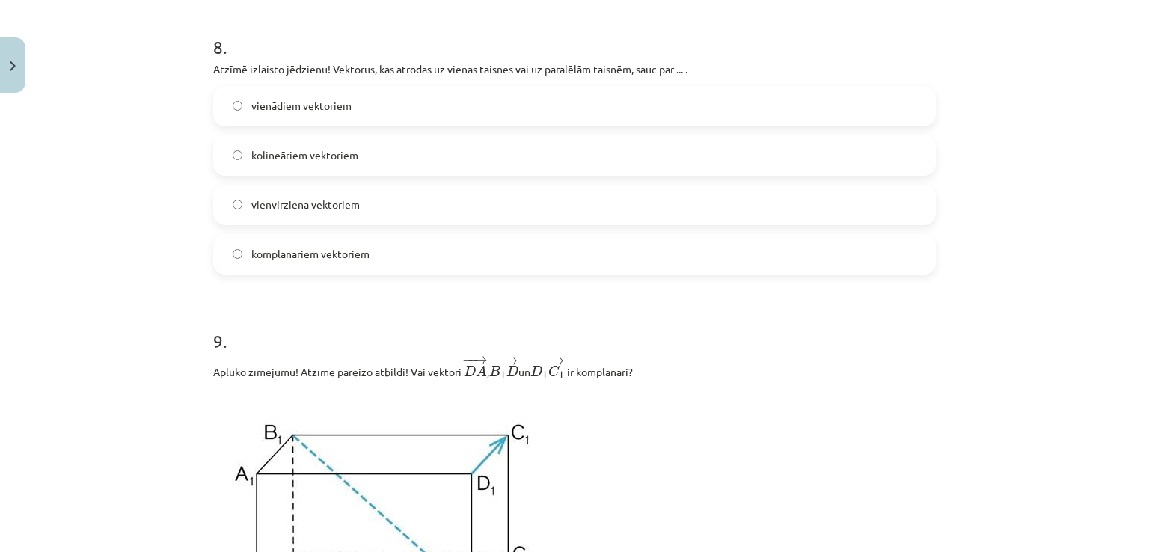
scroll to position [3421, 0]
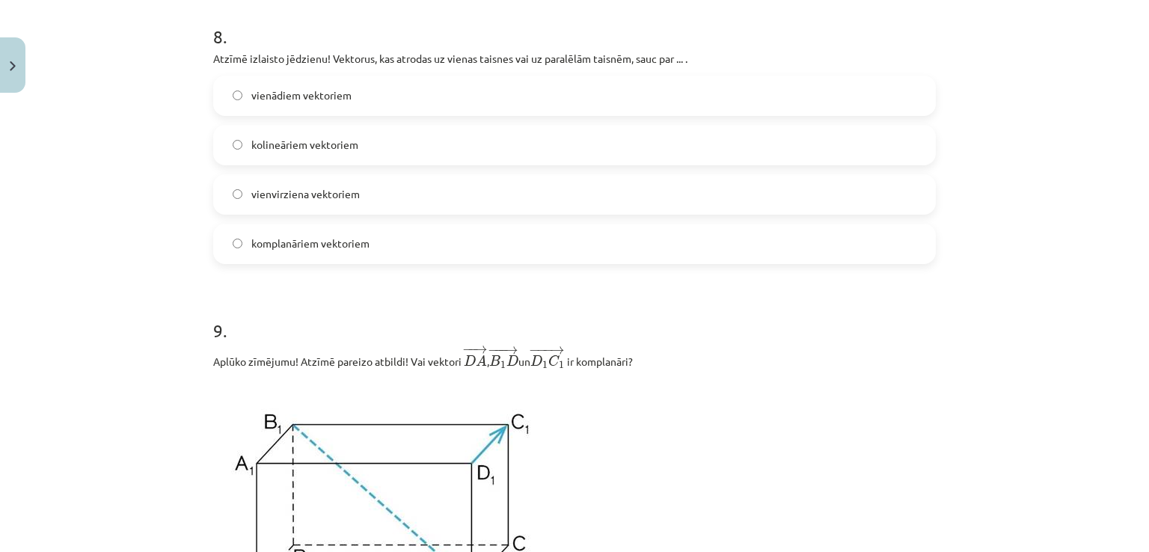
click at [420, 147] on label "kolineāriem vektoriem" at bounding box center [574, 144] width 719 height 37
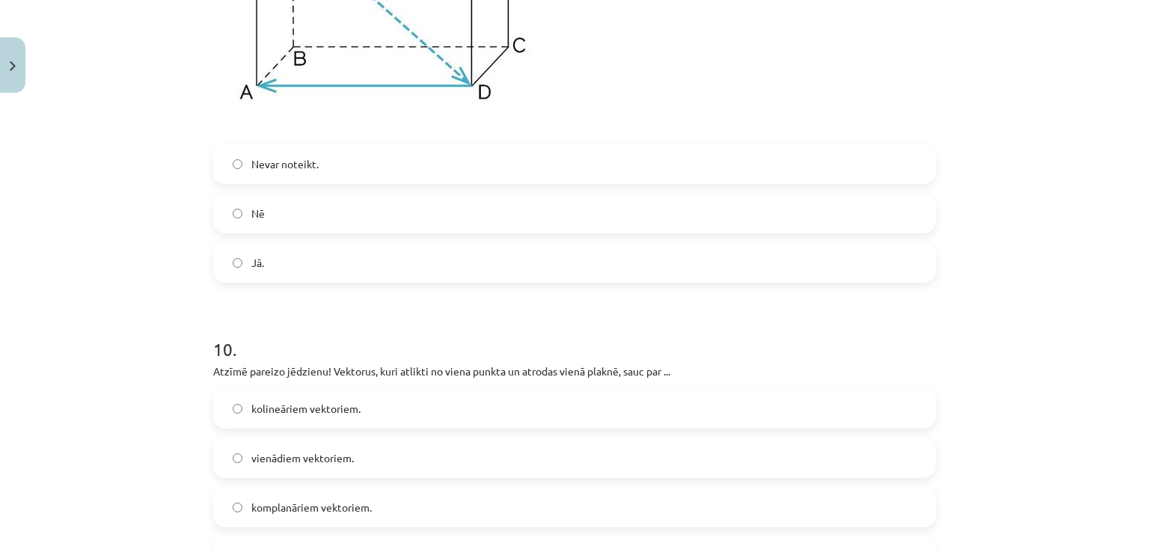
scroll to position [3940, 0]
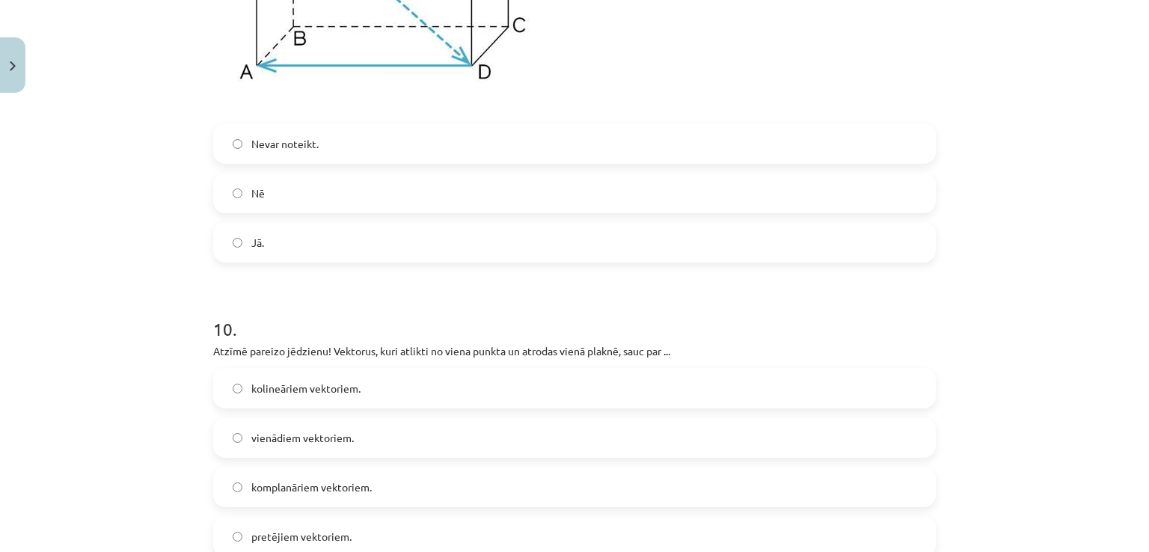
click at [346, 261] on label "Jā." at bounding box center [574, 242] width 719 height 37
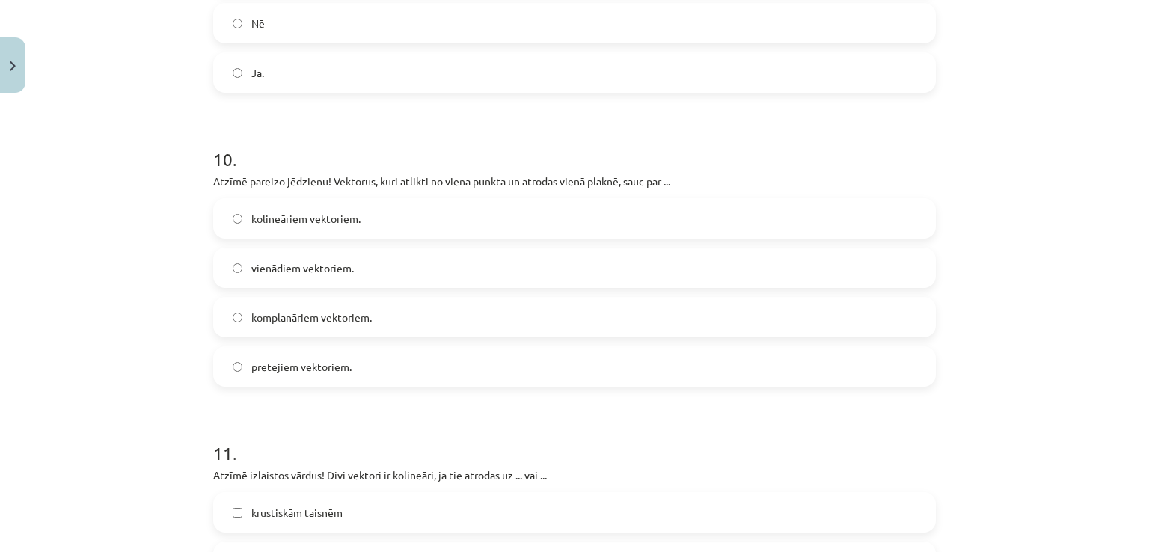
scroll to position [4229, 0]
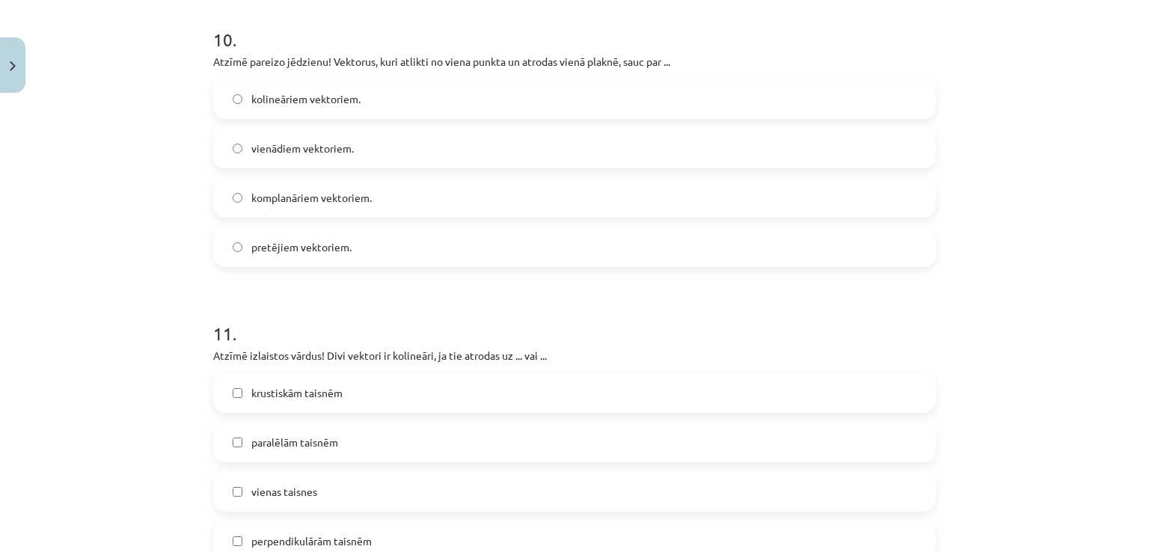
click at [324, 216] on label "komplanāriem vektoriem." at bounding box center [574, 197] width 719 height 37
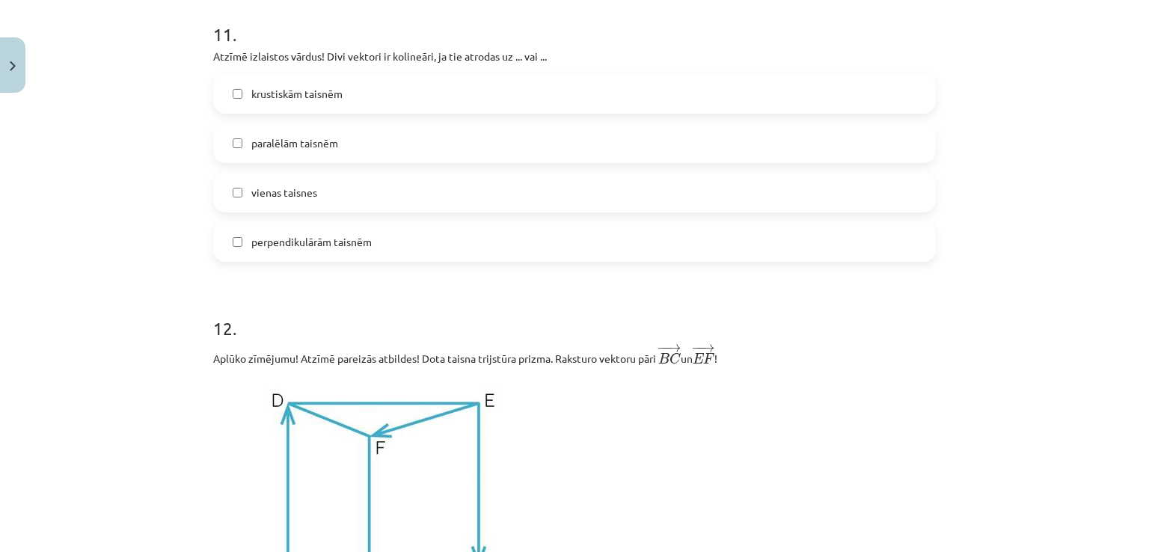
scroll to position [4588, 0]
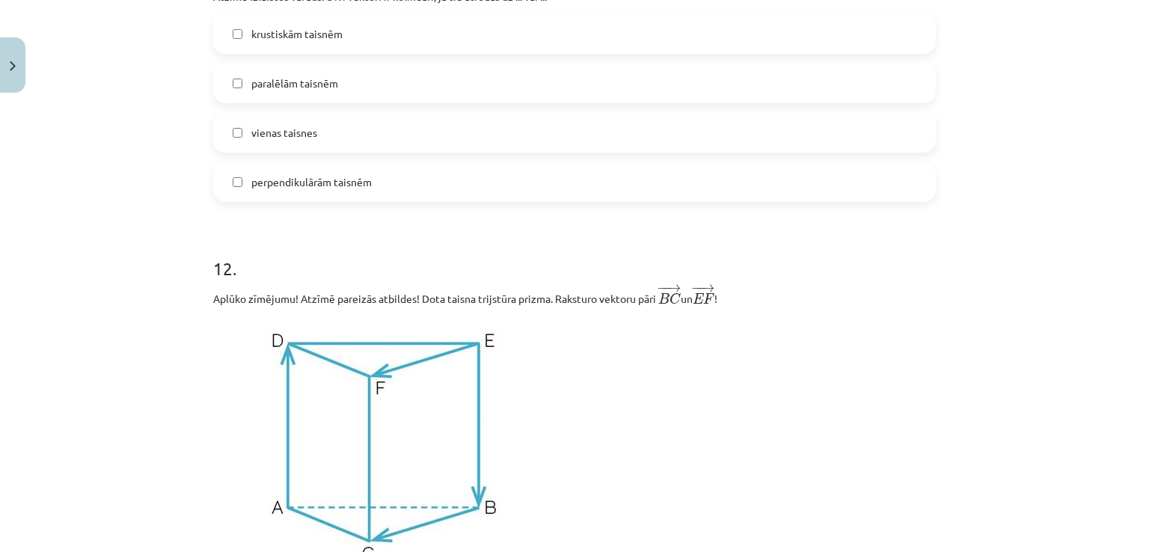
click at [332, 144] on label "vienas taisnes" at bounding box center [574, 132] width 719 height 37
click at [366, 72] on label "paralēlām taisnēm" at bounding box center [574, 82] width 719 height 37
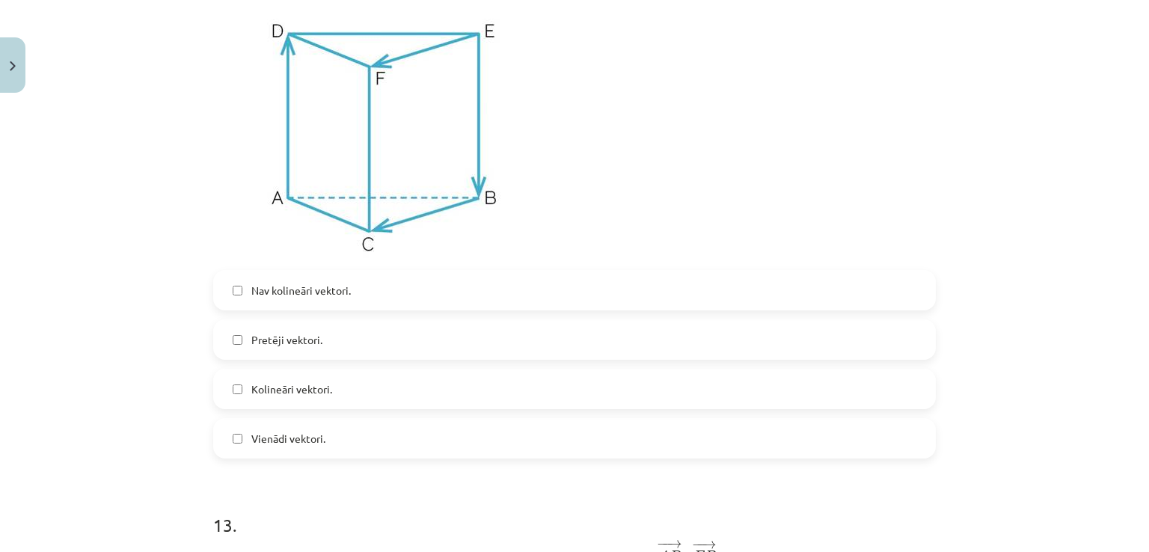
scroll to position [5037, 0]
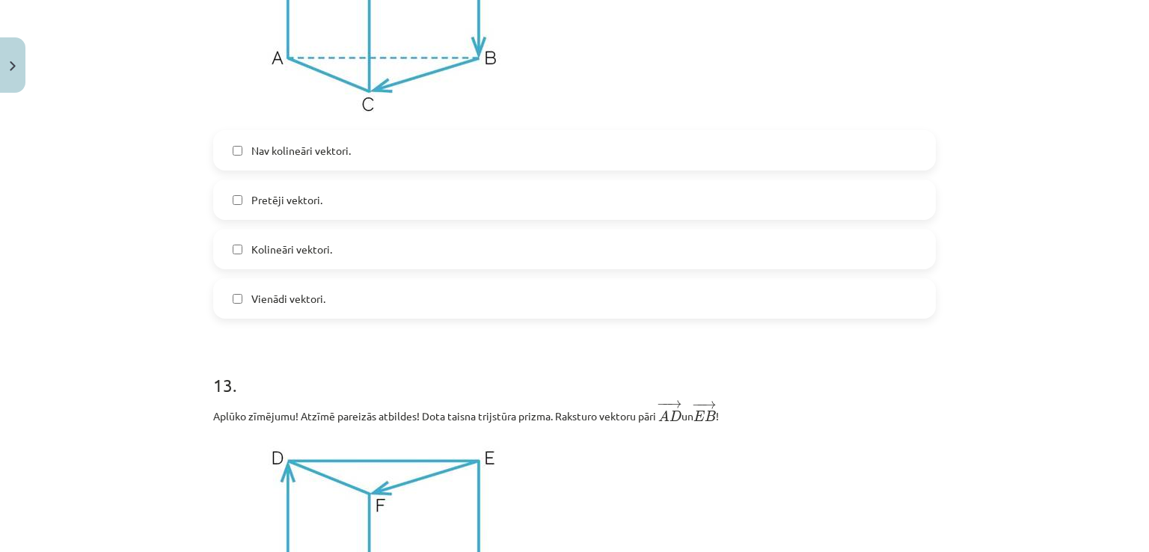
click at [644, 243] on label "Kolineāri vektori." at bounding box center [574, 248] width 719 height 37
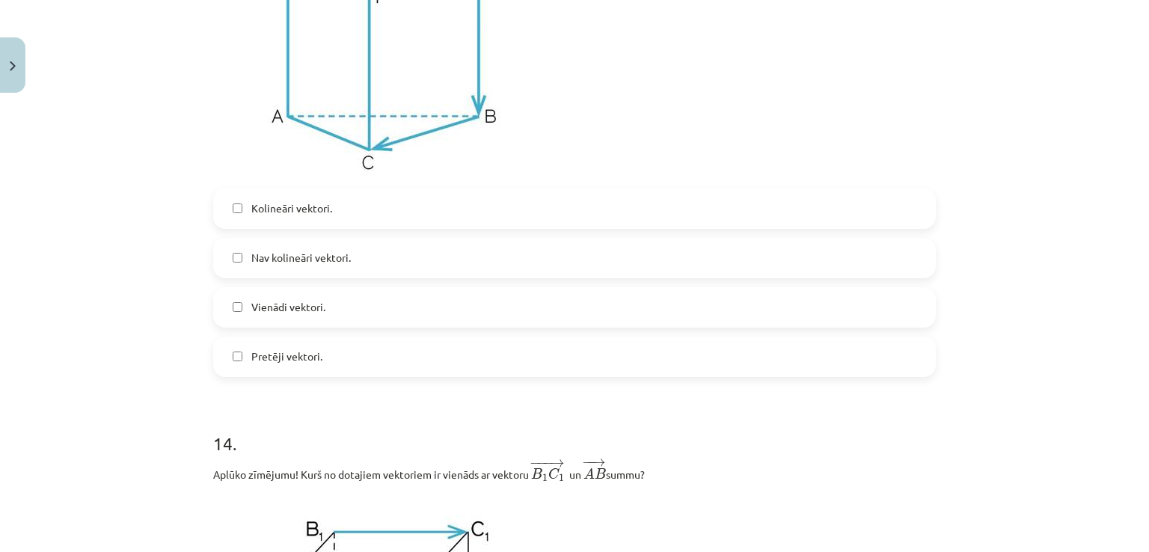
scroll to position [5585, 0]
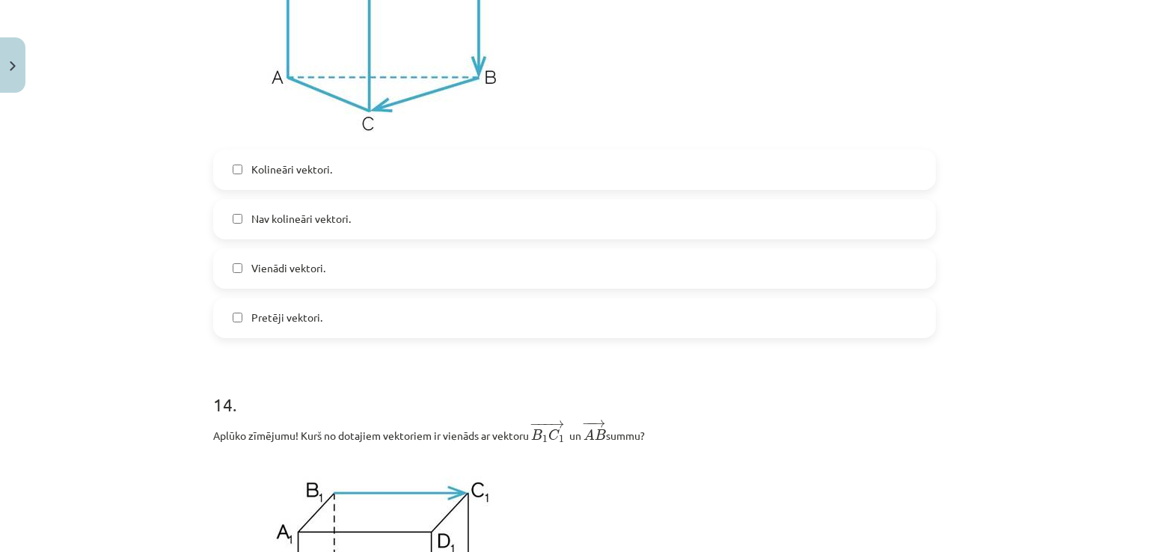
click at [381, 183] on label "Kolineāri vektori." at bounding box center [574, 169] width 719 height 37
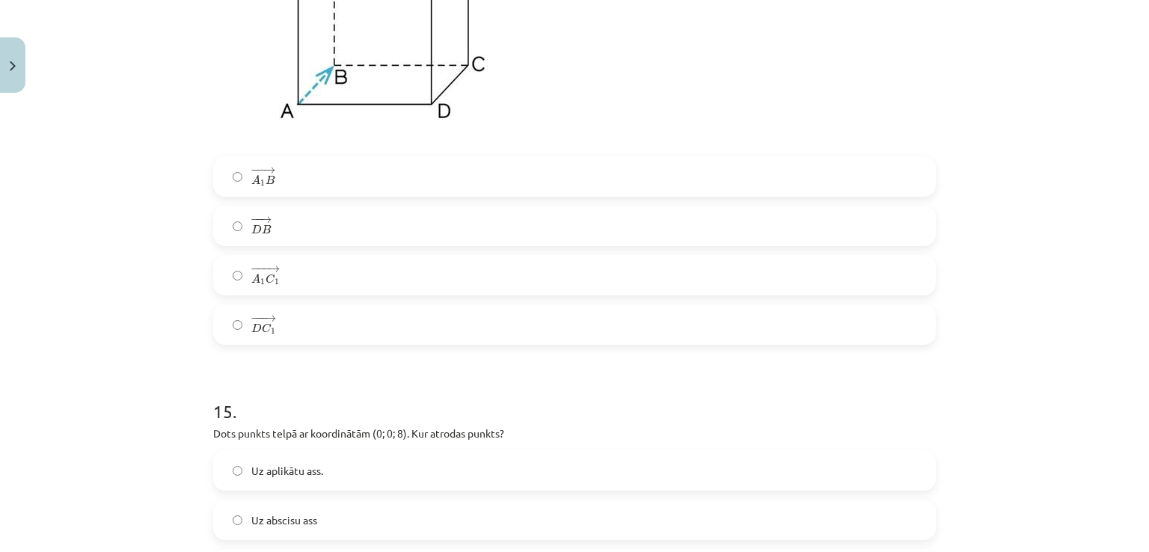
scroll to position [6204, 0]
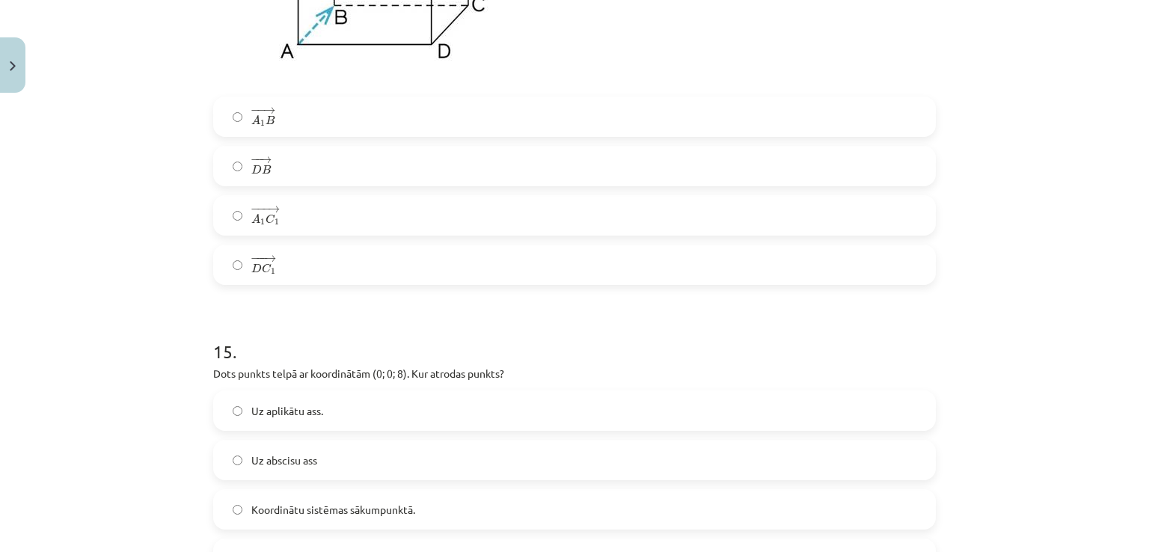
click at [296, 277] on label "− −− → D C 1 D C 1 →" at bounding box center [574, 264] width 719 height 37
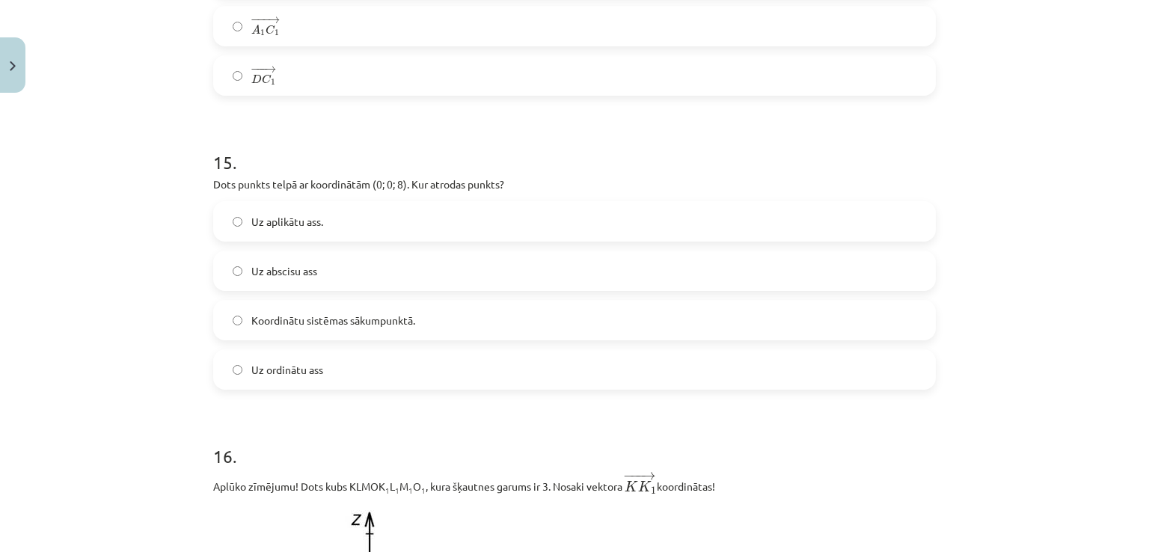
scroll to position [6523, 0]
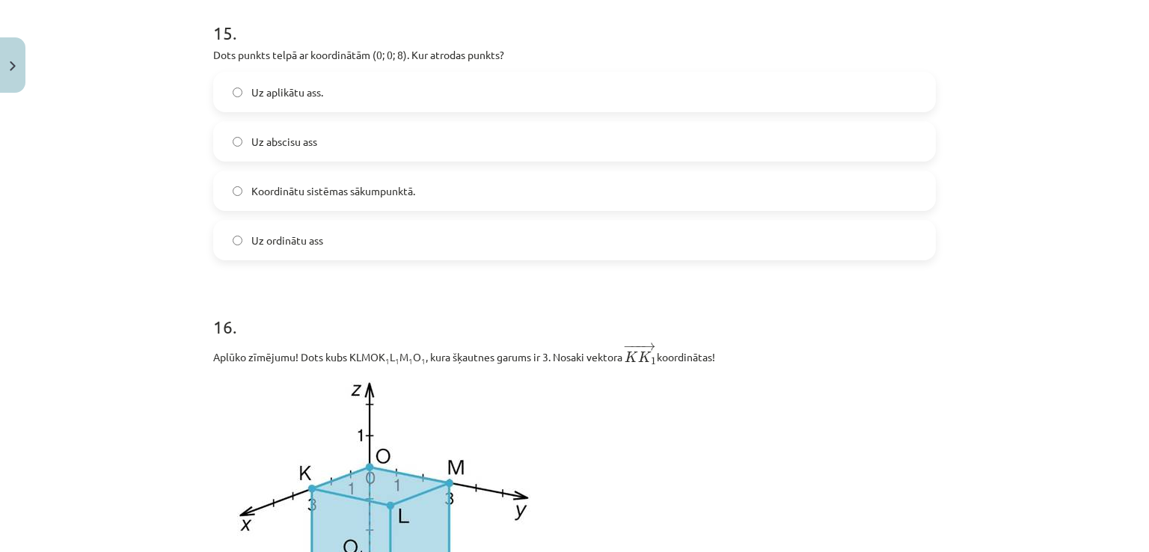
click at [402, 95] on label "Uz aplikātu ass." at bounding box center [574, 91] width 719 height 37
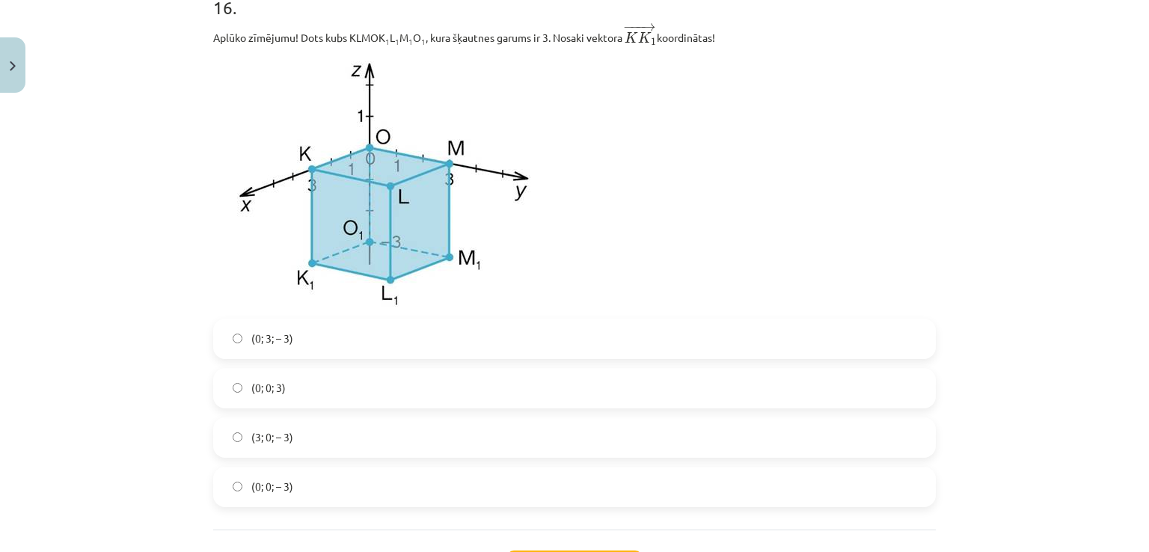
scroll to position [6981, 0]
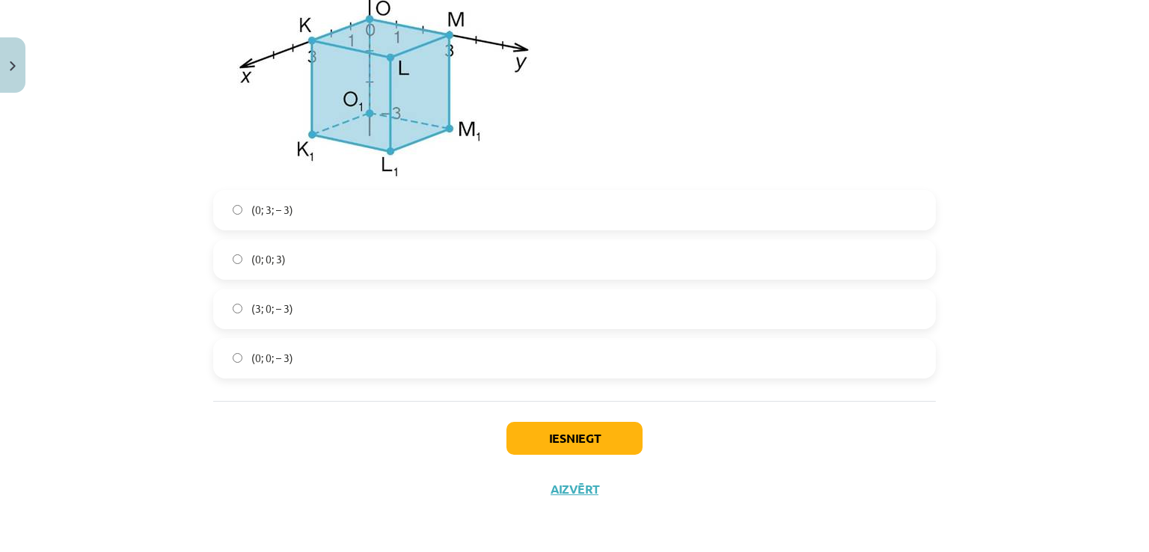
click at [323, 248] on label "(0; 0; 3)" at bounding box center [574, 259] width 719 height 37
click at [555, 439] on button "Iesniegt" at bounding box center [574, 438] width 136 height 33
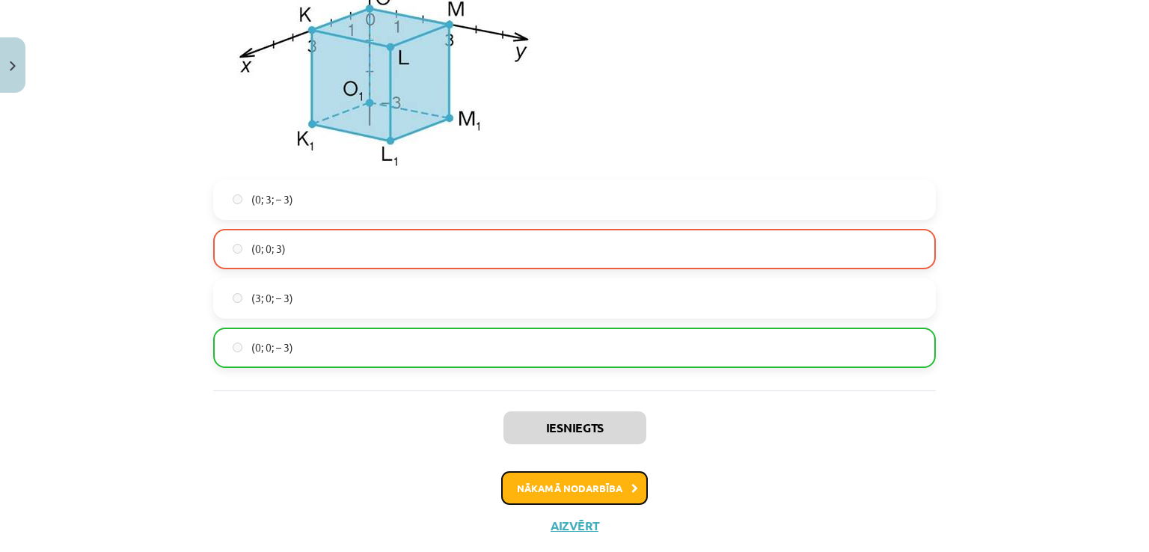
click at [571, 497] on button "Nākamā nodarbība" at bounding box center [574, 488] width 147 height 34
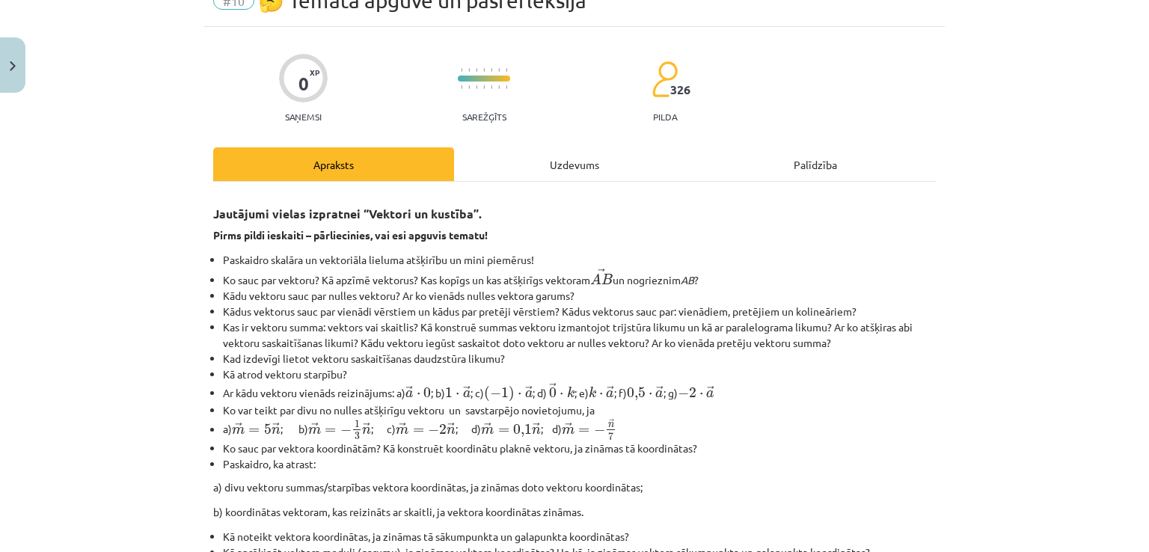
scroll to position [37, 0]
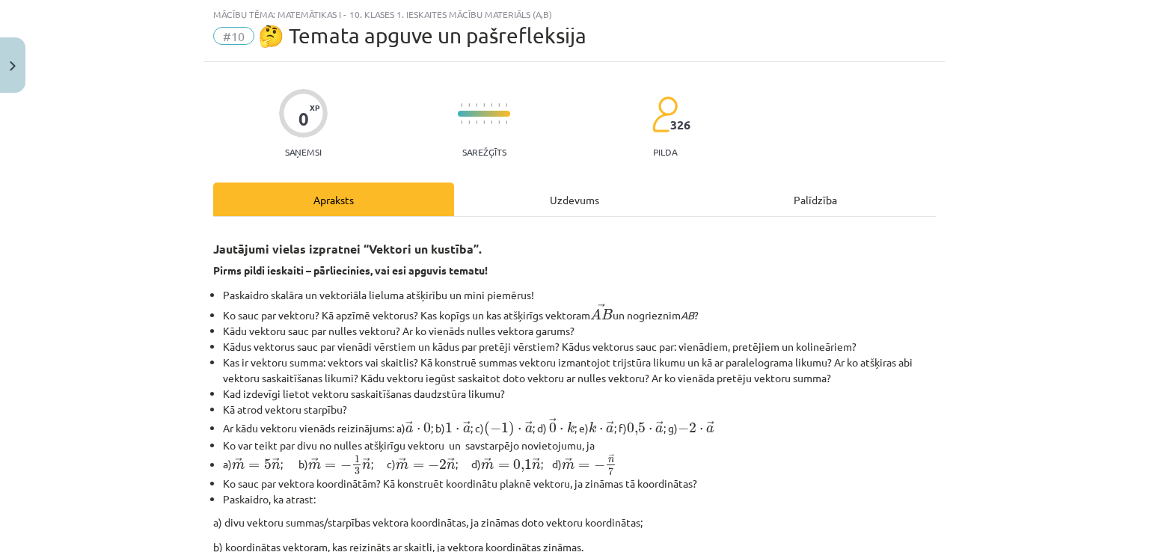
click at [541, 212] on div "Uzdevums" at bounding box center [574, 199] width 241 height 34
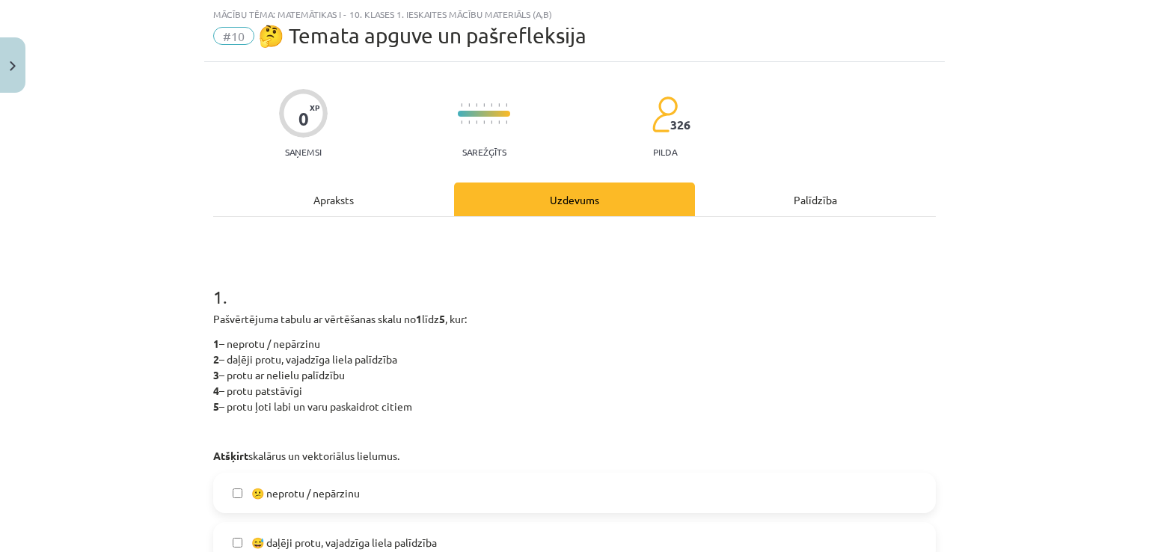
click at [458, 361] on p "1 – neprotu / nepārzinu 2 – daļēji protu, vajadzīga liela palīdzība 3 – protu a…" at bounding box center [574, 375] width 722 height 79
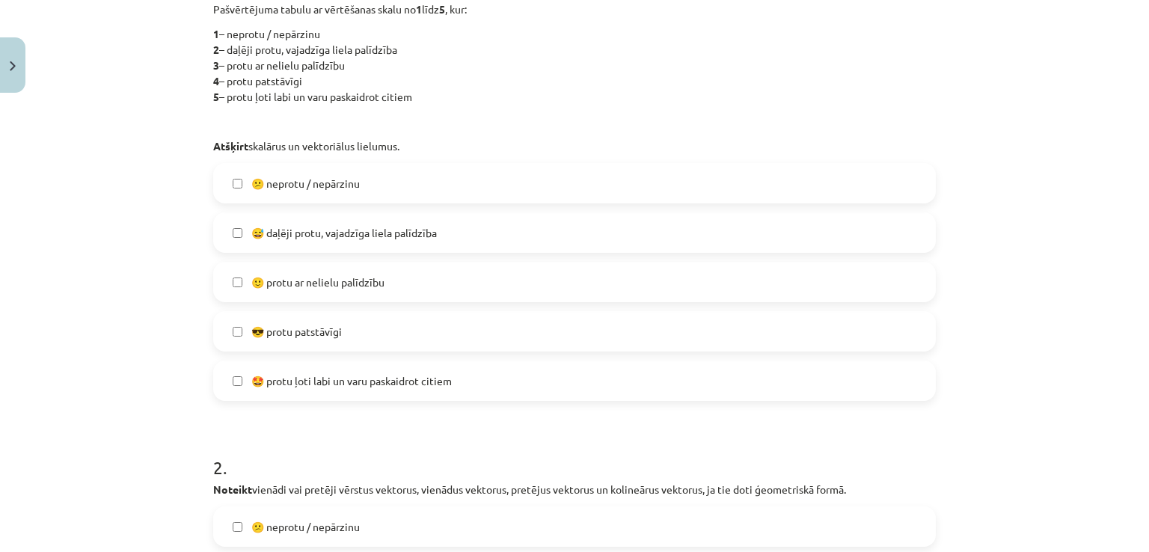
scroll to position [357, 0]
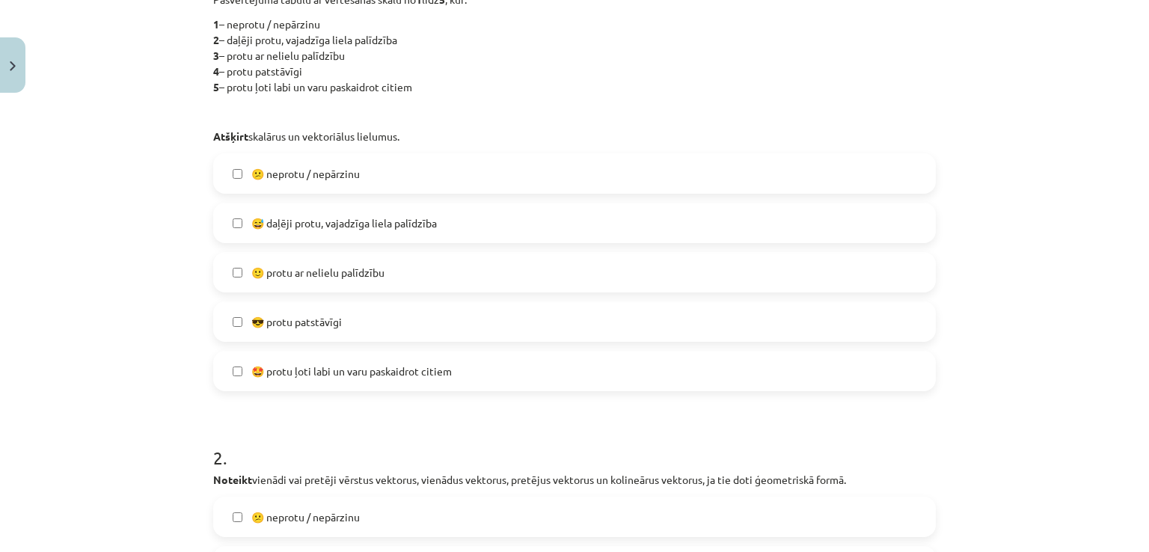
click at [518, 228] on label "😅 daļēji protu, vajadzīga liela palīdzība" at bounding box center [574, 222] width 719 height 37
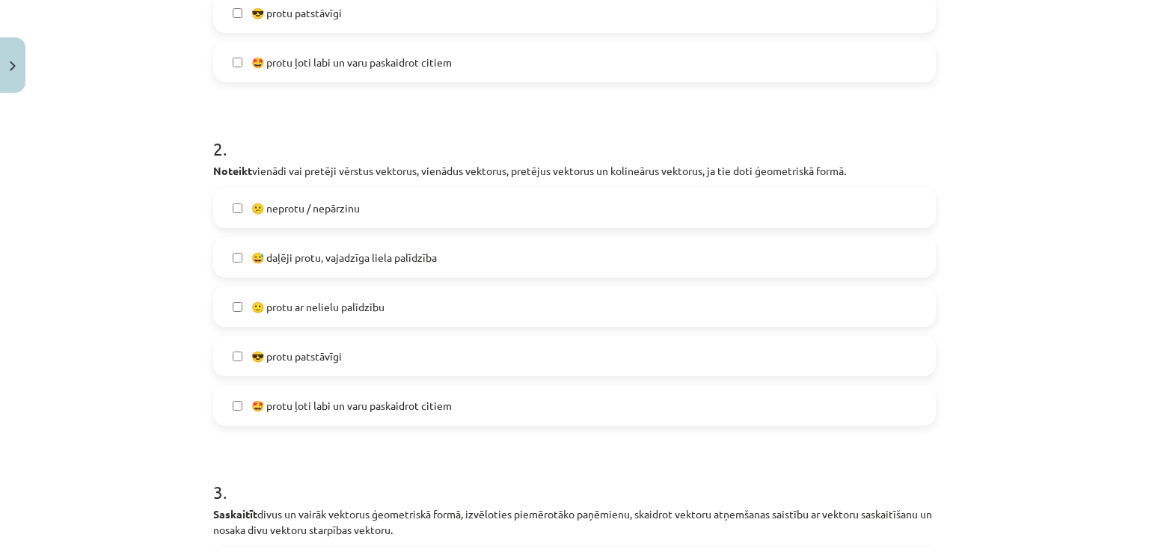
scroll to position [725, 0]
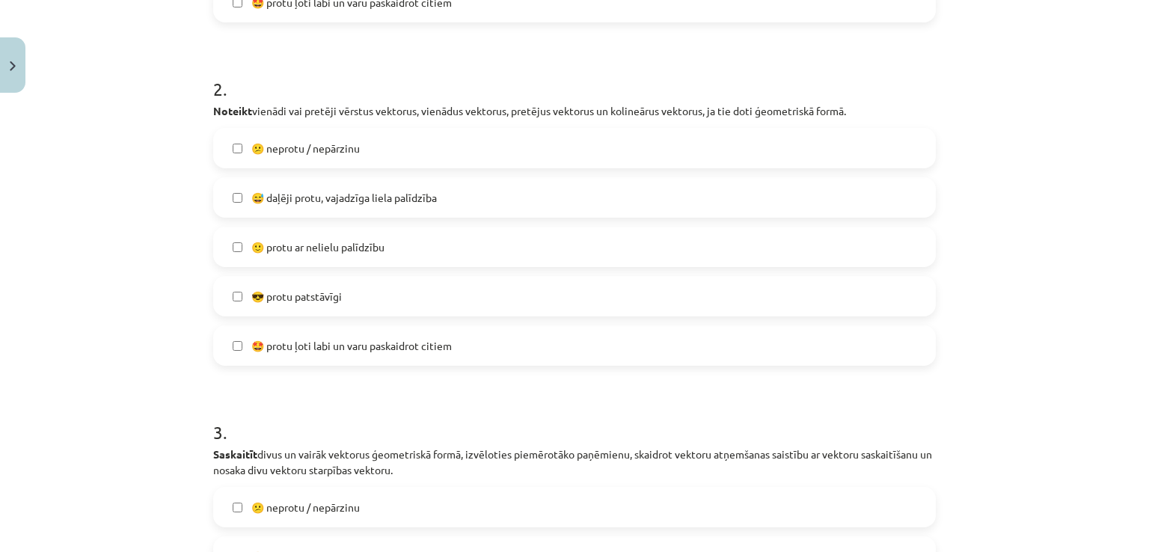
click at [470, 254] on label "🙂 protu ar nelielu palīdzību" at bounding box center [574, 246] width 719 height 37
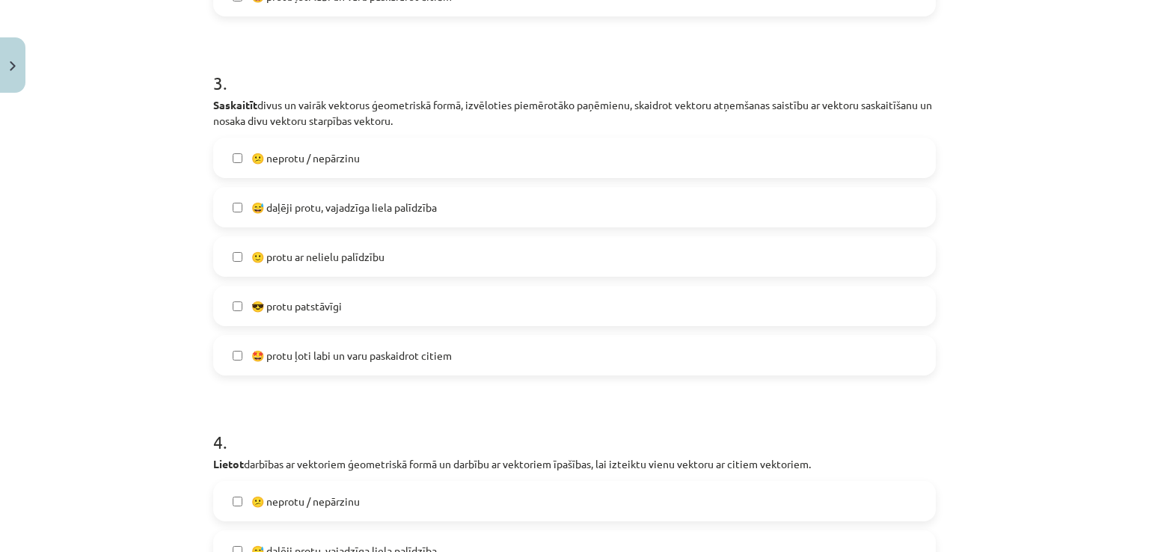
scroll to position [1085, 0]
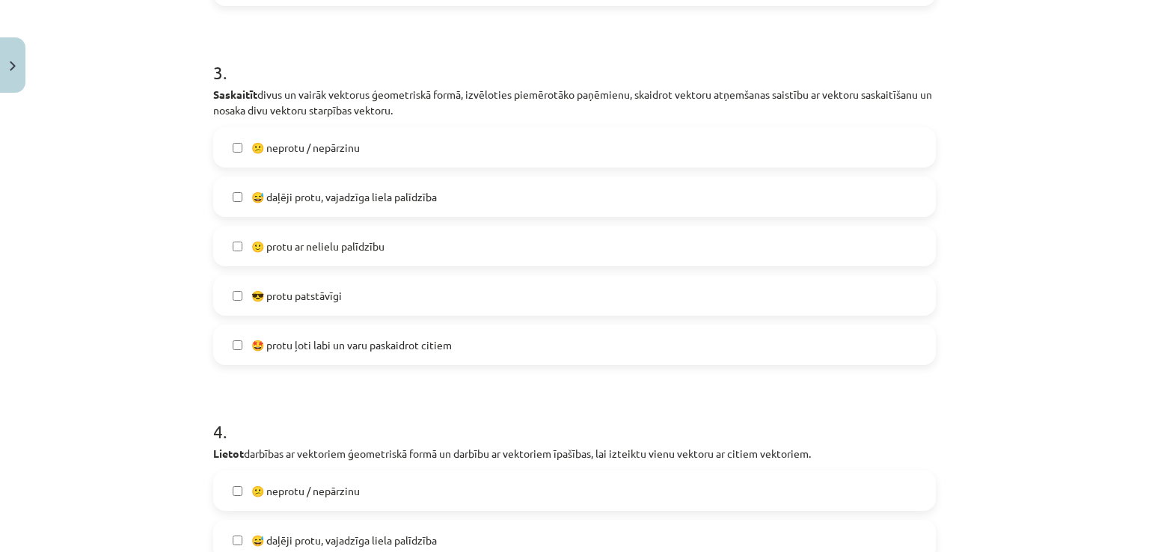
click at [509, 237] on label "🙂 protu ar nelielu palīdzību" at bounding box center [574, 245] width 719 height 37
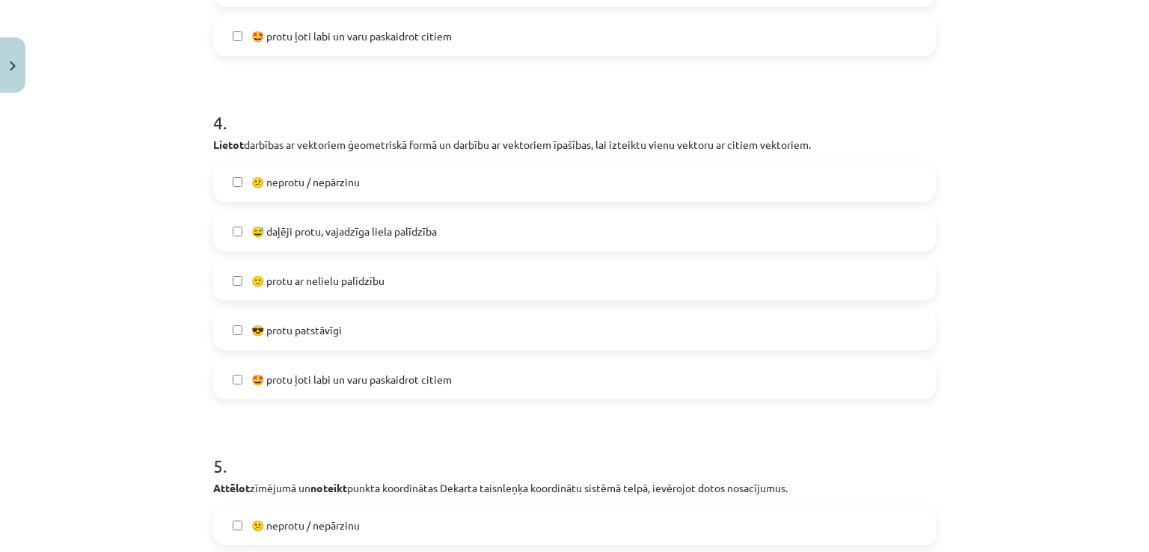
scroll to position [1484, 0]
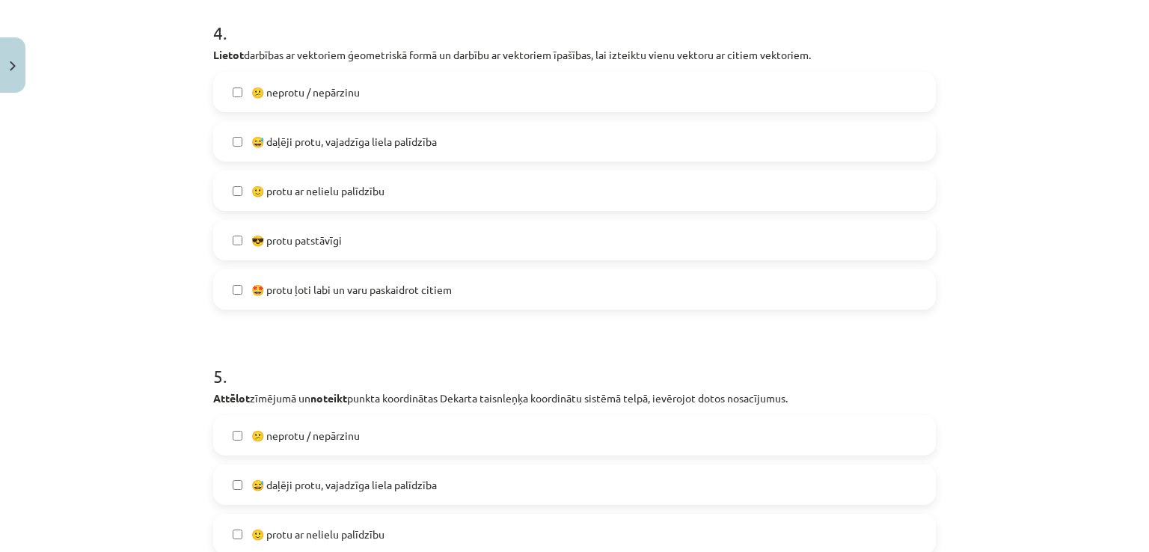
click at [440, 108] on label "😕 neprotu / nepārzinu" at bounding box center [574, 91] width 719 height 37
click at [663, 141] on label "😅 daļēji protu, vajadzīga liela palīdzība" at bounding box center [574, 141] width 719 height 37
click at [1137, 542] on div "Mācību tēma: Matemātikas i - 10. klases 1. ieskaites mācību materiāls (a,b) #10…" at bounding box center [574, 276] width 1149 height 552
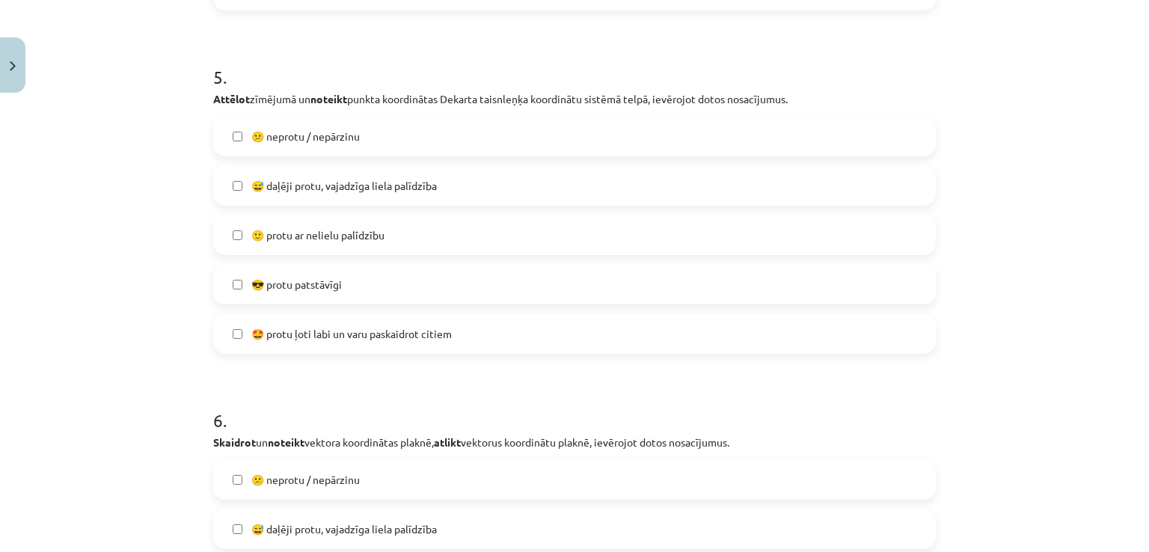
scroll to position [1803, 0]
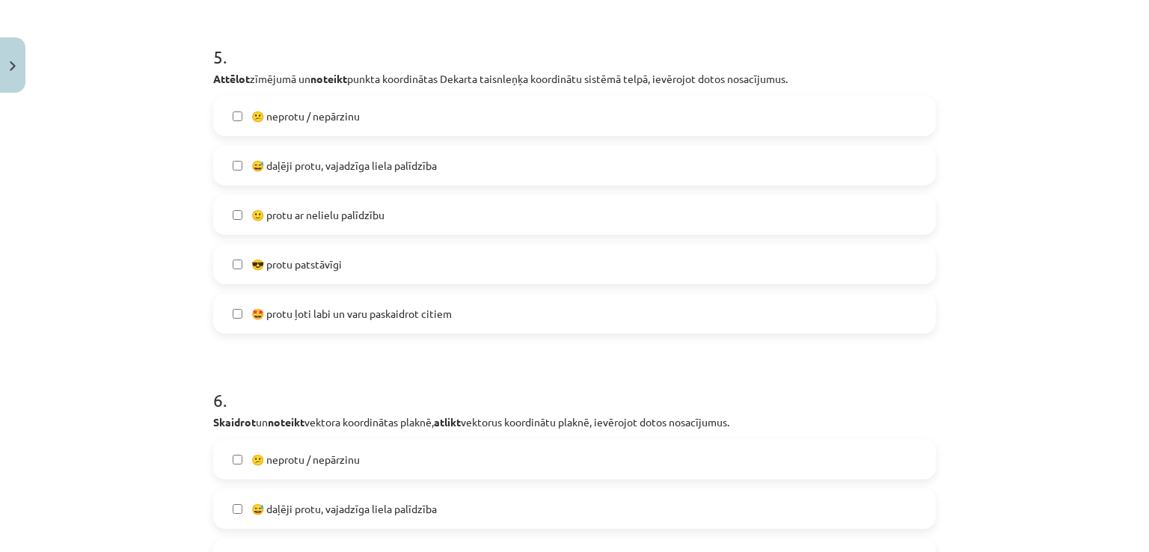
click at [695, 108] on label "😕 neprotu / nepārzinu" at bounding box center [574, 115] width 719 height 37
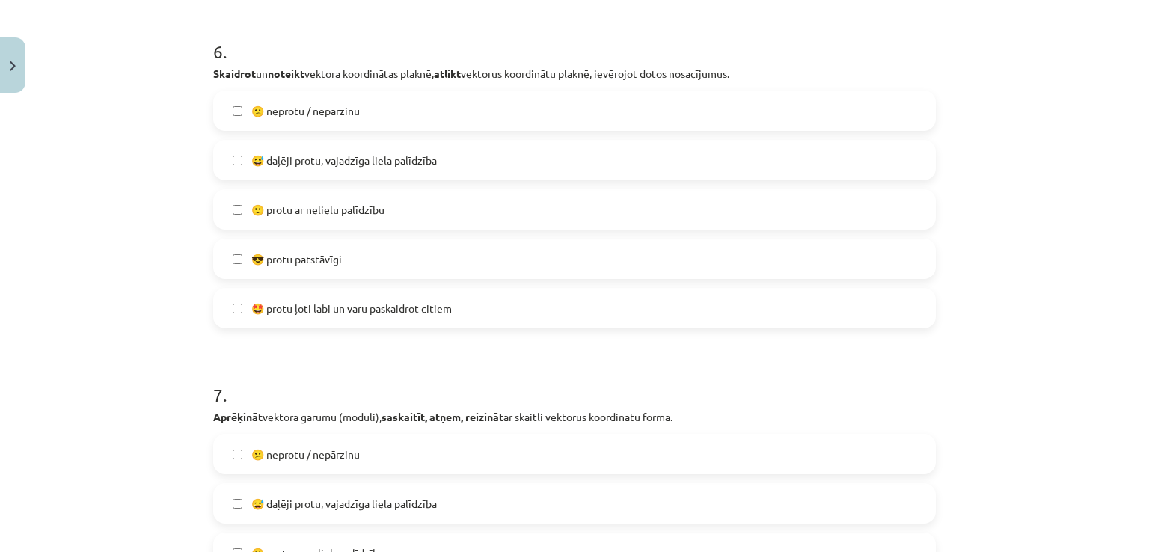
scroll to position [2112, 0]
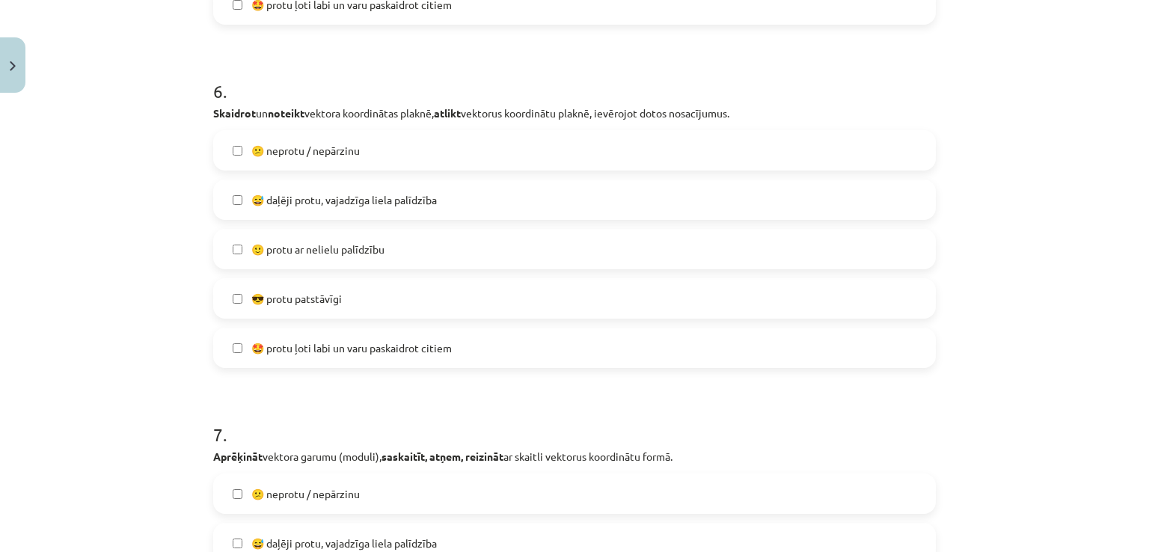
click at [378, 216] on label "😅 daļēji protu, vajadzīga liela palīdzība" at bounding box center [574, 199] width 719 height 37
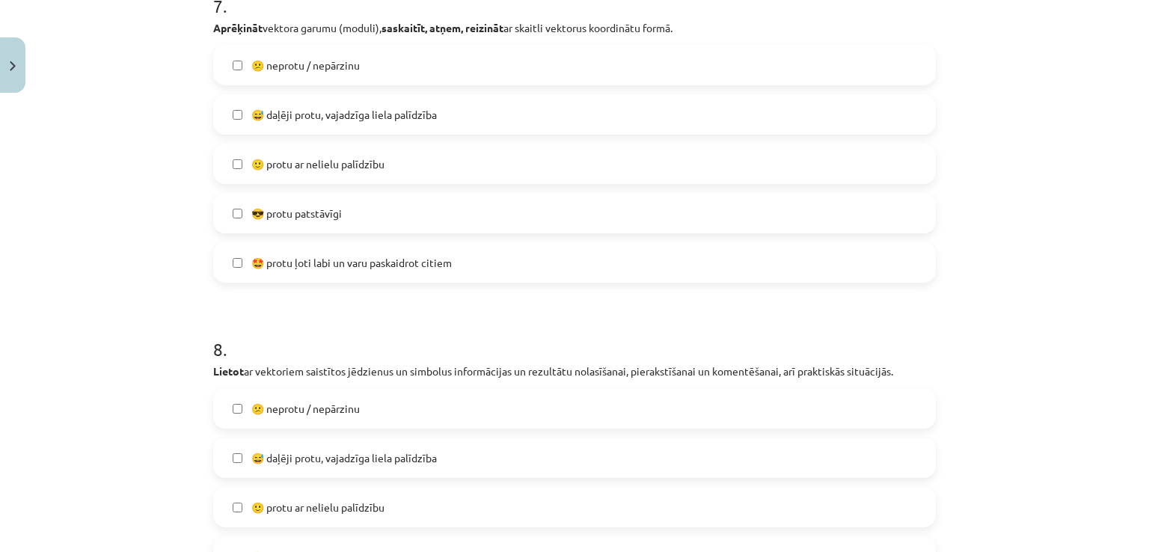
scroll to position [2581, 0]
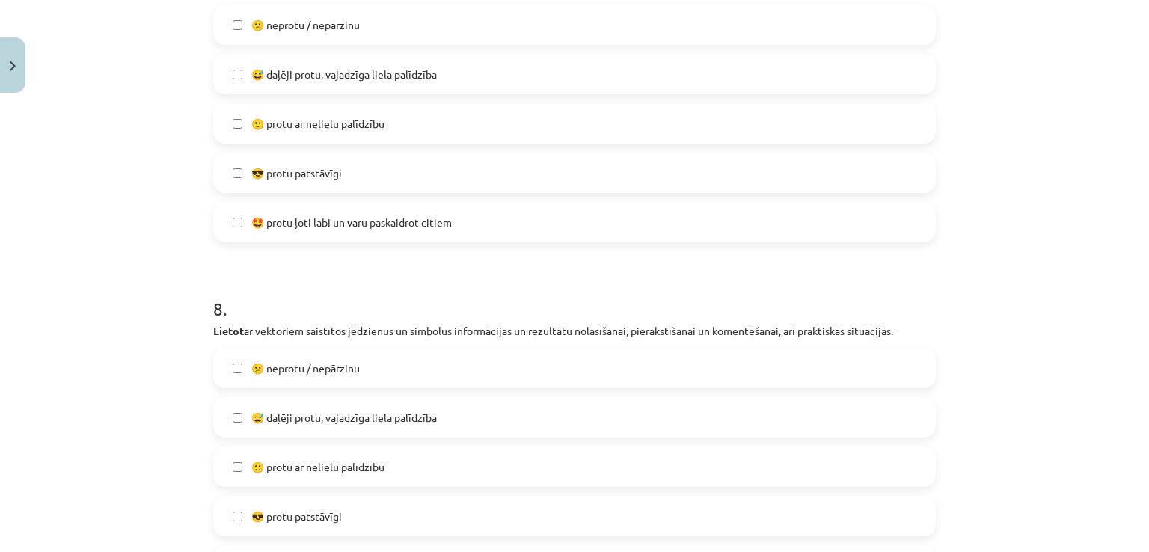
click at [438, 142] on div "🙂 protu ar nelielu palīdzību" at bounding box center [574, 123] width 722 height 40
click at [372, 420] on span "😅 daļēji protu, vajadzīga liela palīdzība" at bounding box center [343, 418] width 185 height 16
click at [384, 90] on label "😅 daļēji protu, vajadzīga liela palīdzība" at bounding box center [574, 73] width 719 height 37
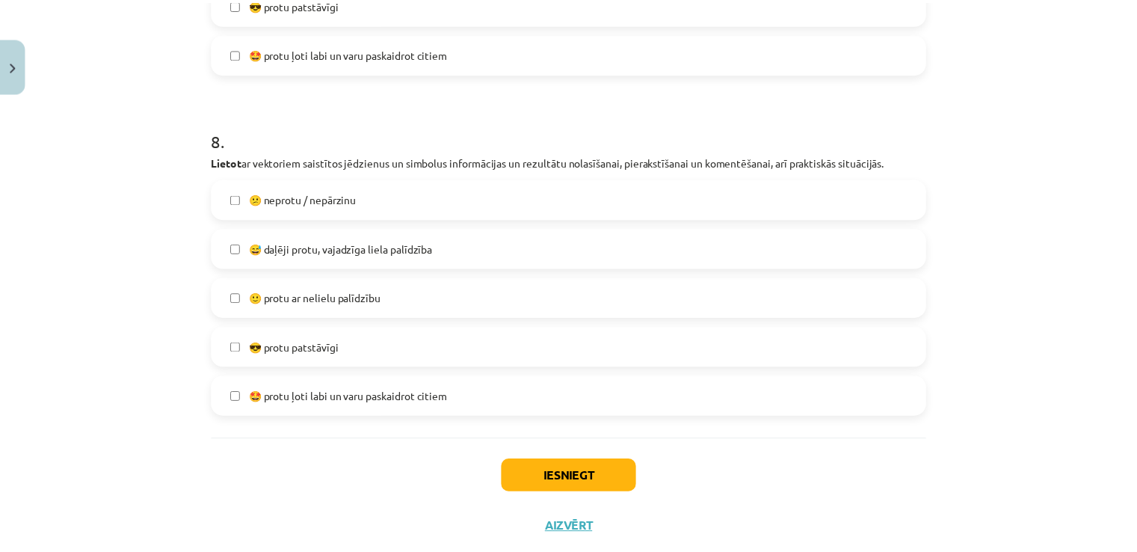
scroll to position [2788, 0]
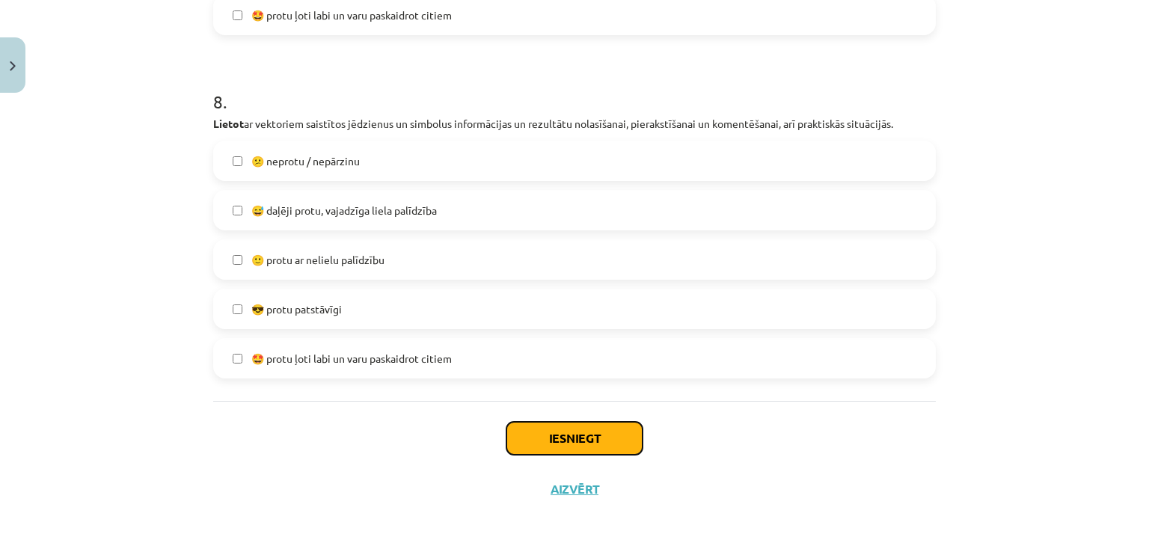
click at [623, 449] on button "Iesniegt" at bounding box center [574, 438] width 136 height 33
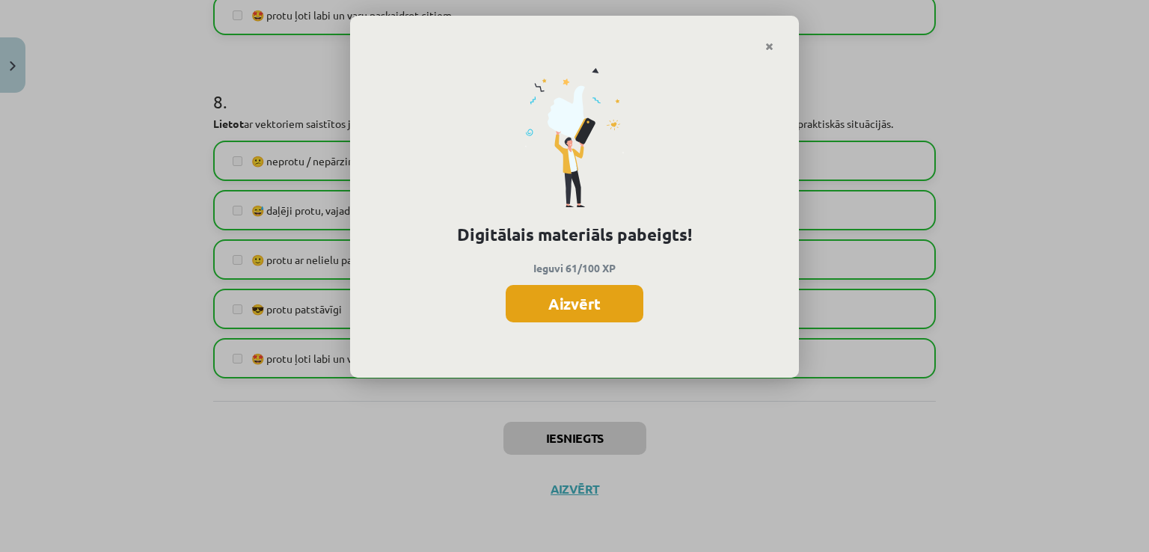
click at [581, 294] on button "Aizvērt" at bounding box center [575, 303] width 138 height 37
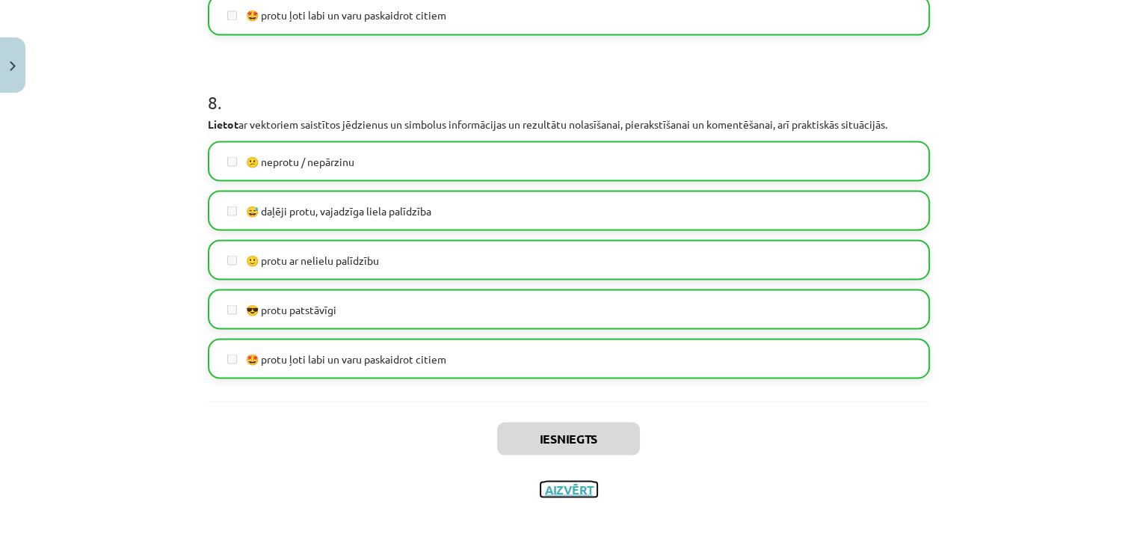
click at [549, 485] on button "Aizvērt" at bounding box center [569, 489] width 57 height 15
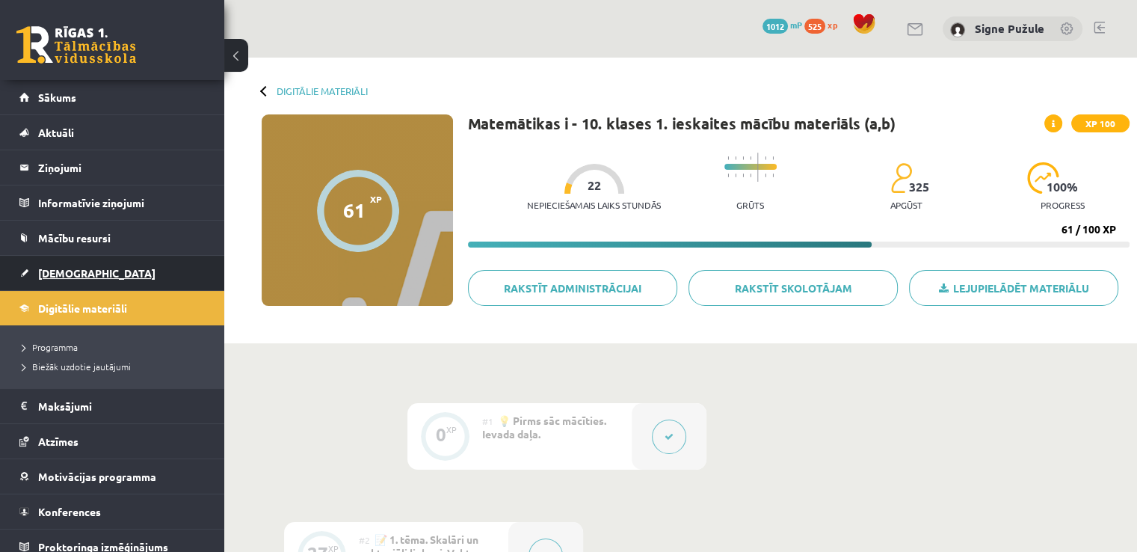
click at [105, 281] on link "[DEMOGRAPHIC_DATA]" at bounding box center [112, 273] width 186 height 34
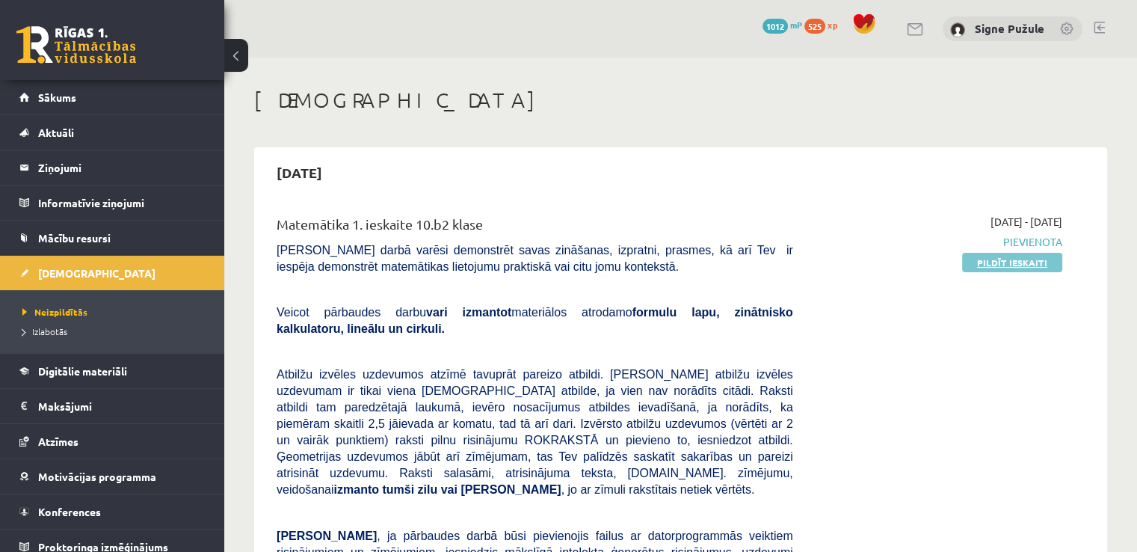
click at [984, 267] on link "Pildīt ieskaiti" at bounding box center [1012, 262] width 100 height 19
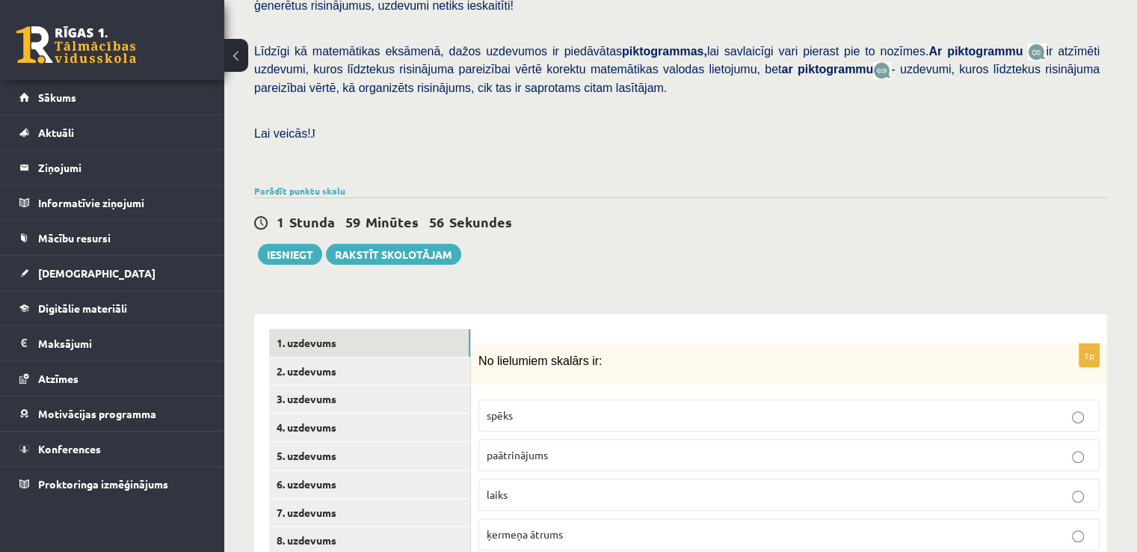
scroll to position [508, 0]
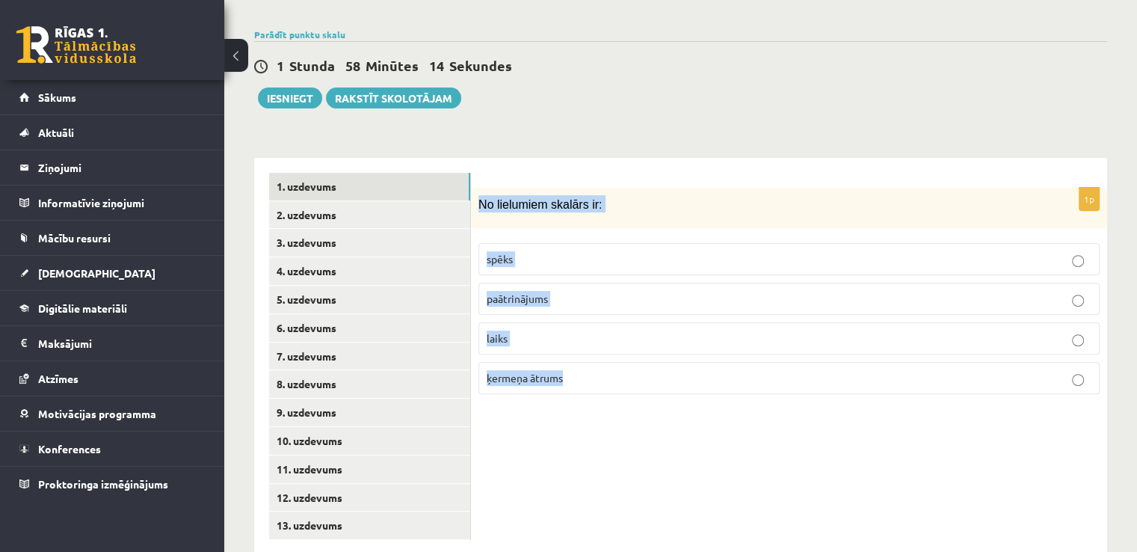
drag, startPoint x: 480, startPoint y: 168, endPoint x: 601, endPoint y: 342, distance: 212.2
click at [601, 342] on div "1p No lielumiem skalārs ir: spēks paātrinājums laiks ķermeņa ātrums" at bounding box center [789, 297] width 636 height 219
copy div "No lielumiem skalārs ir: spēks paātrinājums laiks ķermeņa ātrums"
click at [522, 251] on p "spēks" at bounding box center [789, 259] width 605 height 16
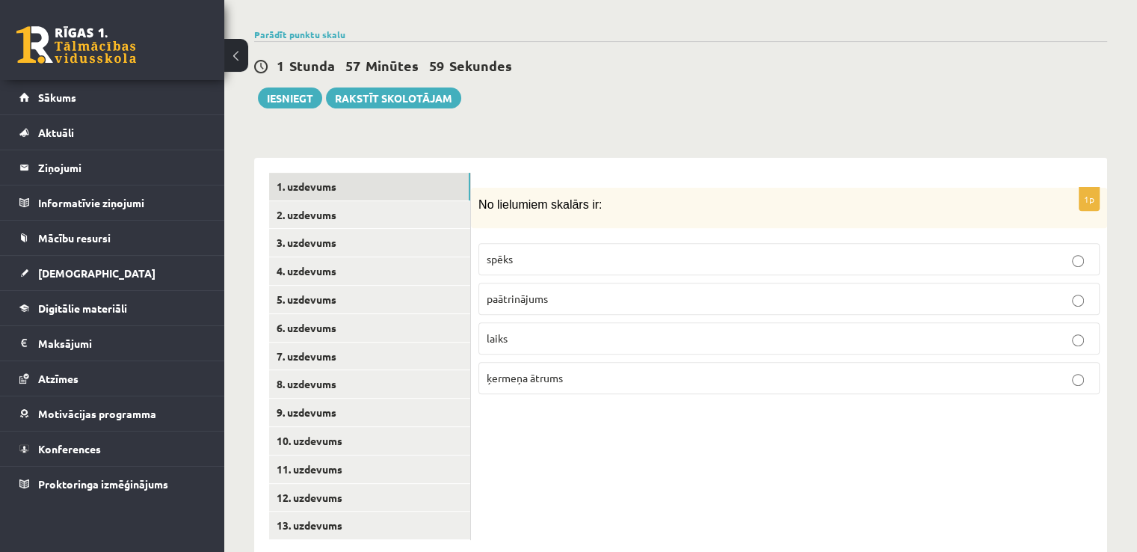
click at [541, 292] on span "paātrinājums" at bounding box center [517, 298] width 61 height 13
drag, startPoint x: 483, startPoint y: 195, endPoint x: 625, endPoint y: 362, distance: 219.1
click at [625, 362] on div "1p No lielumiem skalārs ir: spēks paātrinājums laiks ķermeņa ātrums" at bounding box center [789, 297] width 636 height 219
copy fieldset "spēks paātrinājums laiks ķermeņa ātrums"
click at [562, 322] on label "laiks" at bounding box center [789, 338] width 621 height 32
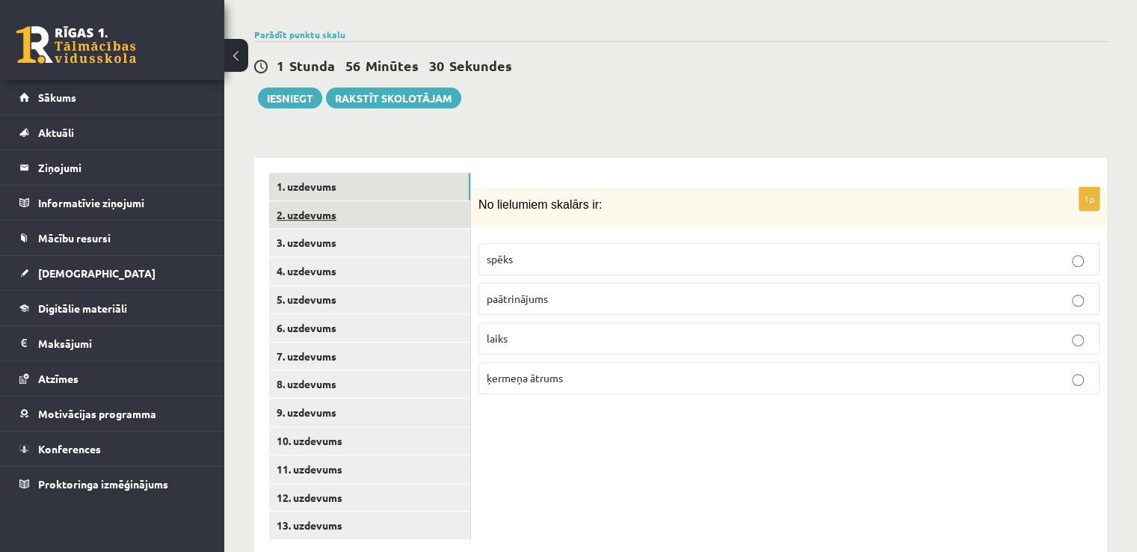
click at [382, 201] on link "2. uzdevums" at bounding box center [369, 215] width 201 height 28
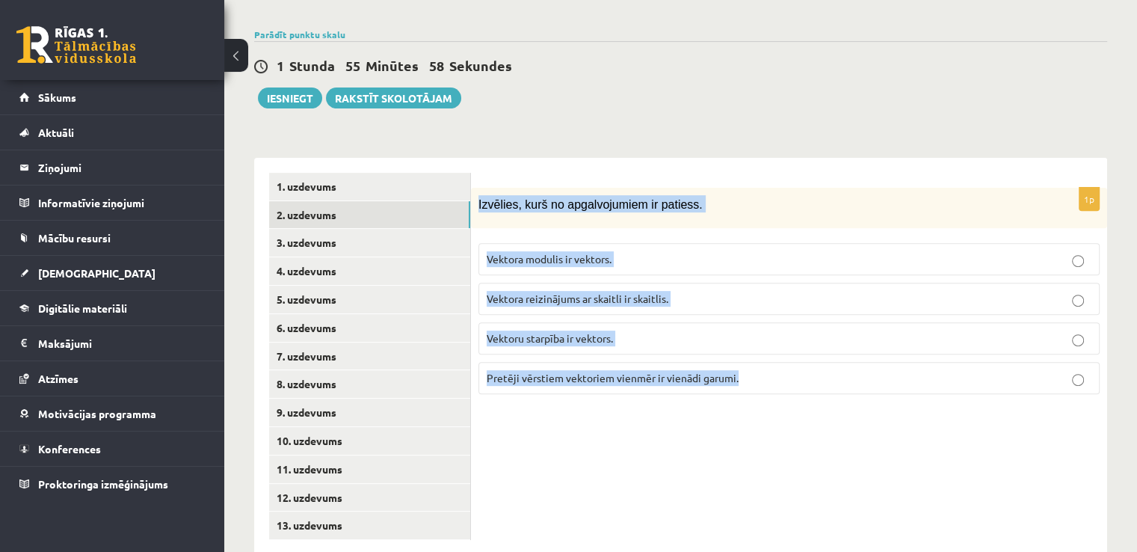
drag, startPoint x: 479, startPoint y: 165, endPoint x: 862, endPoint y: 390, distance: 443.8
click at [862, 390] on div "1p Izvēlies, kurš no apgalvojumiem ir patiess. Vektora modulis ir vektors. Vekt…" at bounding box center [789, 356] width 636 height 397
copy div "Izvēlies, kurš no apgalvojumiem ir patiess. Vektora modulis ir vektors. Vektora…"
click at [654, 383] on div "1p Izvēlies, kurš no apgalvojumiem ir patiess. Vektora modulis ir vektors. Vekt…" at bounding box center [789, 356] width 636 height 397
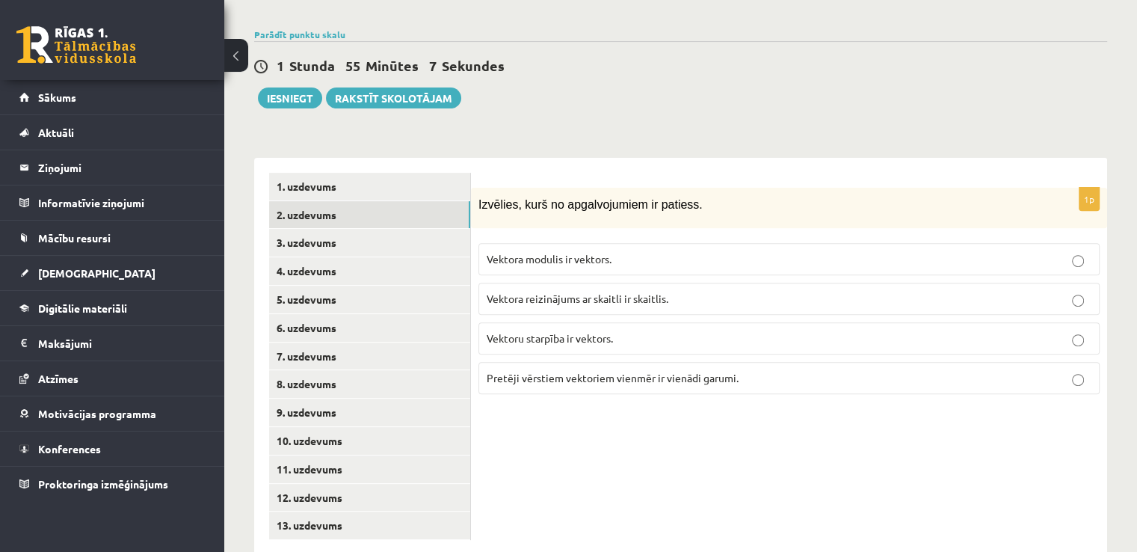
click at [612, 243] on label "Vektora modulis ir vektors." at bounding box center [789, 259] width 621 height 32
click at [550, 331] on span "Vektoru starpība ir vektors." at bounding box center [550, 337] width 126 height 13
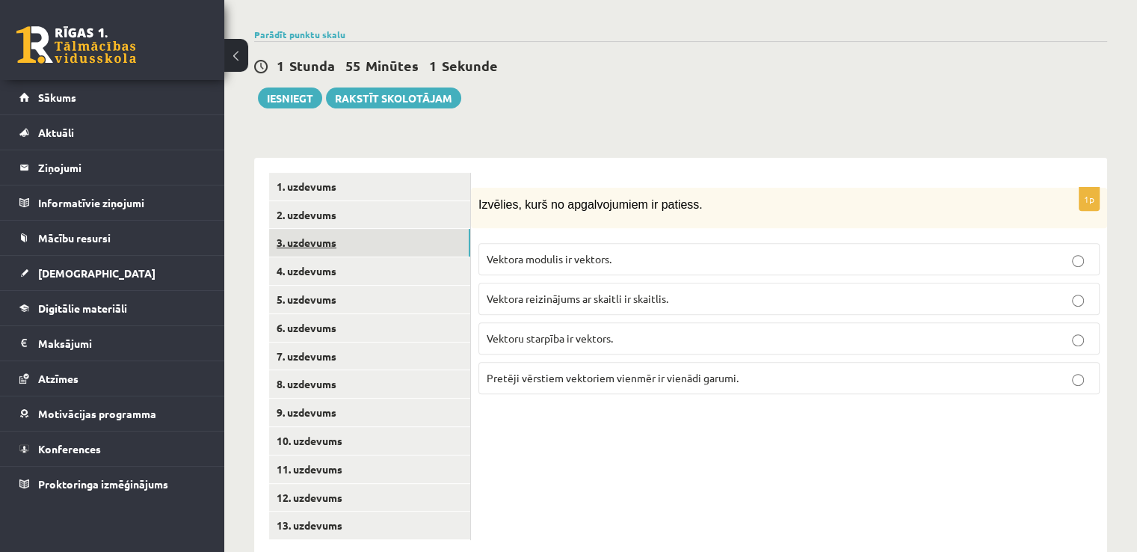
click at [401, 229] on link "3. uzdevums" at bounding box center [369, 243] width 201 height 28
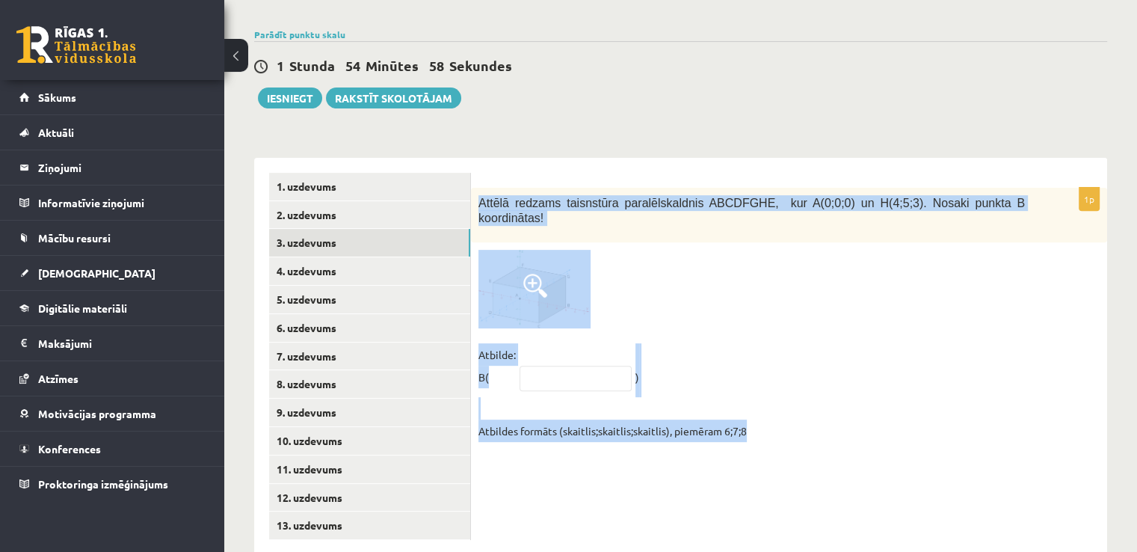
drag, startPoint x: 478, startPoint y: 162, endPoint x: 847, endPoint y: 434, distance: 457.8
click at [847, 434] on div "1p Attēlā redzams taisnstūra paralēlskaldnis ABCDFGHE, kur A(0;0;0) un H(4;5;3)…" at bounding box center [789, 356] width 636 height 397
copy div "Attēlā redzams taisnstūra paralēlskaldnis ABCDFGHE, kur A(0;0;0) un H(4;5;3). N…"
click at [790, 347] on fieldset "Atbilde: B( ) Atbildes formāts (skaitlis;skaitlis;skaitlis), piemēram 6;7;8" at bounding box center [789, 392] width 621 height 99
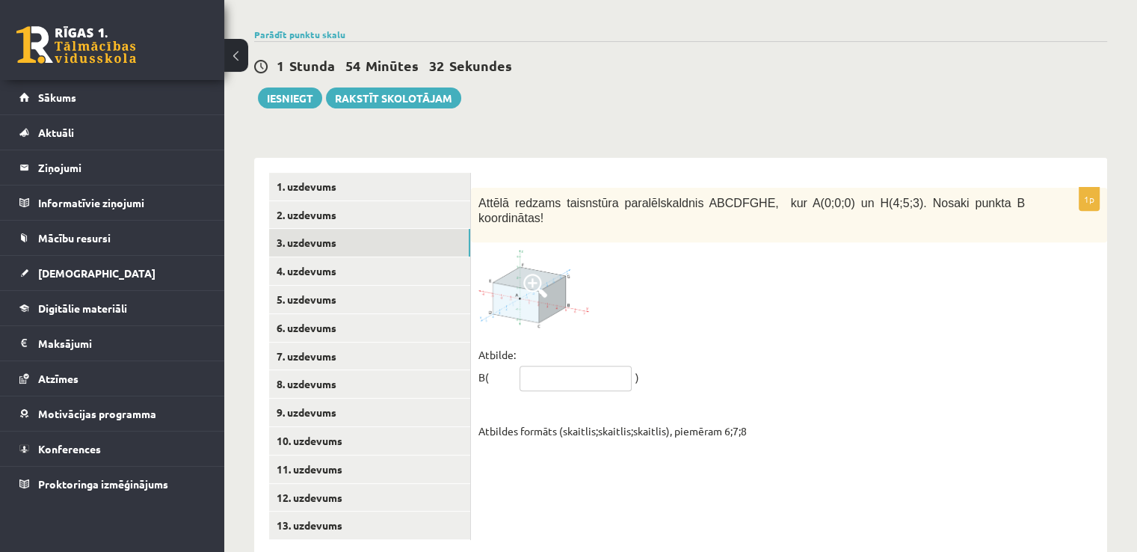
click at [550, 366] on input "text" at bounding box center [576, 378] width 112 height 25
paste input "*******"
type input "*******"
click at [350, 257] on link "4. uzdevums" at bounding box center [369, 271] width 201 height 28
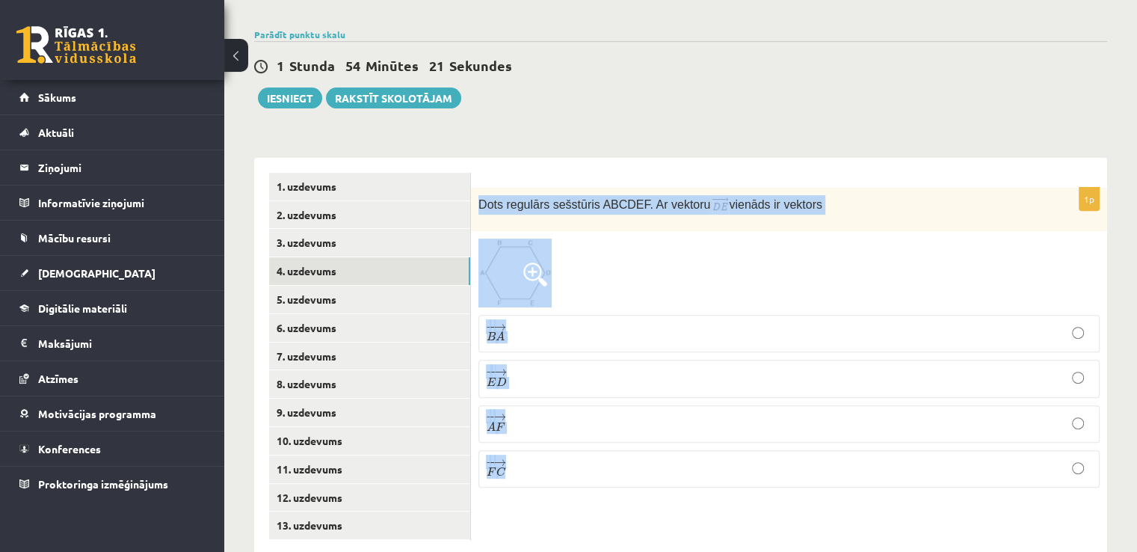
drag, startPoint x: 478, startPoint y: 165, endPoint x: 635, endPoint y: 436, distance: 313.0
click at [635, 436] on div "1p Dots regulārs sešstūris ABCDEF. Ar vektoru vienāds ir vektors − − → B A B A …" at bounding box center [789, 344] width 636 height 313
copy div "Dots regulārs sešstūris ABCDEF. Ar vektoru vienāds ir vektors − − → B A B A → −…"
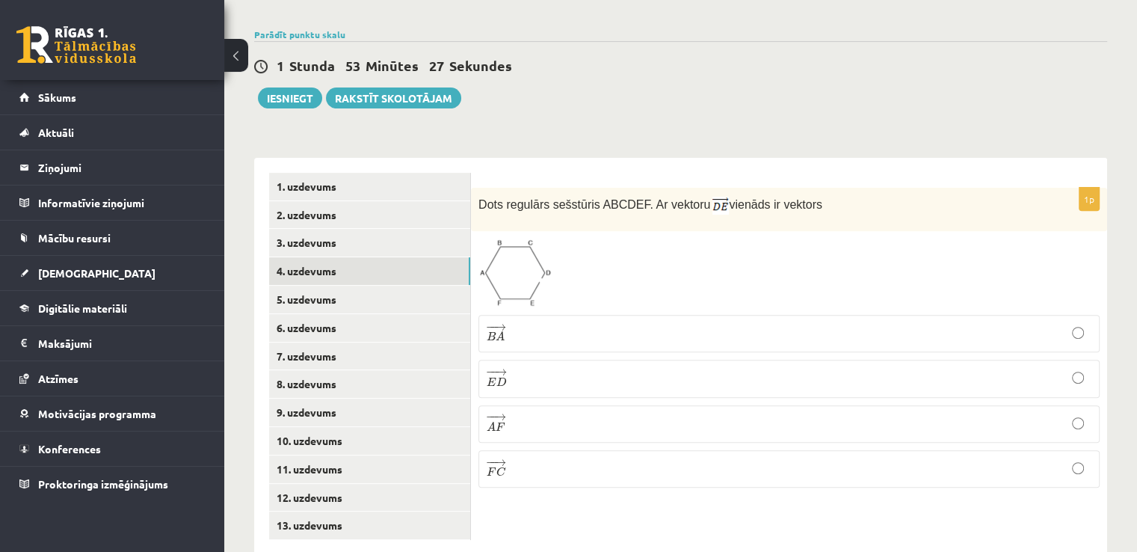
click at [562, 57] on div "1 Stunda 53 Minūtes 27 Sekundes" at bounding box center [680, 66] width 853 height 19
click at [581, 323] on p "− − → B A B A →" at bounding box center [789, 333] width 605 height 21
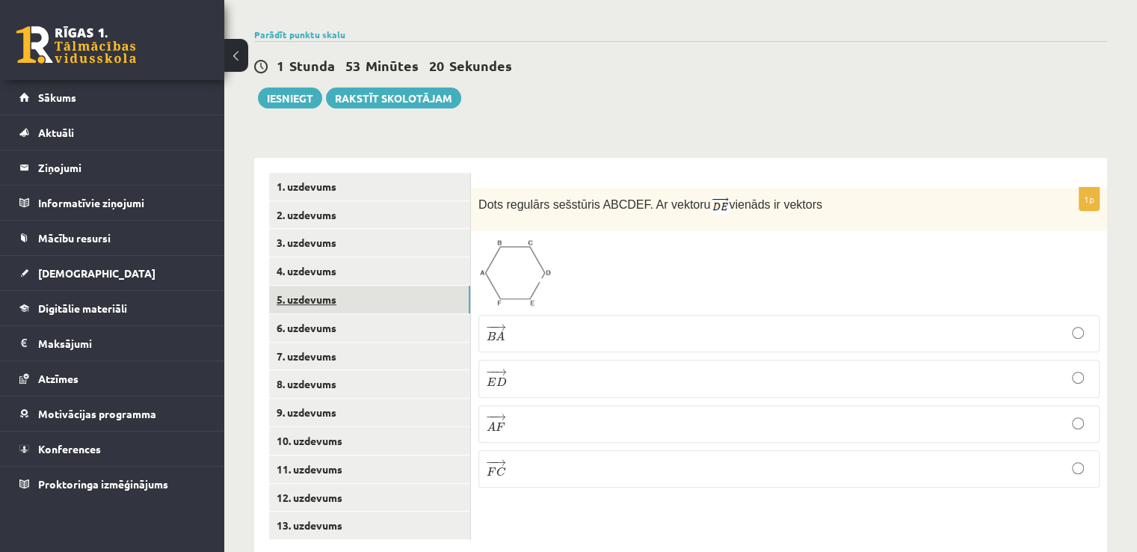
click at [369, 286] on link "5. uzdevums" at bounding box center [369, 300] width 201 height 28
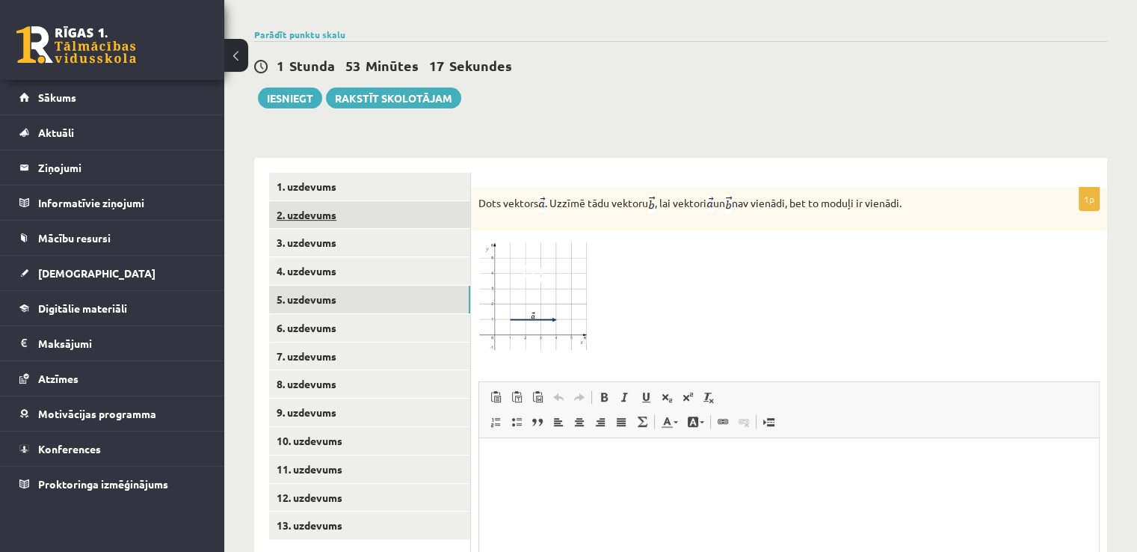
scroll to position [0, 0]
drag, startPoint x: 479, startPoint y: 164, endPoint x: 935, endPoint y: 181, distance: 455.8
click at [935, 188] on div "Dots vektors . Uzzīmē tādu vektoru , lai vektori un nav vienādi, bet to moduļi …" at bounding box center [789, 209] width 636 height 43
copy p "Dots vektors . Uzzīmē tādu vektoru , lai vektori un nav vienādi, bet to moduļi …"
click at [899, 173] on form "1p Dots vektors . Uzzīmē tādu vektoru , lai vektori un nav vienādi, bet to modu…" at bounding box center [789, 433] width 606 height 520
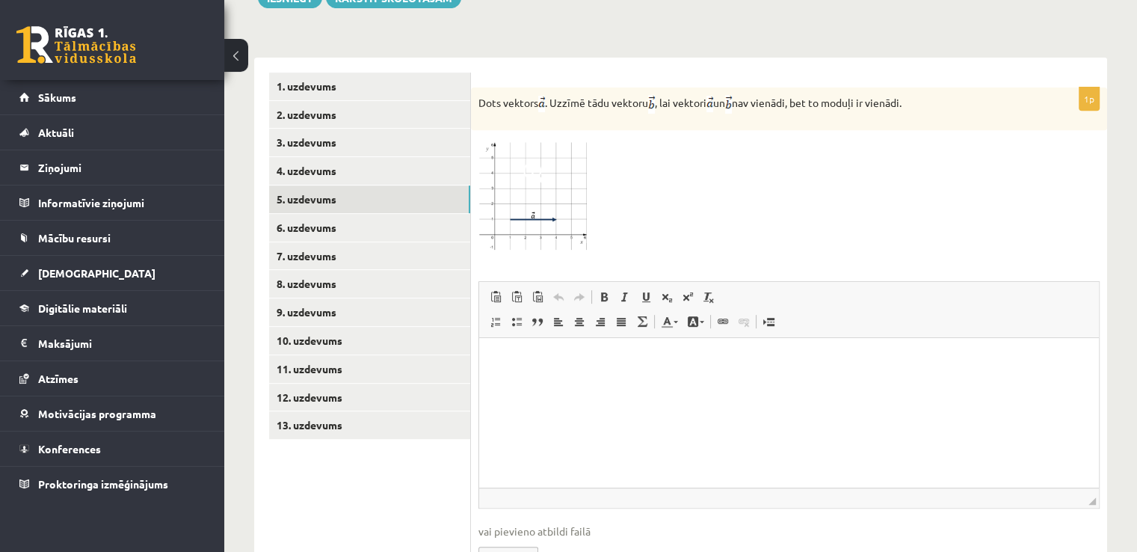
scroll to position [618, 0]
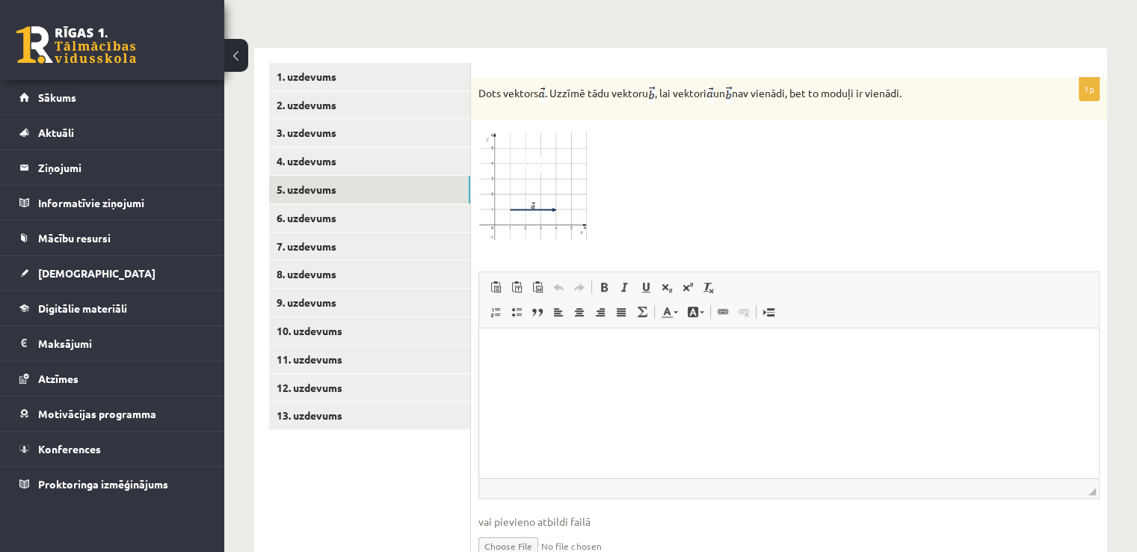
click at [747, 205] on div at bounding box center [789, 185] width 621 height 114
click at [681, 128] on div at bounding box center [789, 185] width 621 height 114
drag, startPoint x: 476, startPoint y: 55, endPoint x: 568, endPoint y: 67, distance: 93.4
click at [568, 78] on div "Dots vektors . Uzzīmē tādu vektoru , lai vektori un nav vienādi, bet to moduļi …" at bounding box center [789, 99] width 636 height 43
click at [551, 78] on div "Dots vektors . Uzzīmē tādu vektoru , lai vektori un nav vienādi, bet to moduļi …" at bounding box center [789, 99] width 636 height 43
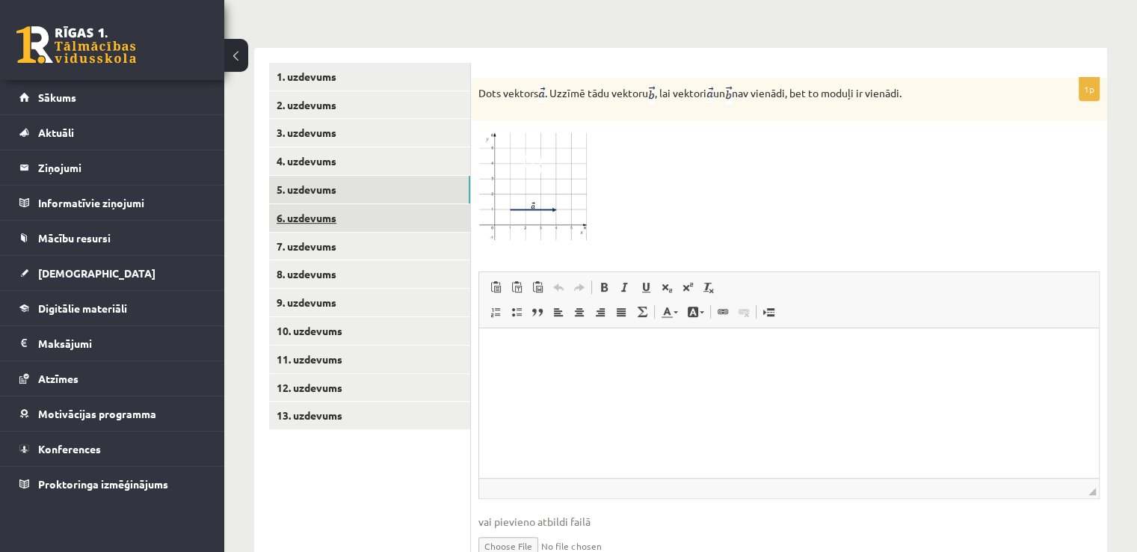
click at [339, 204] on link "6. uzdevums" at bounding box center [369, 218] width 201 height 28
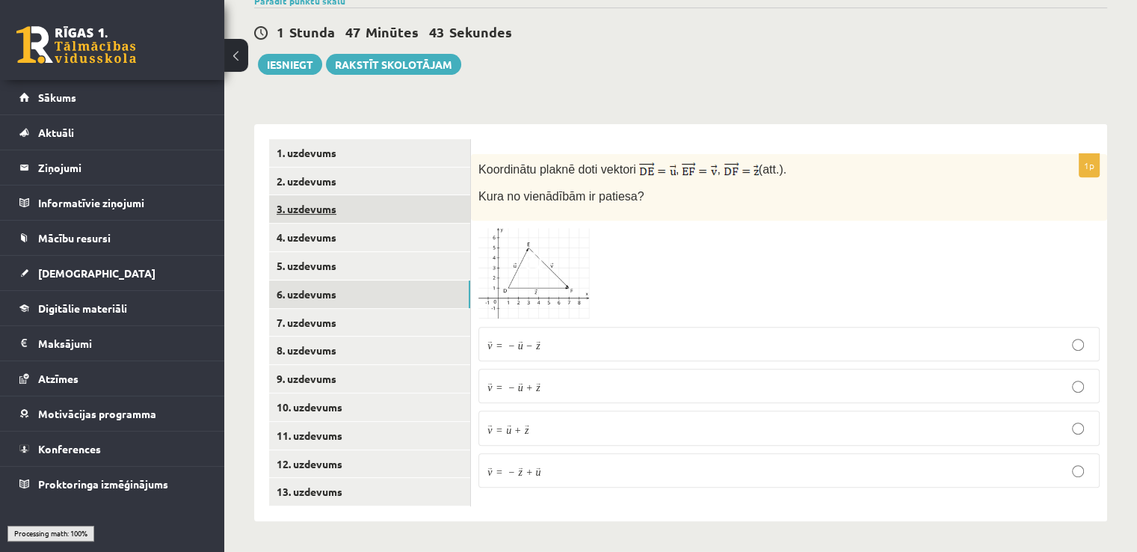
scroll to position [509, 0]
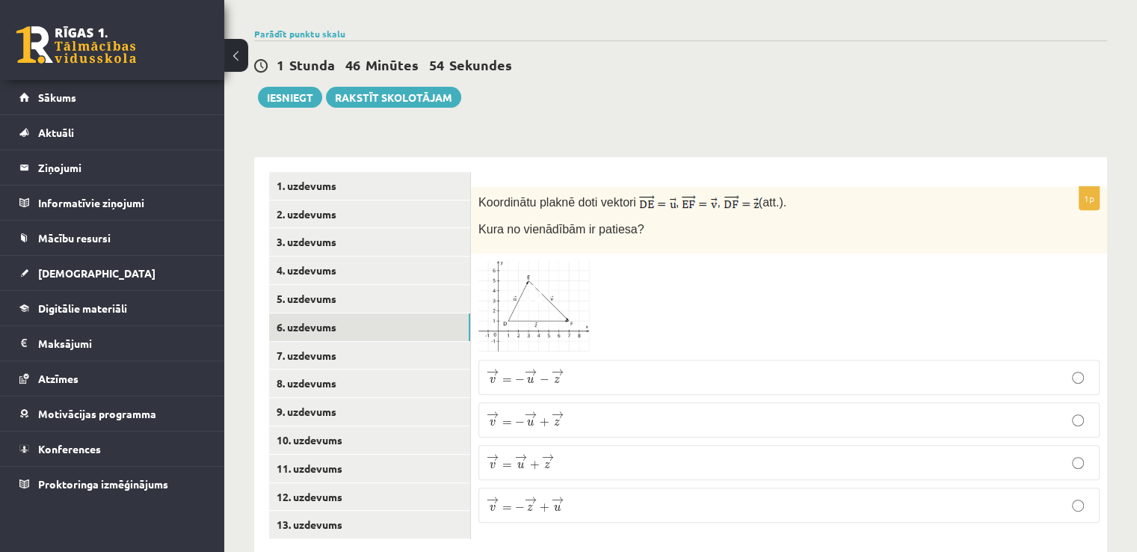
click at [559, 267] on img at bounding box center [535, 306] width 112 height 91
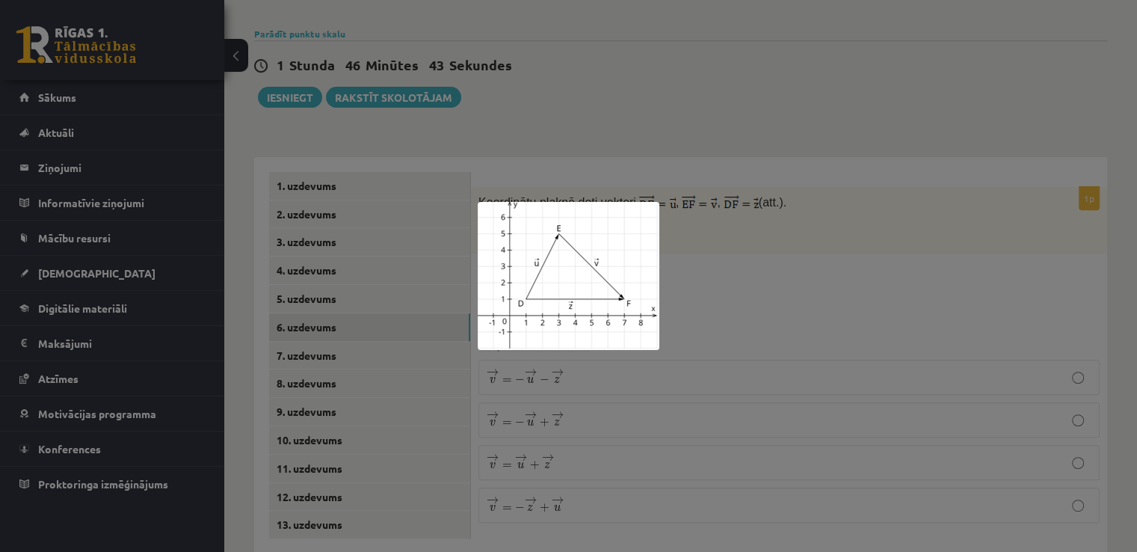
click at [745, 209] on div at bounding box center [568, 276] width 1137 height 552
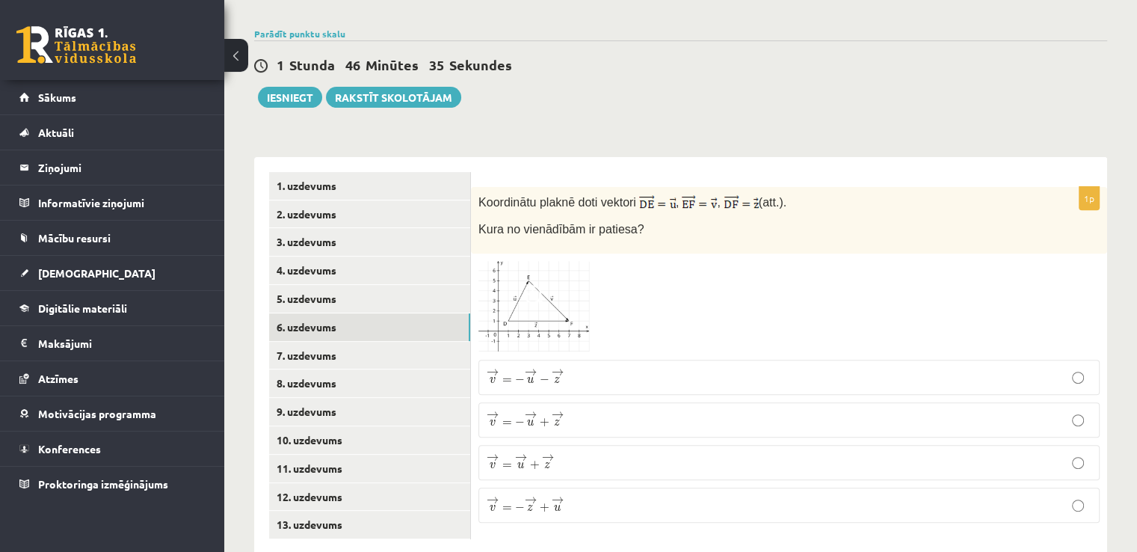
click at [556, 282] on img at bounding box center [535, 306] width 112 height 91
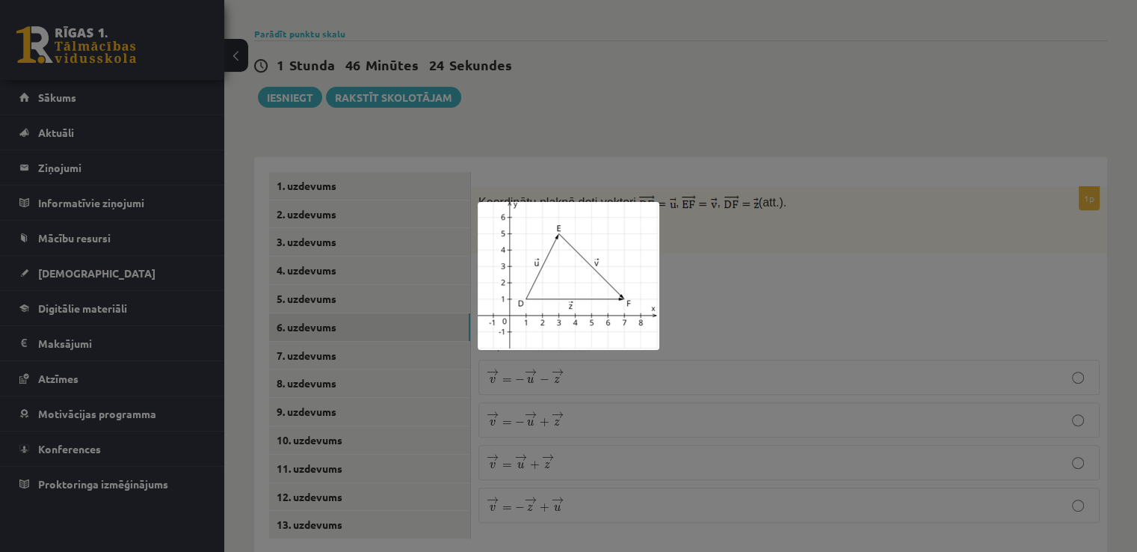
click at [684, 318] on div at bounding box center [568, 276] width 1137 height 552
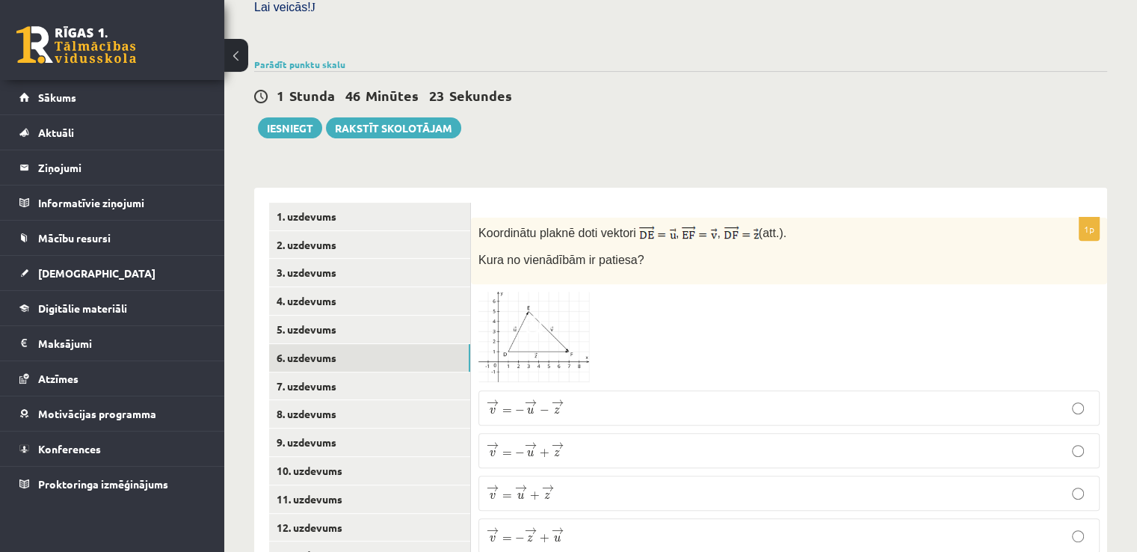
scroll to position [474, 0]
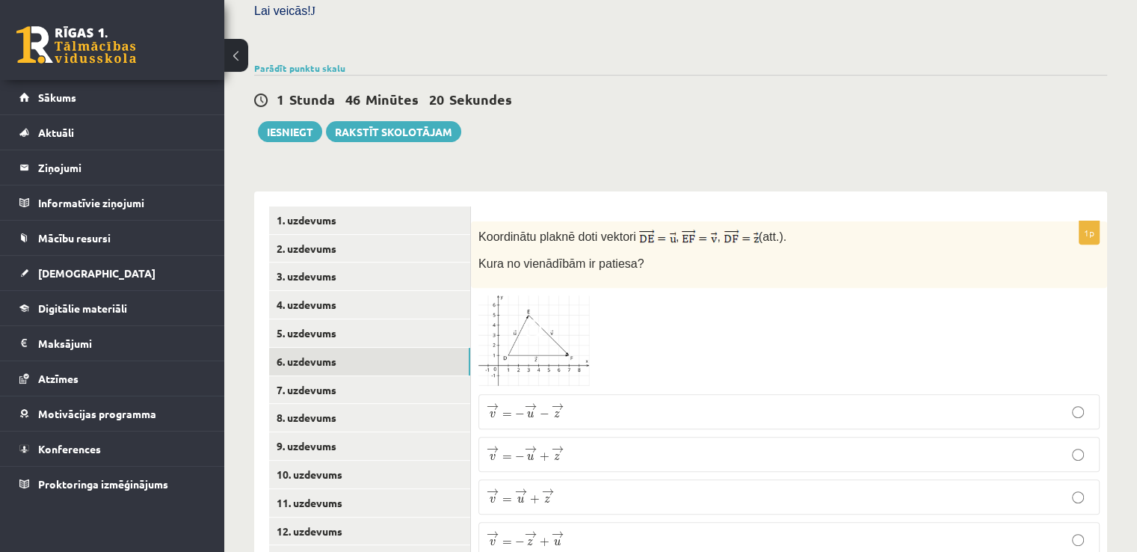
click at [562, 488] on p "→ v = → u + → z v → = u → + z →" at bounding box center [789, 497] width 605 height 19
click at [534, 319] on span at bounding box center [535, 331] width 24 height 24
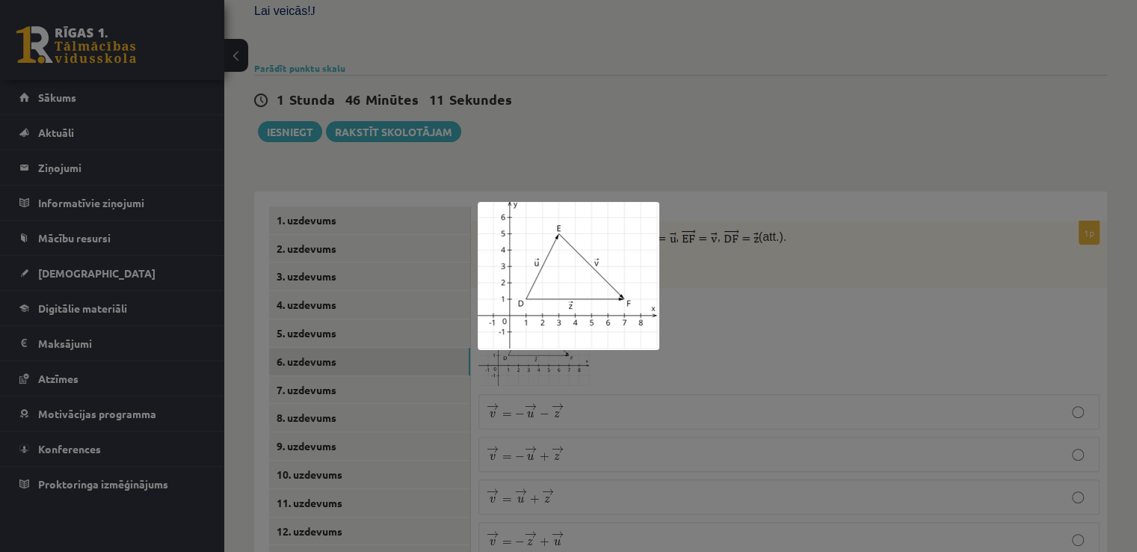
click at [625, 426] on div at bounding box center [568, 276] width 1137 height 552
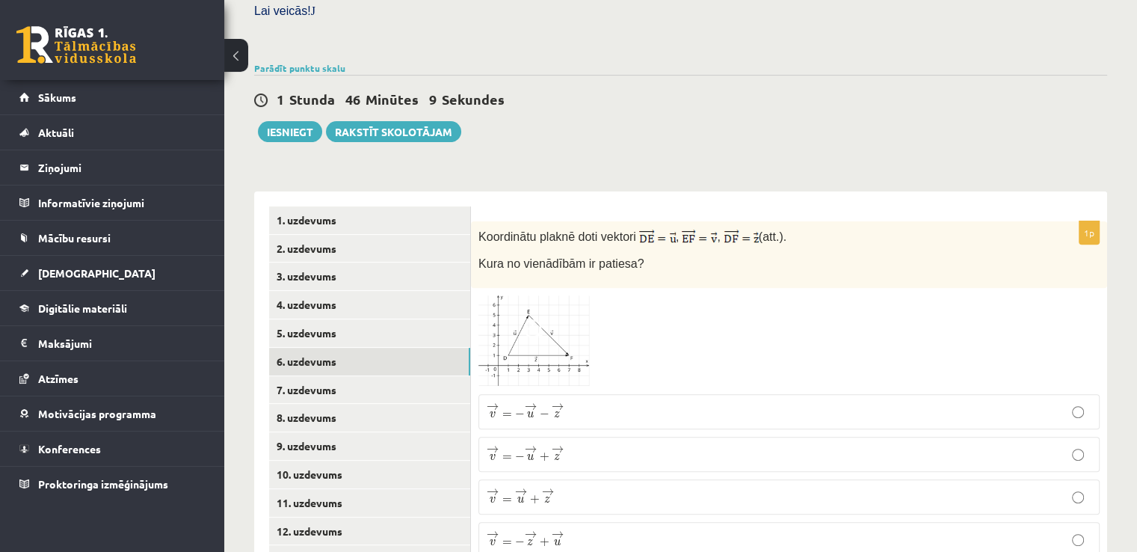
click at [559, 488] on p "→ v = → u + → z v → = u → + z →" at bounding box center [789, 497] width 605 height 19
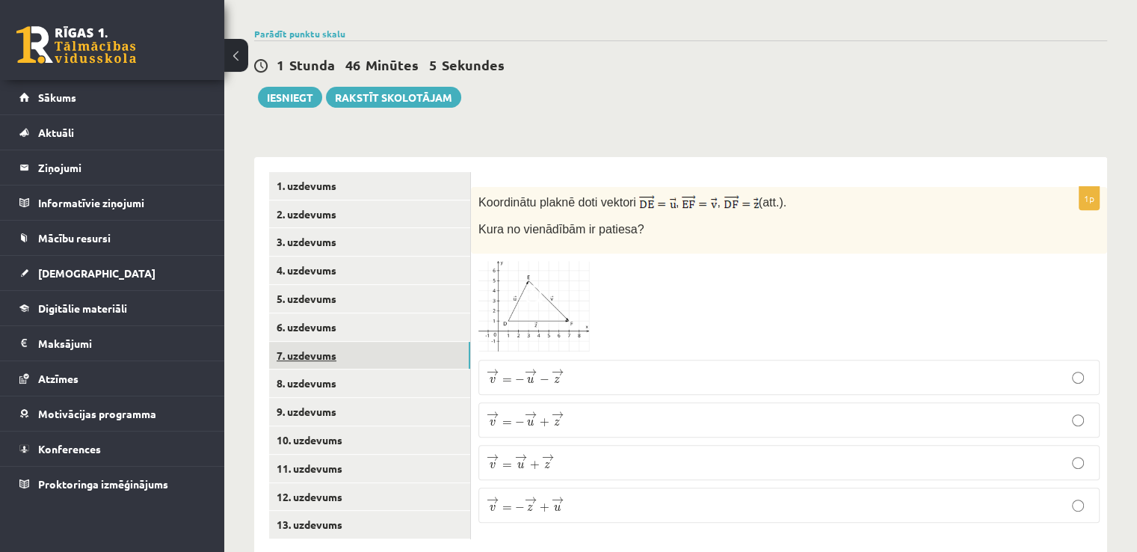
click at [342, 342] on link "7. uzdevums" at bounding box center [369, 356] width 201 height 28
click at [544, 286] on span at bounding box center [535, 298] width 24 height 24
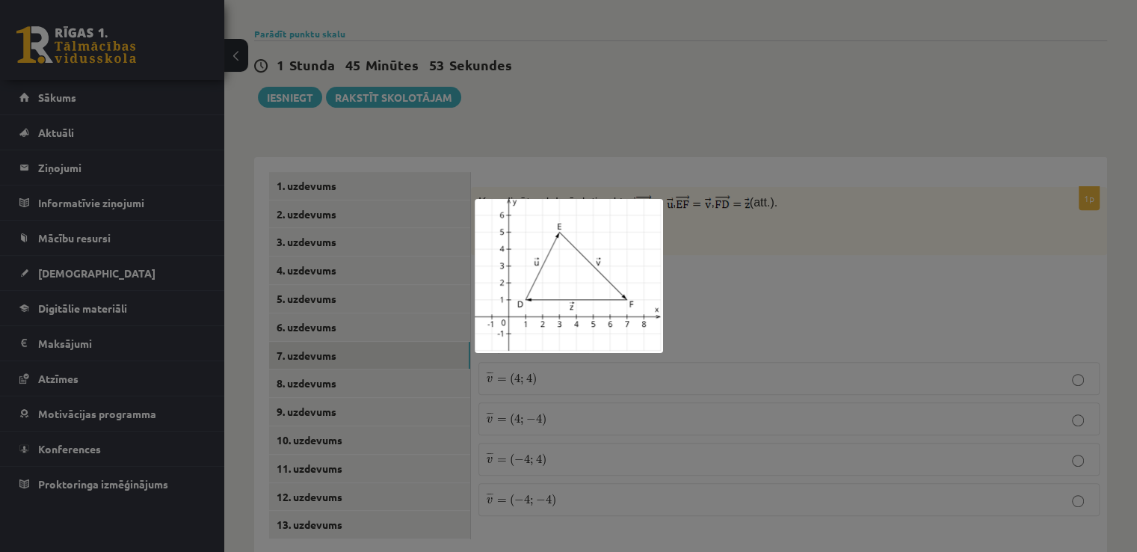
click at [702, 264] on div at bounding box center [568, 276] width 1137 height 552
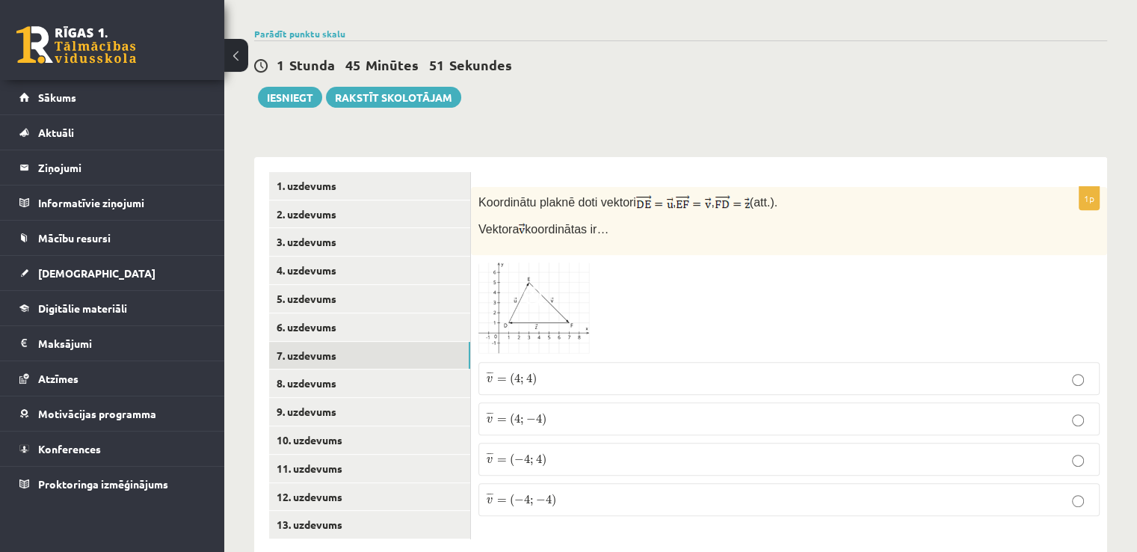
click at [547, 277] on img at bounding box center [535, 308] width 112 height 92
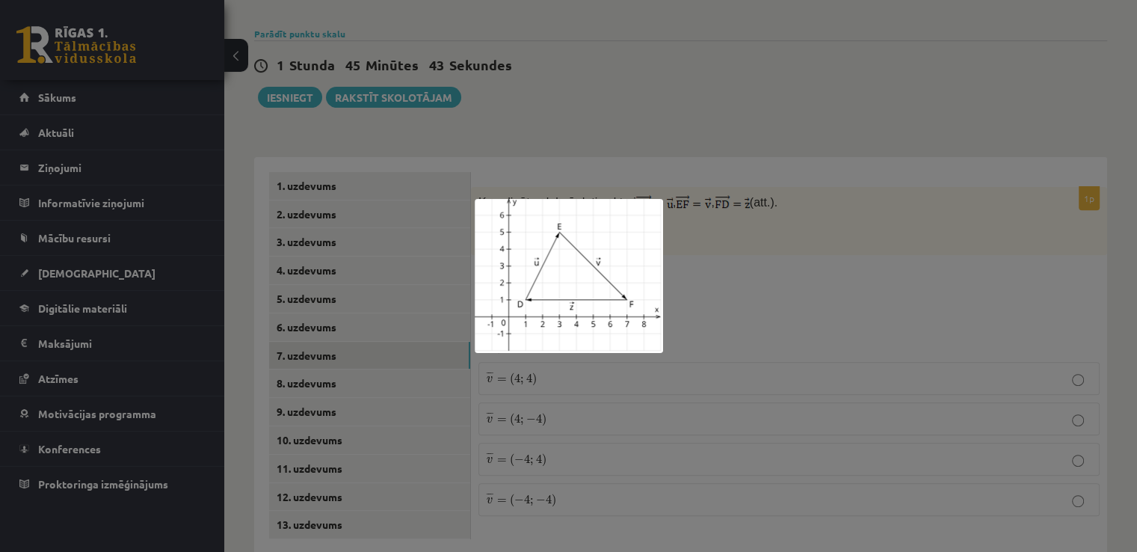
click at [723, 274] on div at bounding box center [568, 276] width 1137 height 552
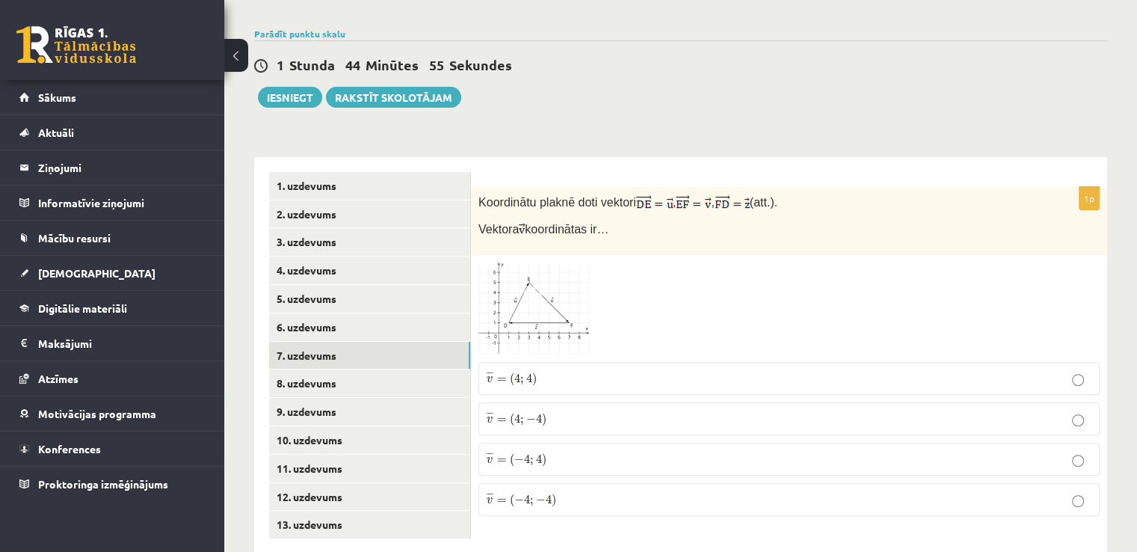
click at [591, 370] on p "¯ ¯ ¯ v = ( 4 ; 4 ) v ¯ = ( 4 ; 4 )" at bounding box center [789, 378] width 605 height 16
click at [534, 286] on span at bounding box center [535, 298] width 24 height 24
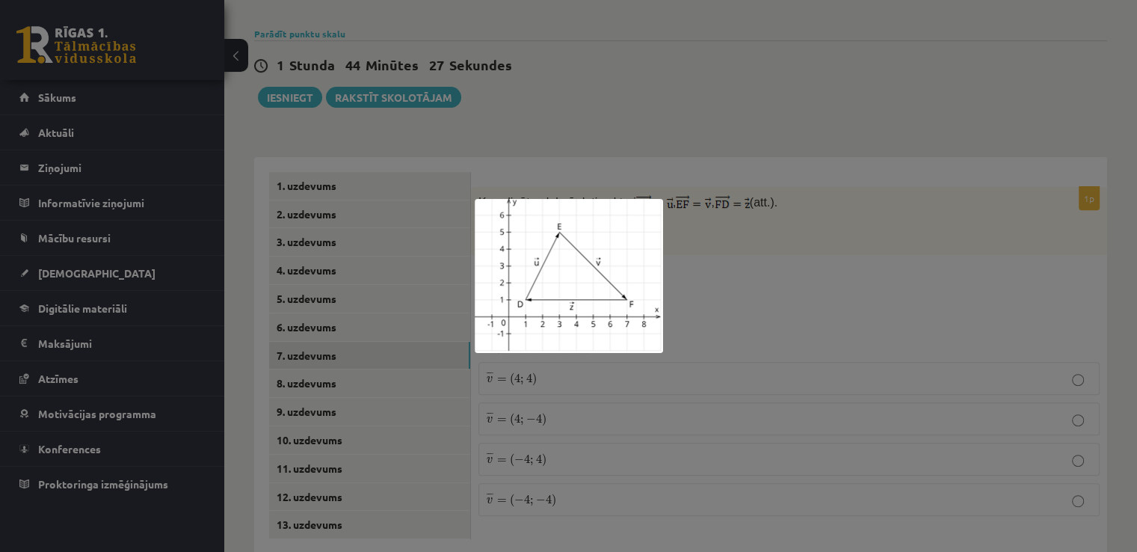
click at [840, 257] on div at bounding box center [568, 276] width 1137 height 552
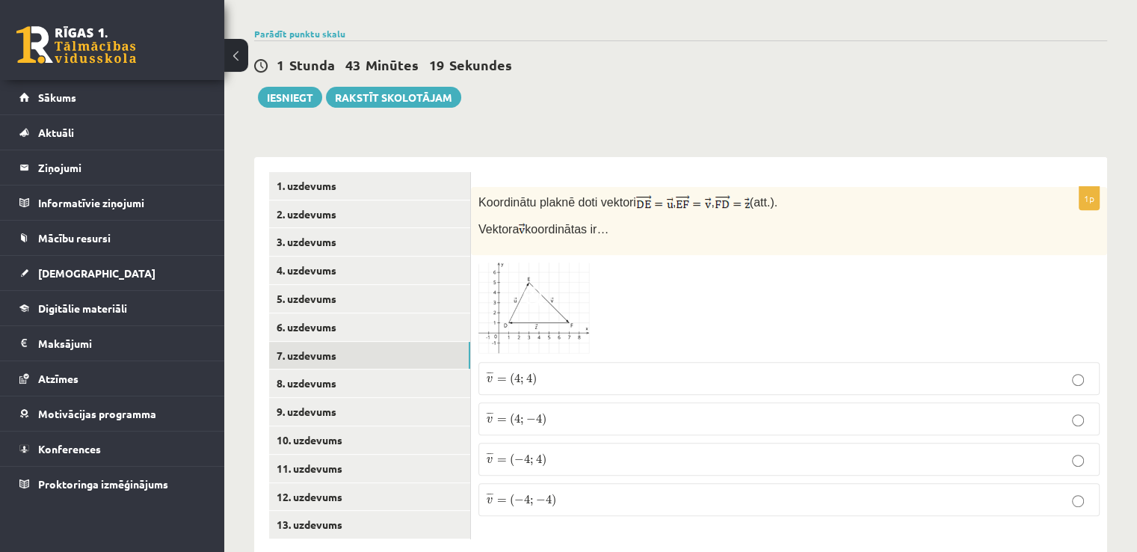
click at [556, 411] on p "¯ ¯ ¯ v = ( 4 ; − 4 ) v ¯ = ( 4 ; − 4 )" at bounding box center [789, 419] width 605 height 16
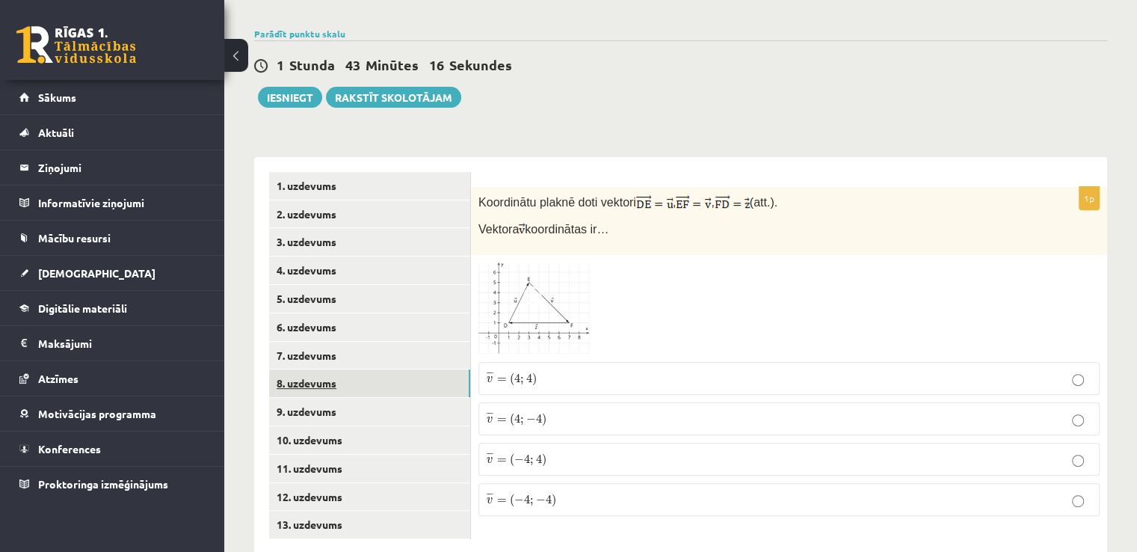
click at [345, 369] on link "8. uzdevums" at bounding box center [369, 383] width 201 height 28
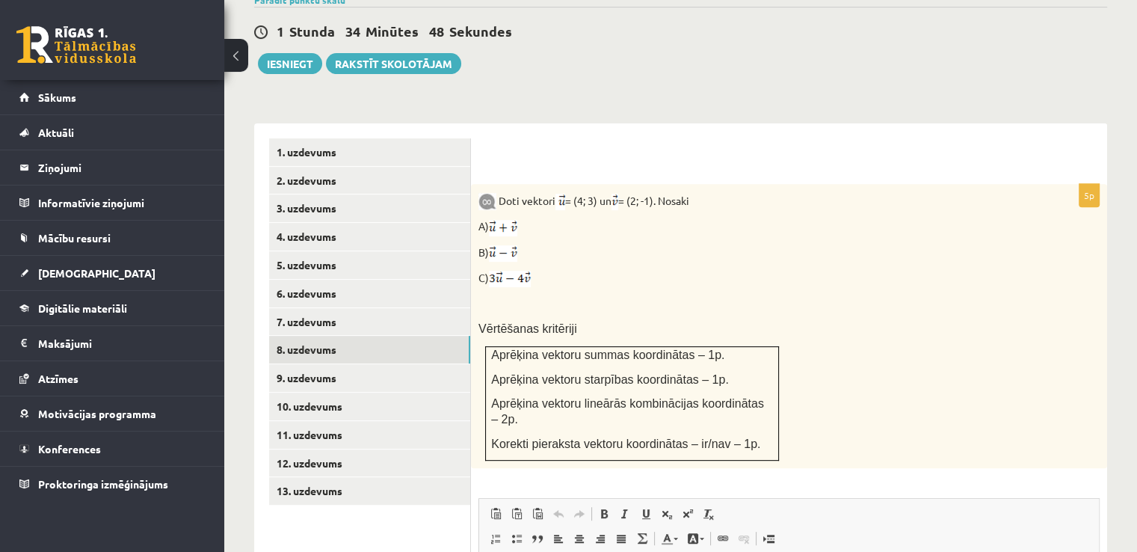
scroll to position [544, 0]
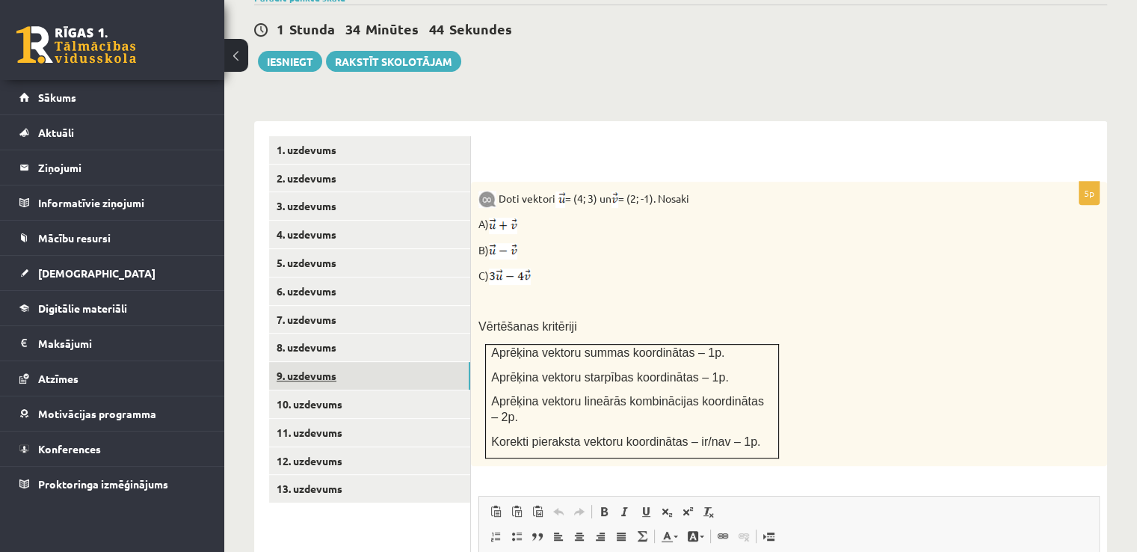
click at [308, 362] on link "9. uzdevums" at bounding box center [369, 376] width 201 height 28
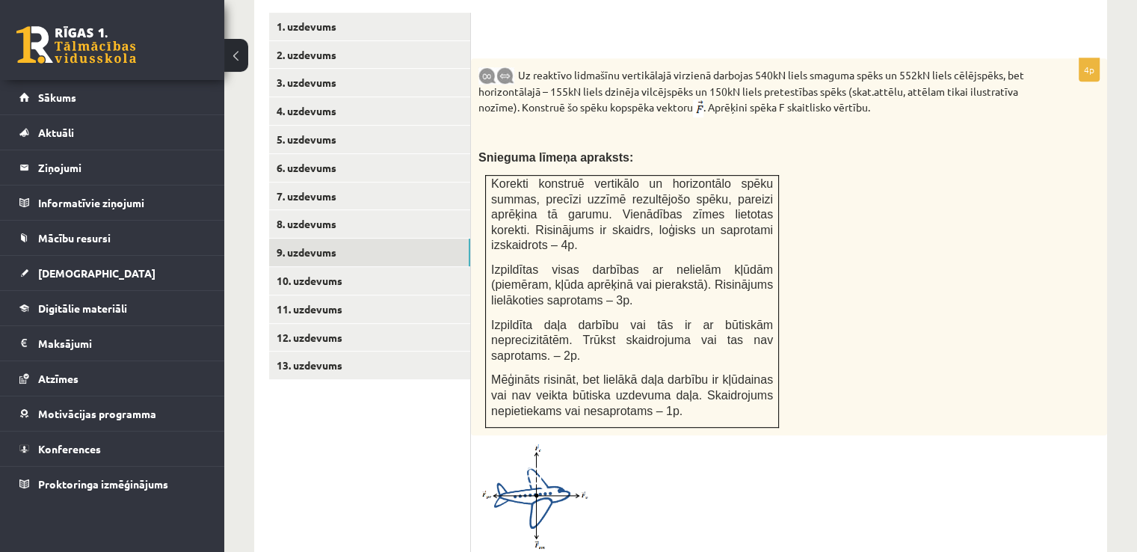
scroll to position [666, 0]
click at [374, 268] on link "10. uzdevums" at bounding box center [369, 282] width 201 height 28
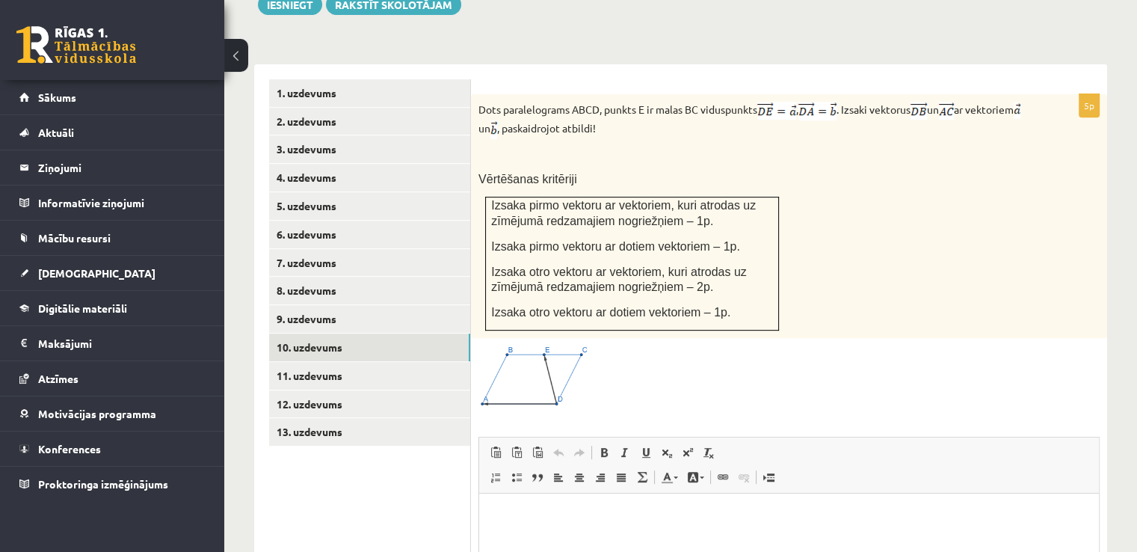
scroll to position [606, 0]
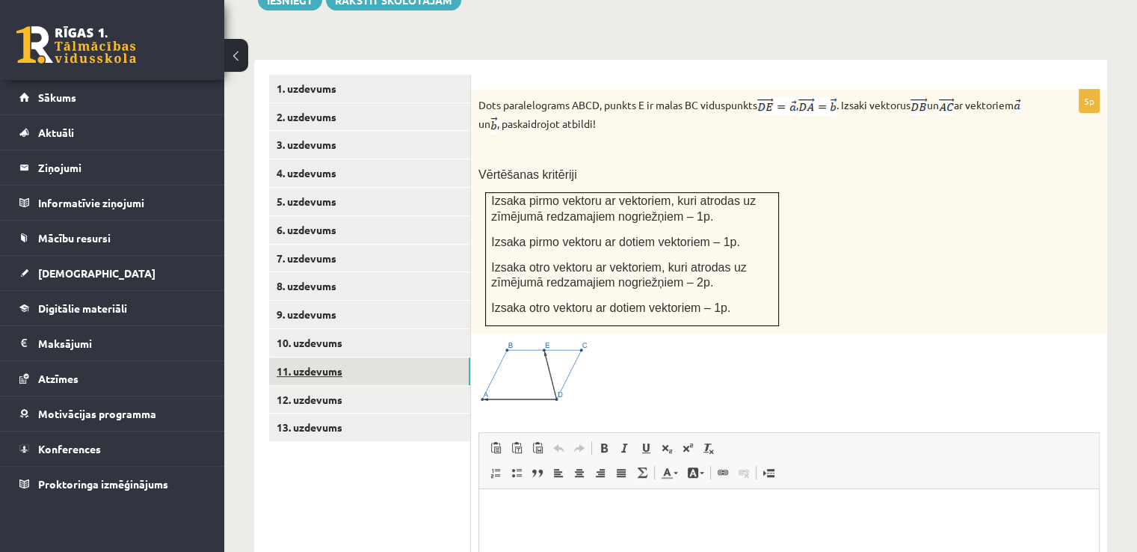
click at [320, 357] on link "11. uzdevums" at bounding box center [369, 371] width 201 height 28
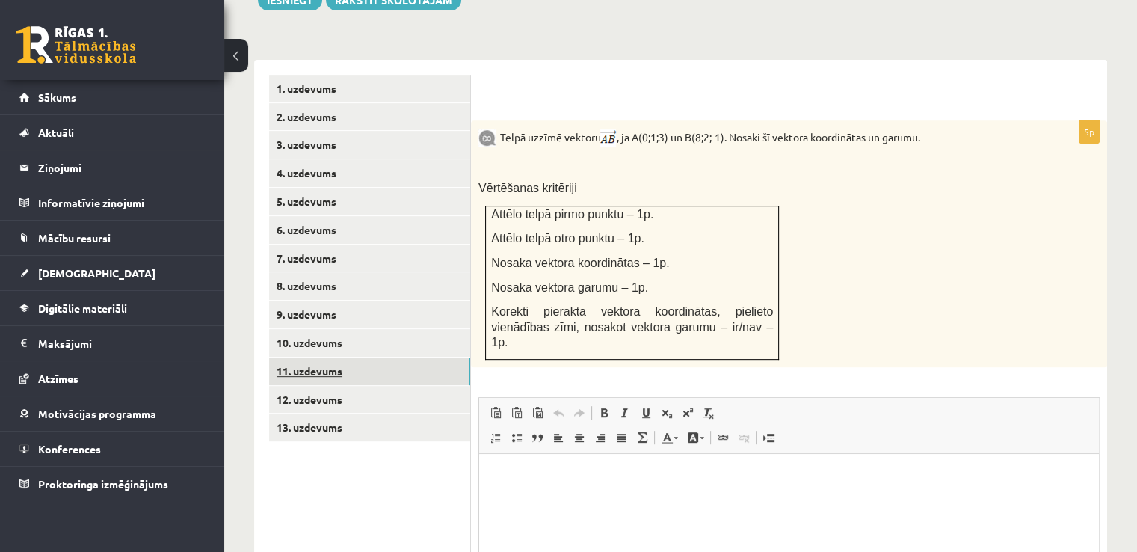
scroll to position [0, 0]
click at [330, 386] on link "12. uzdevums" at bounding box center [369, 400] width 201 height 28
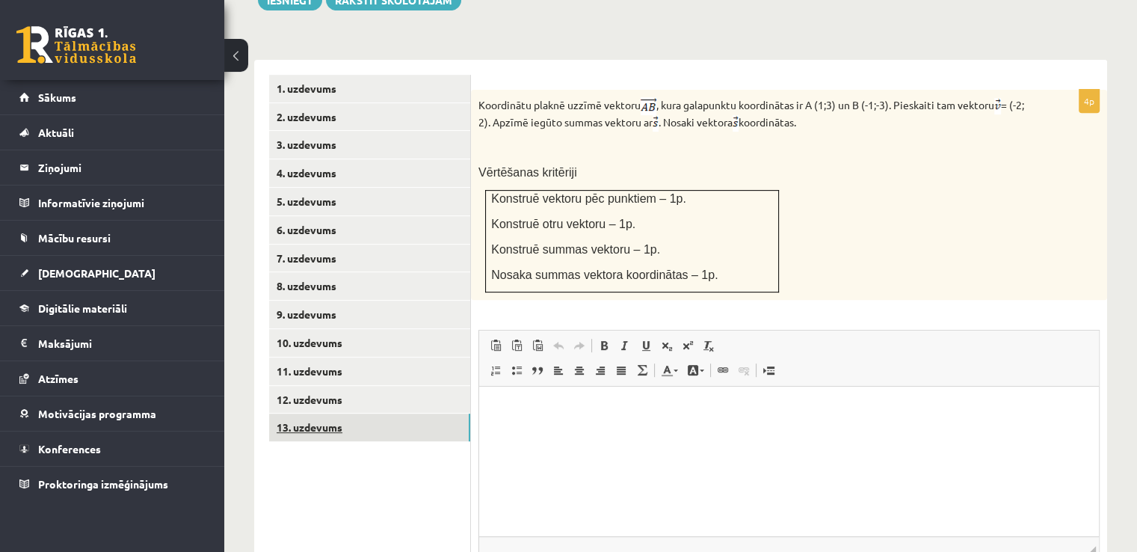
click at [380, 414] on link "13. uzdevums" at bounding box center [369, 428] width 201 height 28
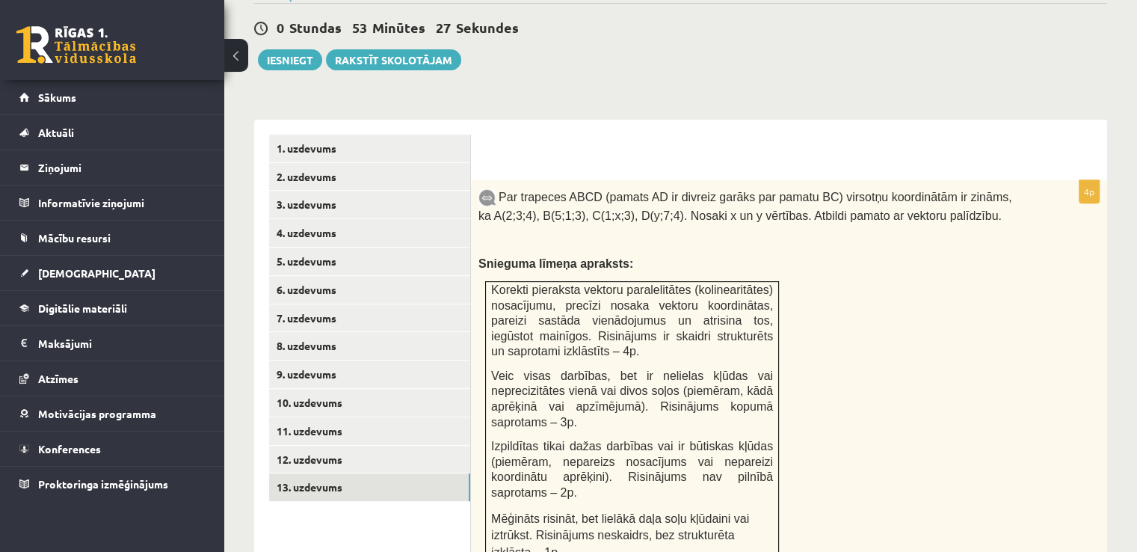
scroll to position [516, 0]
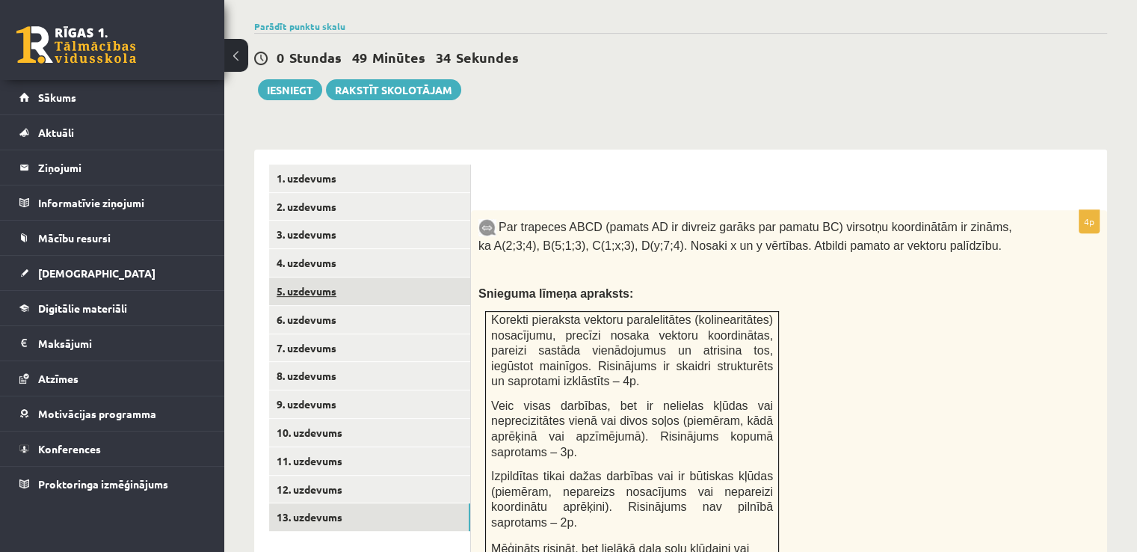
click at [385, 277] on link "5. uzdevums" at bounding box center [369, 291] width 201 height 28
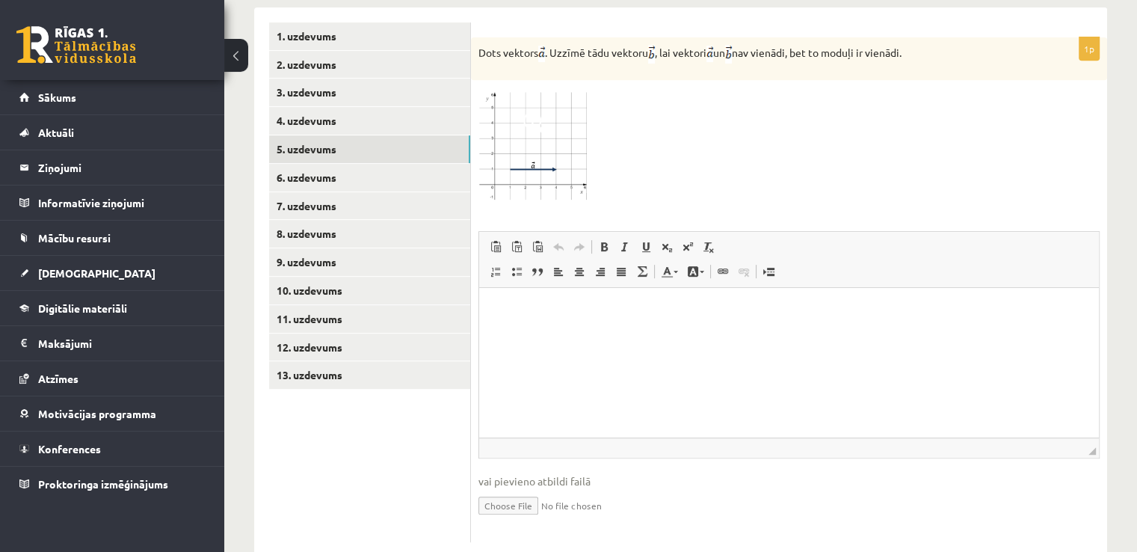
scroll to position [659, 0]
click at [495, 488] on input "file" at bounding box center [789, 503] width 621 height 31
drag, startPoint x: 503, startPoint y: 479, endPoint x: 520, endPoint y: 455, distance: 30.5
click at [520, 488] on input "file" at bounding box center [789, 503] width 621 height 31
type input "**********"
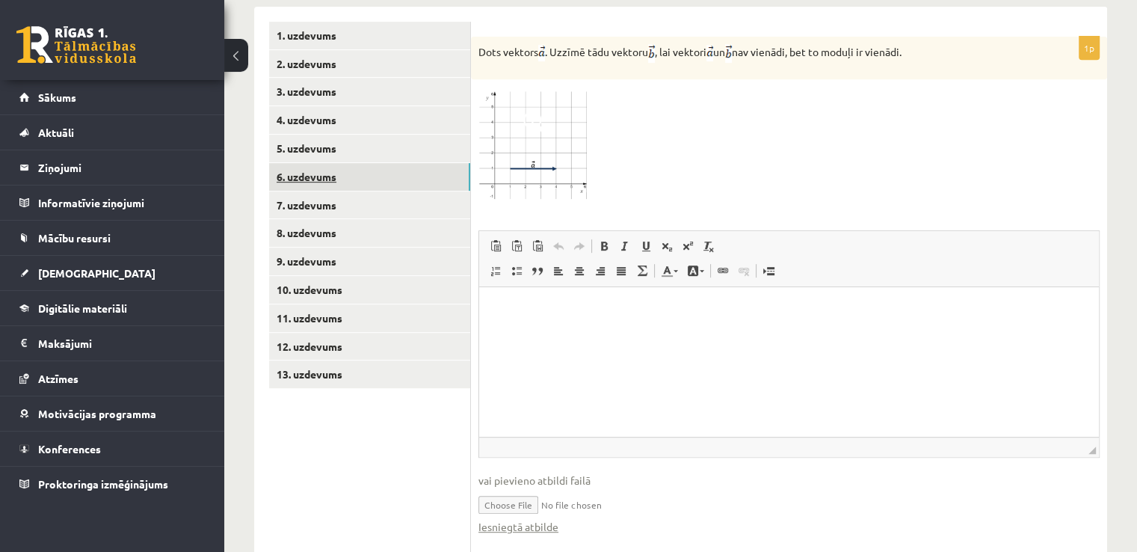
click at [400, 163] on link "6. uzdevums" at bounding box center [369, 177] width 201 height 28
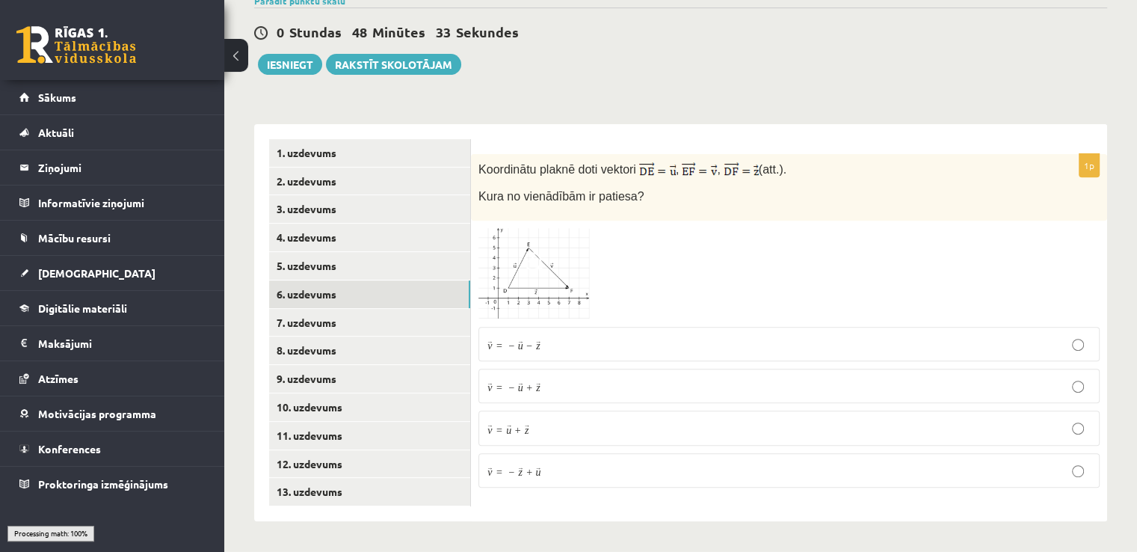
scroll to position [509, 0]
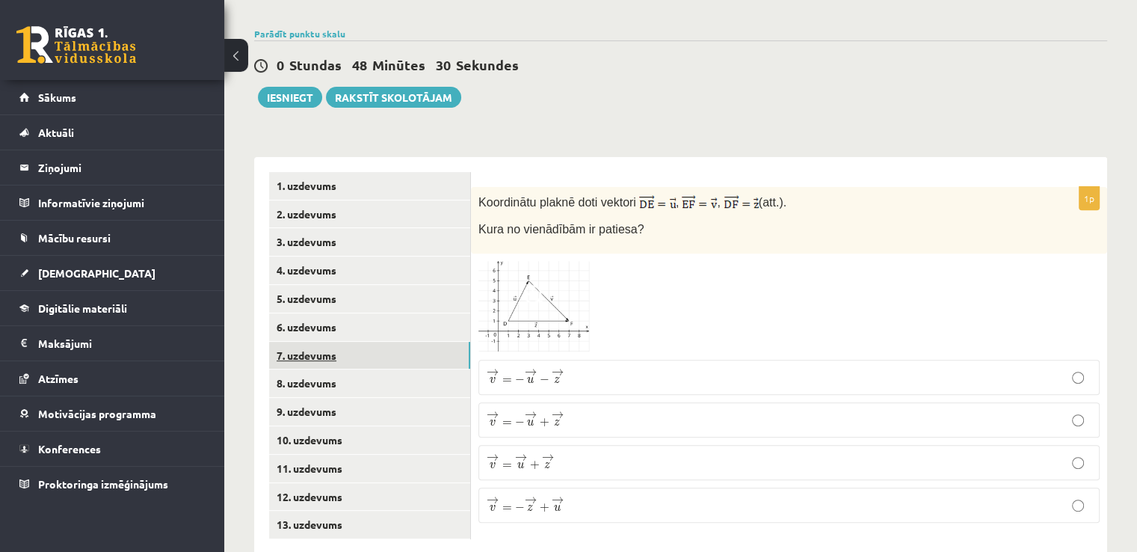
click at [387, 342] on link "7. uzdevums" at bounding box center [369, 356] width 201 height 28
click at [334, 369] on link "8. uzdevums" at bounding box center [369, 383] width 201 height 28
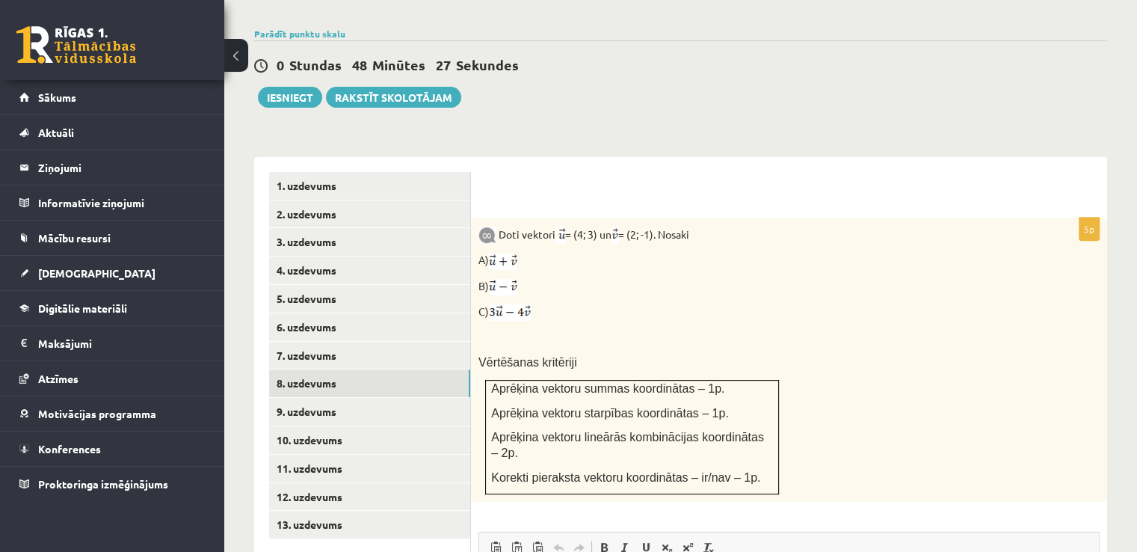
scroll to position [0, 0]
click at [754, 304] on p "C)" at bounding box center [752, 312] width 547 height 16
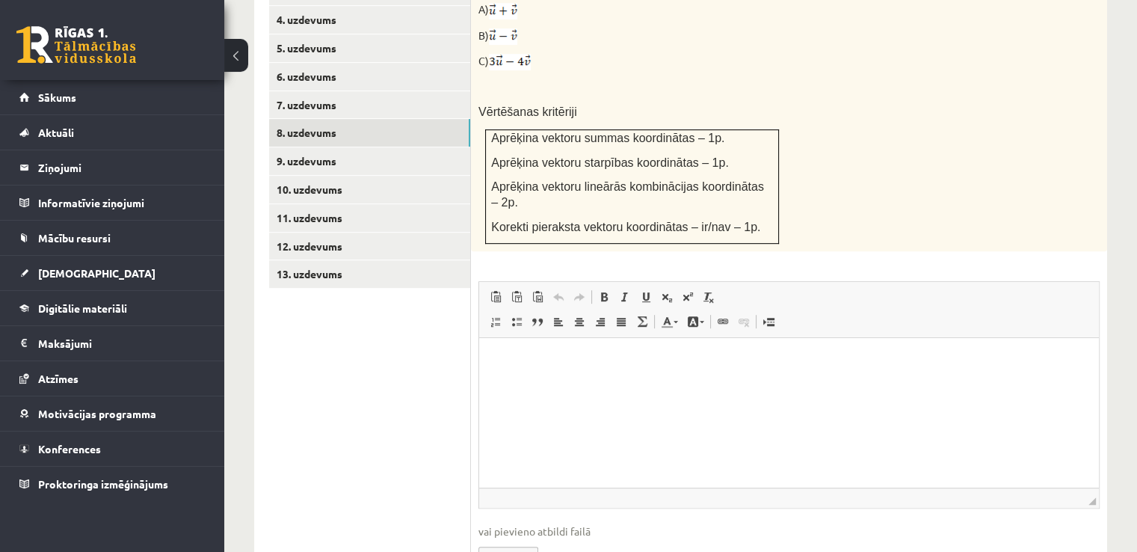
scroll to position [793, 0]
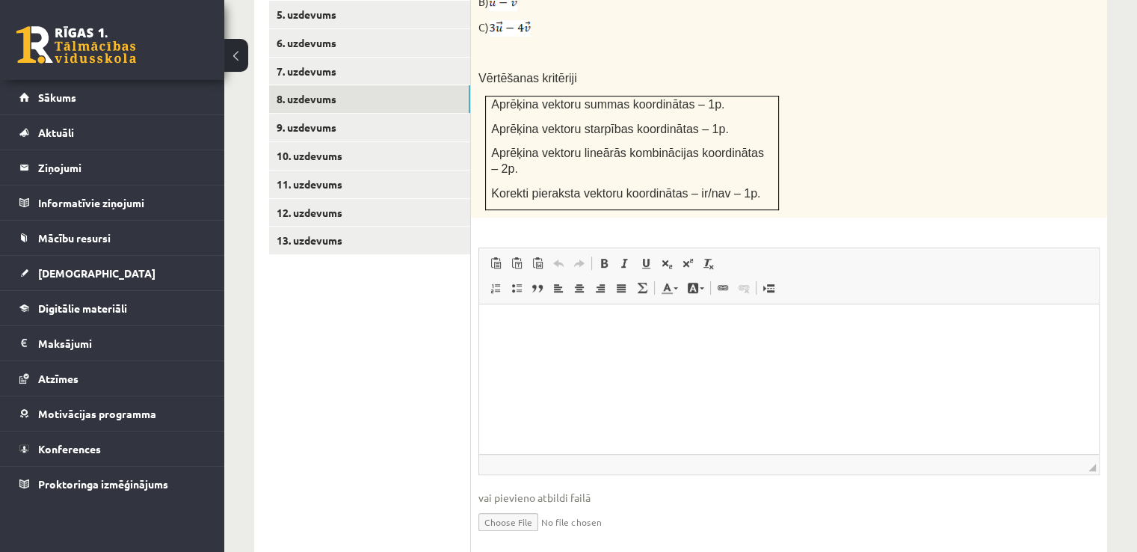
click at [526, 506] on input "file" at bounding box center [789, 521] width 621 height 31
type input "**********"
click at [361, 114] on link "9. uzdevums" at bounding box center [369, 128] width 201 height 28
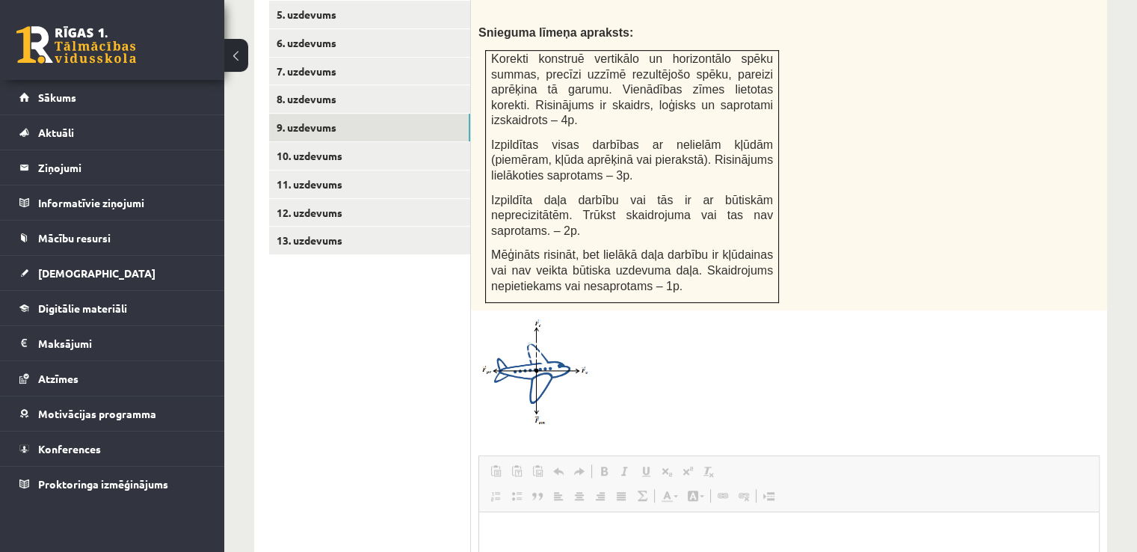
scroll to position [0, 0]
click at [701, 334] on div at bounding box center [789, 371] width 621 height 107
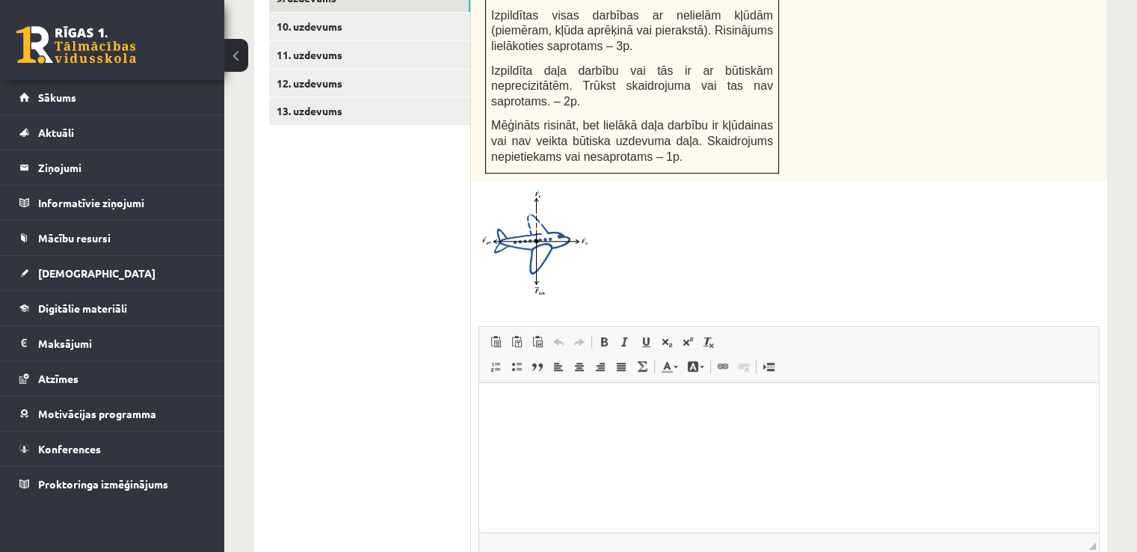
scroll to position [1001, 0]
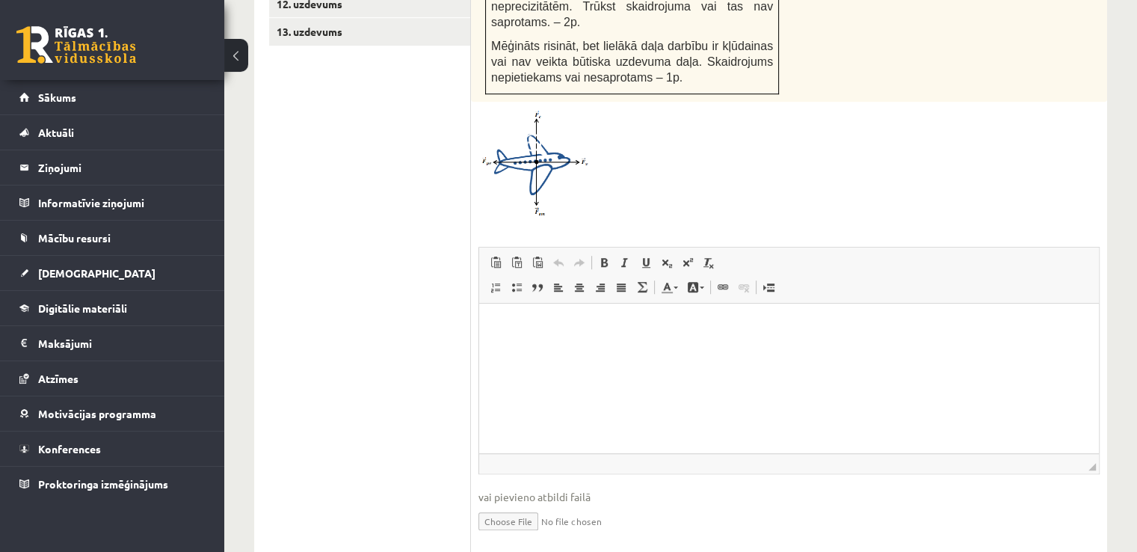
click at [517, 505] on input "file" at bounding box center [789, 520] width 621 height 31
type input "**********"
click at [392, 251] on ul "1. uzdevums 2. uzdevums 3. uzdevums 4. uzdevums 5. uzdevums 6. uzdevums 7. uzde…" at bounding box center [370, 126] width 202 height 894
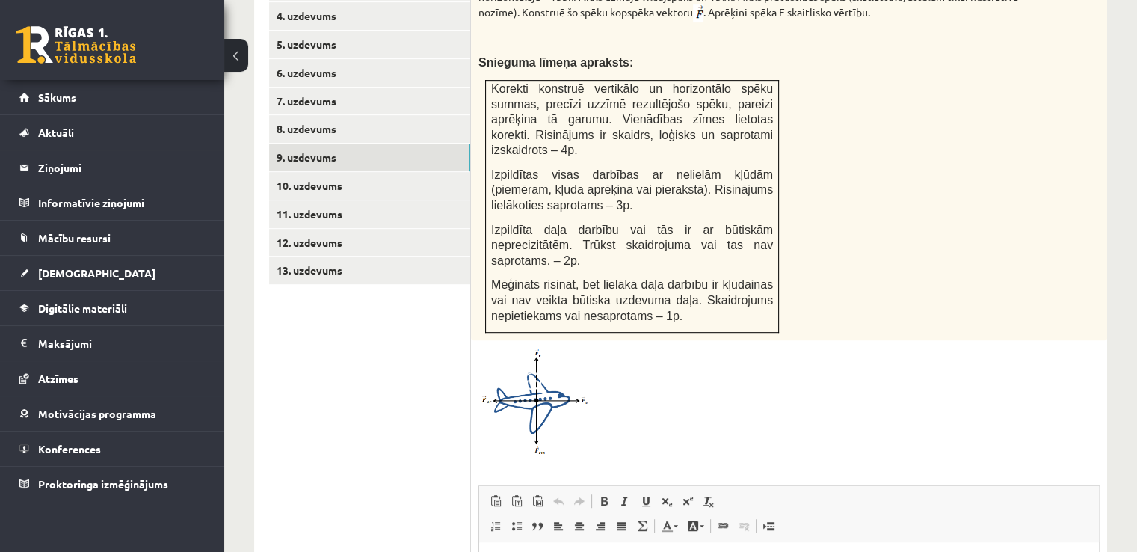
scroll to position [762, 0]
click at [367, 173] on link "10. uzdevums" at bounding box center [369, 187] width 201 height 28
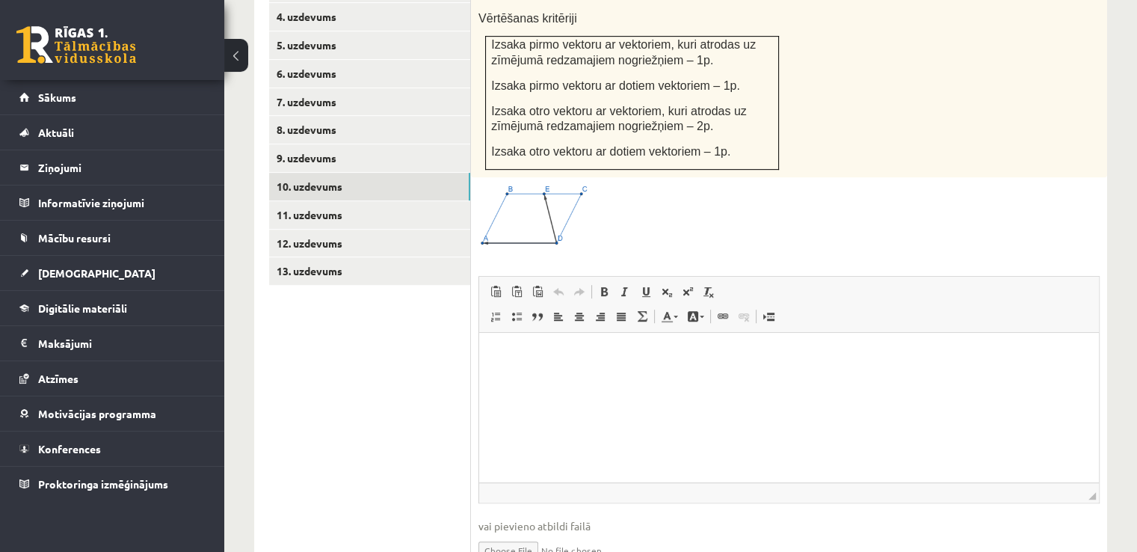
scroll to position [0, 0]
click at [515, 534] on input "file" at bounding box center [789, 549] width 621 height 31
type input "**********"
click at [300, 201] on link "11. uzdevums" at bounding box center [369, 215] width 201 height 28
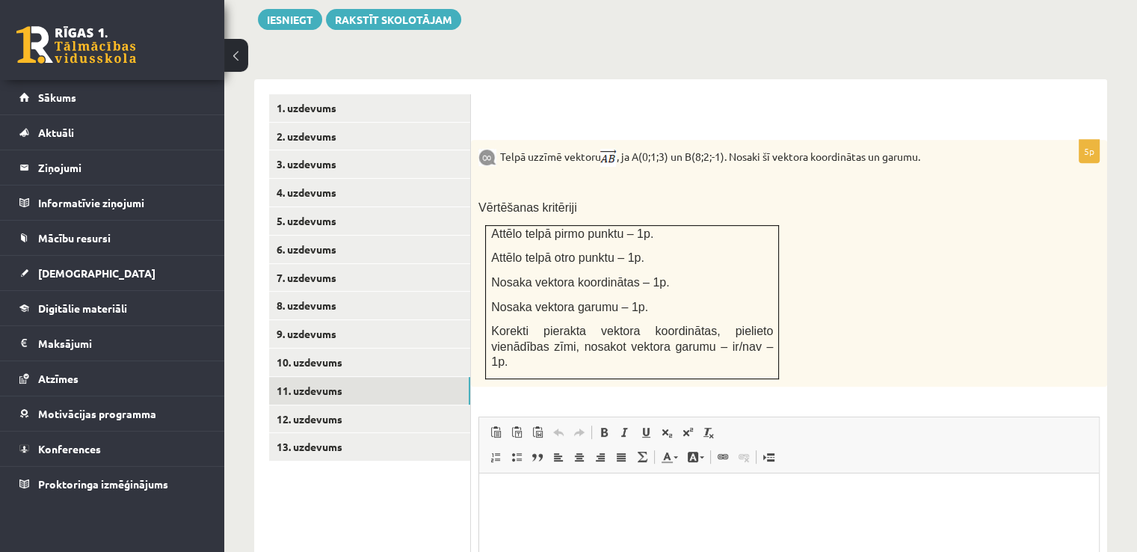
scroll to position [756, 0]
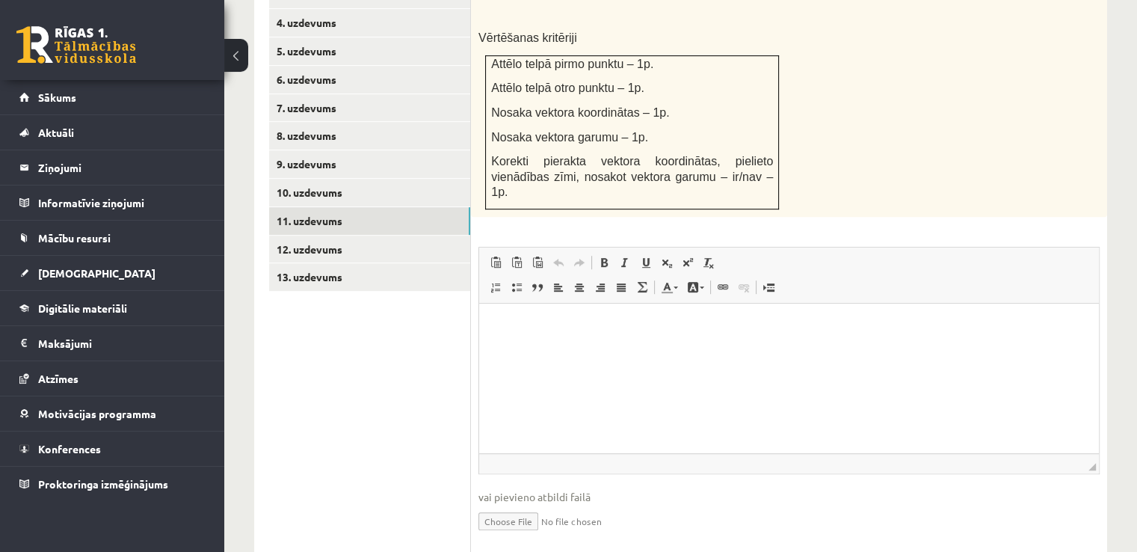
click at [492, 505] on input "file" at bounding box center [789, 520] width 621 height 31
type input "**********"
drag, startPoint x: 334, startPoint y: 218, endPoint x: 327, endPoint y: 222, distance: 7.7
click at [327, 236] on link "12. uzdevums" at bounding box center [369, 250] width 201 height 28
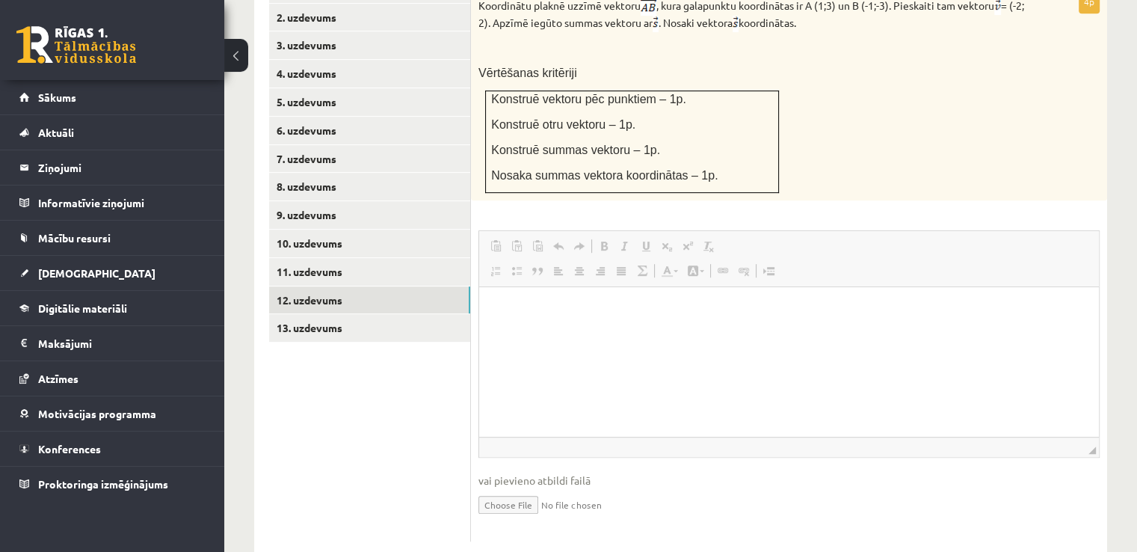
scroll to position [0, 0]
click at [532, 488] on input "file" at bounding box center [789, 503] width 621 height 31
type input "**********"
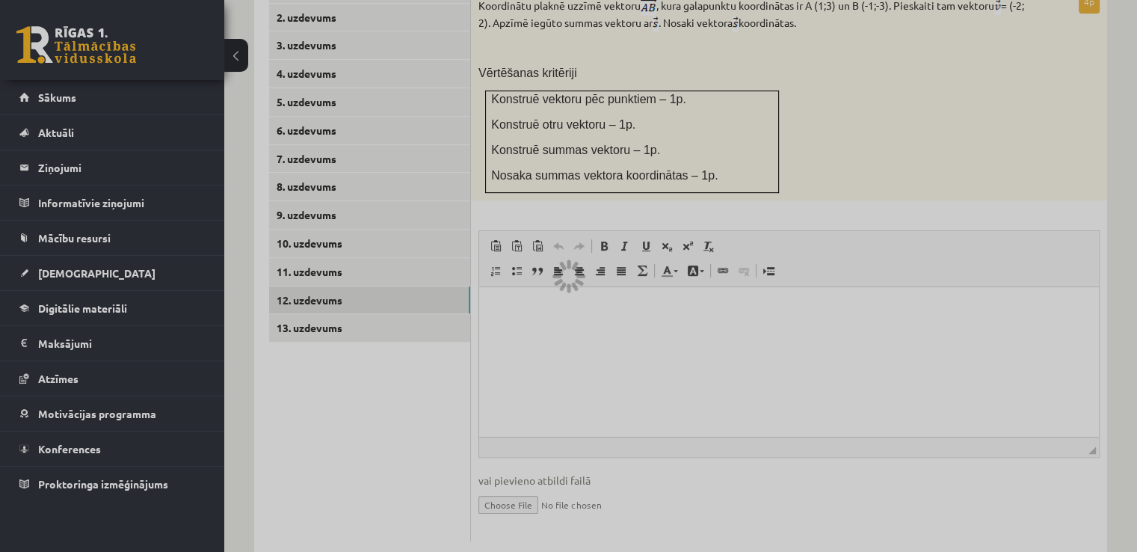
click at [359, 284] on div at bounding box center [568, 276] width 1137 height 552
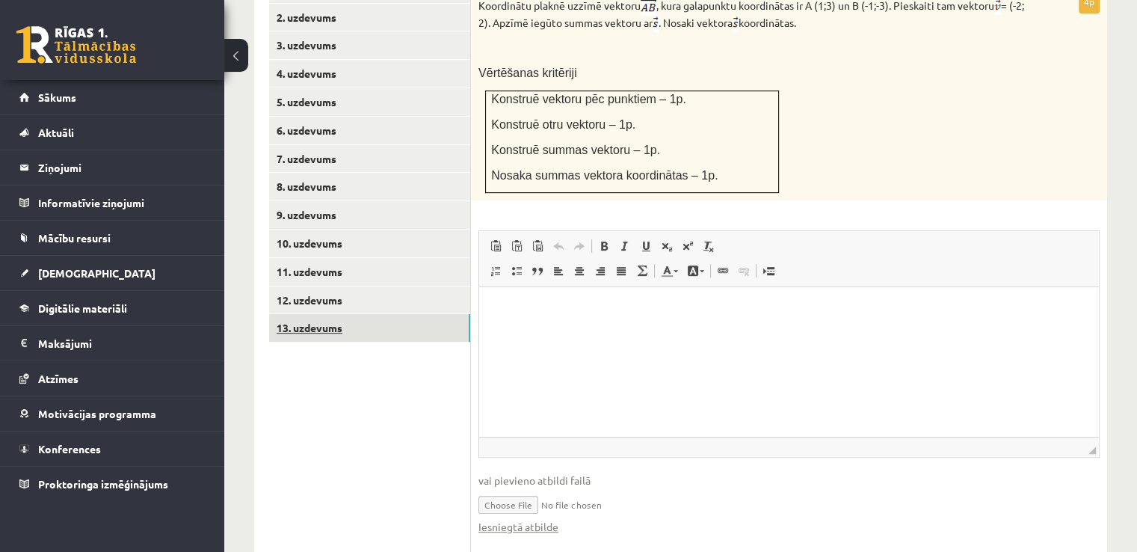
click at [398, 314] on link "13. uzdevums" at bounding box center [369, 328] width 201 height 28
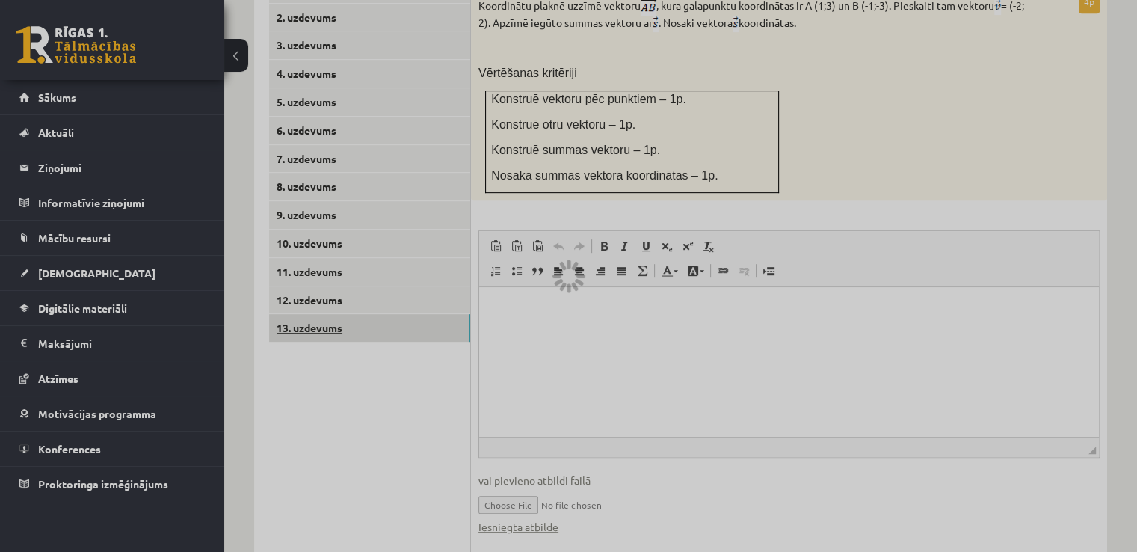
click at [398, 298] on div at bounding box center [568, 276] width 1137 height 552
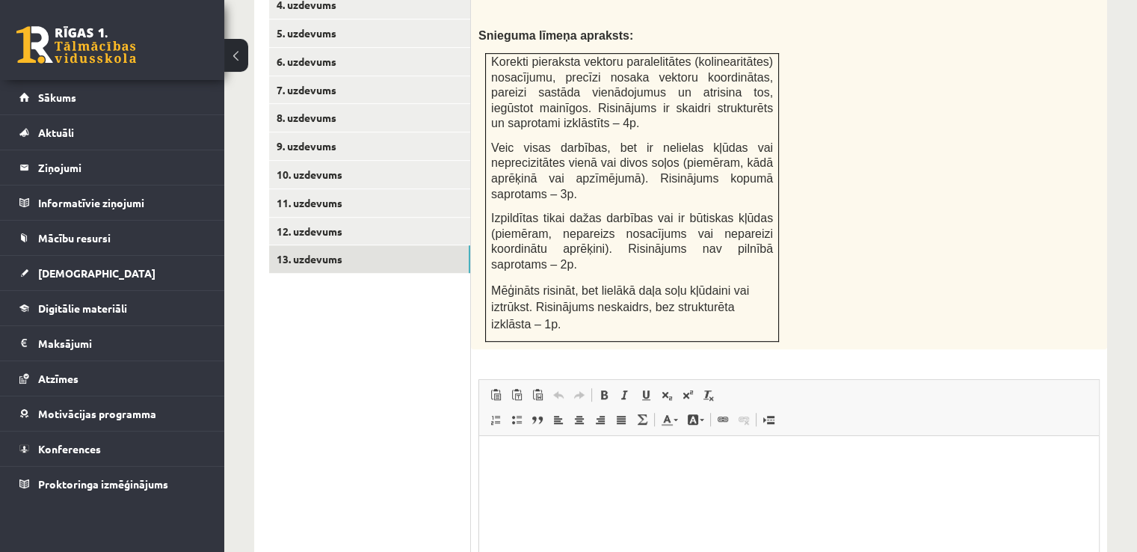
scroll to position [889, 0]
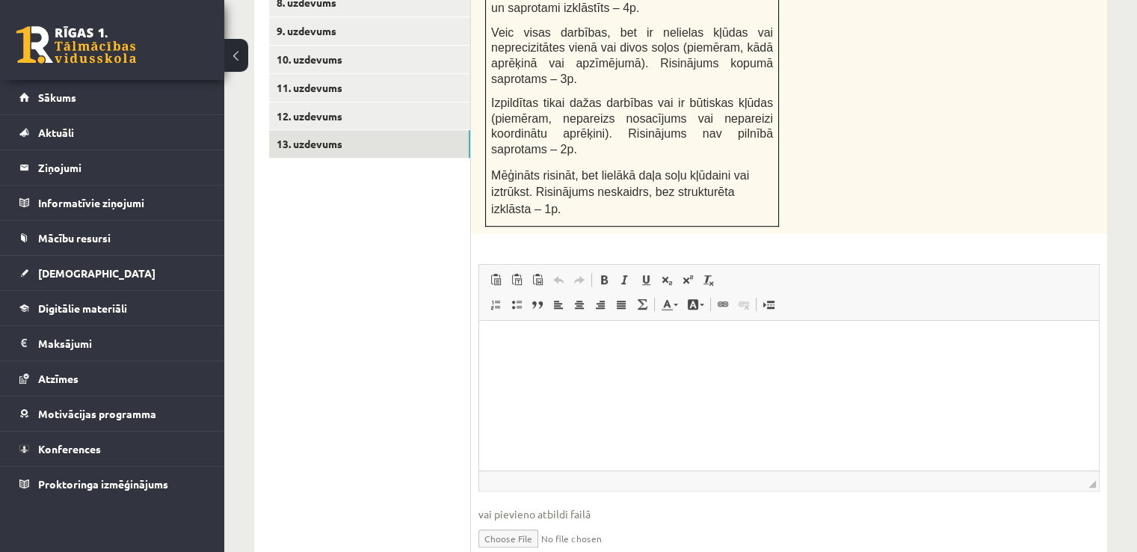
click at [506, 522] on input "file" at bounding box center [789, 537] width 621 height 31
type input "**********"
click at [449, 233] on ul "1. uzdevums 2. uzdevums 3. uzdevums 4. uzdevums 5. uzdevums 6. uzdevums 7. uzde…" at bounding box center [370, 191] width 202 height 800
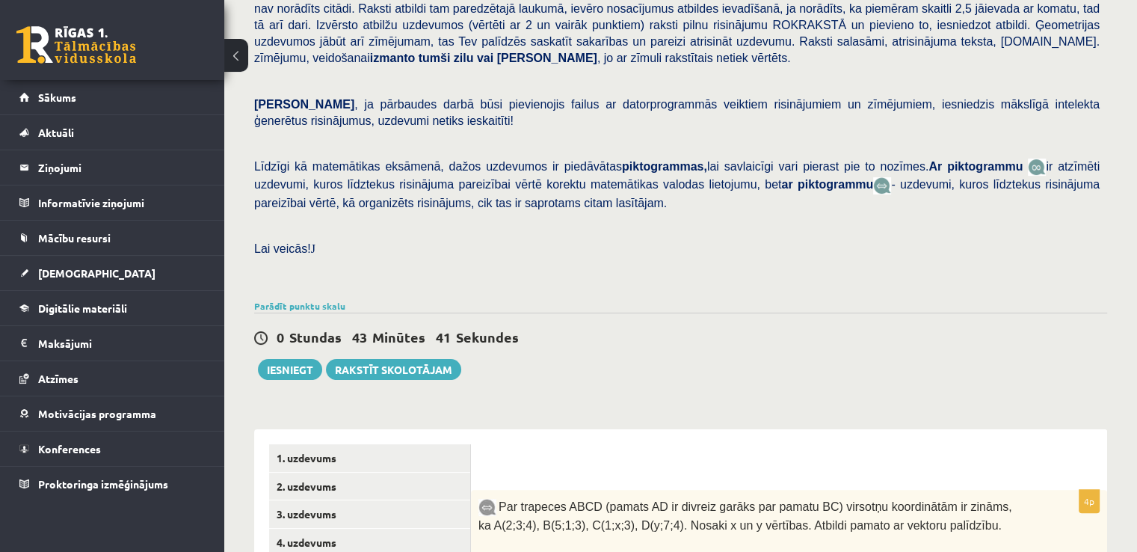
scroll to position [201, 0]
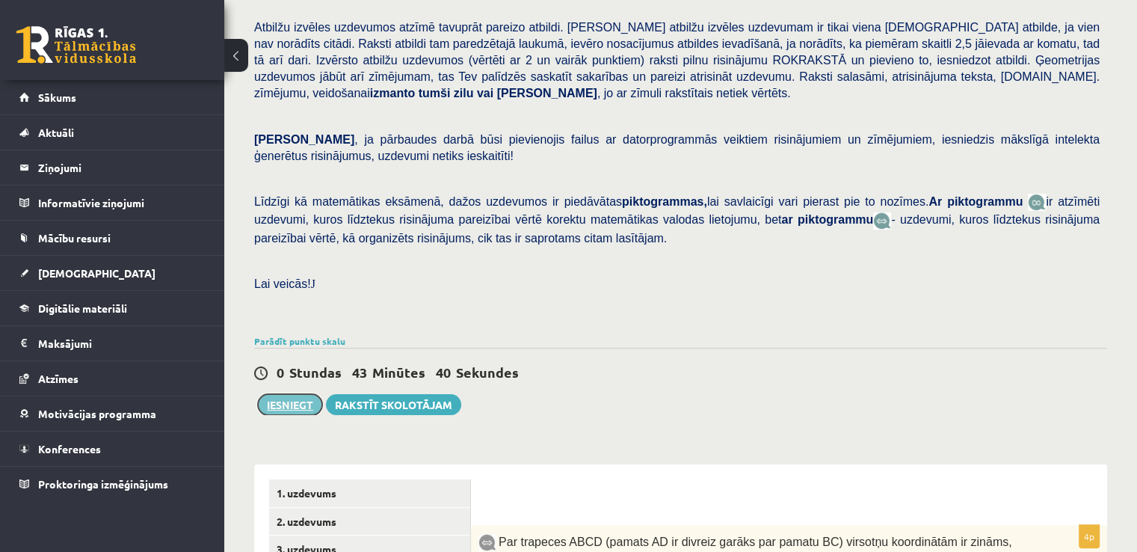
click at [302, 394] on button "Iesniegt" at bounding box center [290, 404] width 64 height 21
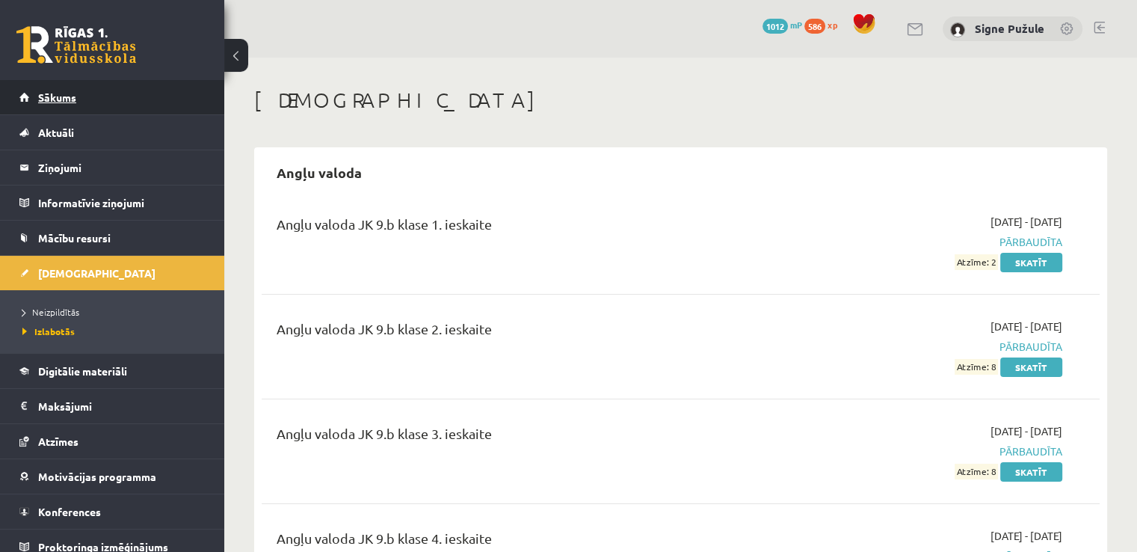
click at [138, 101] on link "Sākums" at bounding box center [112, 97] width 186 height 34
